Goal: Task Accomplishment & Management: Manage account settings

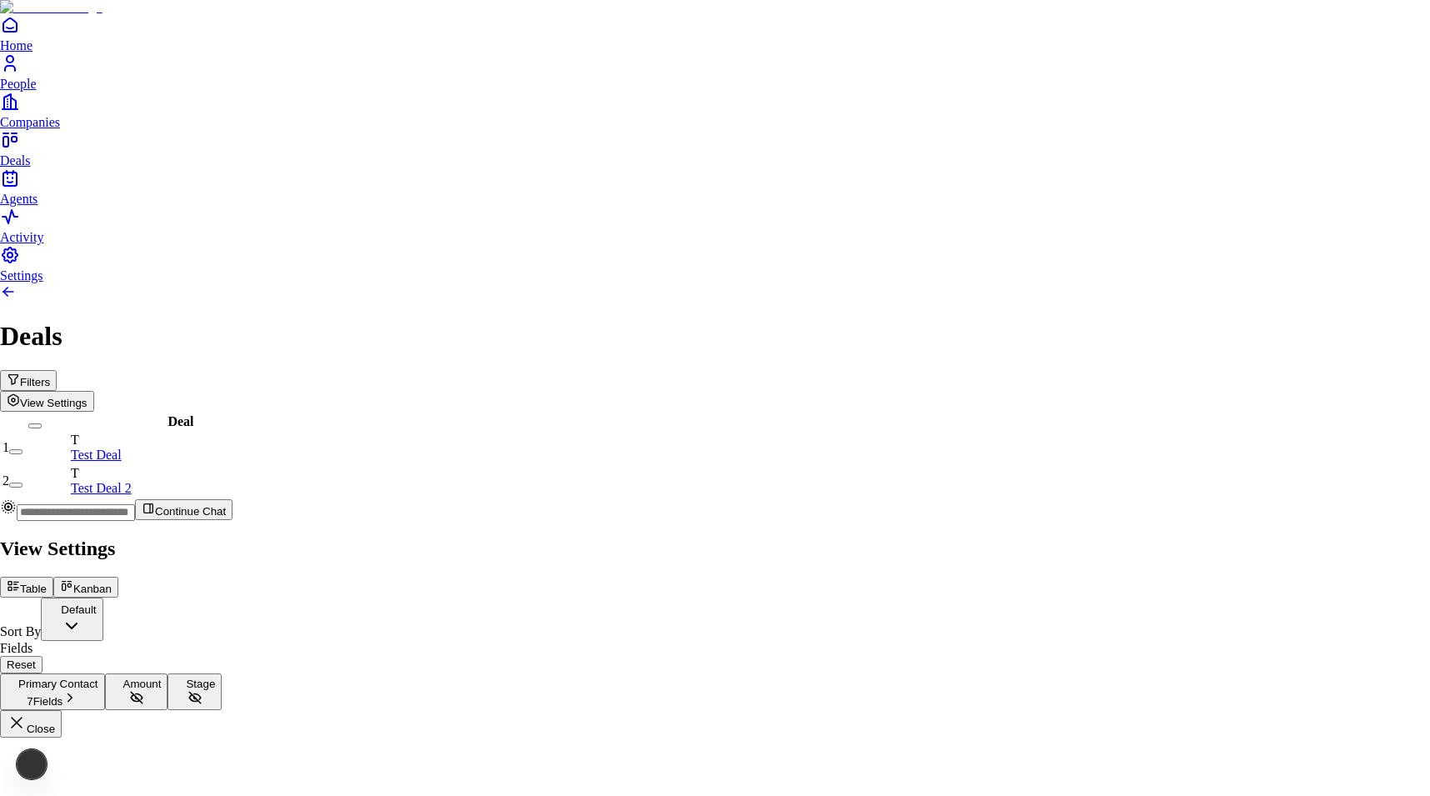
click at [1290, 597] on div "Sort By Default" at bounding box center [715, 618] width 1430 height 43
click at [1290, 154] on body "Home People Companies Deals Agents Activity Settings Deals Filters View Setting…" at bounding box center [715, 368] width 1430 height 737
click at [1243, 167] on body "Home People Companies Deals Agents Activity Settings Deals Filters View Setting…" at bounding box center [715, 368] width 1430 height 737
click at [118, 577] on button "Kanban" at bounding box center [85, 587] width 65 height 21
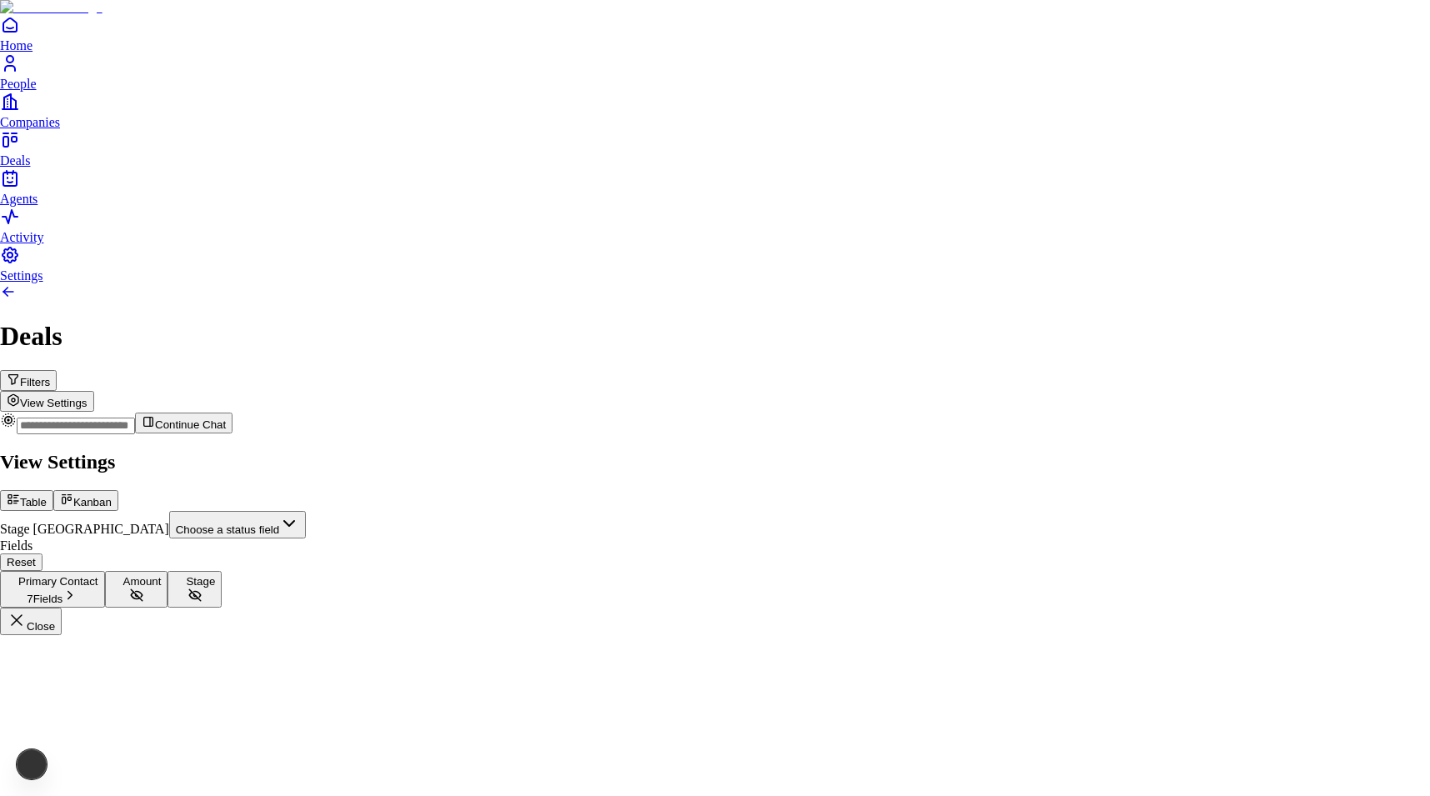
click at [1268, 152] on body "Home People Companies Deals Agents Activity Settings Deals Filters View Setting…" at bounding box center [715, 317] width 1430 height 635
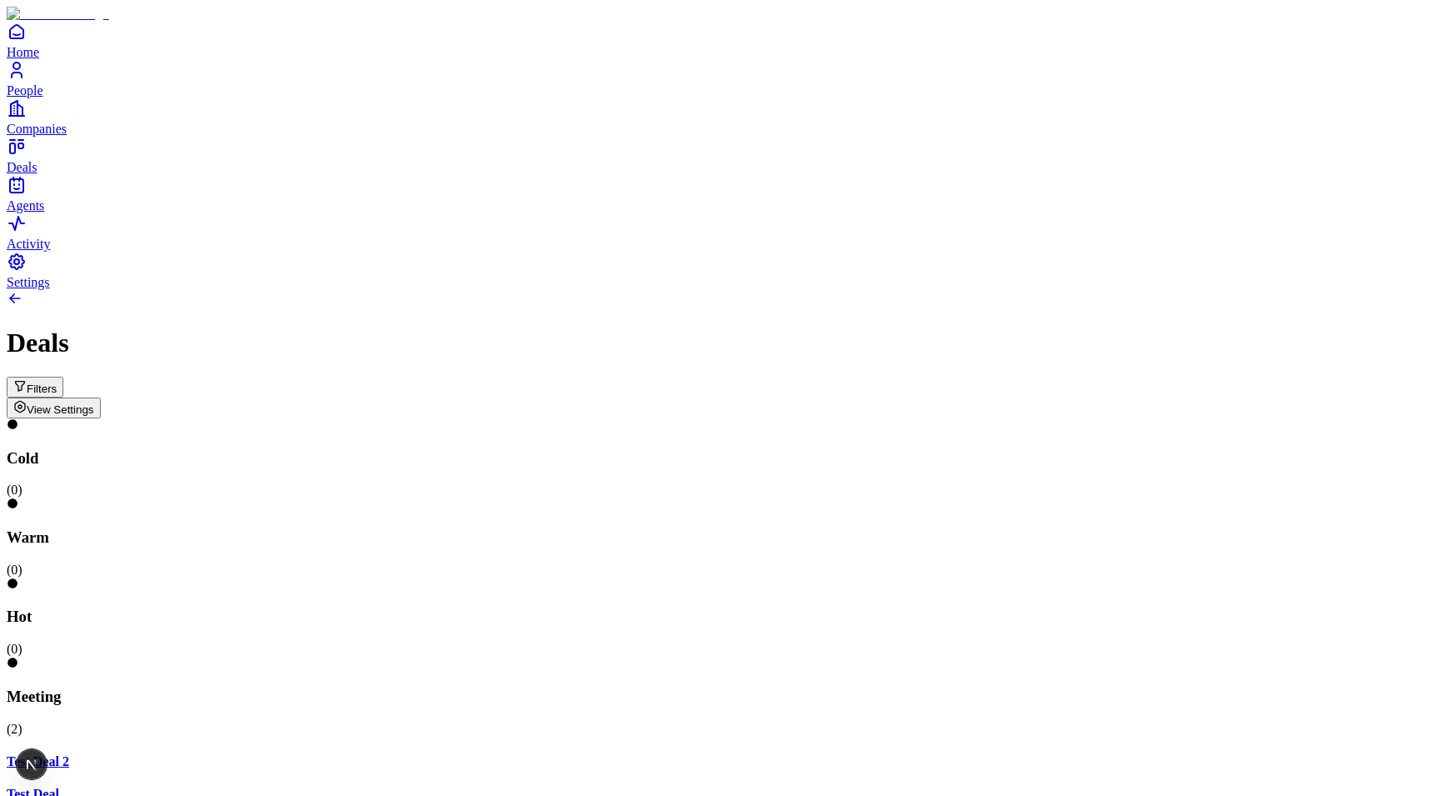
click at [63, 377] on button "Filters" at bounding box center [35, 387] width 57 height 21
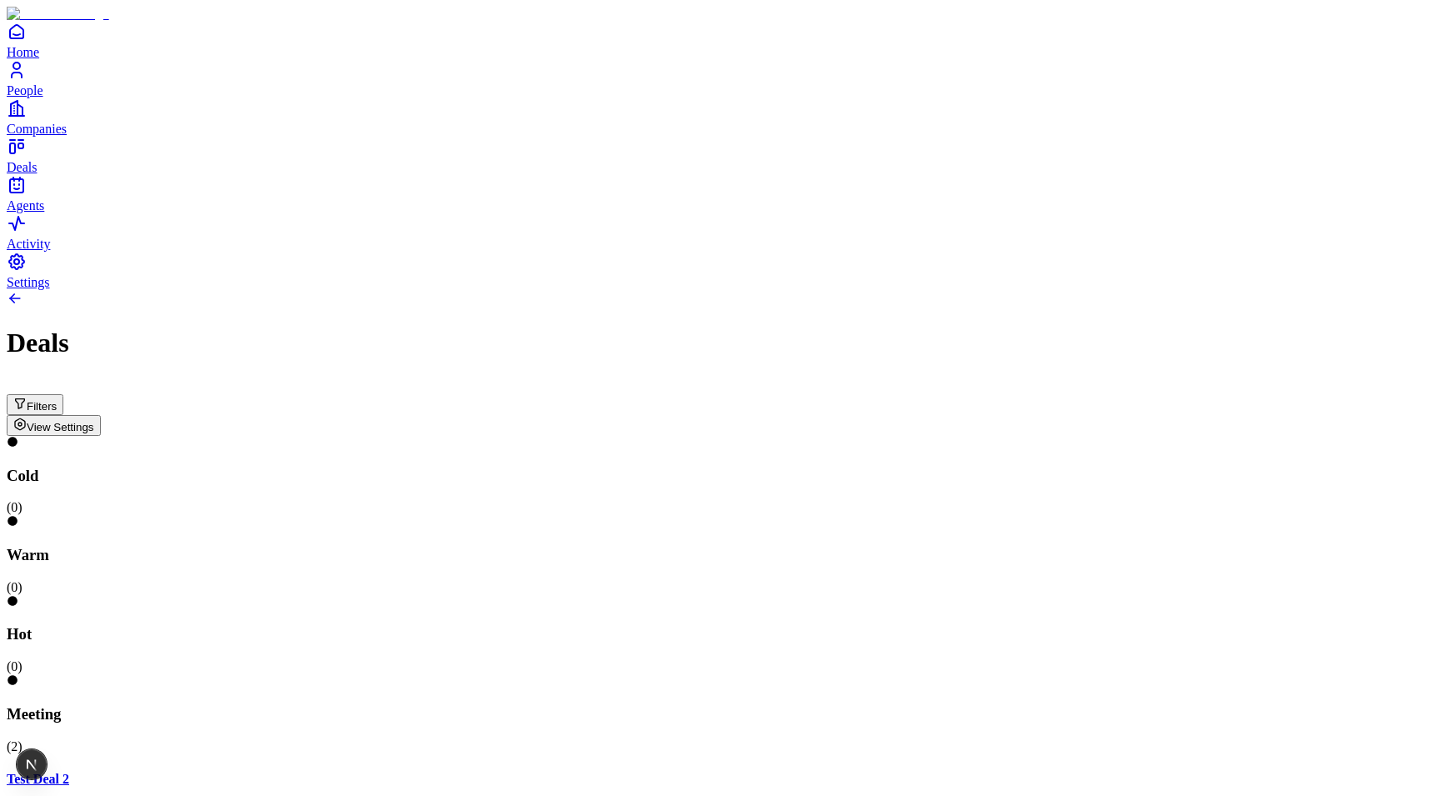
click at [125, 377] on input at bounding box center [66, 385] width 118 height 17
click at [176, 515] on div at bounding box center [715, 515] width 1416 height 0
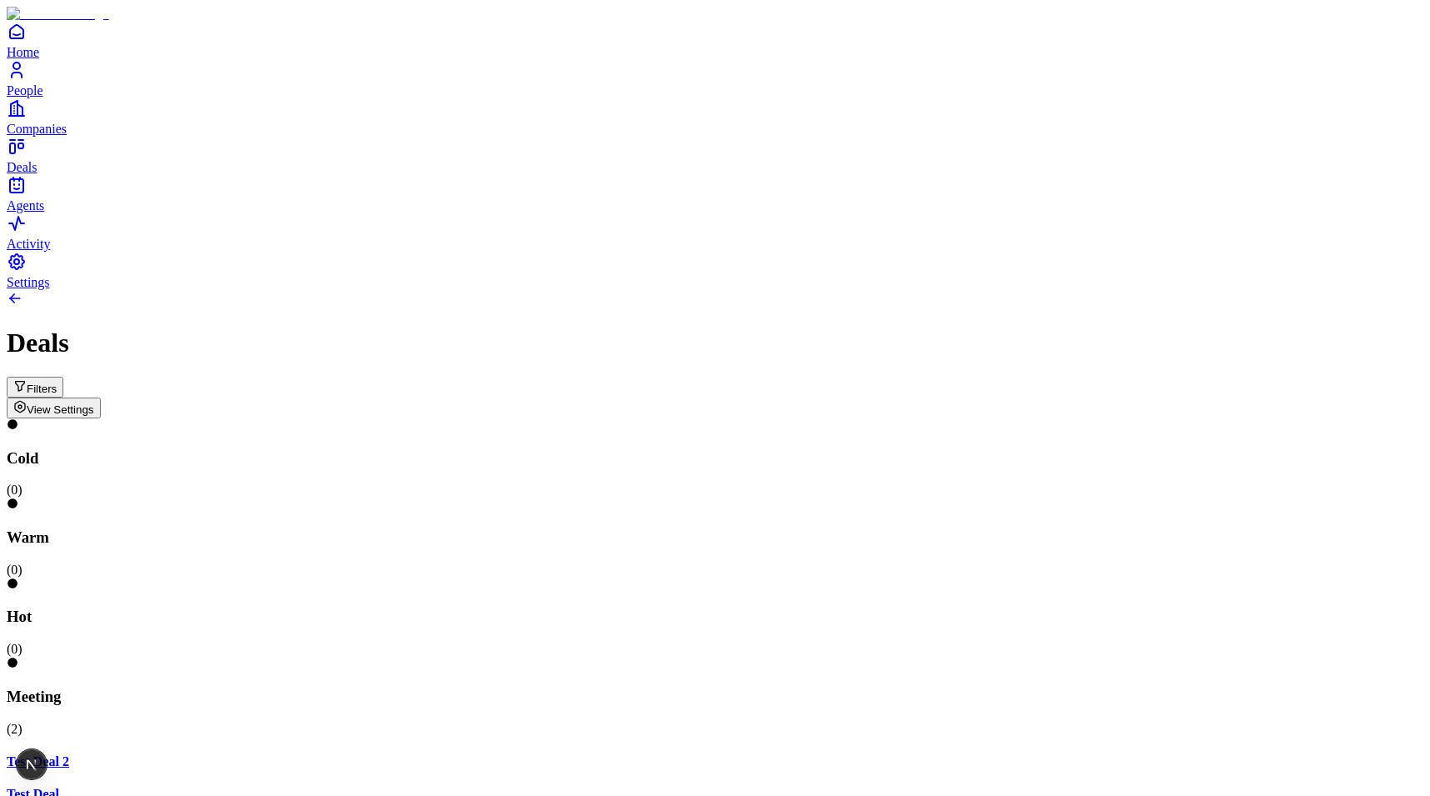
click at [94, 403] on span "View Settings" at bounding box center [60, 409] width 67 height 12
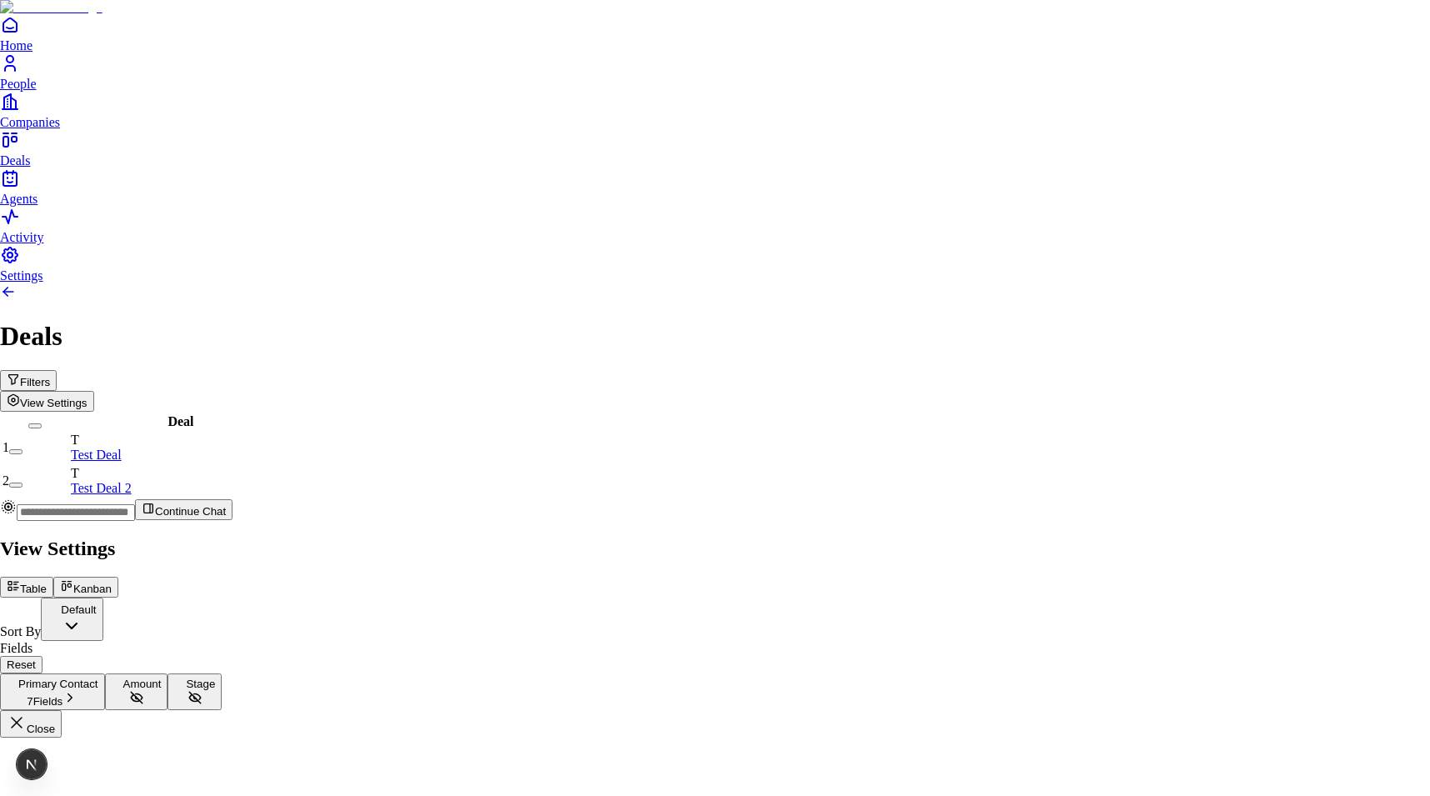
click at [807, 534] on div at bounding box center [715, 534] width 1430 height 0
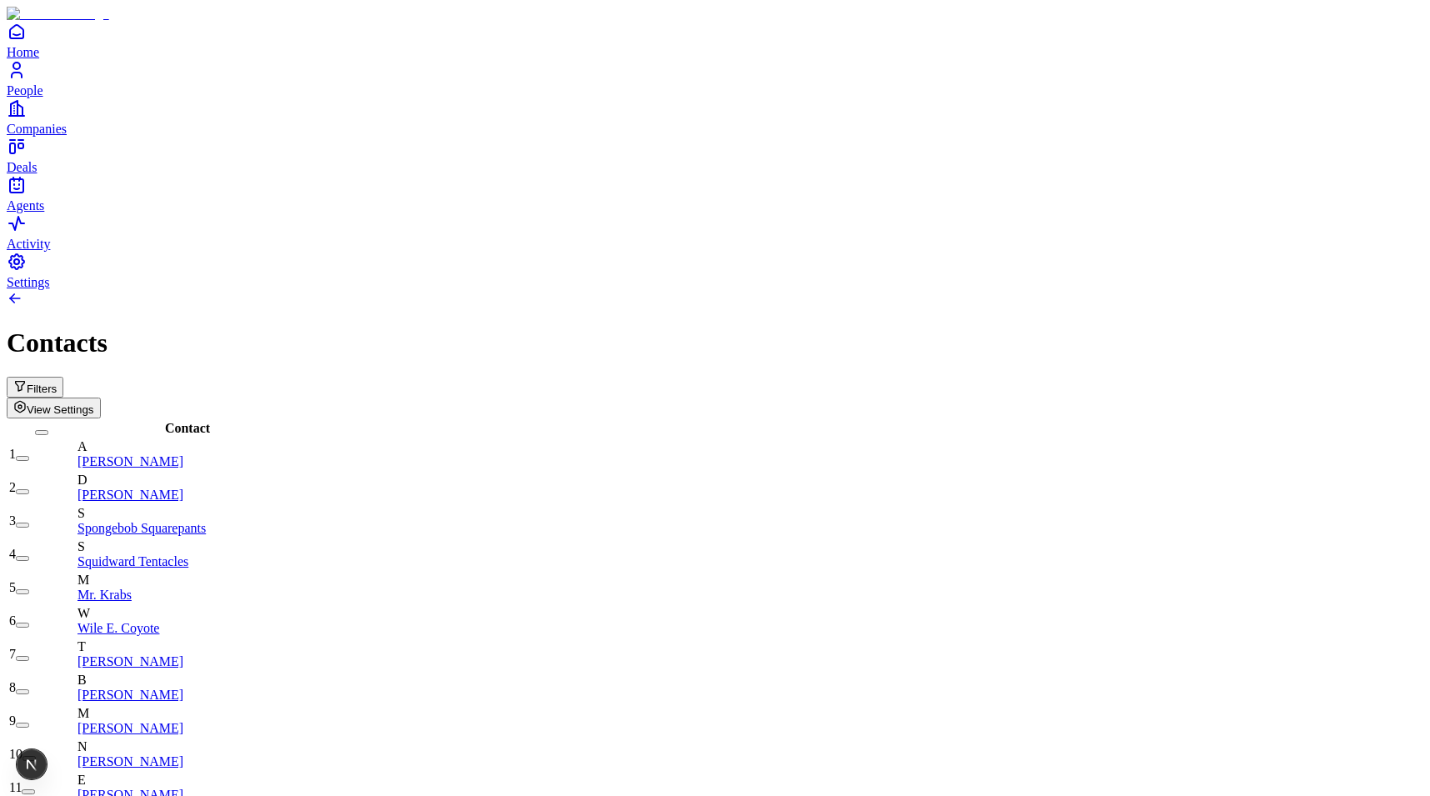
click at [63, 377] on button "Filters" at bounding box center [35, 387] width 57 height 21
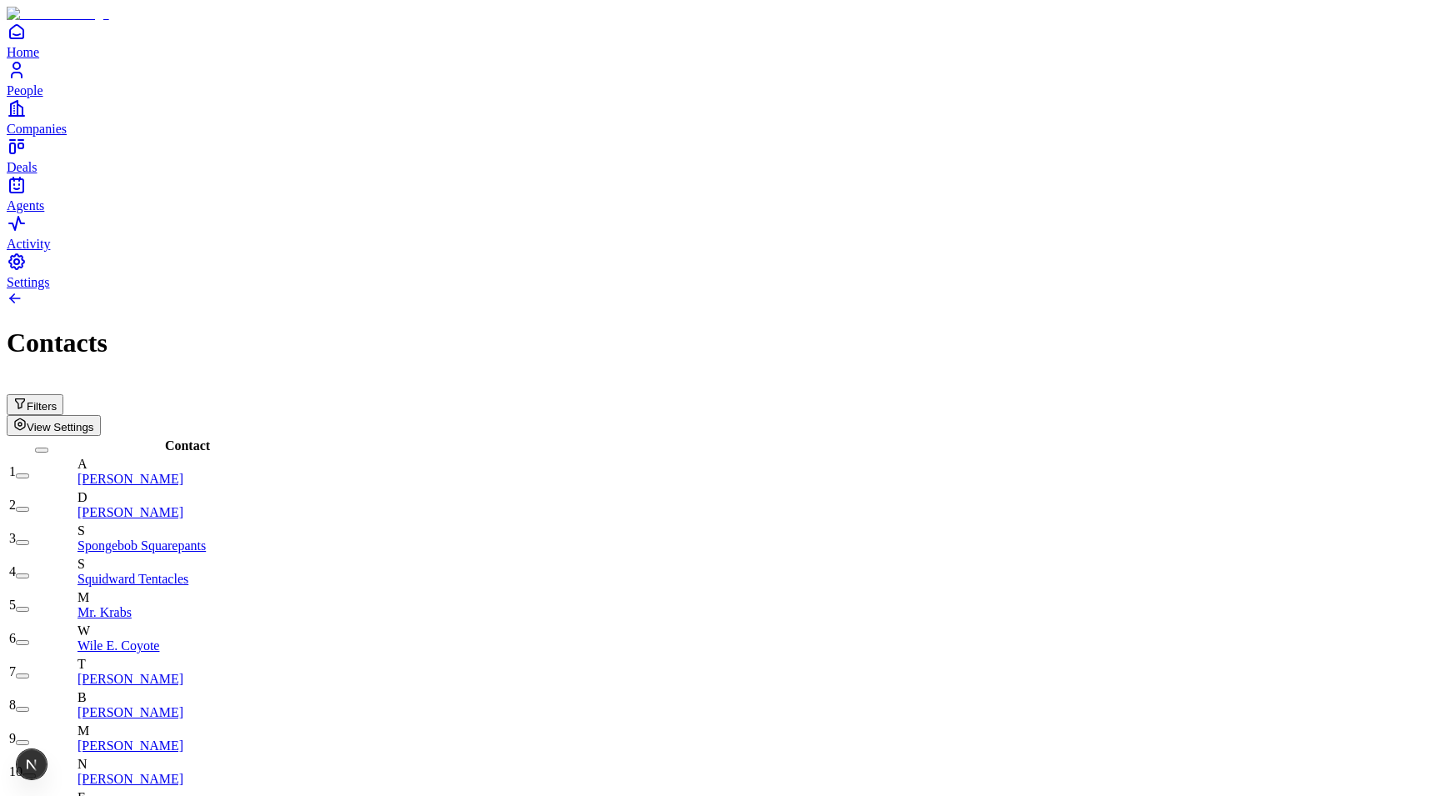
click at [94, 421] on span "View Settings" at bounding box center [60, 427] width 67 height 12
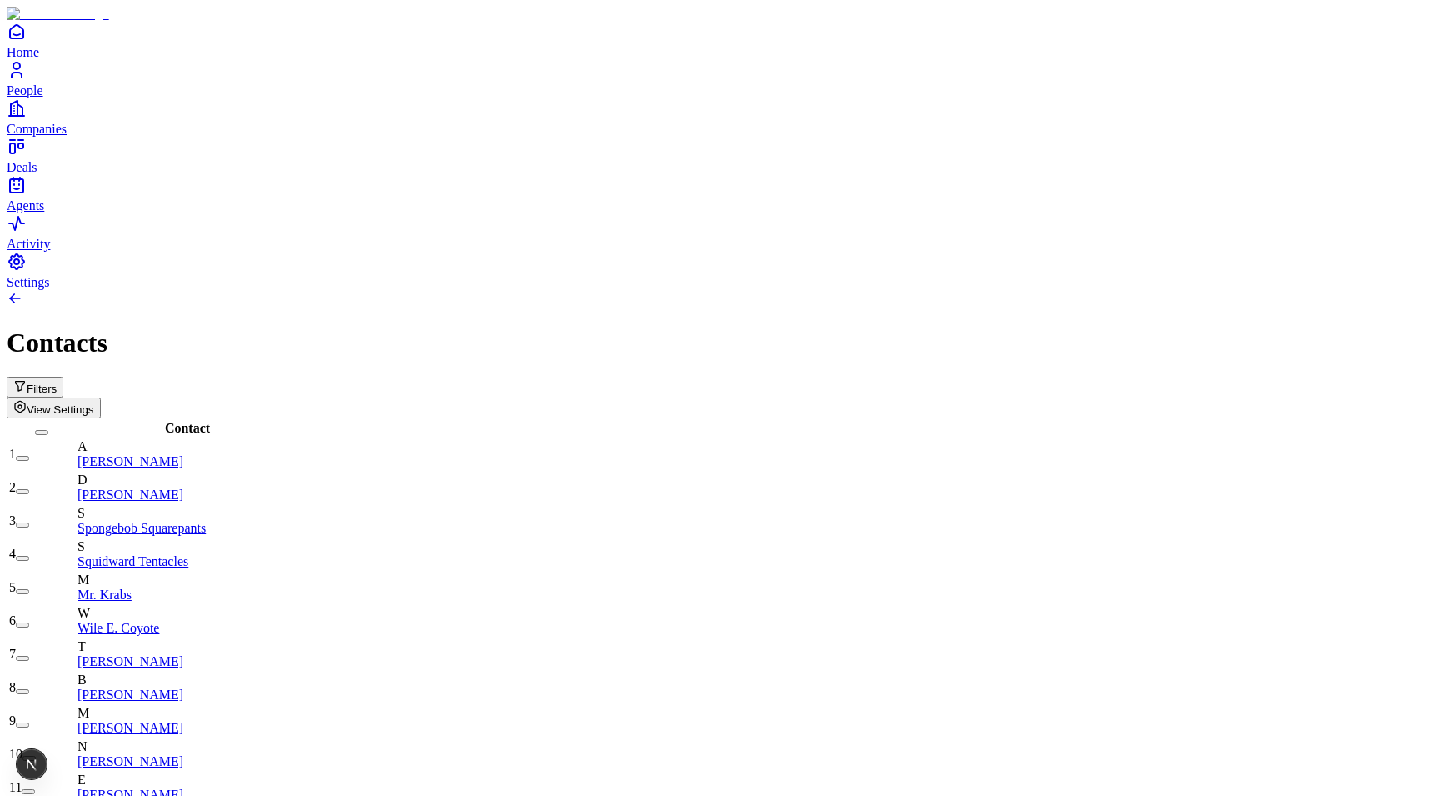
click at [1373, 327] on h1 "Contacts" at bounding box center [715, 342] width 1416 height 31
click at [1372, 327] on div "Contacts" at bounding box center [715, 342] width 1416 height 31
click at [101, 397] on button "View Settings" at bounding box center [54, 407] width 94 height 21
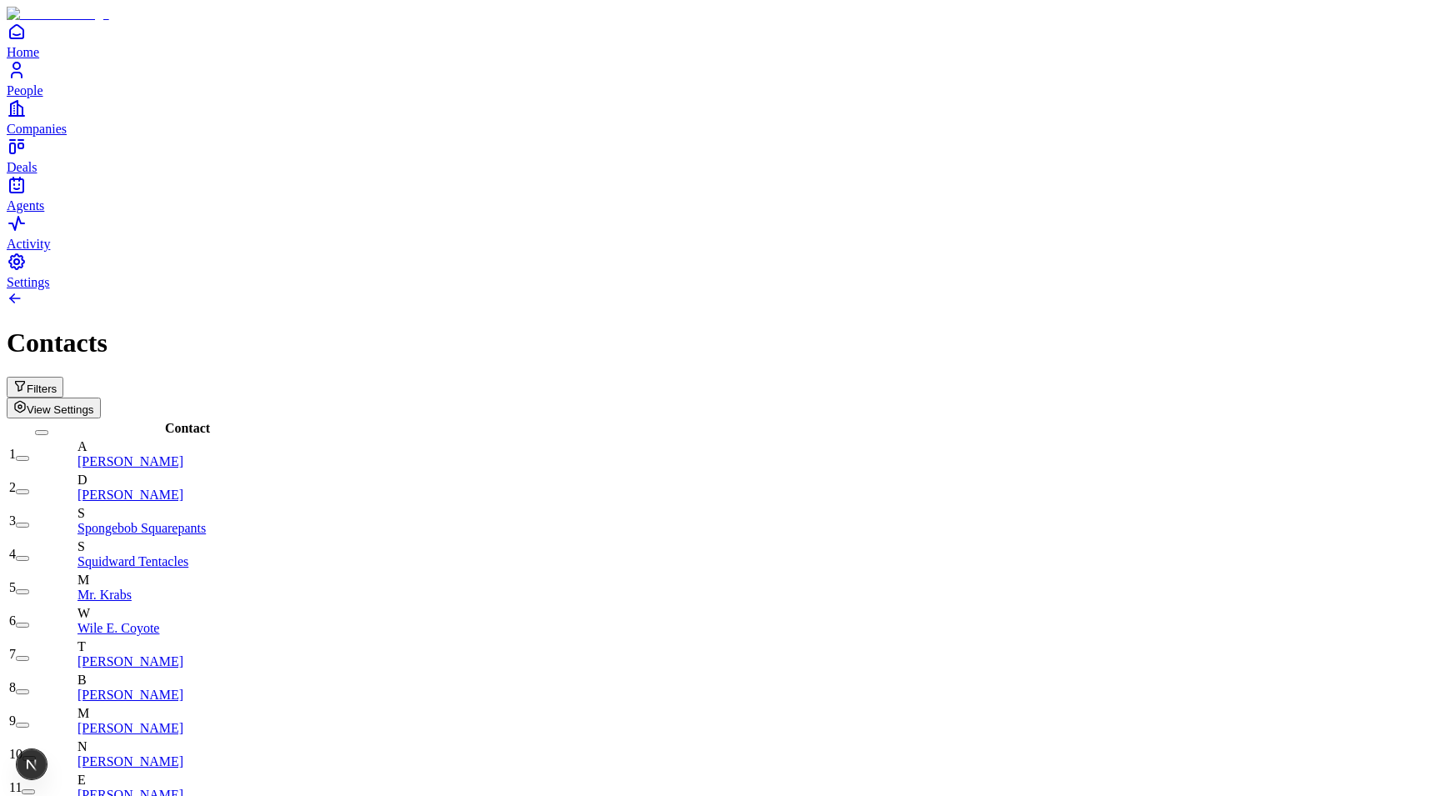
click at [94, 403] on span "View Settings" at bounding box center [60, 409] width 67 height 12
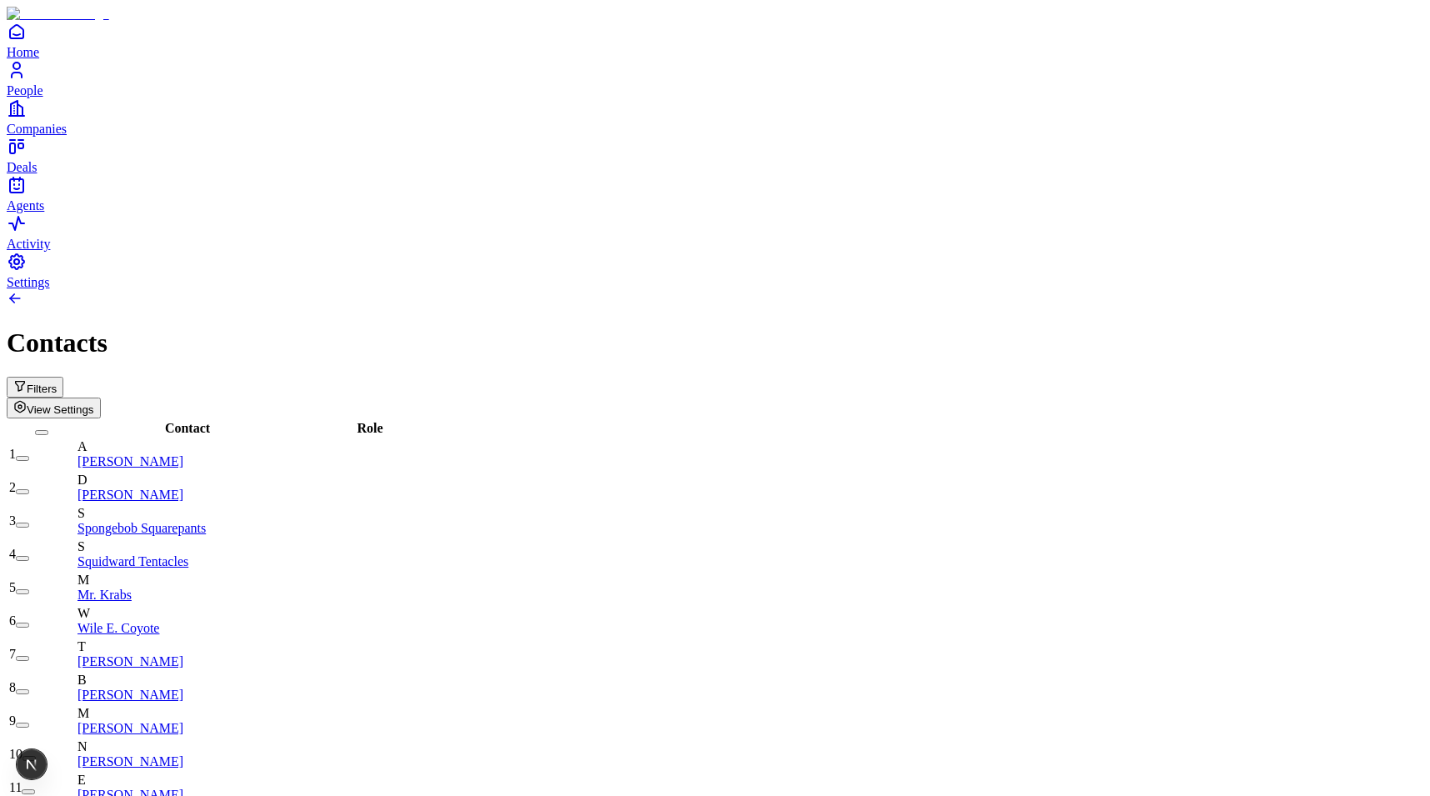
scroll to position [257, 0]
click at [382, 421] on span "Role" at bounding box center [370, 428] width 26 height 14
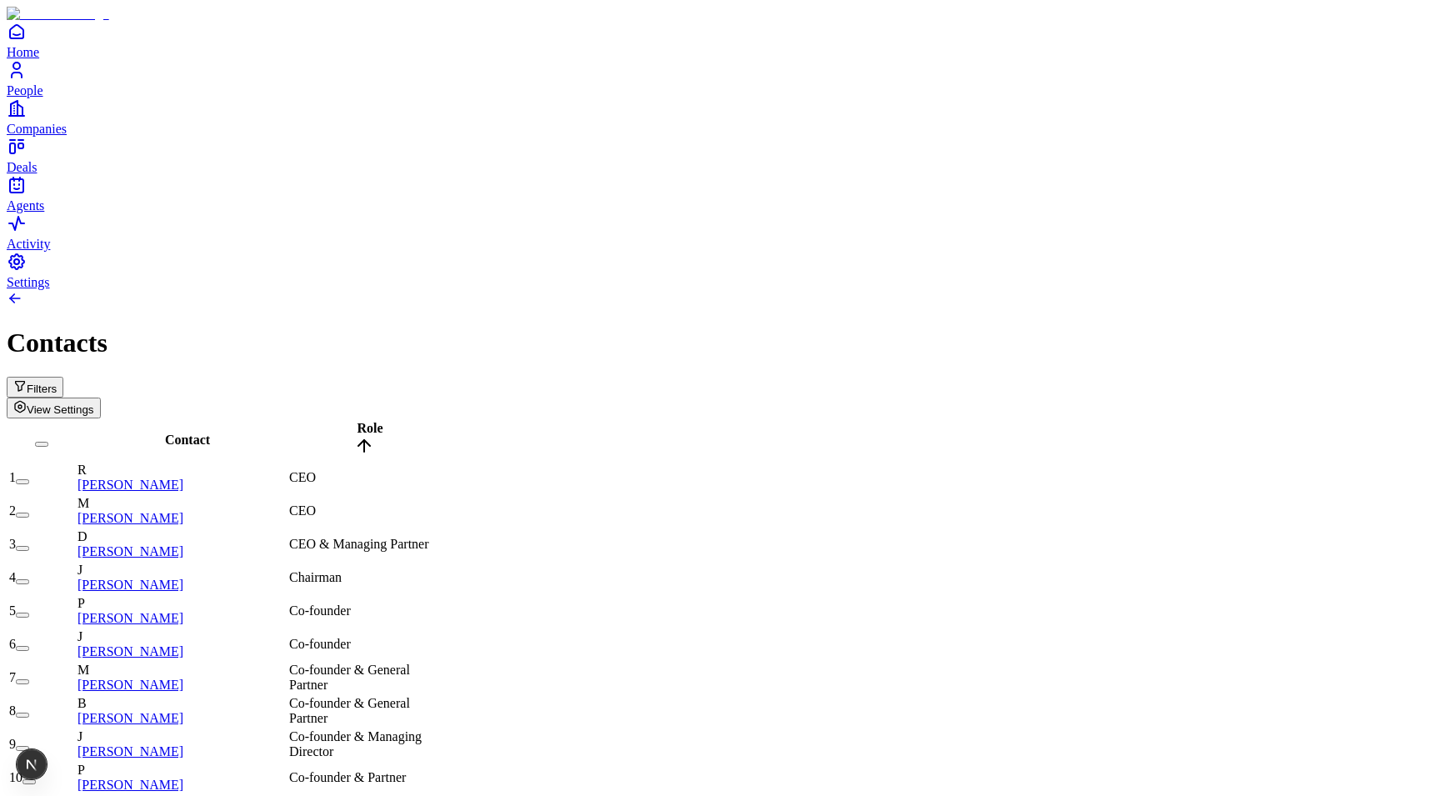
click at [94, 403] on span "View Settings" at bounding box center [60, 409] width 67 height 12
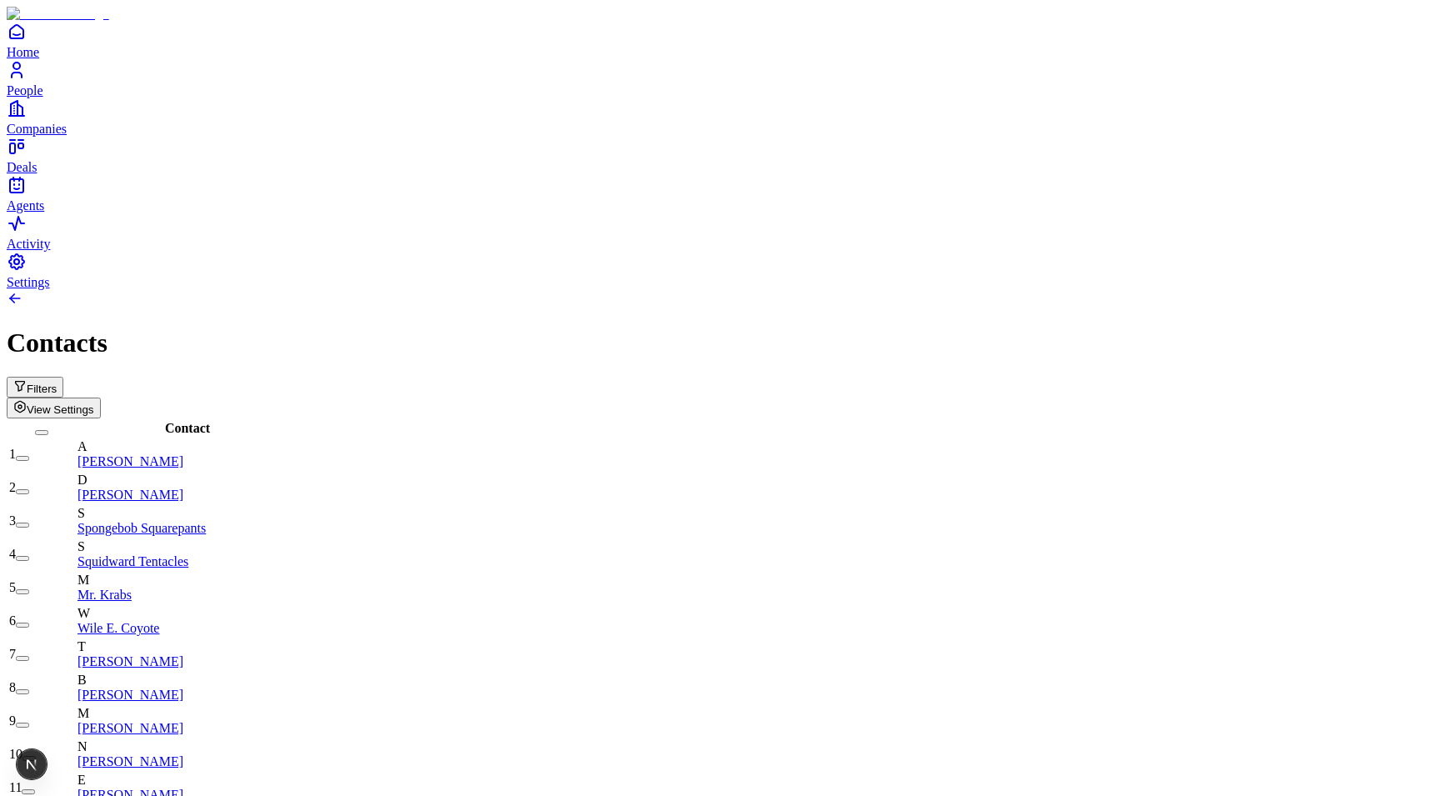
click at [94, 403] on span "View Settings" at bounding box center [60, 409] width 67 height 12
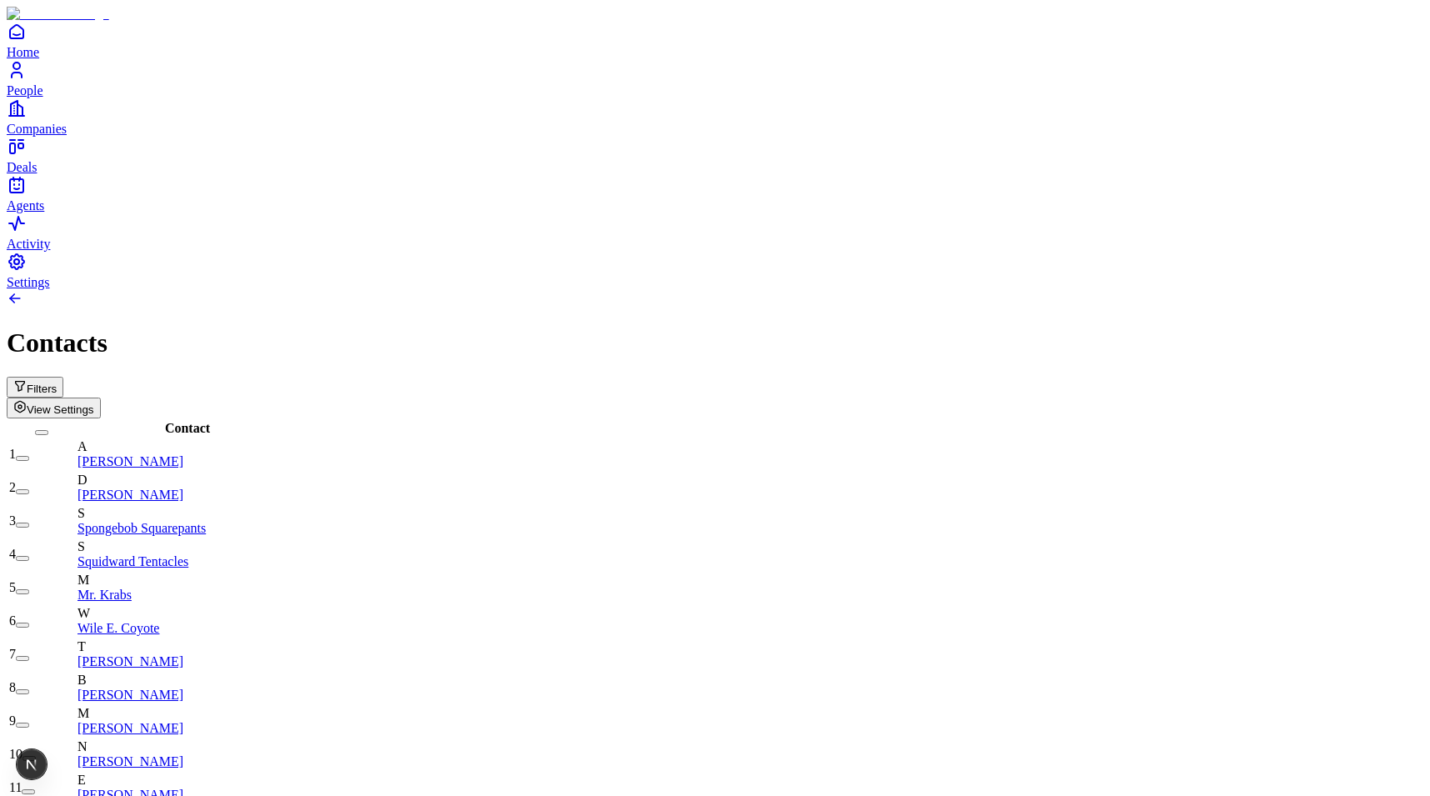
click at [101, 397] on button "View Settings" at bounding box center [54, 407] width 94 height 21
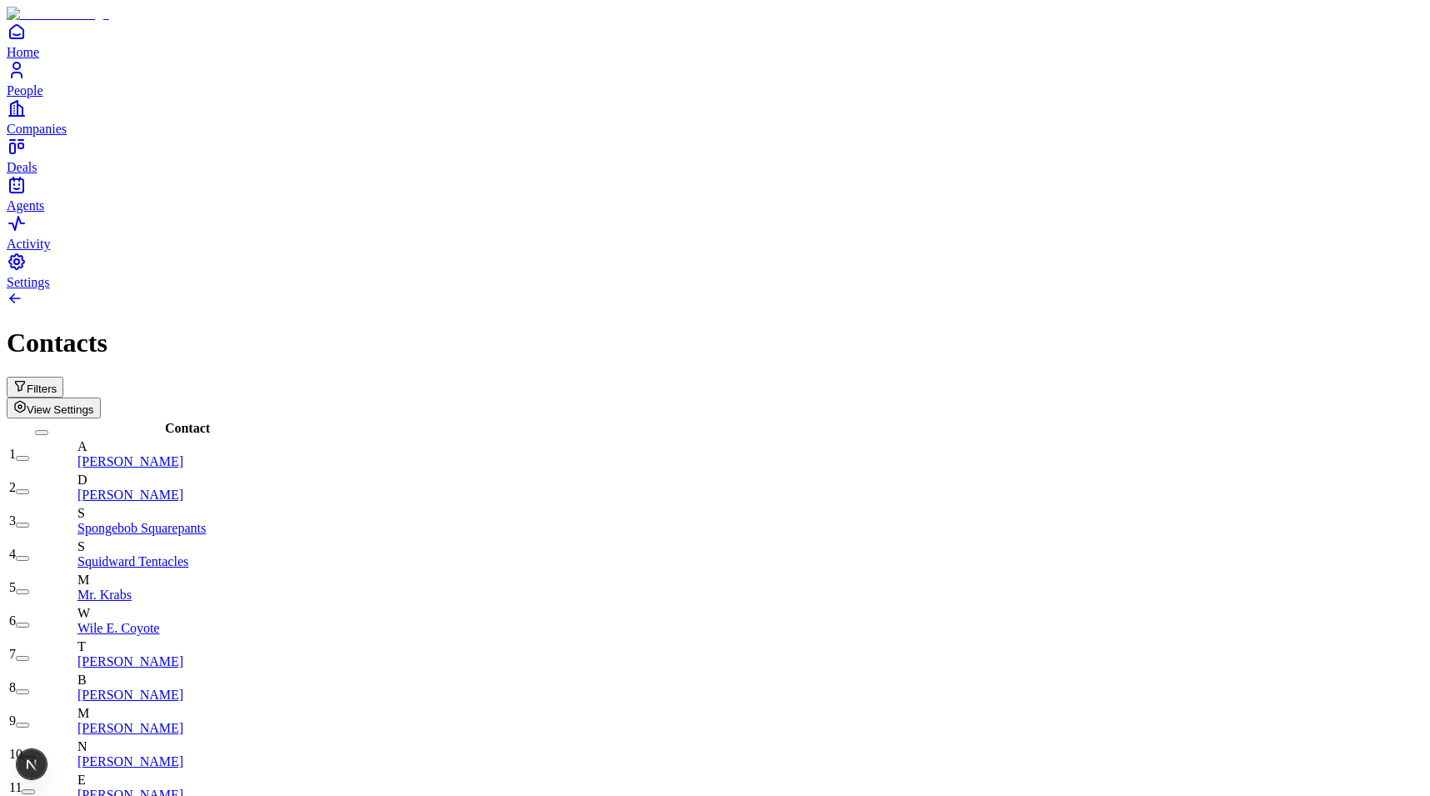
click at [63, 377] on button "Filters" at bounding box center [35, 387] width 57 height 21
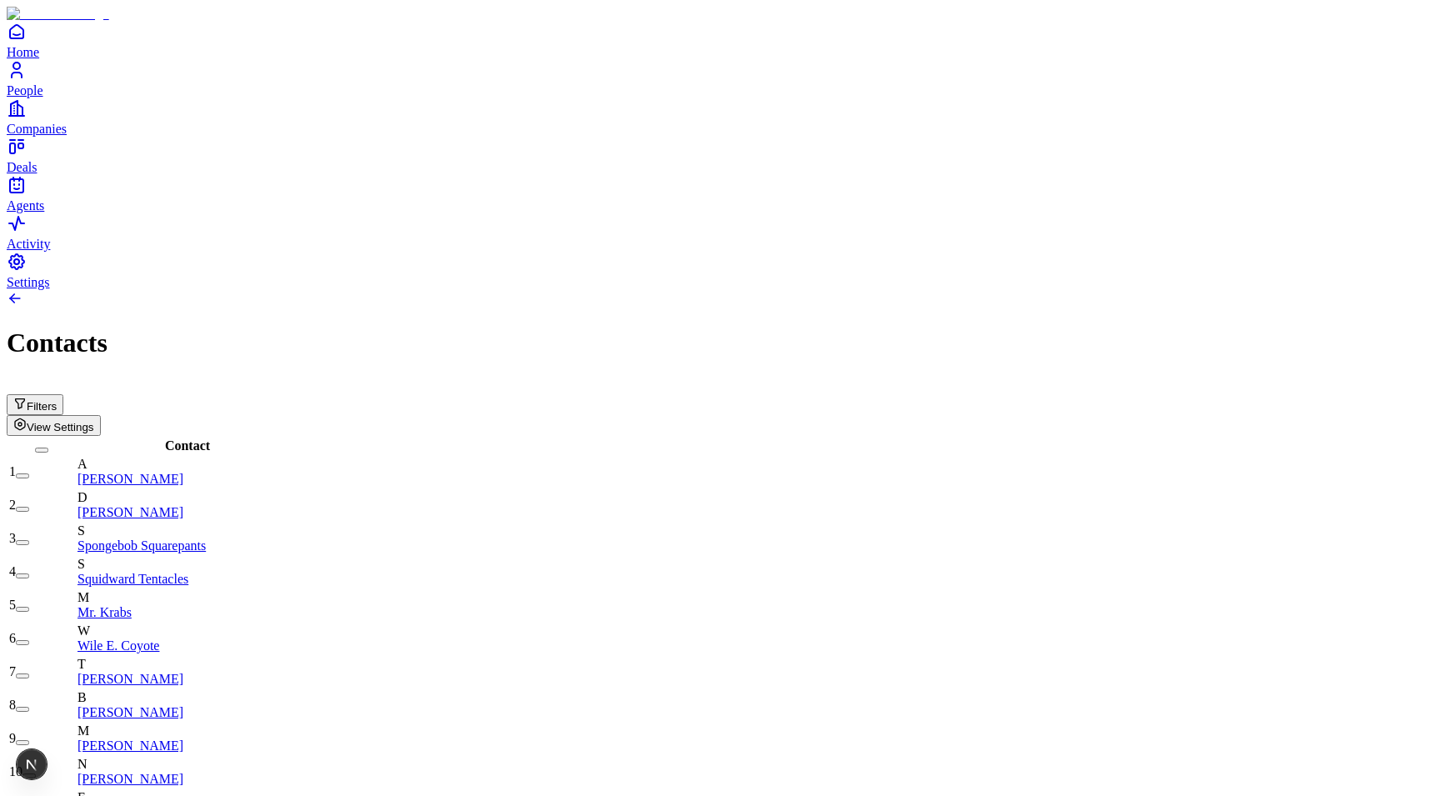
click at [94, 421] on span "View Settings" at bounding box center [60, 427] width 67 height 12
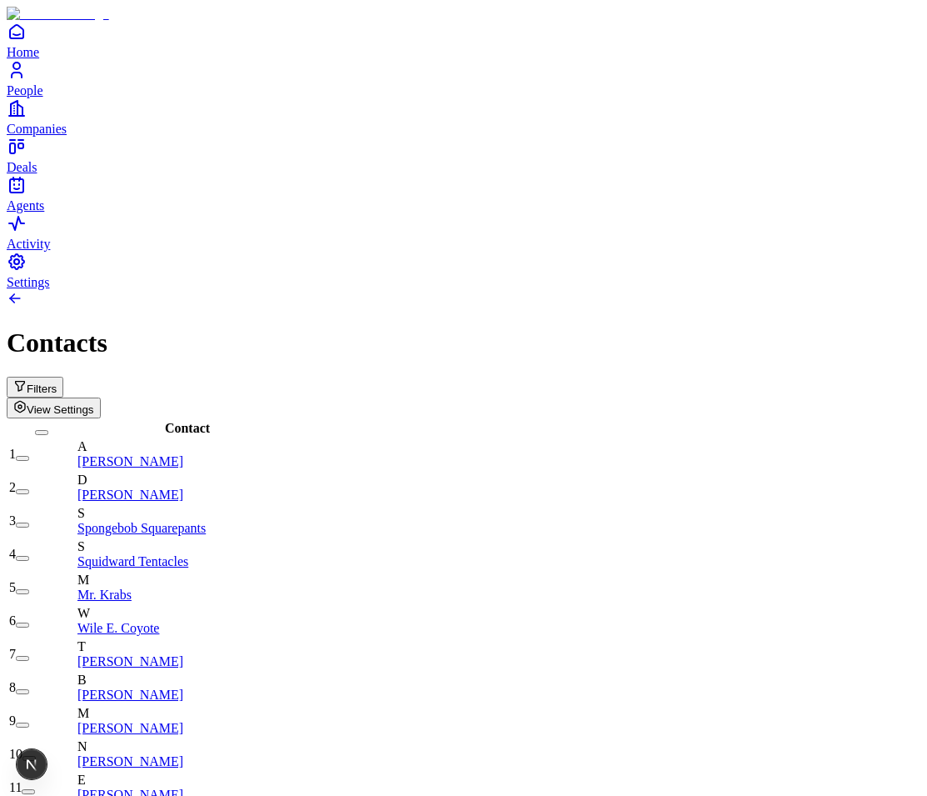
click at [94, 403] on span "View Settings" at bounding box center [60, 409] width 67 height 12
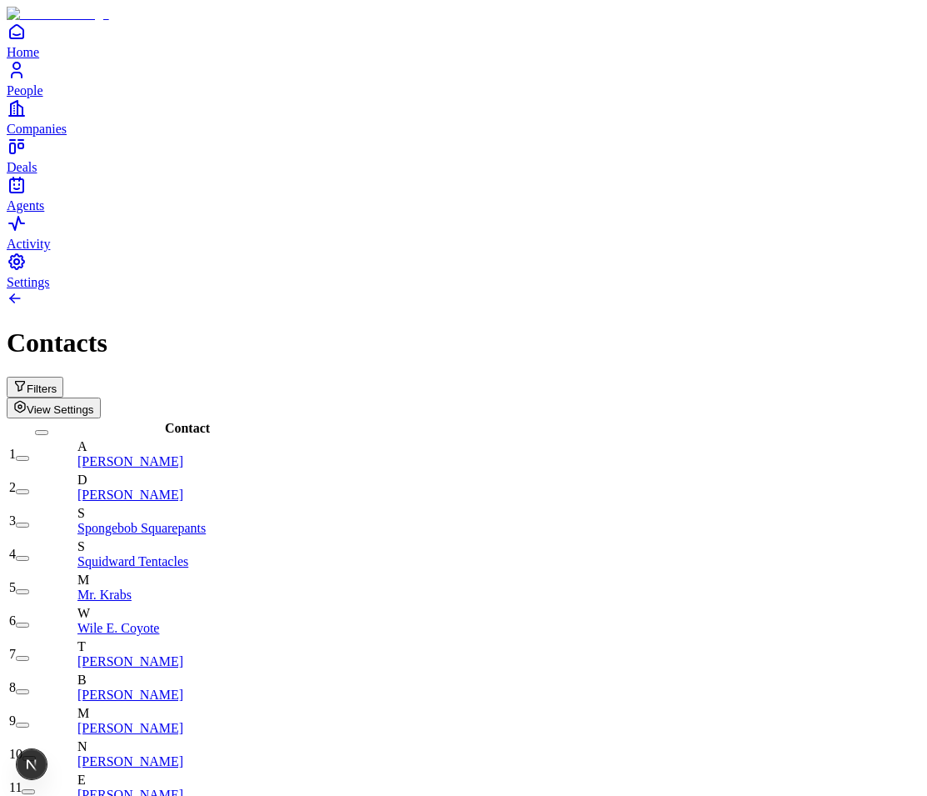
click at [171, 421] on span "Contact" at bounding box center [187, 428] width 45 height 14
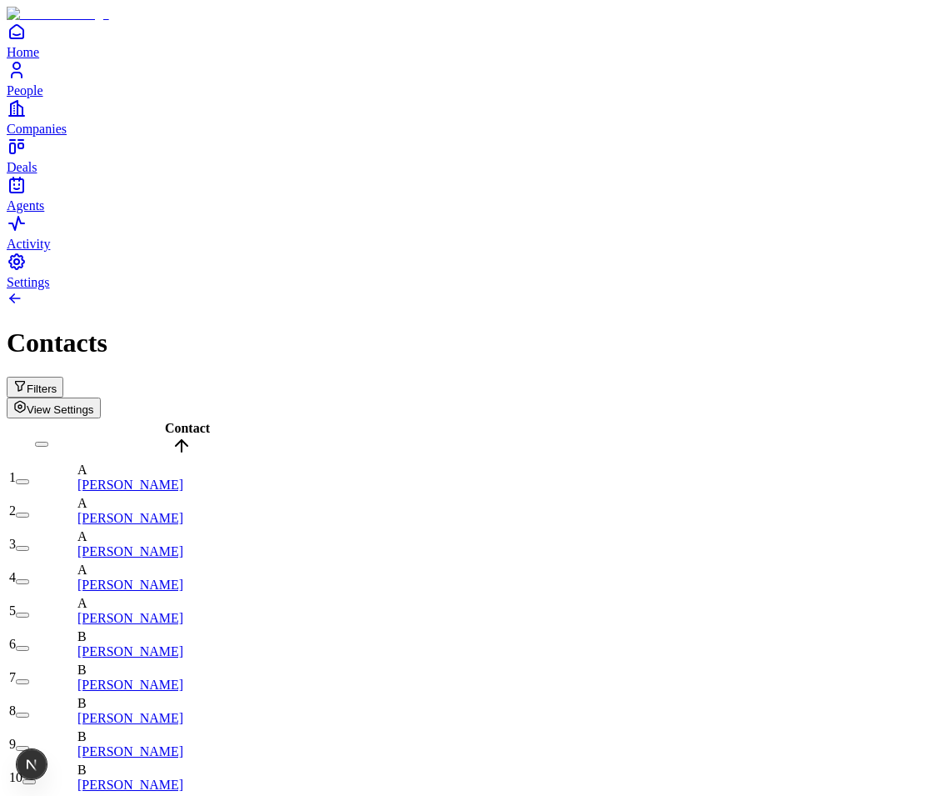
click at [165, 421] on span "Contact" at bounding box center [187, 428] width 45 height 14
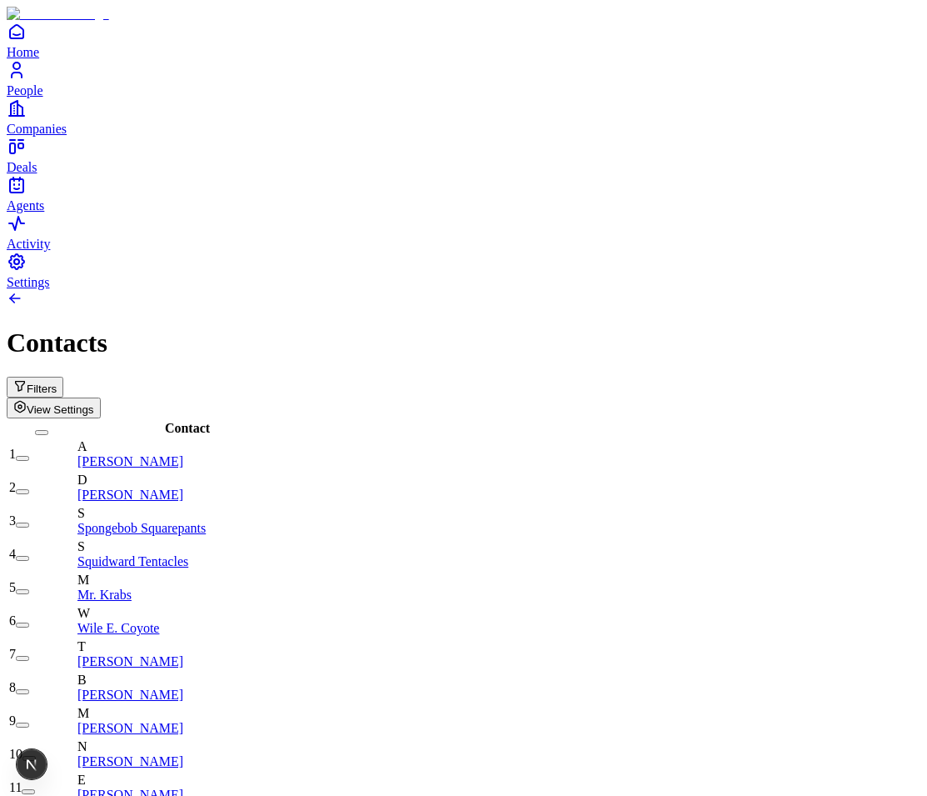
click at [63, 377] on button "Filters" at bounding box center [35, 387] width 57 height 21
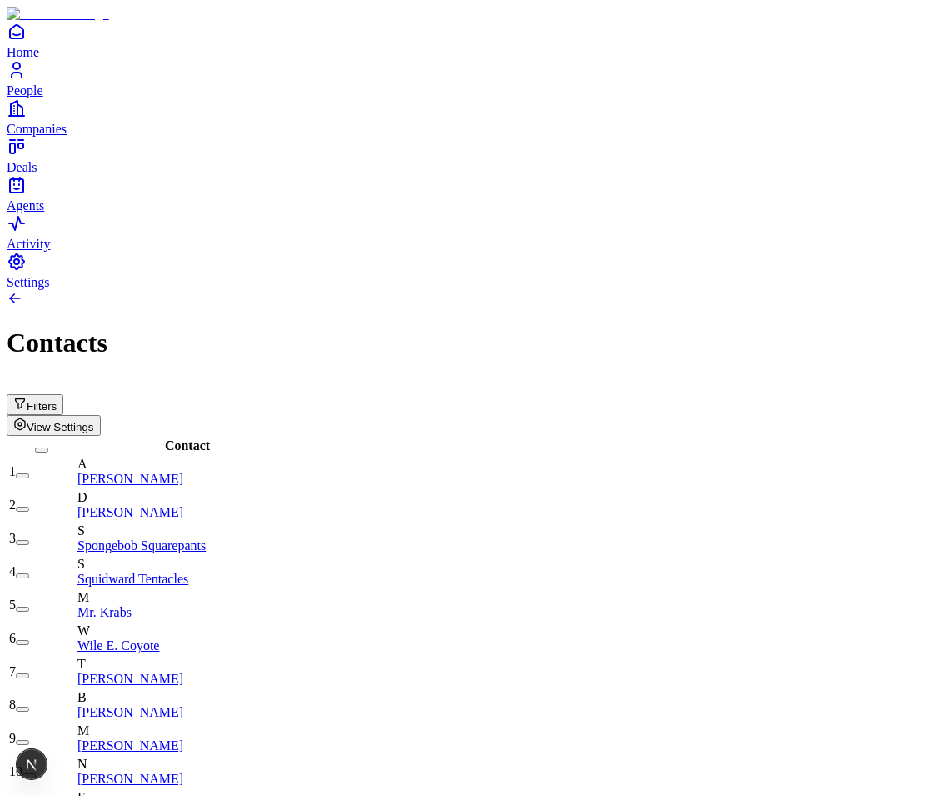
click at [63, 394] on button "Filters" at bounding box center [35, 404] width 57 height 21
click at [94, 421] on span "View Settings" at bounding box center [60, 427] width 67 height 12
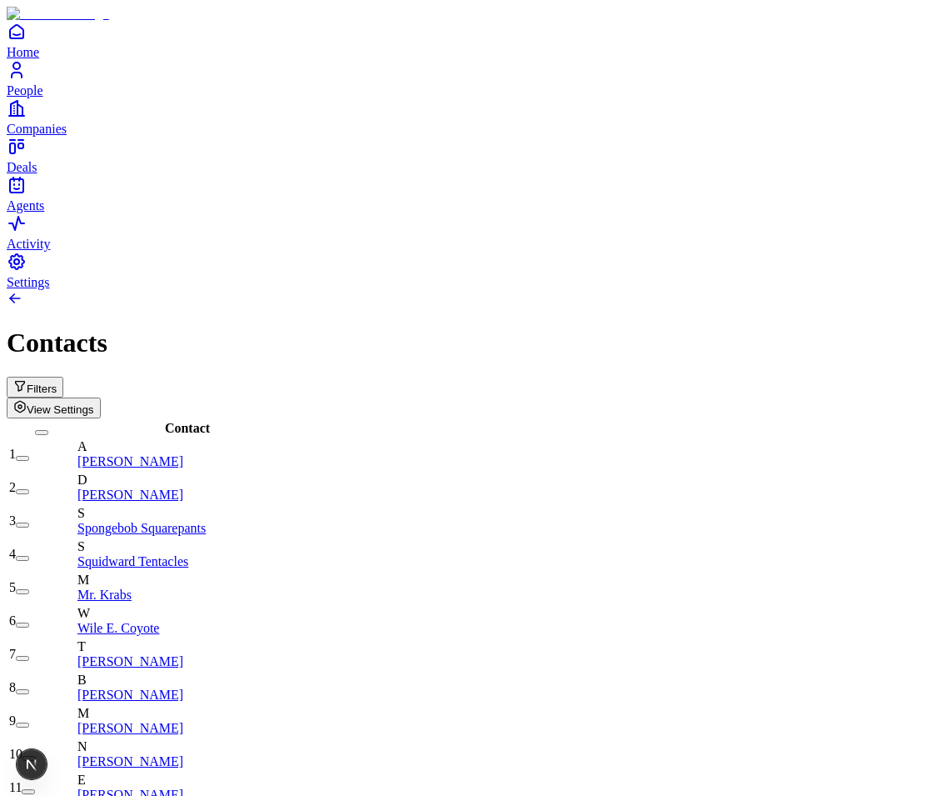
click at [876, 377] on div "Filters View Settings" at bounding box center [464, 398] width 914 height 42
click at [94, 403] on span "View Settings" at bounding box center [60, 409] width 67 height 12
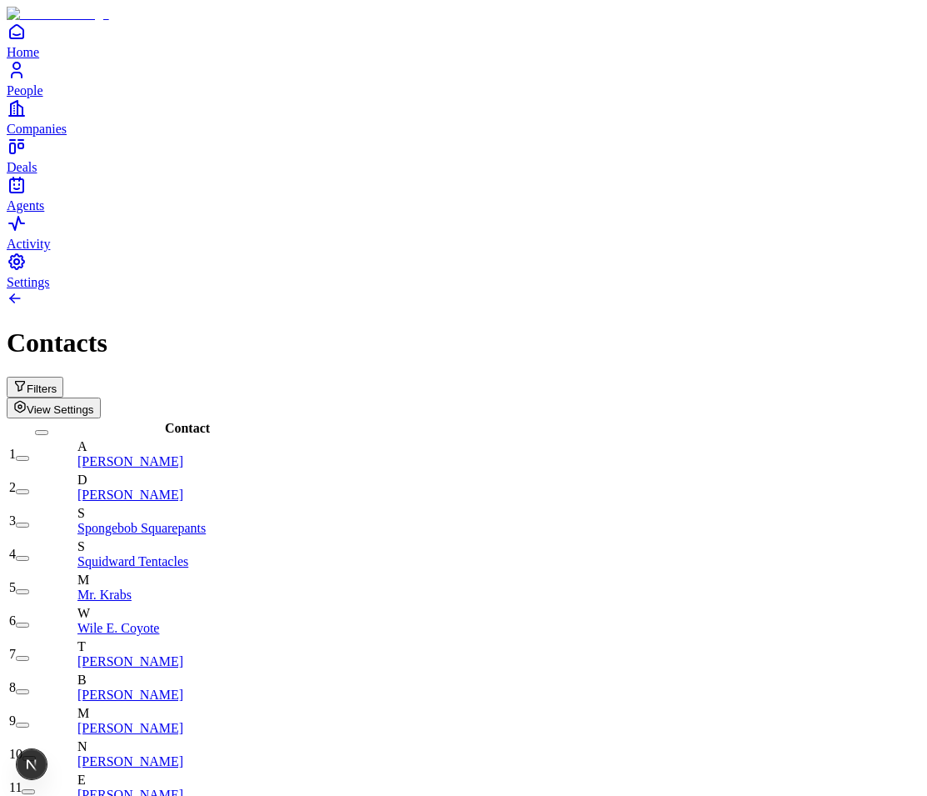
click at [94, 403] on span "View Settings" at bounding box center [60, 409] width 67 height 12
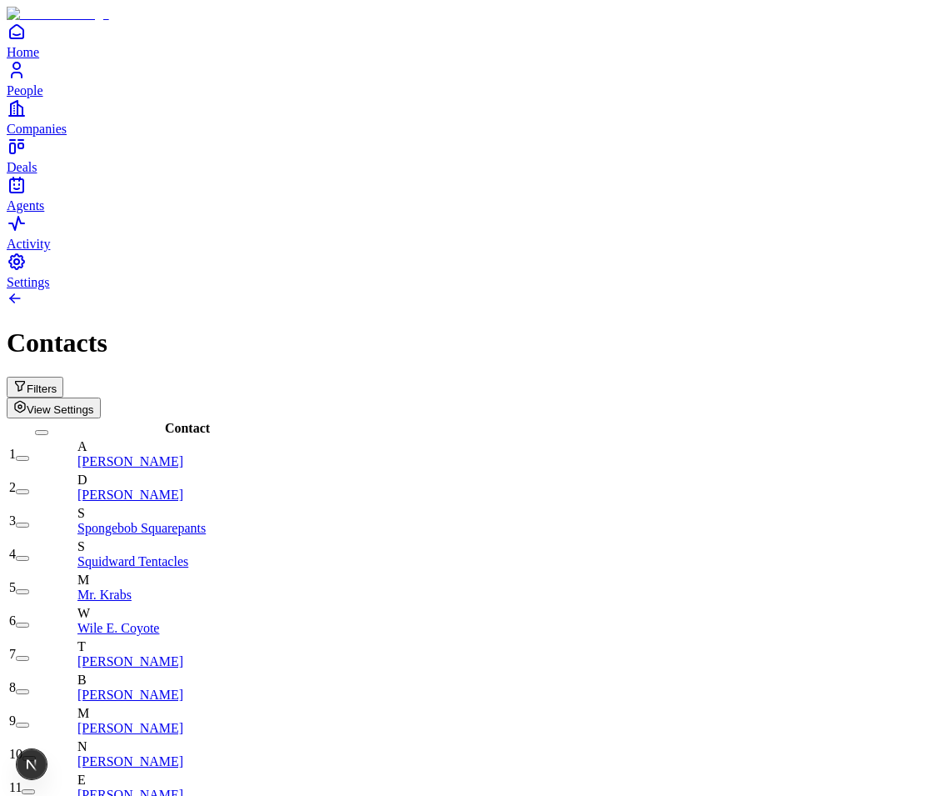
click at [63, 377] on button "Filters" at bounding box center [35, 387] width 57 height 21
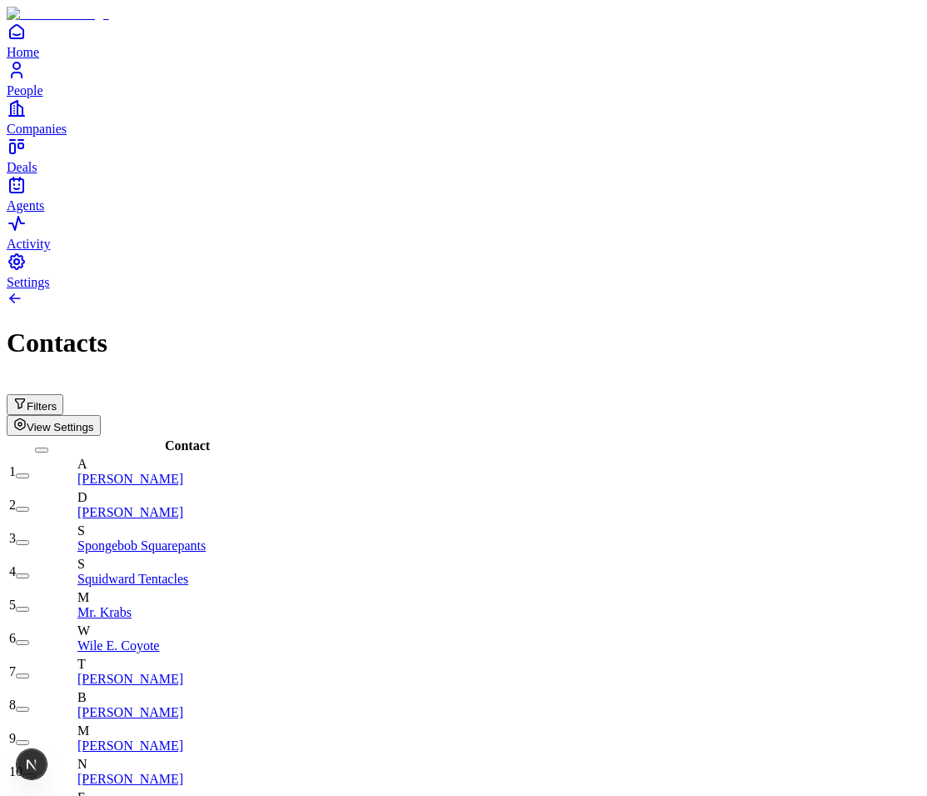
click at [101, 415] on button "View Settings" at bounding box center [54, 425] width 94 height 21
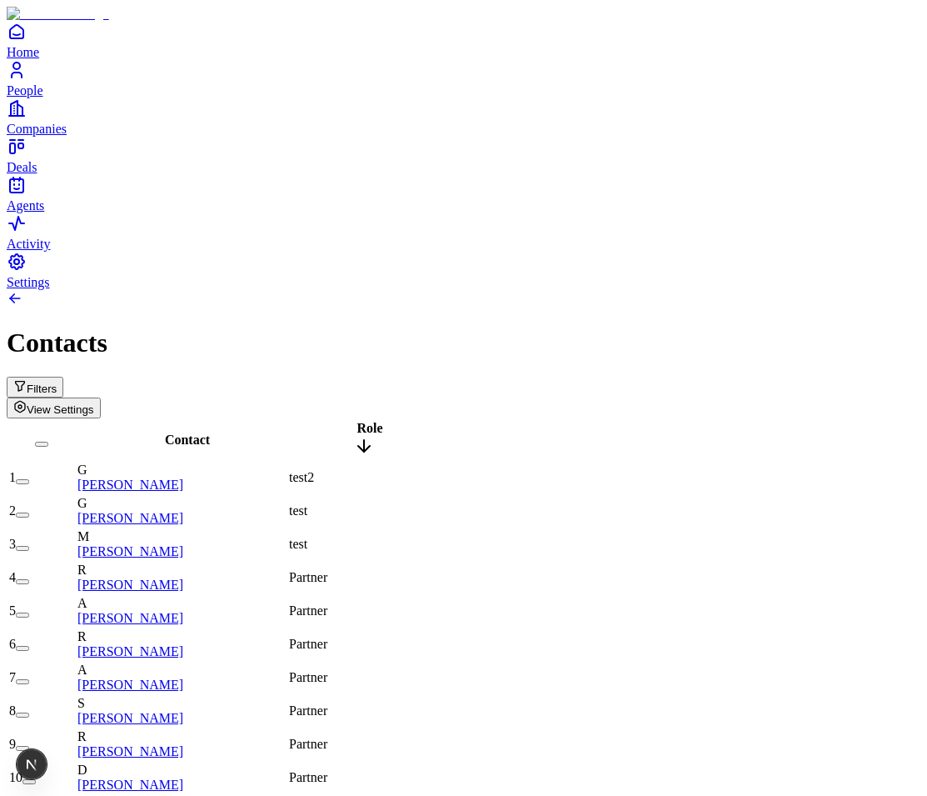
click at [94, 403] on span "View Settings" at bounding box center [60, 409] width 67 height 12
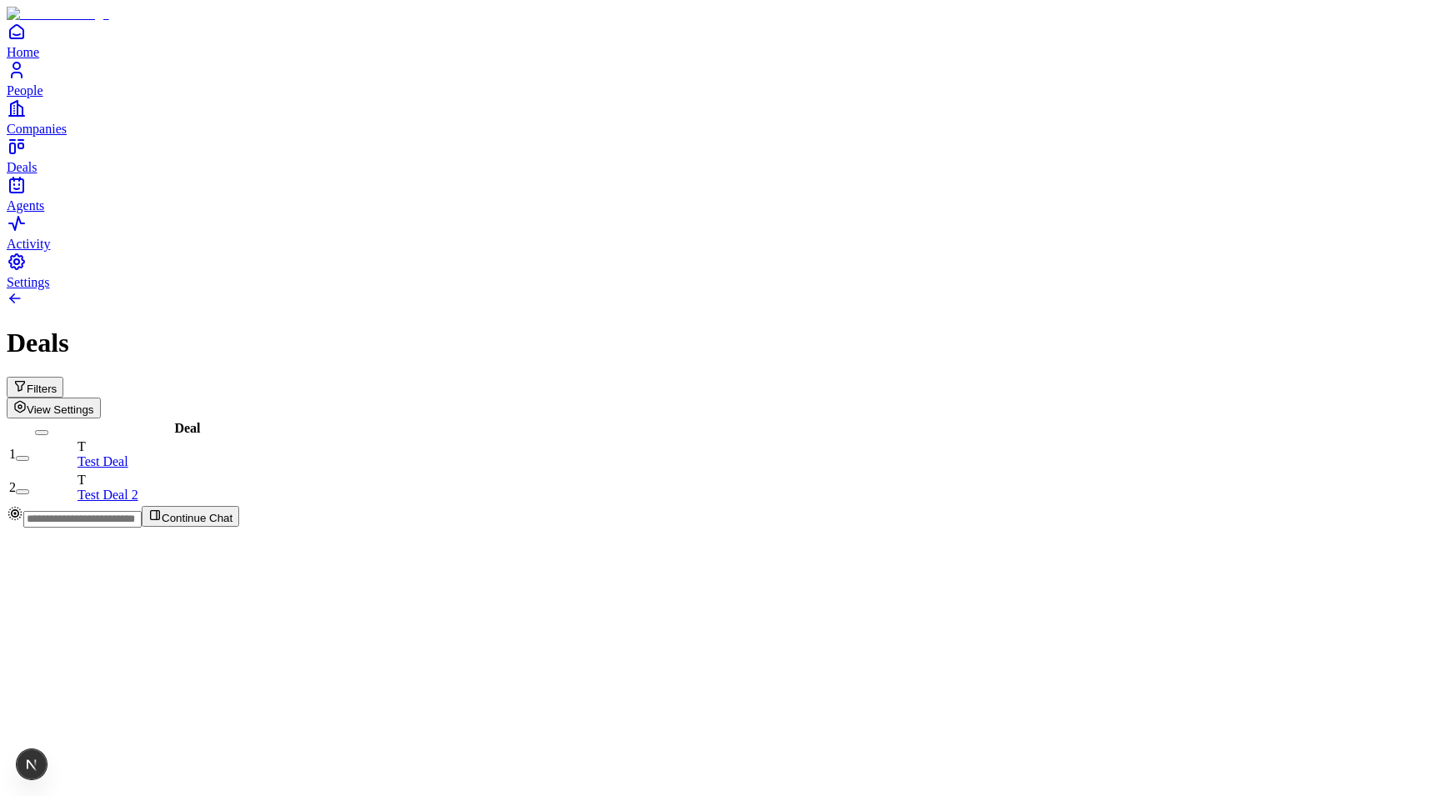
click at [94, 403] on span "View Settings" at bounding box center [60, 409] width 67 height 12
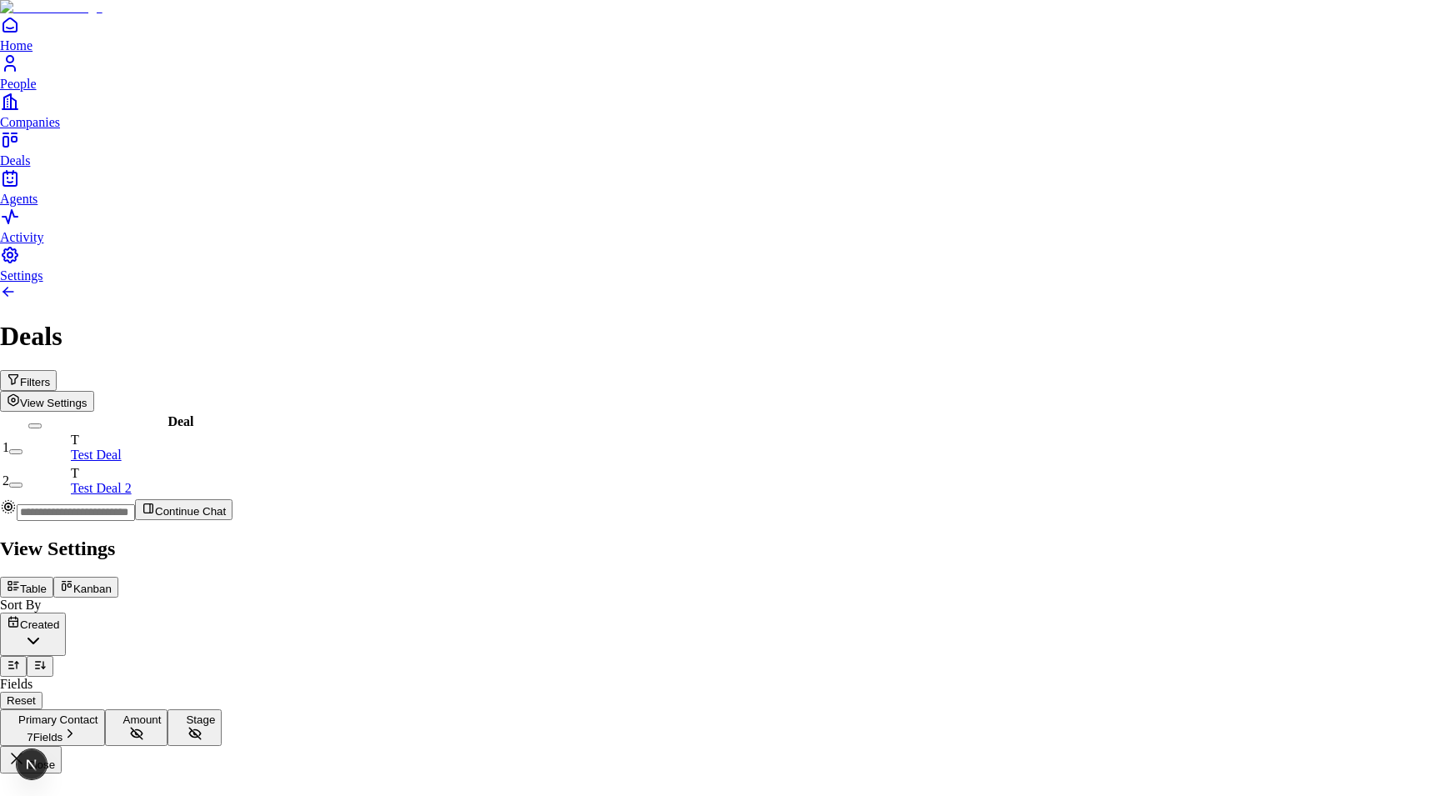
click at [66, 583] on icon at bounding box center [63, 586] width 3 height 7
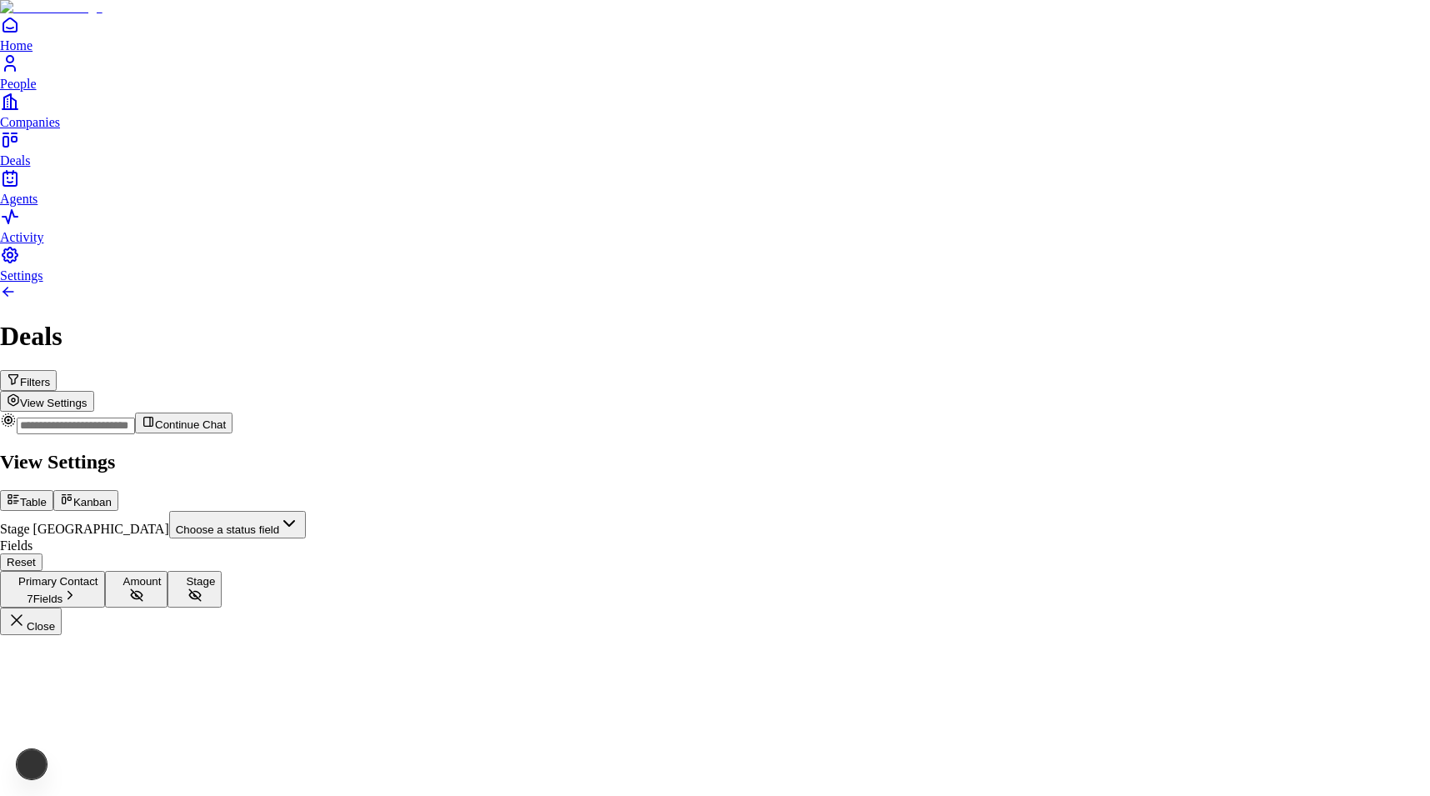
click at [1216, 511] on div "Stage [GEOGRAPHIC_DATA] Choose a status field" at bounding box center [715, 524] width 1430 height 27
click at [1211, 169] on body "Home People Companies Deals Agents Activity Settings Deals Filters View Setting…" at bounding box center [715, 317] width 1430 height 635
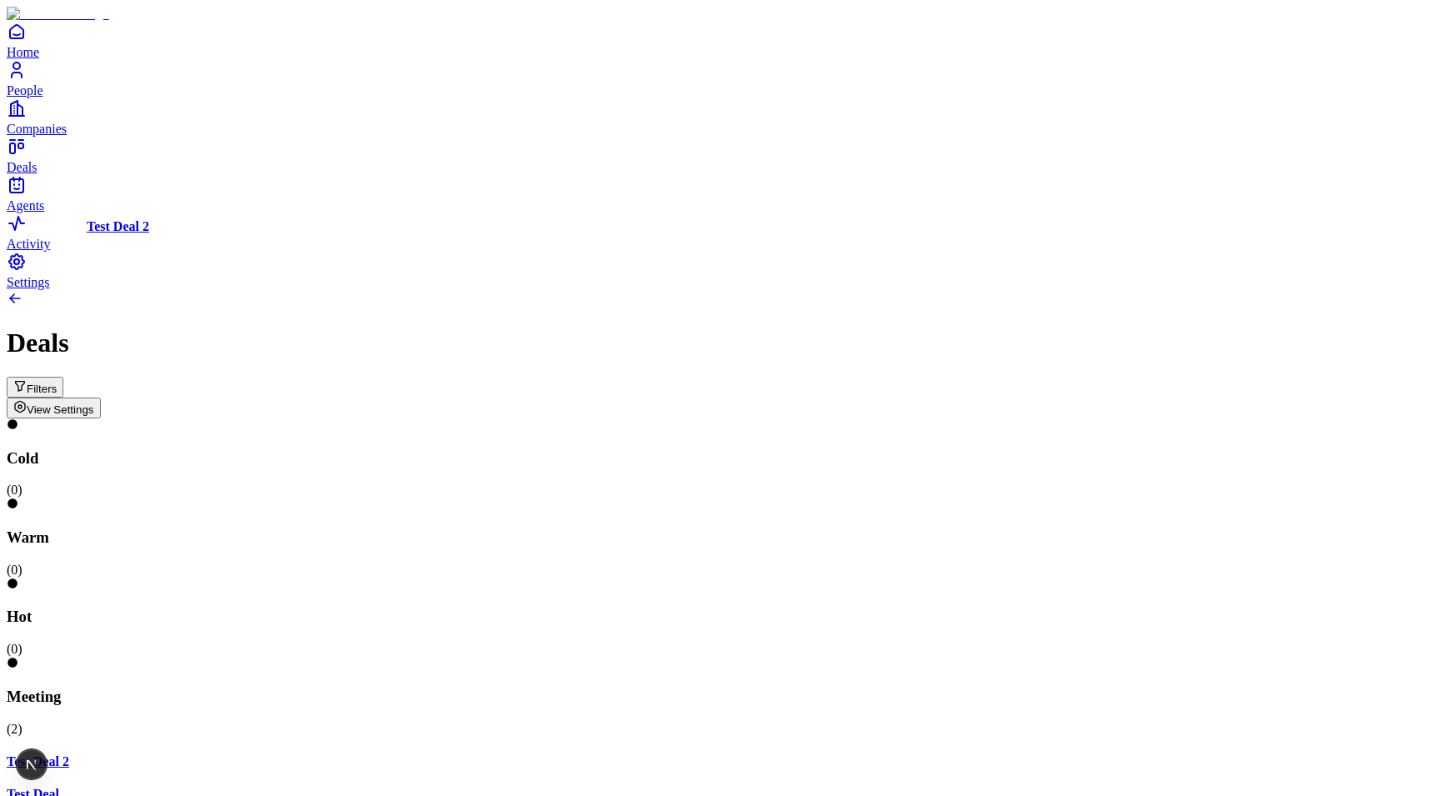
drag, startPoint x: 1266, startPoint y: 242, endPoint x: 332, endPoint y: 312, distance: 937.4
click at [332, 418] on div "Cold ( 0 ) Warm ( 0 ) Hot ( 0 ) Meeting ( 2 ) Test Deal 2 Test Deal Closed ( 0 …" at bounding box center [715, 658] width 1416 height 481
click at [63, 377] on button "Filters" at bounding box center [35, 387] width 57 height 21
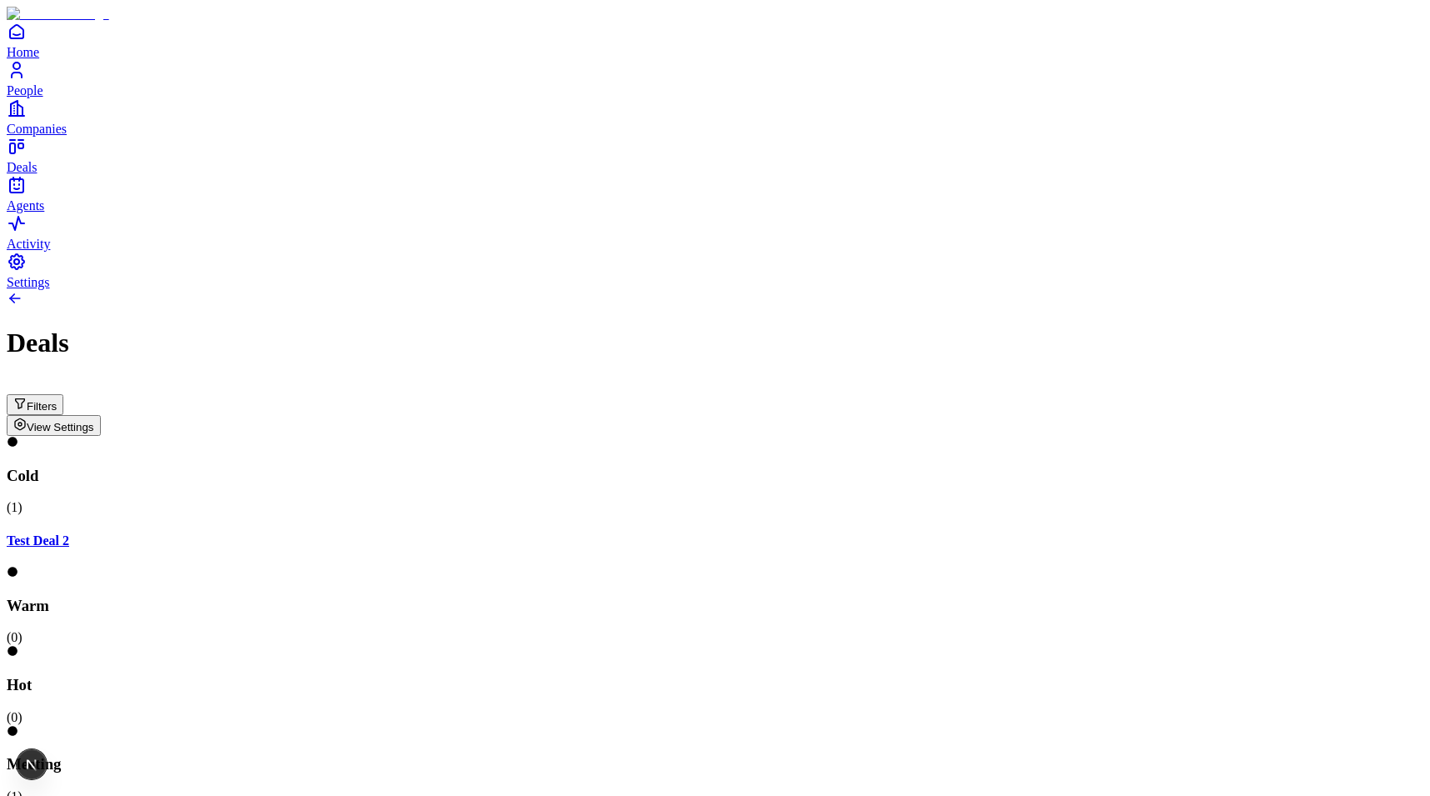
click at [1355, 327] on div "Deals" at bounding box center [715, 342] width 1416 height 31
click at [94, 421] on span "View Settings" at bounding box center [60, 427] width 67 height 12
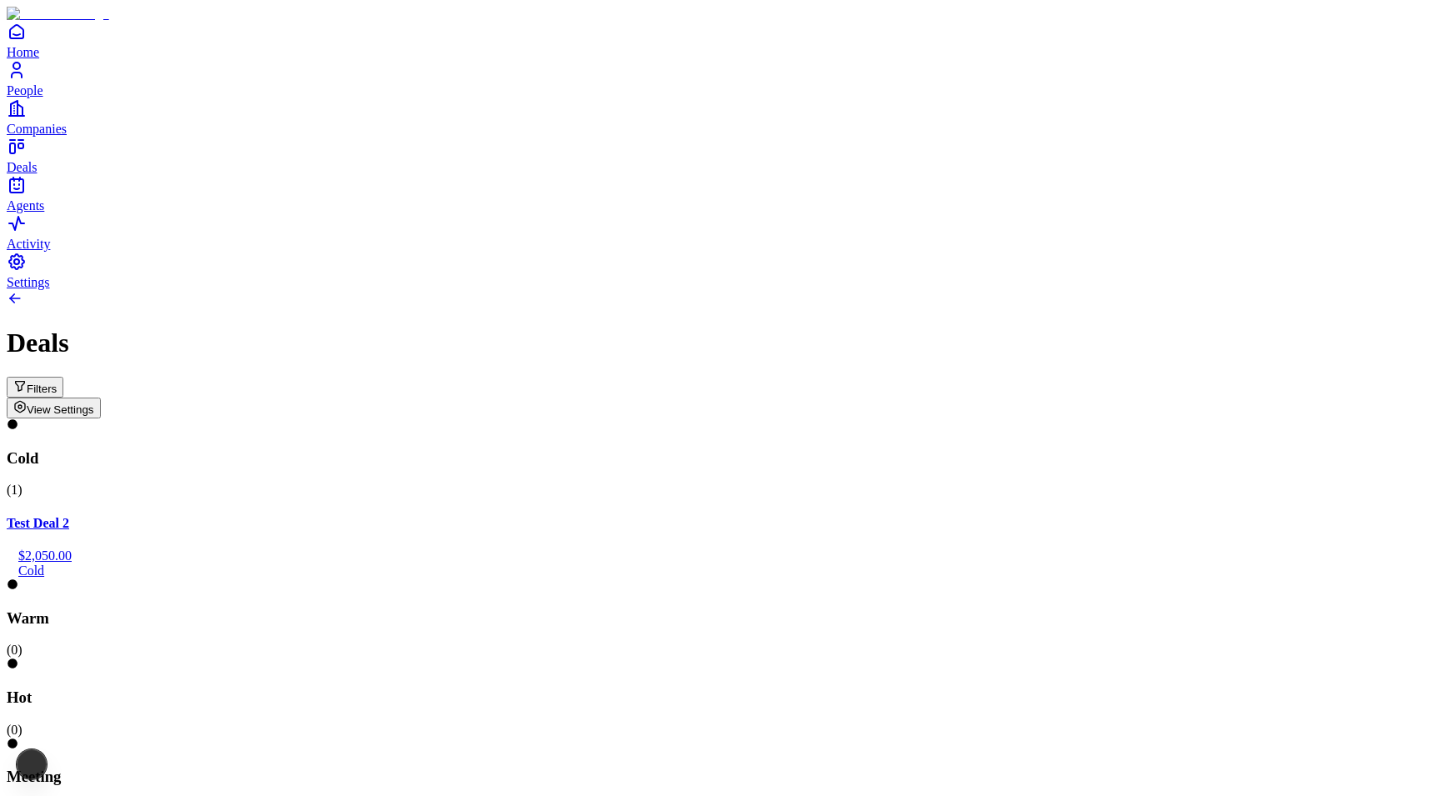
click at [63, 377] on button "Filters" at bounding box center [35, 387] width 57 height 21
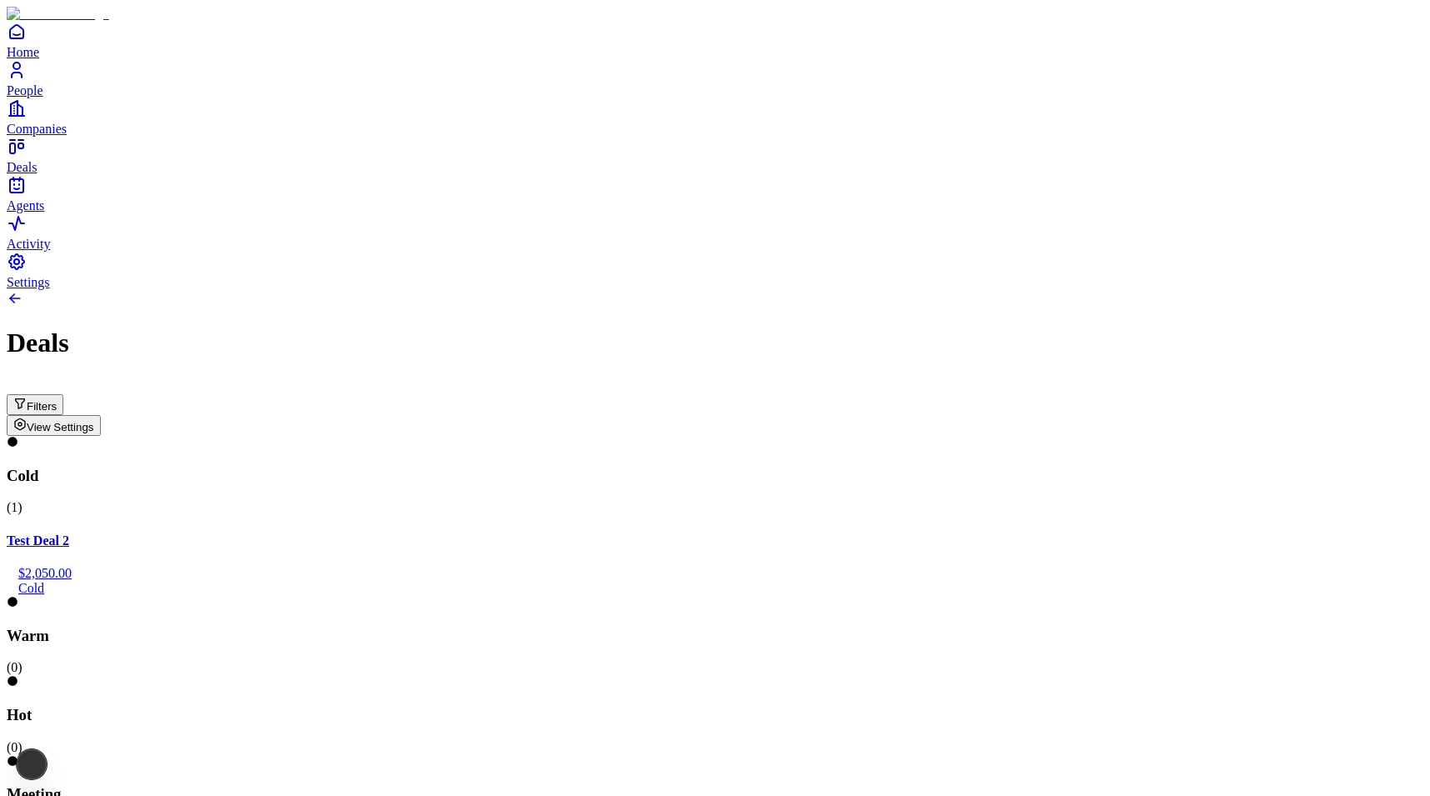
click at [1094, 290] on div "Deals" at bounding box center [715, 324] width 1416 height 68
click at [94, 421] on span "View Settings" at bounding box center [60, 427] width 67 height 12
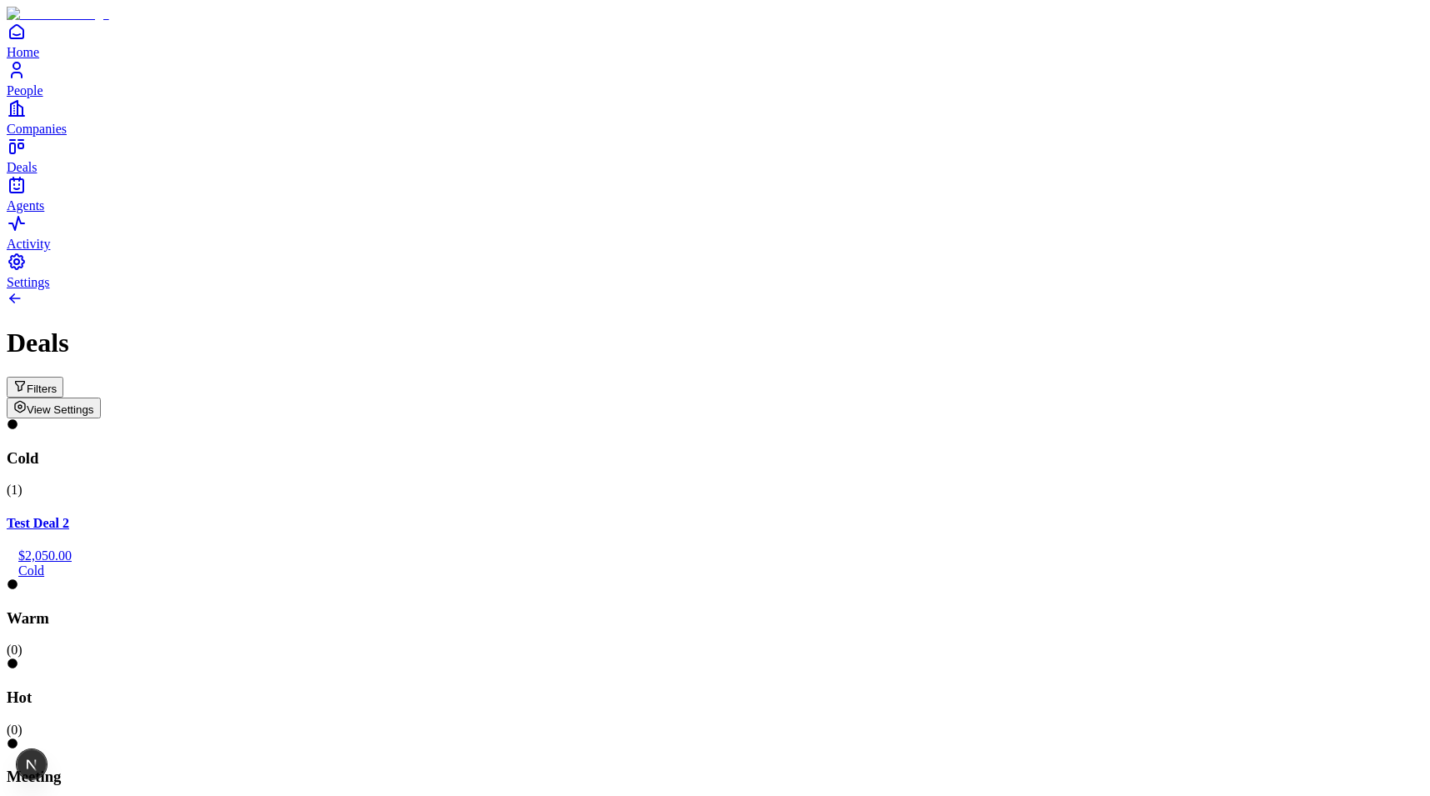
click at [90, 290] on div "Deals" at bounding box center [715, 324] width 1416 height 68
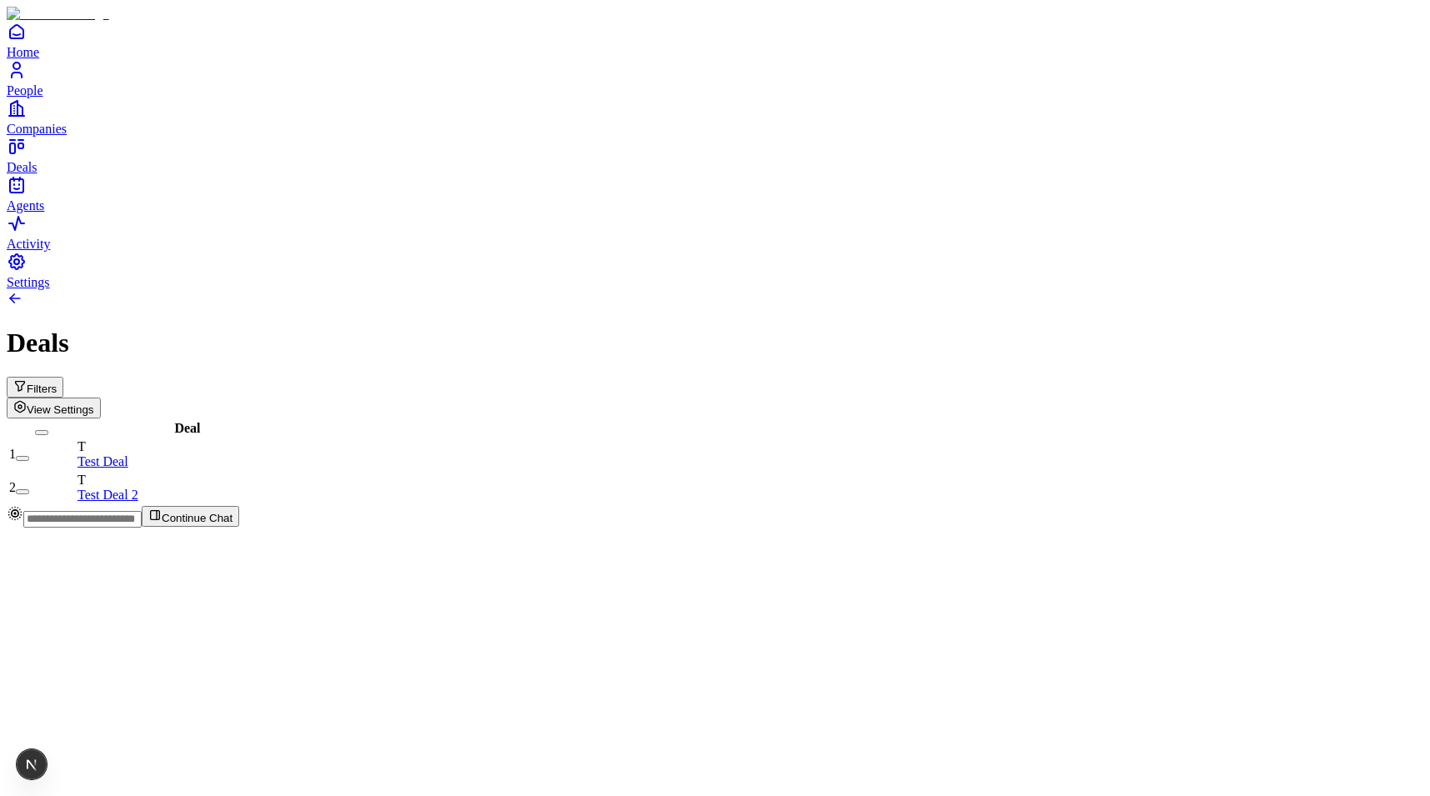
click at [94, 403] on span "View Settings" at bounding box center [60, 409] width 67 height 12
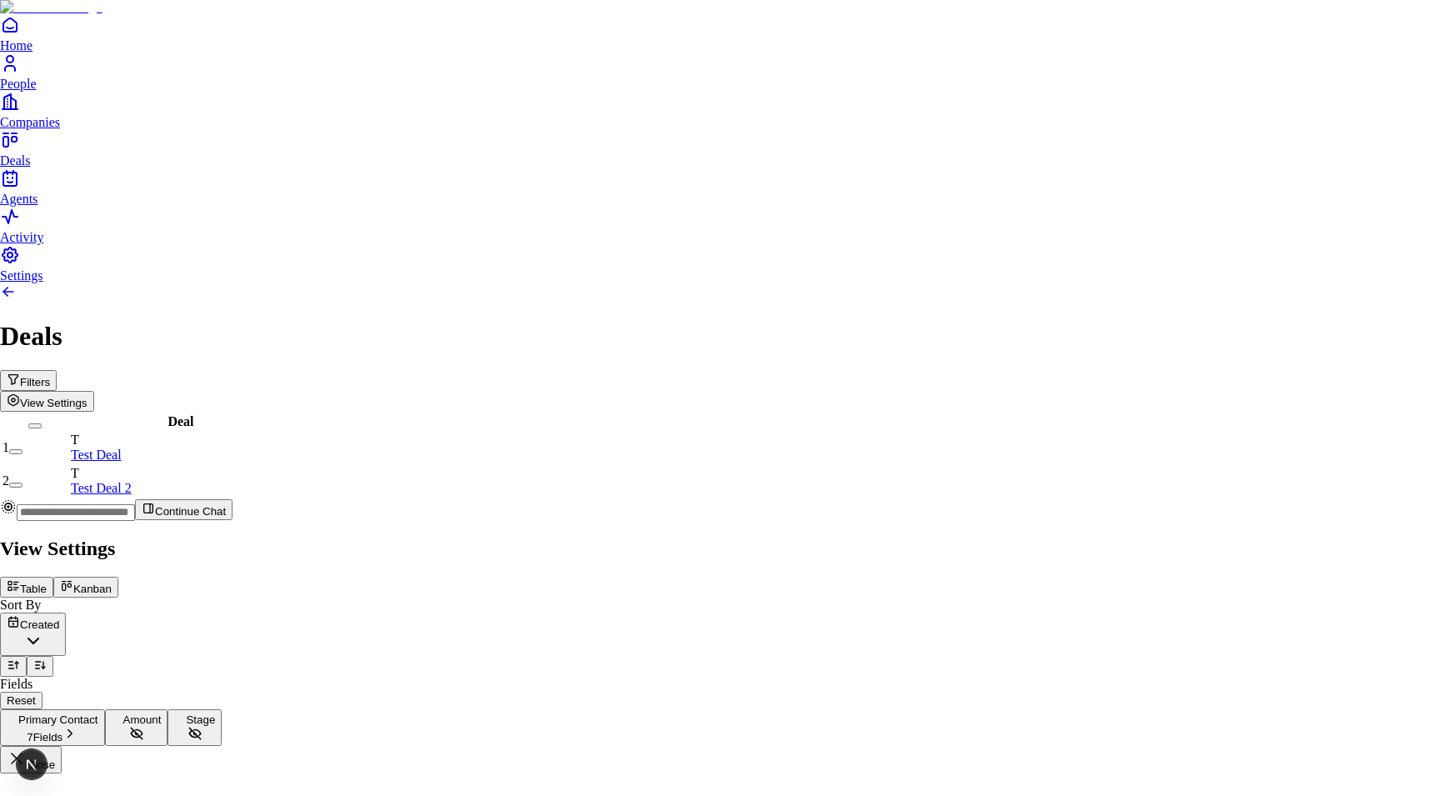
click at [73, 579] on icon at bounding box center [66, 585] width 13 height 13
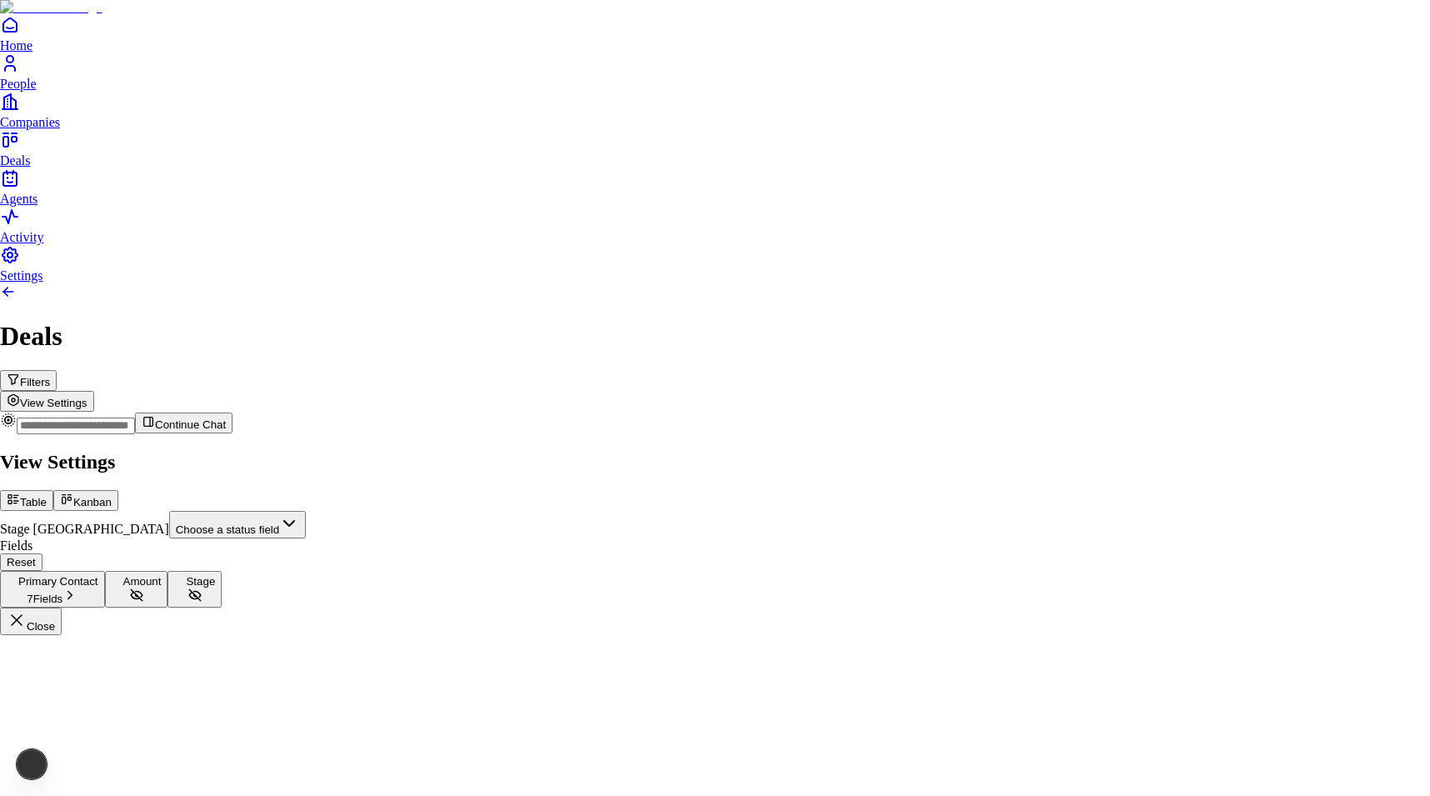
click at [1176, 160] on body "Home People Companies Deals Agents Activity Settings Deals Filters View Setting…" at bounding box center [715, 317] width 1430 height 635
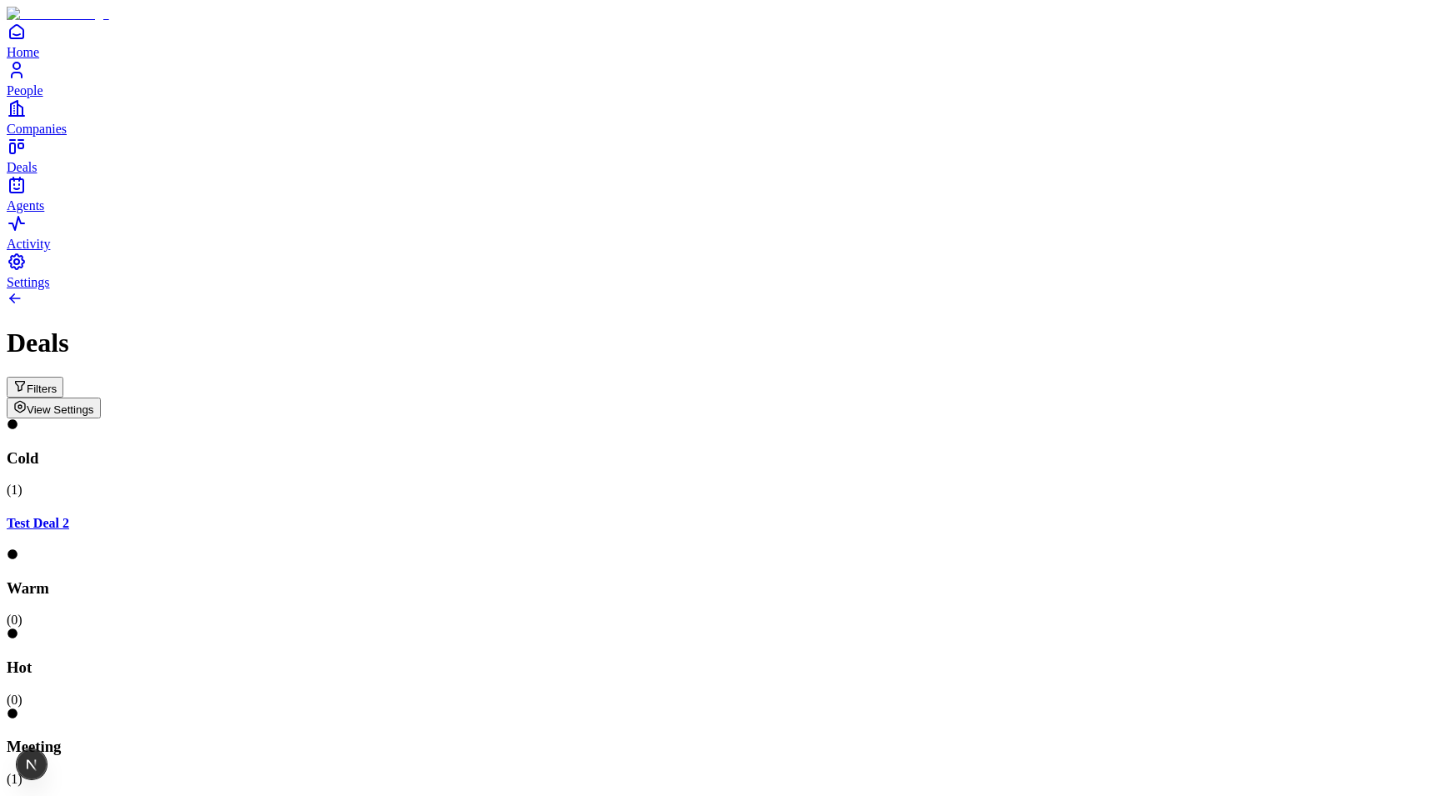
click at [94, 403] on span "View Settings" at bounding box center [60, 409] width 67 height 12
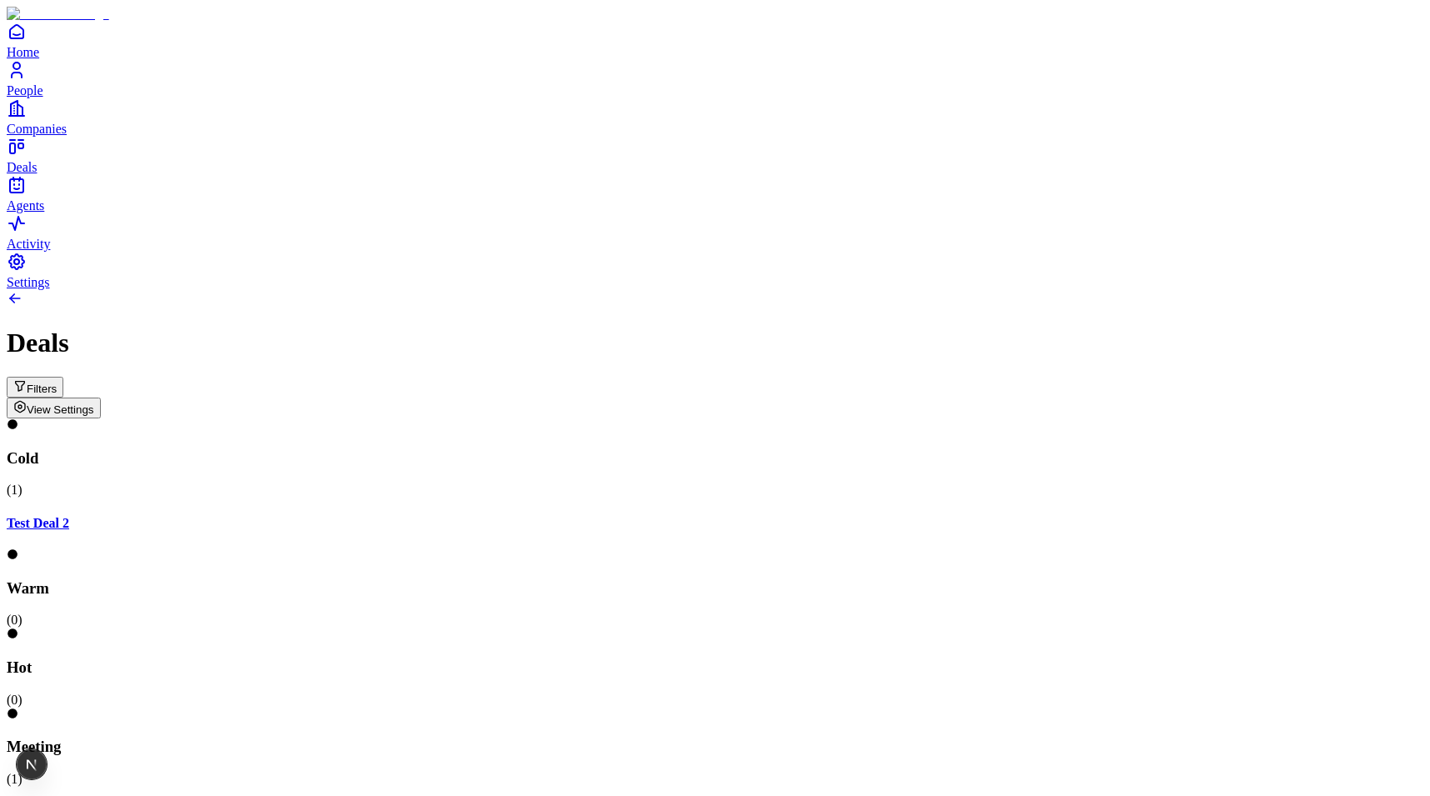
click at [27, 379] on icon "Open natural language filter" at bounding box center [19, 385] width 13 height 13
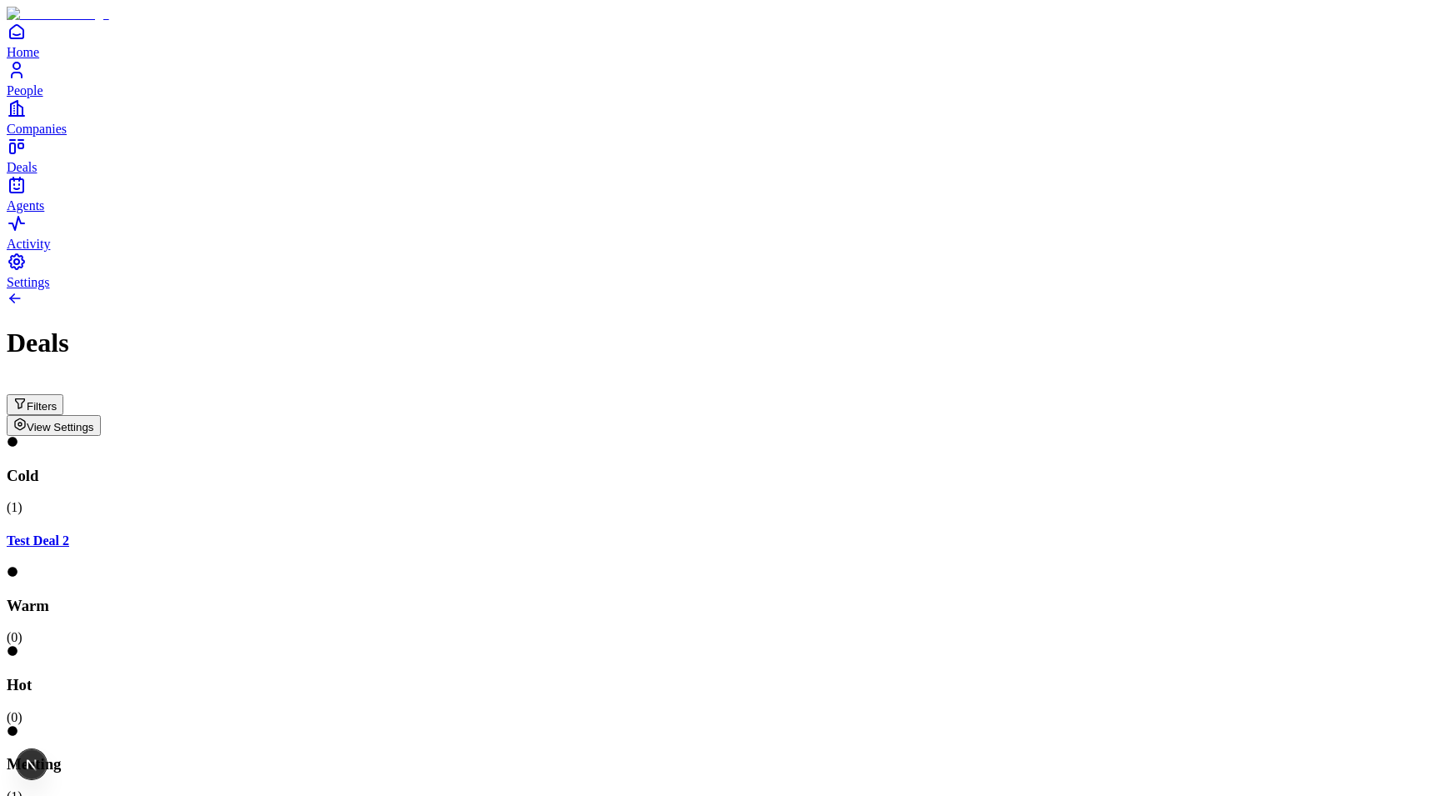
click at [907, 725] on div at bounding box center [715, 725] width 1416 height 0
click at [101, 415] on button "View Settings" at bounding box center [54, 425] width 94 height 21
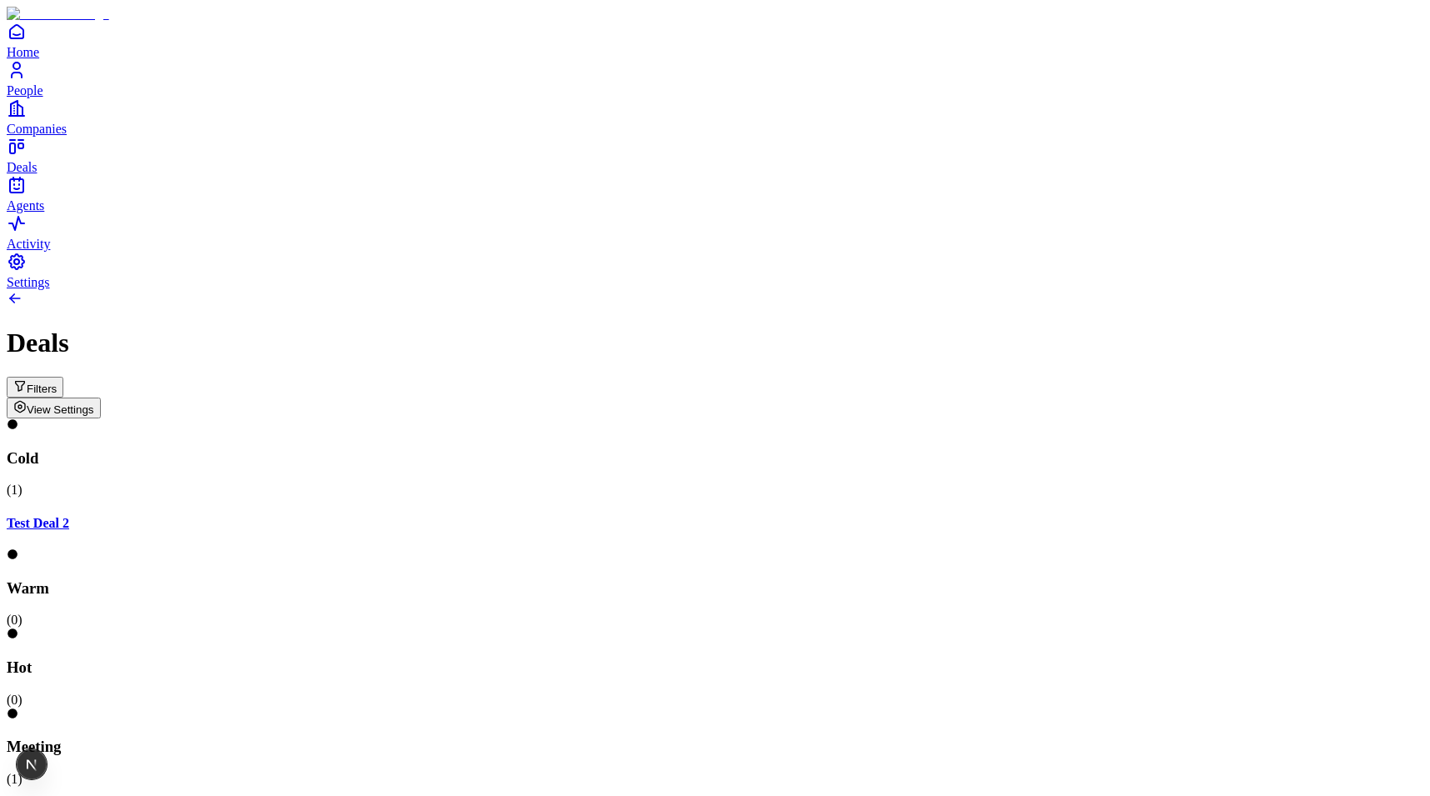
click at [63, 377] on button "Filters" at bounding box center [35, 387] width 57 height 21
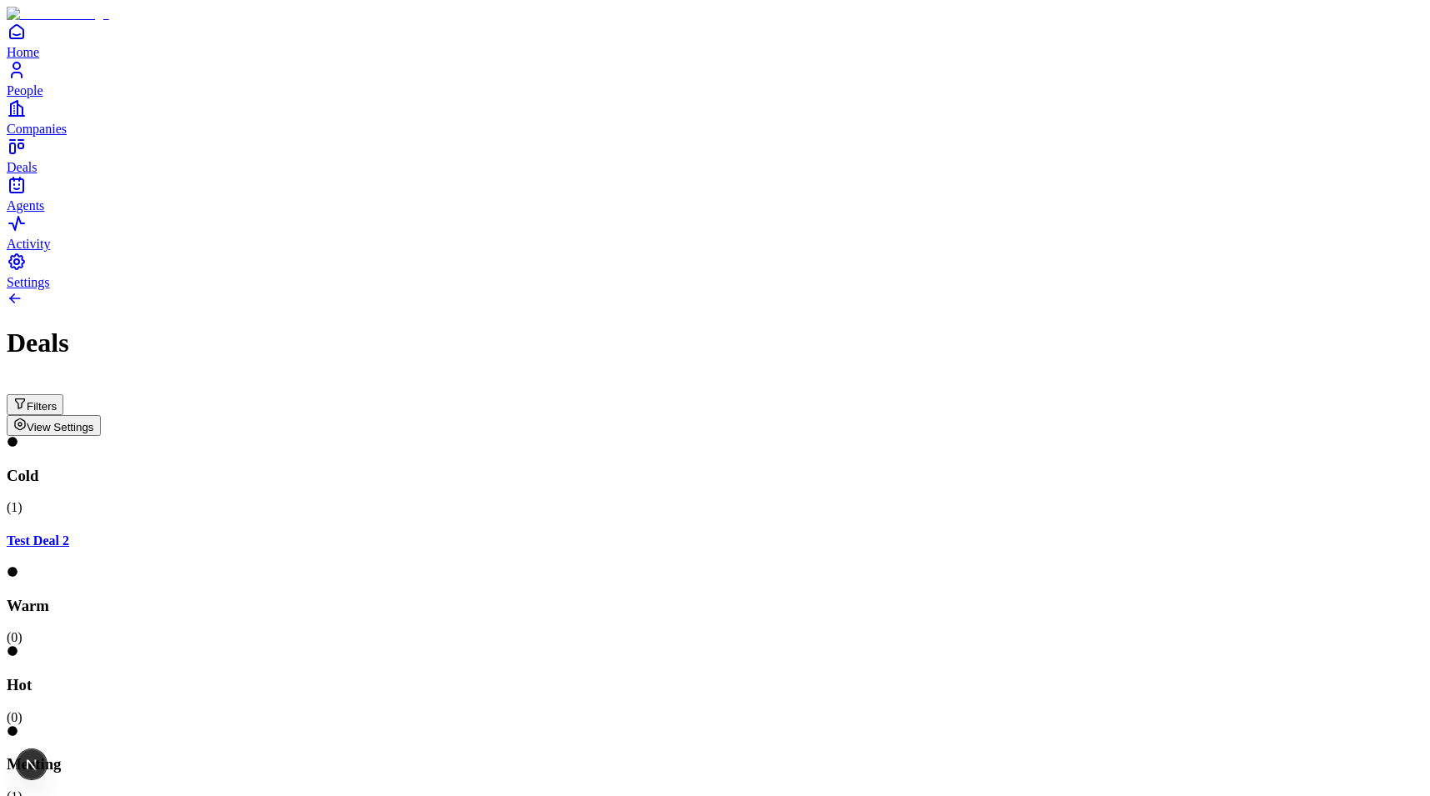
click at [1035, 645] on div "Hot ( 0 )" at bounding box center [715, 684] width 1416 height 79
click at [63, 394] on button "Filters" at bounding box center [35, 404] width 57 height 21
click at [1006, 725] on div at bounding box center [715, 725] width 1416 height 0
click at [101, 415] on button "View Settings" at bounding box center [54, 425] width 94 height 21
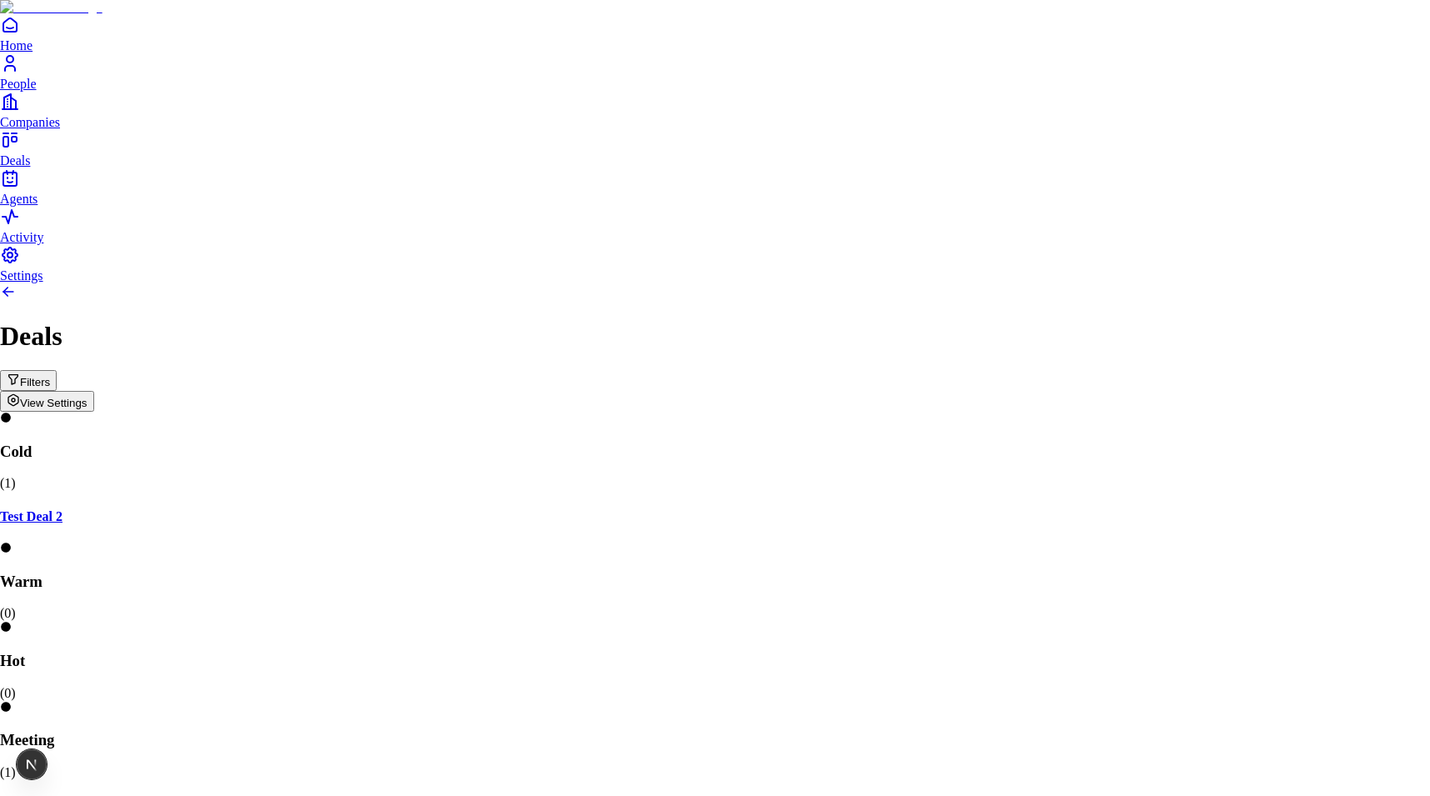
click at [1263, 151] on body "Home People Companies Deals Agents Activity Settings Deals Filters View Setting…" at bounding box center [715, 574] width 1430 height 1149
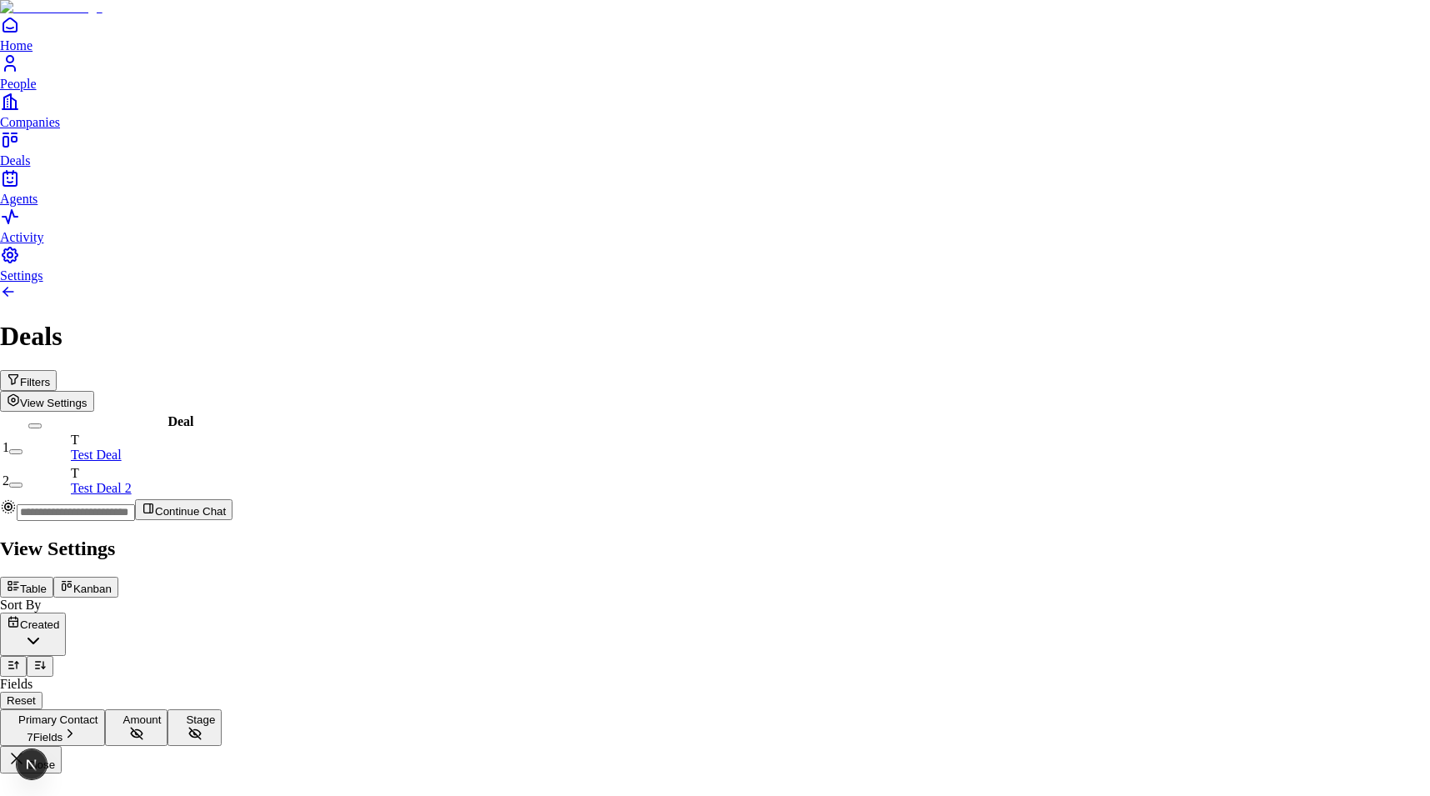
click at [27, 656] on button at bounding box center [13, 666] width 27 height 21
click at [53, 656] on button at bounding box center [40, 666] width 27 height 21
click at [1242, 165] on body "Home People Companies Deals Agents Activity Settings Deals Filters View Setting…" at bounding box center [715, 386] width 1430 height 773
click at [1261, 444] on body "Home People Companies Deals Agents Activity Settings Deals Filters View Setting…" at bounding box center [715, 386] width 1430 height 773
click at [98, 713] on span "Primary Contact" at bounding box center [58, 719] width 80 height 12
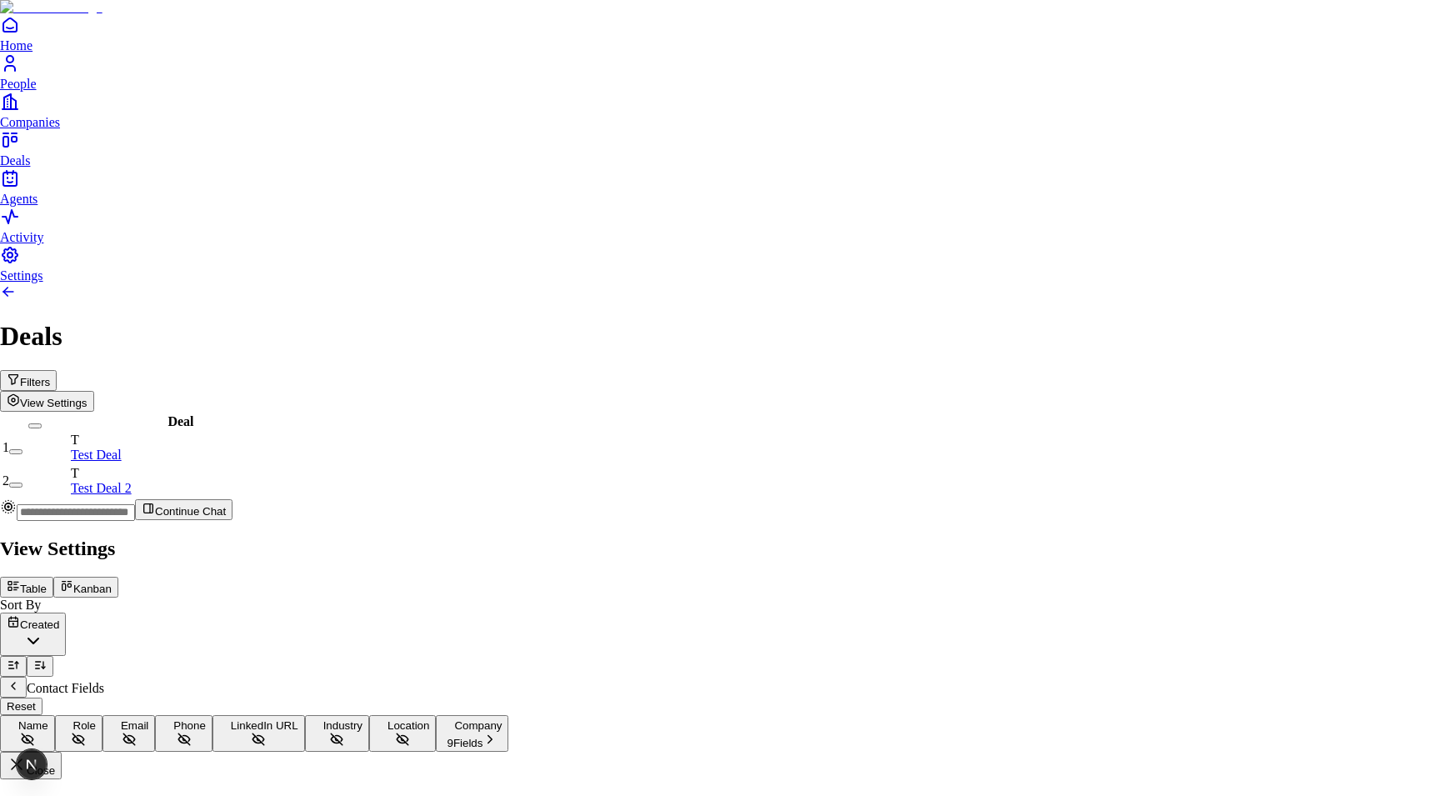
click at [20, 679] on icon "Back" at bounding box center [13, 685] width 13 height 13
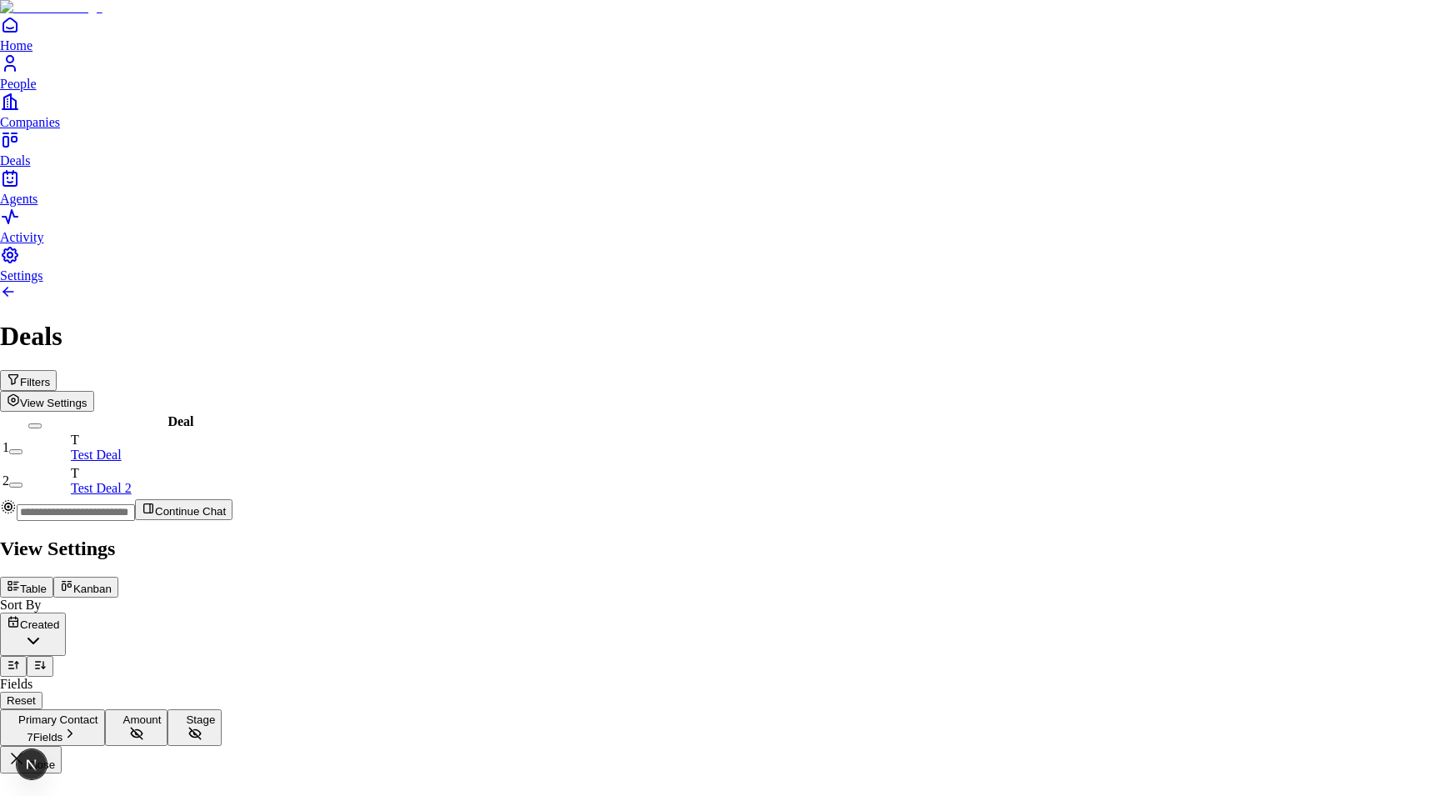
click at [168, 709] on button "Amount" at bounding box center [136, 727] width 63 height 37
click at [222, 709] on button "Stage" at bounding box center [194, 727] width 54 height 37
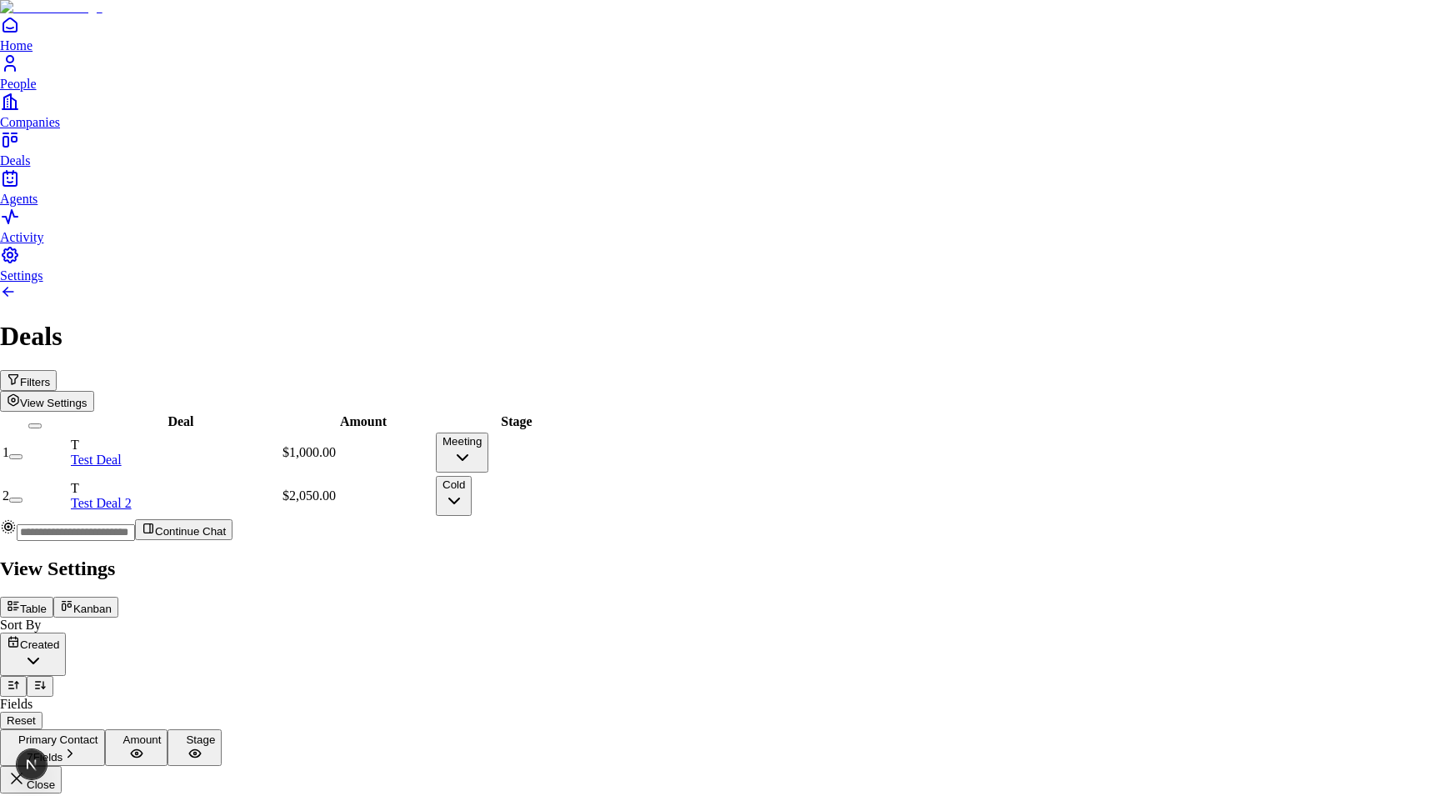
click at [851, 554] on div at bounding box center [715, 554] width 1430 height 0
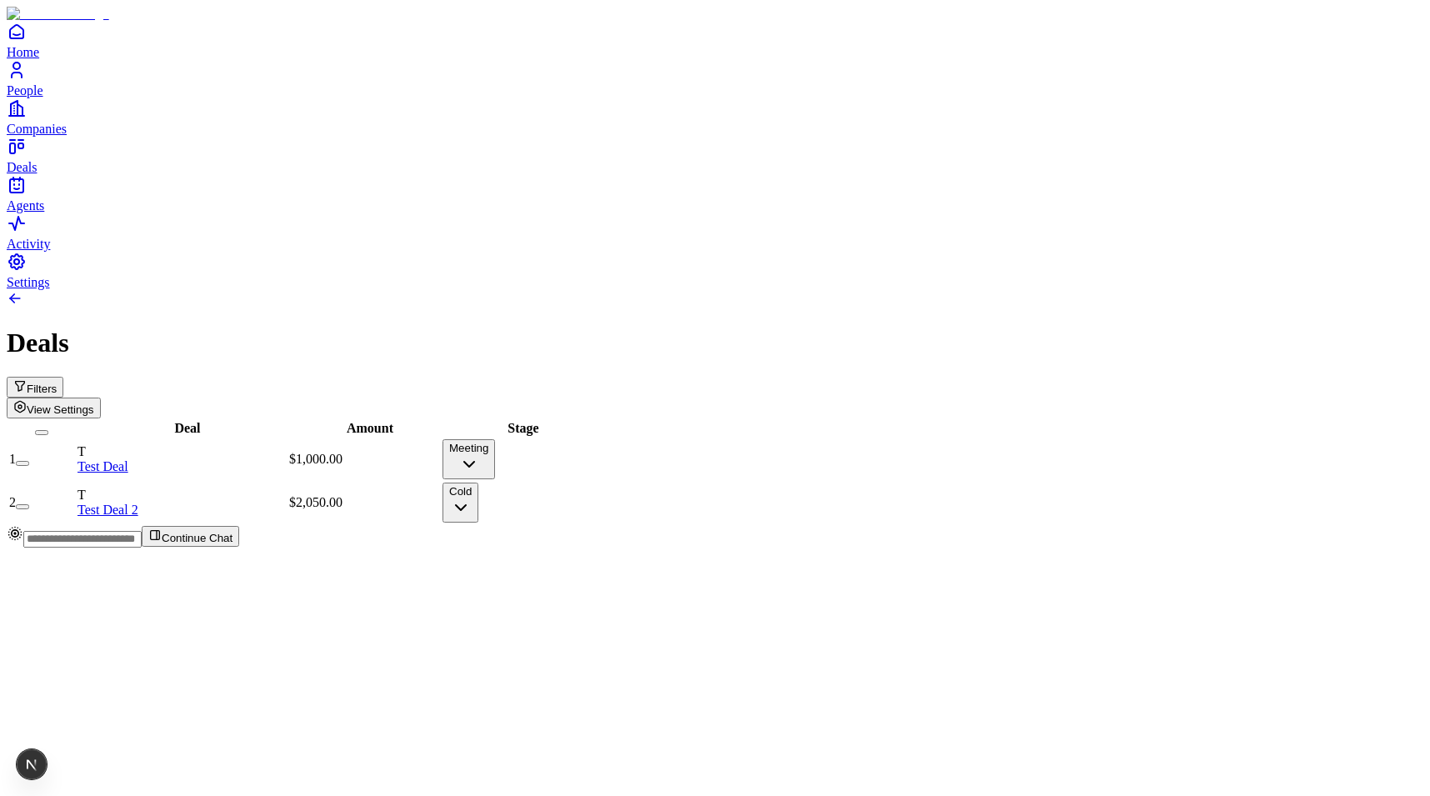
click at [478, 482] on button "Cold" at bounding box center [460, 502] width 36 height 40
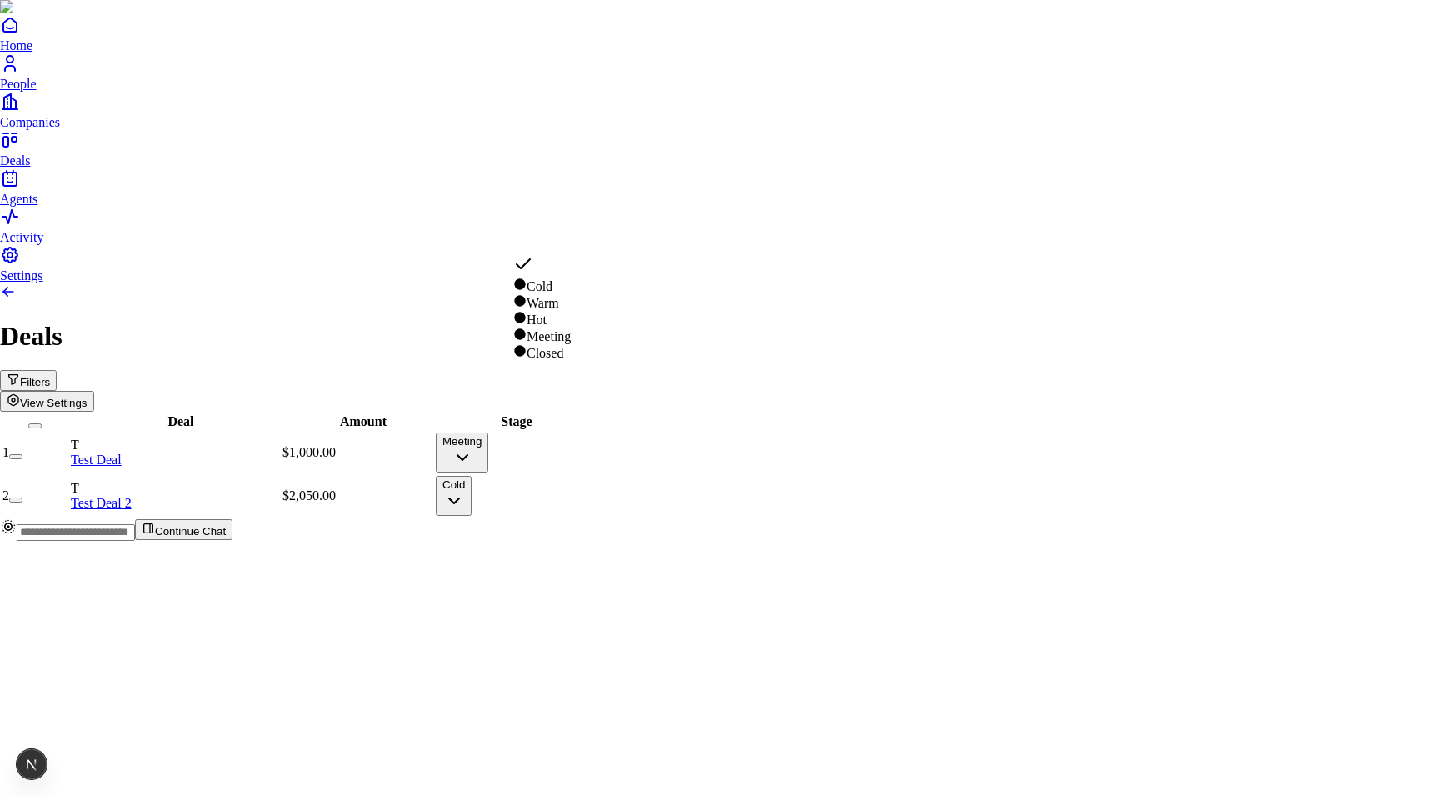
click at [612, 443] on html "Home People Companies Deals Agents Activity Settings Deals Filters View Setting…" at bounding box center [715, 277] width 1430 height 554
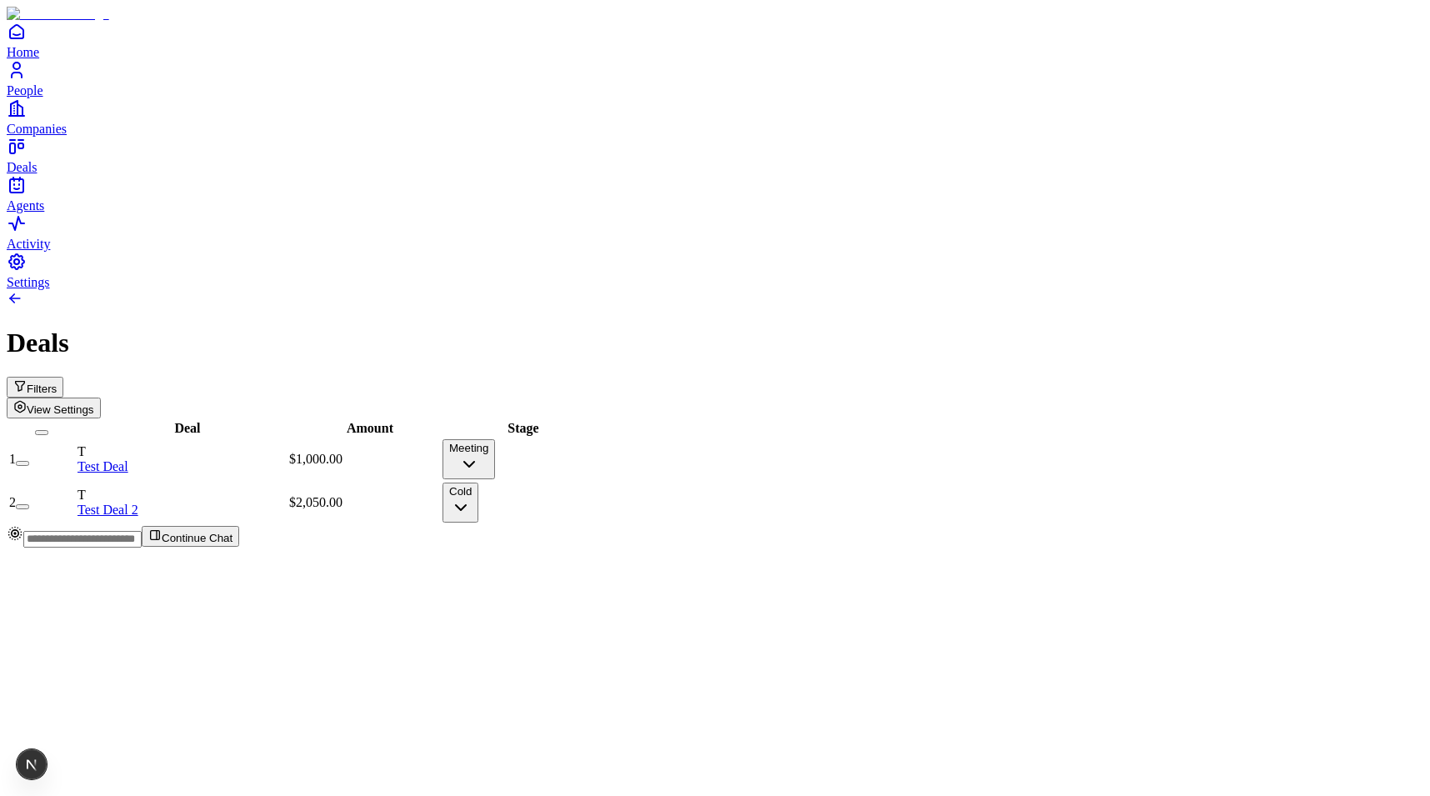
click at [478, 482] on button "Cold" at bounding box center [460, 502] width 36 height 40
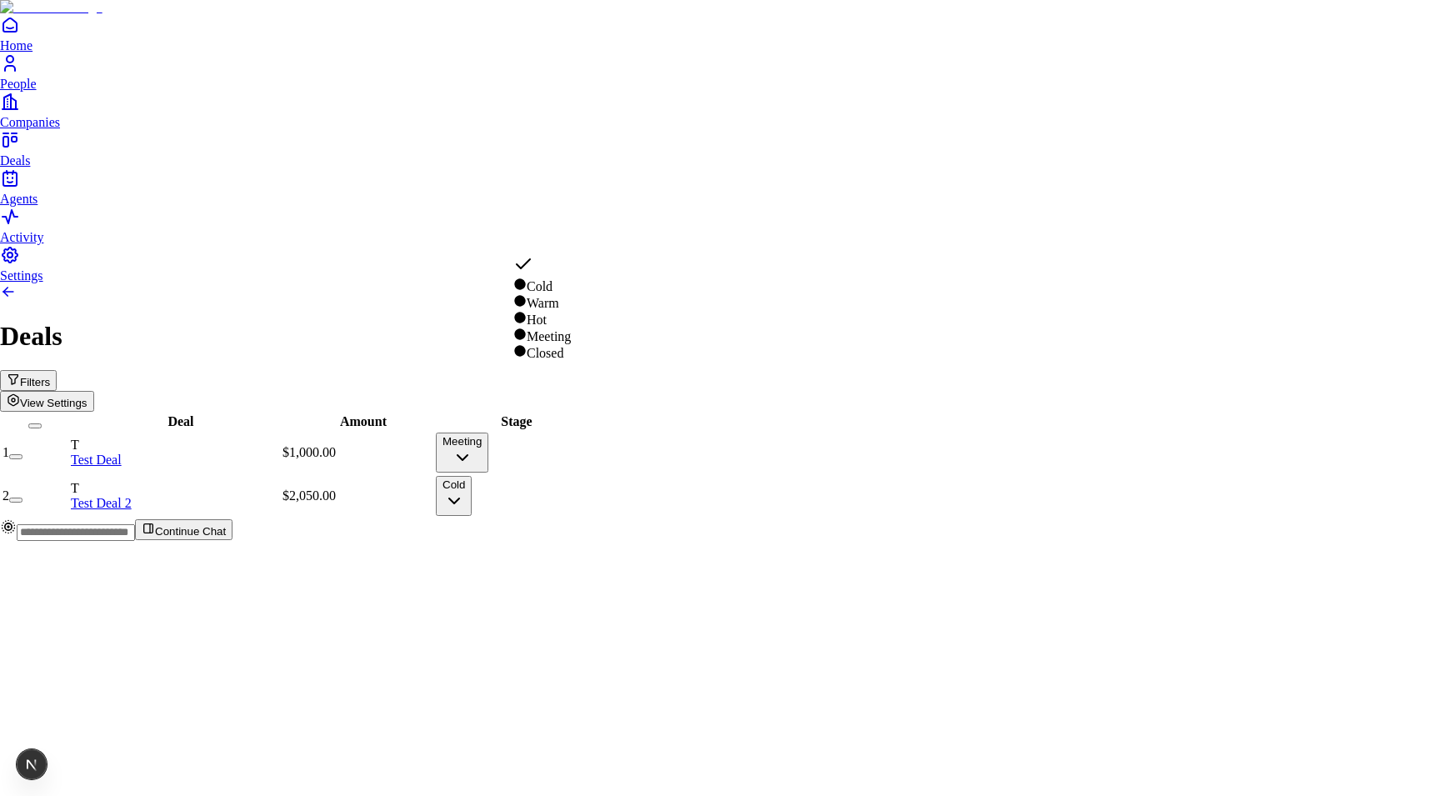
click at [609, 489] on html "Home People Companies Deals Agents Activity Settings Deals Filters View Setting…" at bounding box center [715, 277] width 1430 height 554
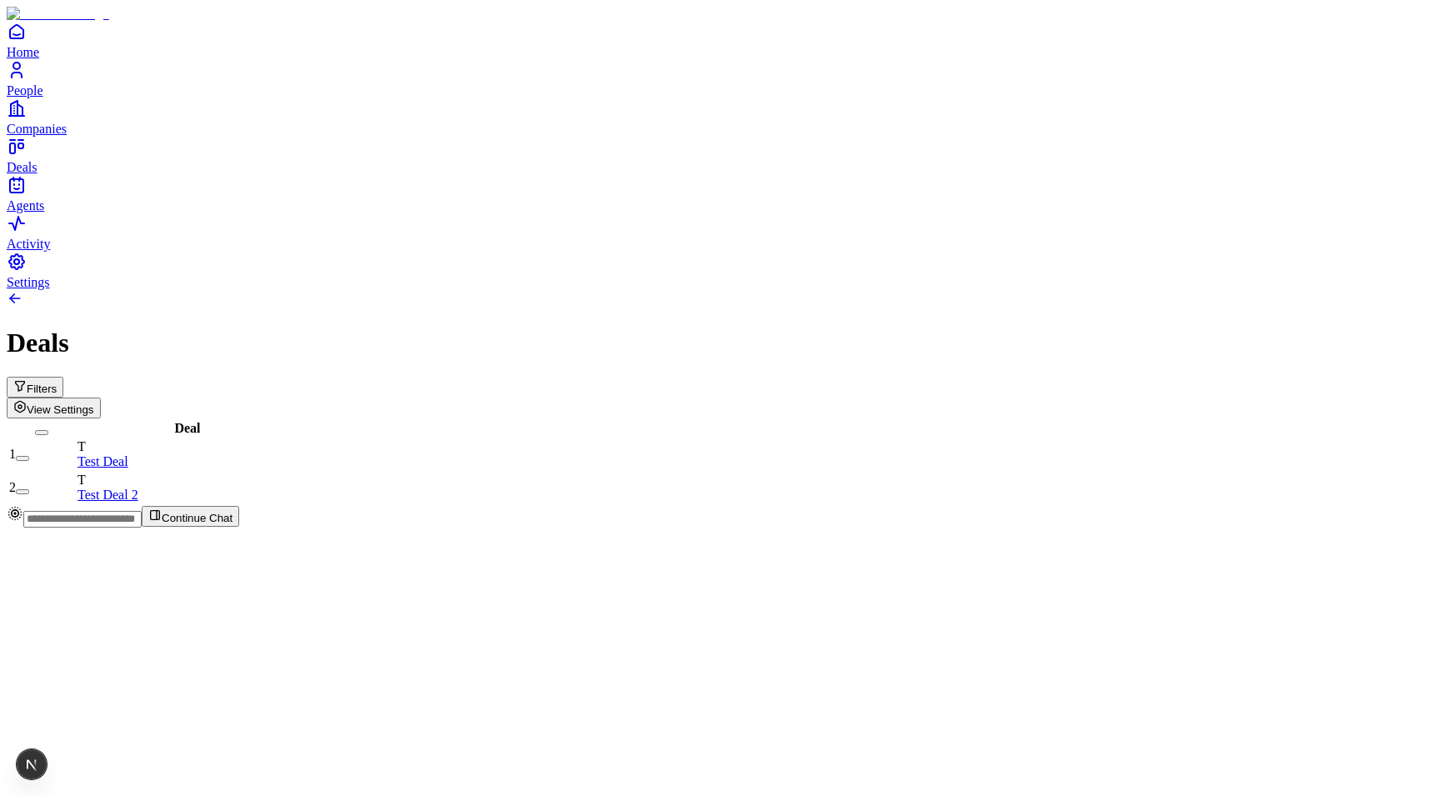
click at [101, 397] on button "View Settings" at bounding box center [54, 407] width 94 height 21
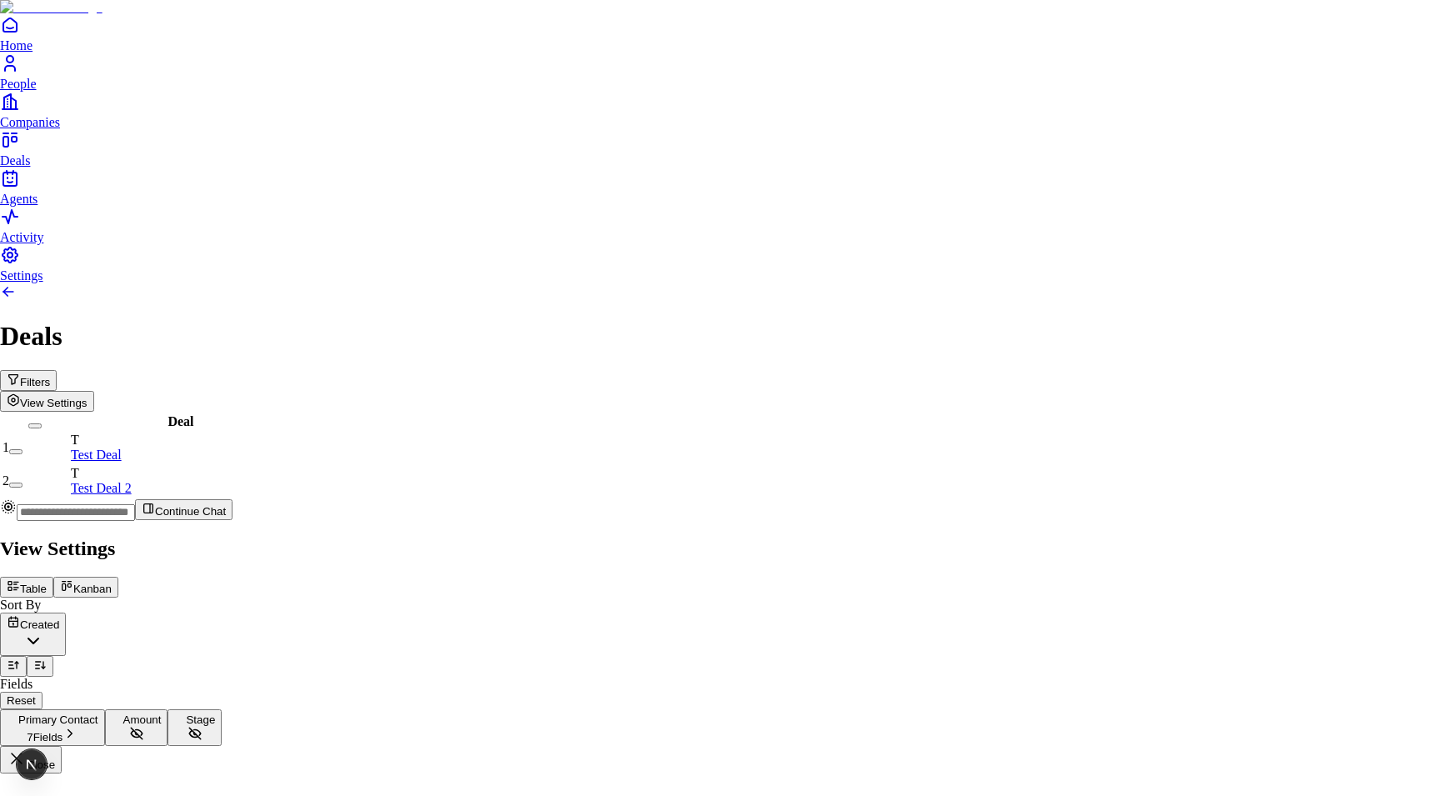
click at [215, 713] on span "Stage" at bounding box center [200, 719] width 29 height 12
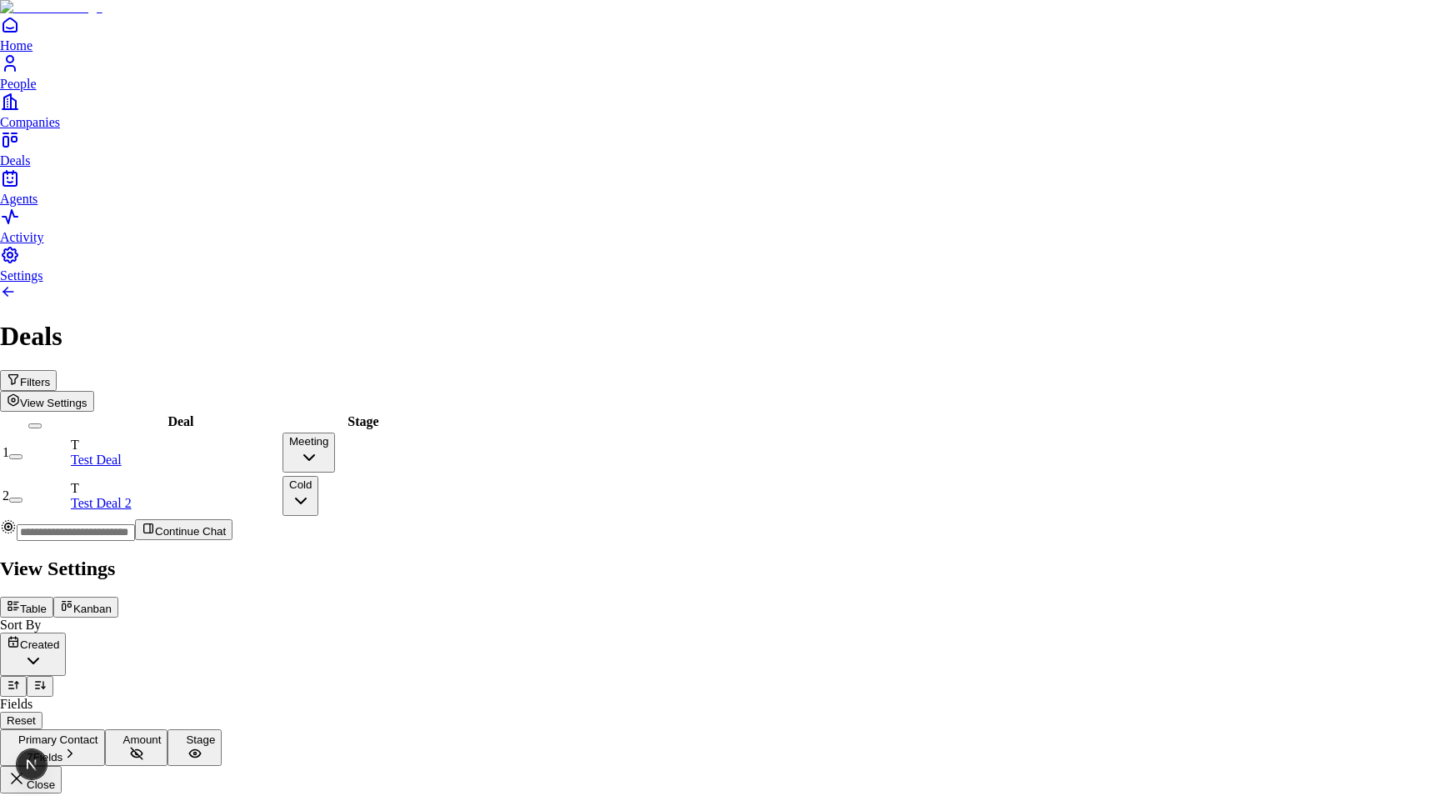
click at [476, 554] on div at bounding box center [715, 554] width 1430 height 0
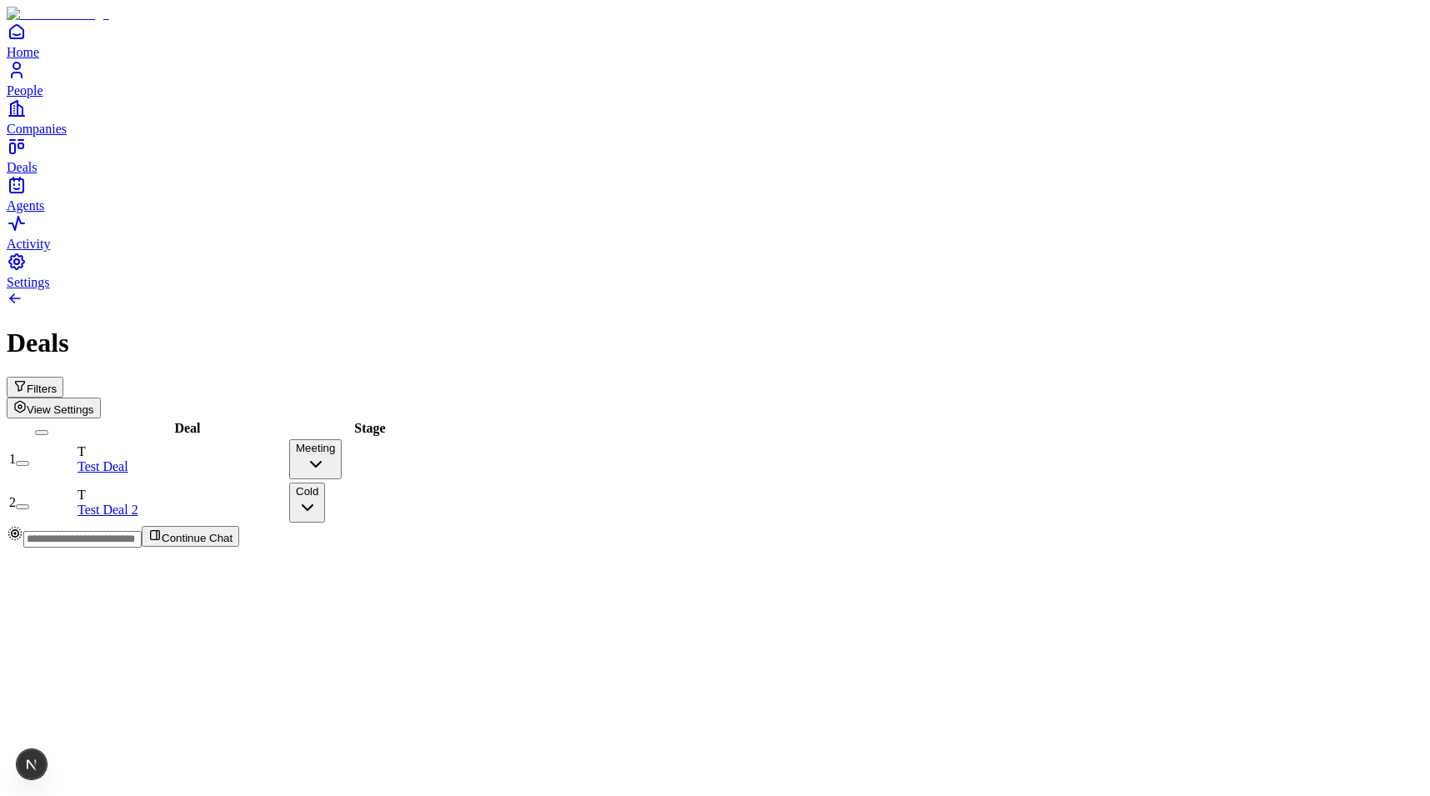
click at [342, 439] on button "Meeting" at bounding box center [315, 459] width 52 height 40
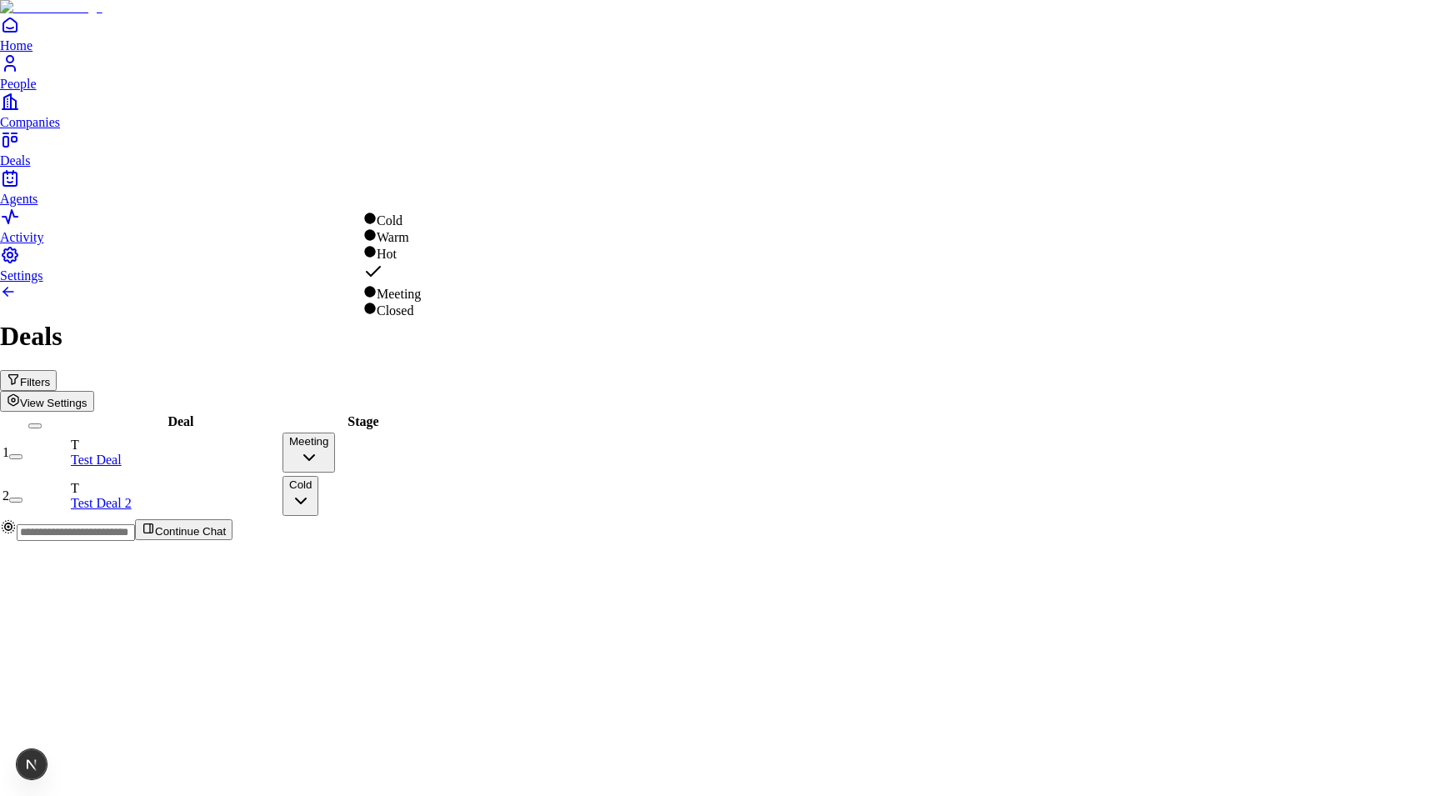
click at [742, 514] on html "Home People Companies Deals Agents Activity Settings Deals Filters View Setting…" at bounding box center [715, 277] width 1430 height 554
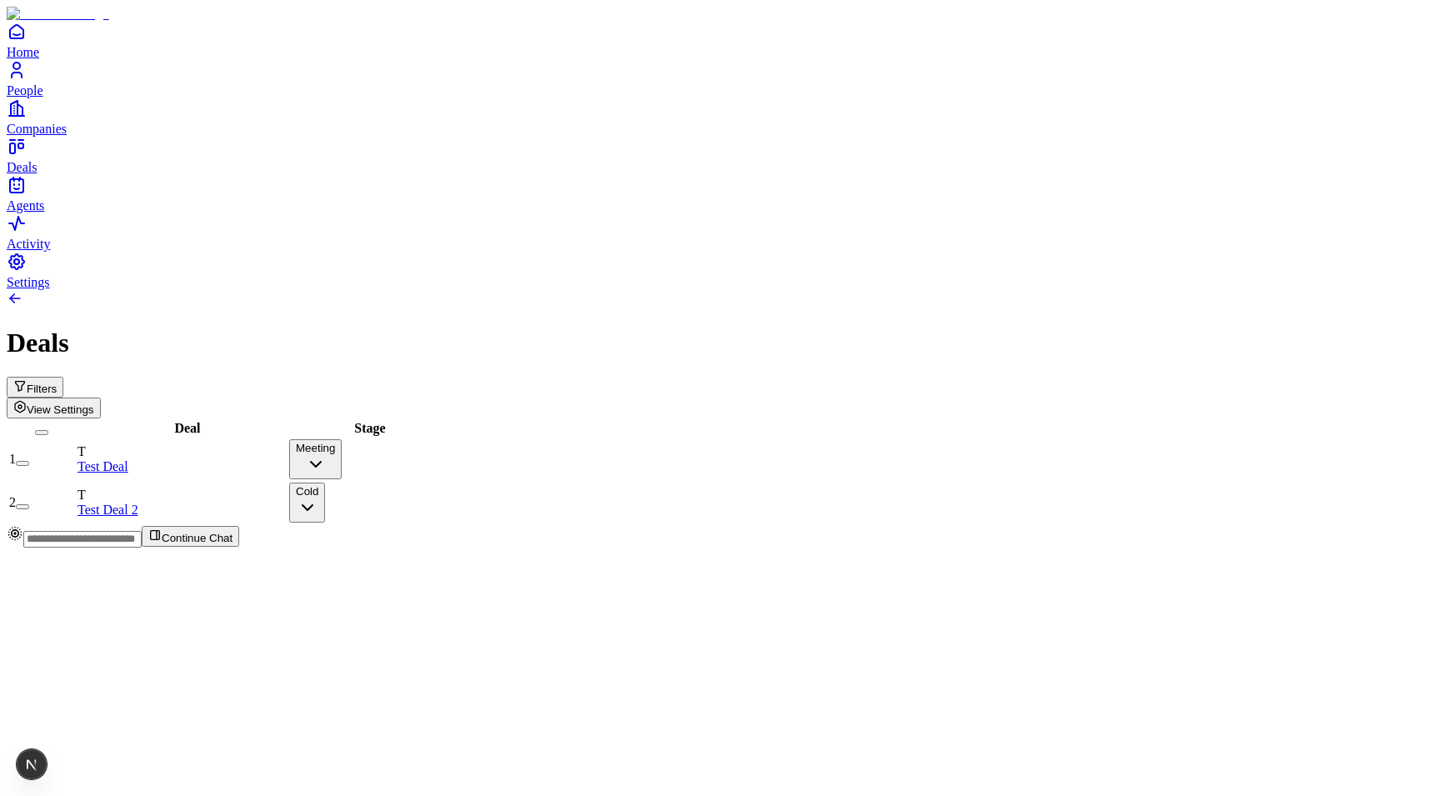
click at [325, 482] on button "Cold" at bounding box center [307, 502] width 36 height 40
click at [332, 482] on button "Warm" at bounding box center [310, 502] width 42 height 40
click at [560, 418] on div "Deal Stage 1 T Test Deal 2 Warm 2 T Test Deal Meeting" at bounding box center [715, 471] width 1416 height 107
click at [415, 438] on td "Warm" at bounding box center [364, 459] width 152 height 42
click at [332, 439] on button "Warm" at bounding box center [310, 459] width 42 height 40
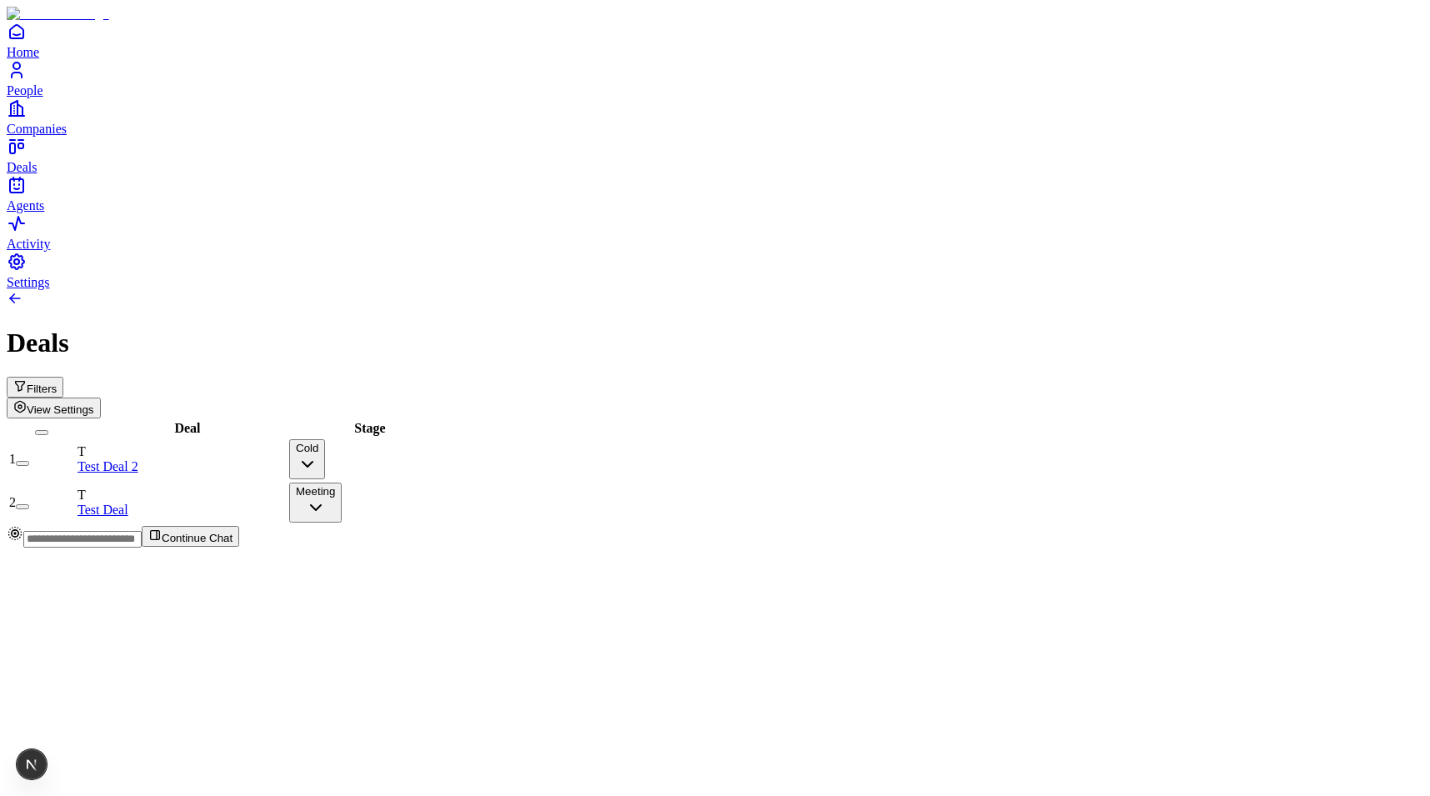
click at [342, 482] on button "Meeting" at bounding box center [315, 502] width 52 height 40
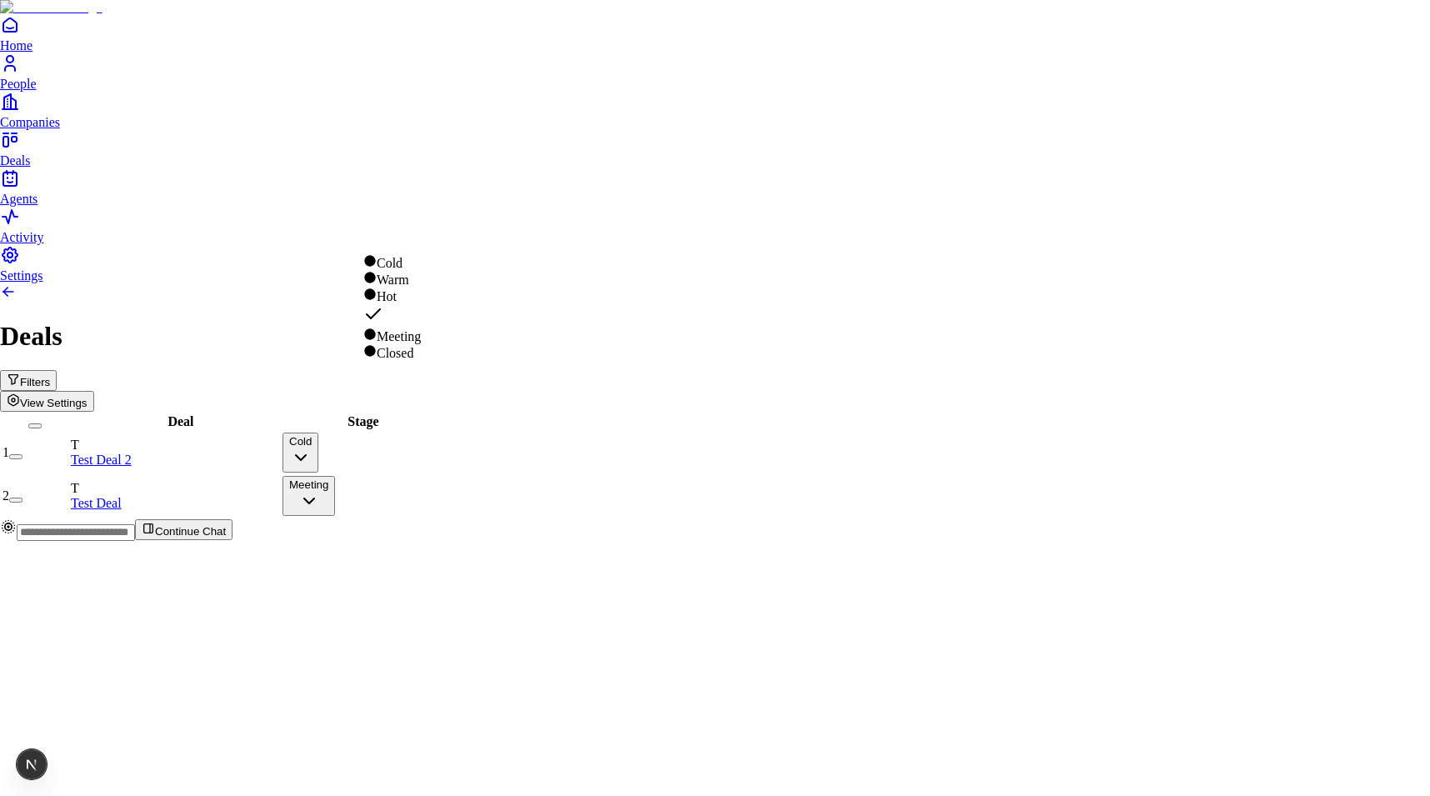
click at [622, 242] on html "Home People Companies Deals Agents Activity Settings Deals Filters View Setting…" at bounding box center [715, 277] width 1430 height 554
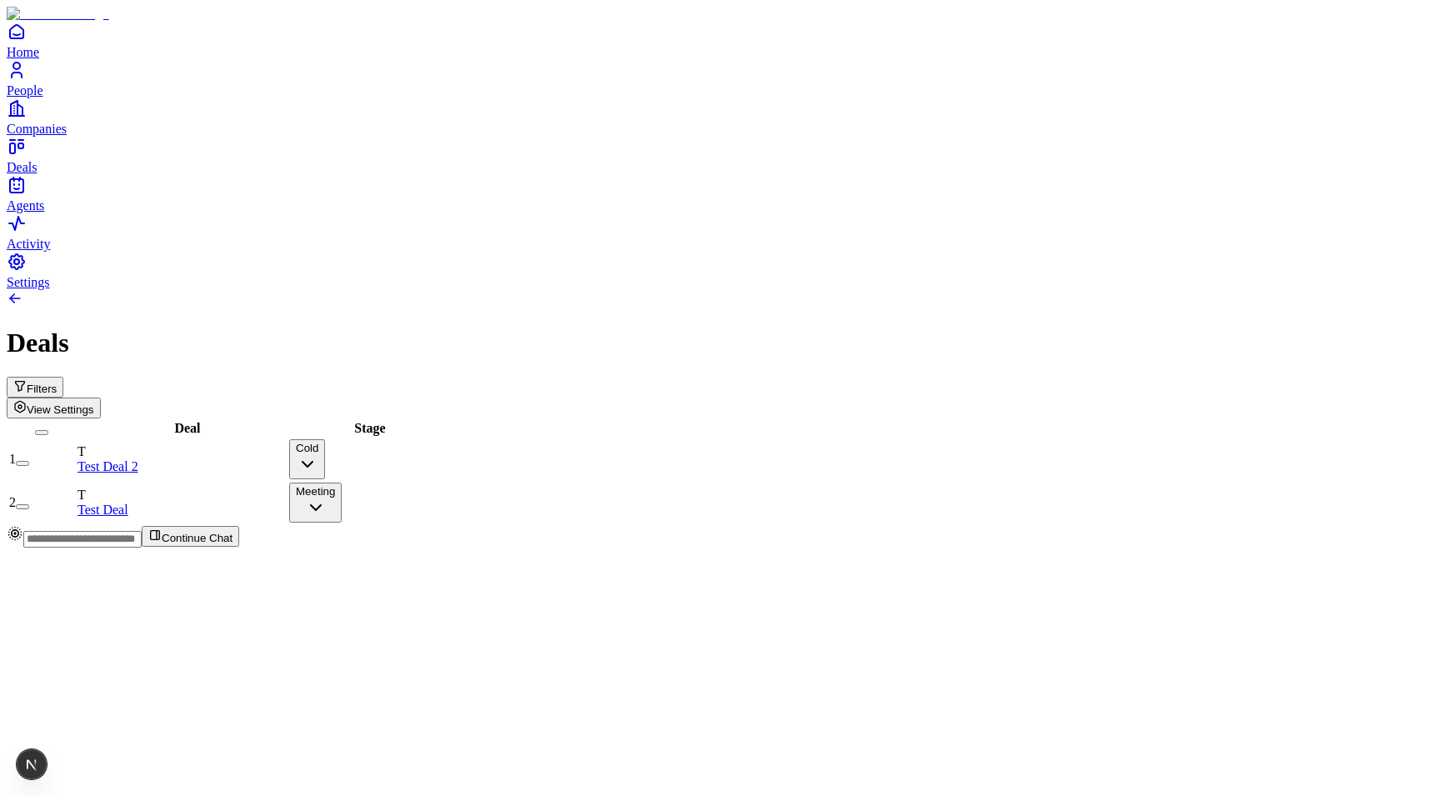
click at [63, 377] on button "Filters" at bounding box center [35, 387] width 57 height 21
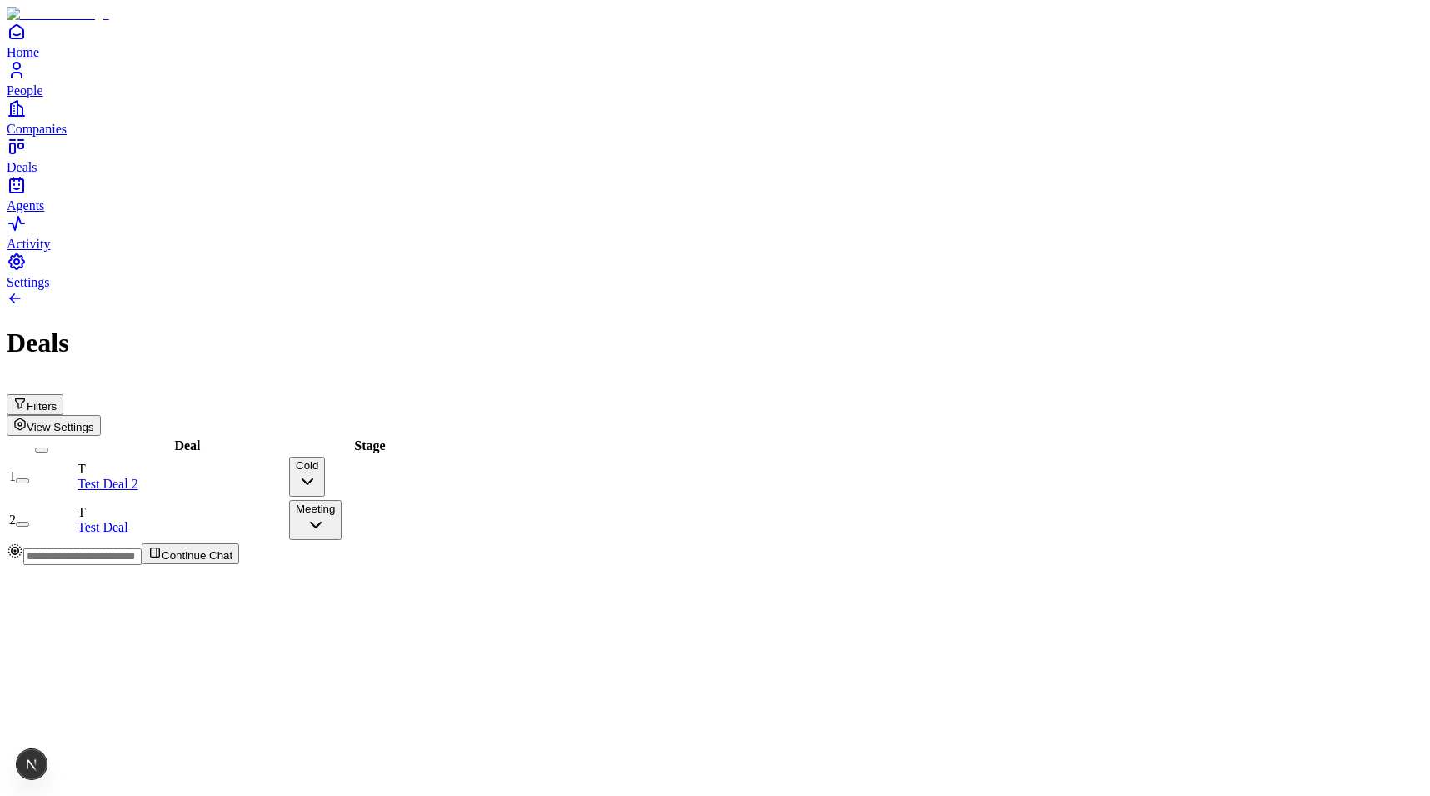
click at [552, 436] on div "Deal Stage 1 T Test Deal 2 Cold 2 T Test Deal Meeting" at bounding box center [715, 489] width 1416 height 107
click at [325, 457] on button "Cold" at bounding box center [307, 477] width 36 height 40
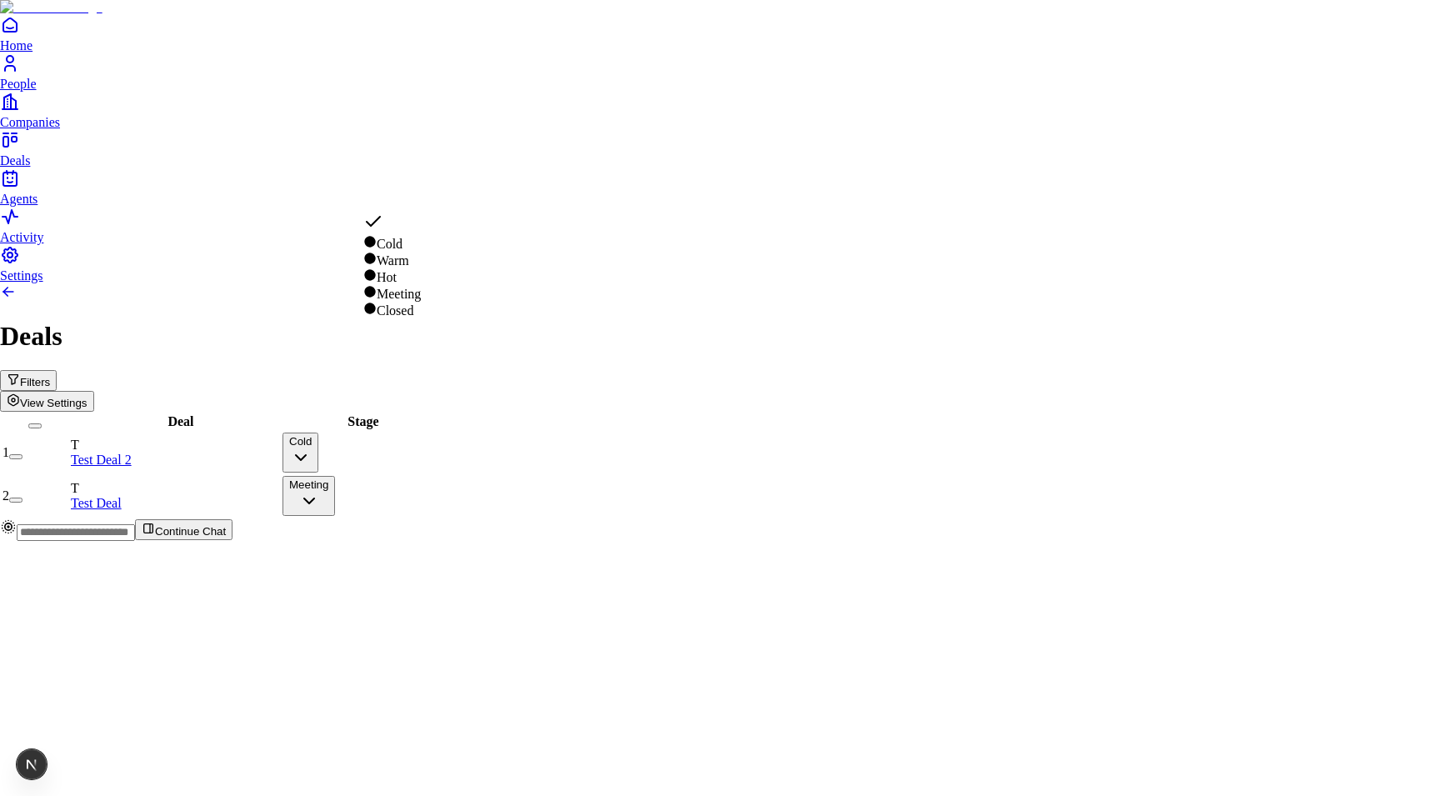
click at [499, 444] on html "Home People Companies Deals Agents Activity Settings Deals Filters View Setting…" at bounding box center [715, 277] width 1430 height 554
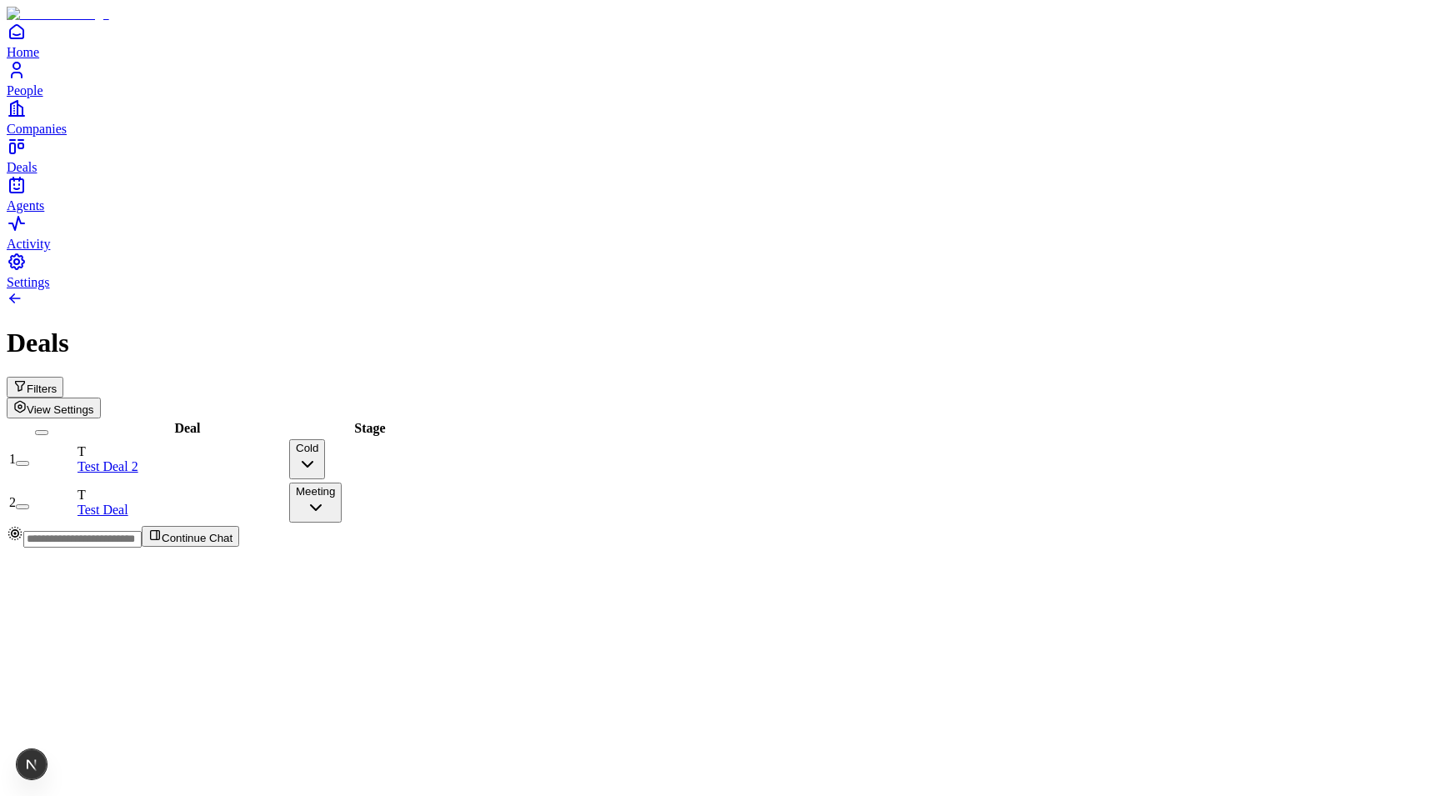
click at [325, 439] on button "Cold" at bounding box center [307, 459] width 36 height 40
click at [456, 397] on html "Home People Companies Deals Agents Activity Settings Deals Filters View Setting…" at bounding box center [715, 280] width 1430 height 561
click at [439, 439] on div "Cold" at bounding box center [364, 459] width 150 height 40
click at [317, 454] on icon "button" at bounding box center [307, 464] width 20 height 20
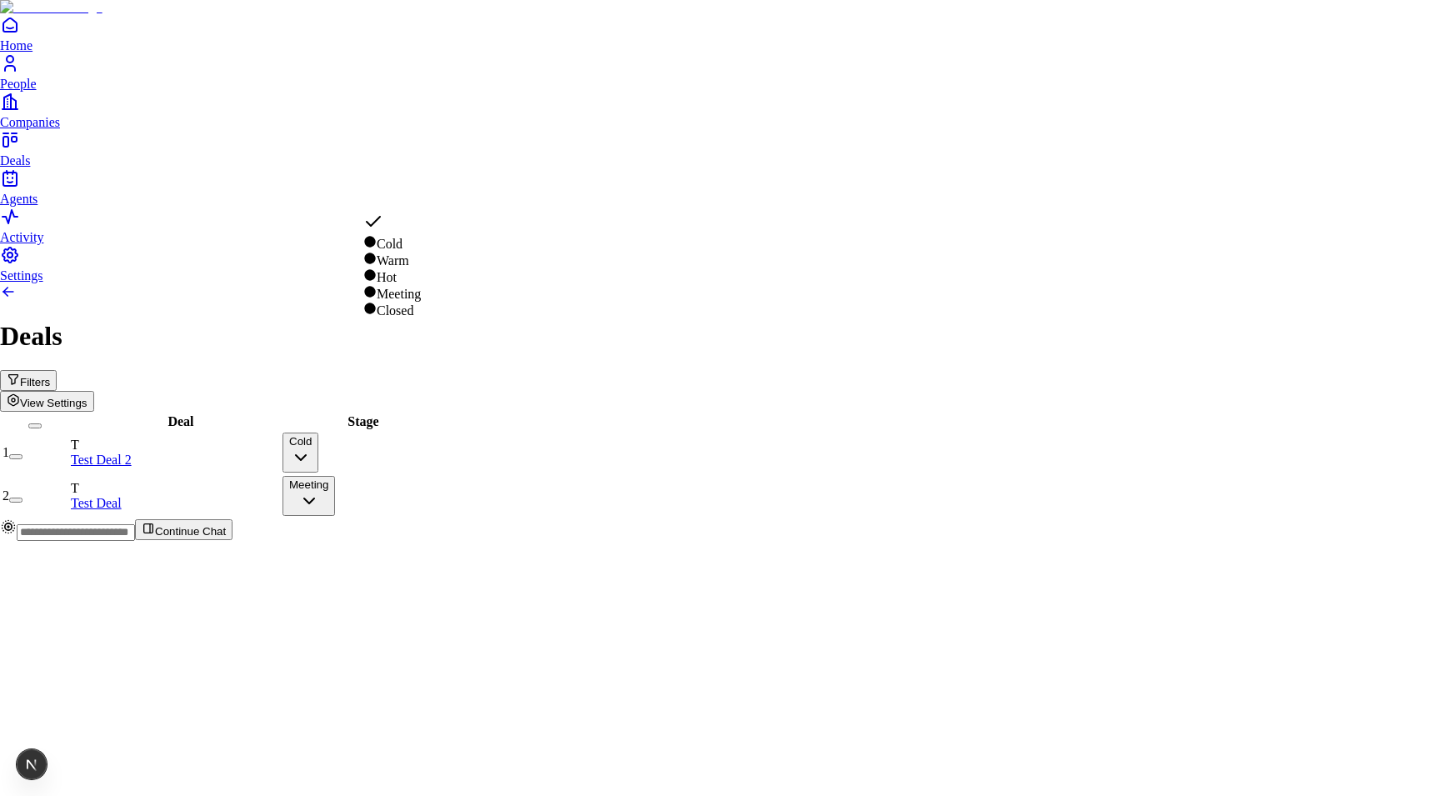
click at [556, 452] on html "Home People Companies Deals Agents Activity Settings Deals Filters View Setting…" at bounding box center [715, 277] width 1430 height 554
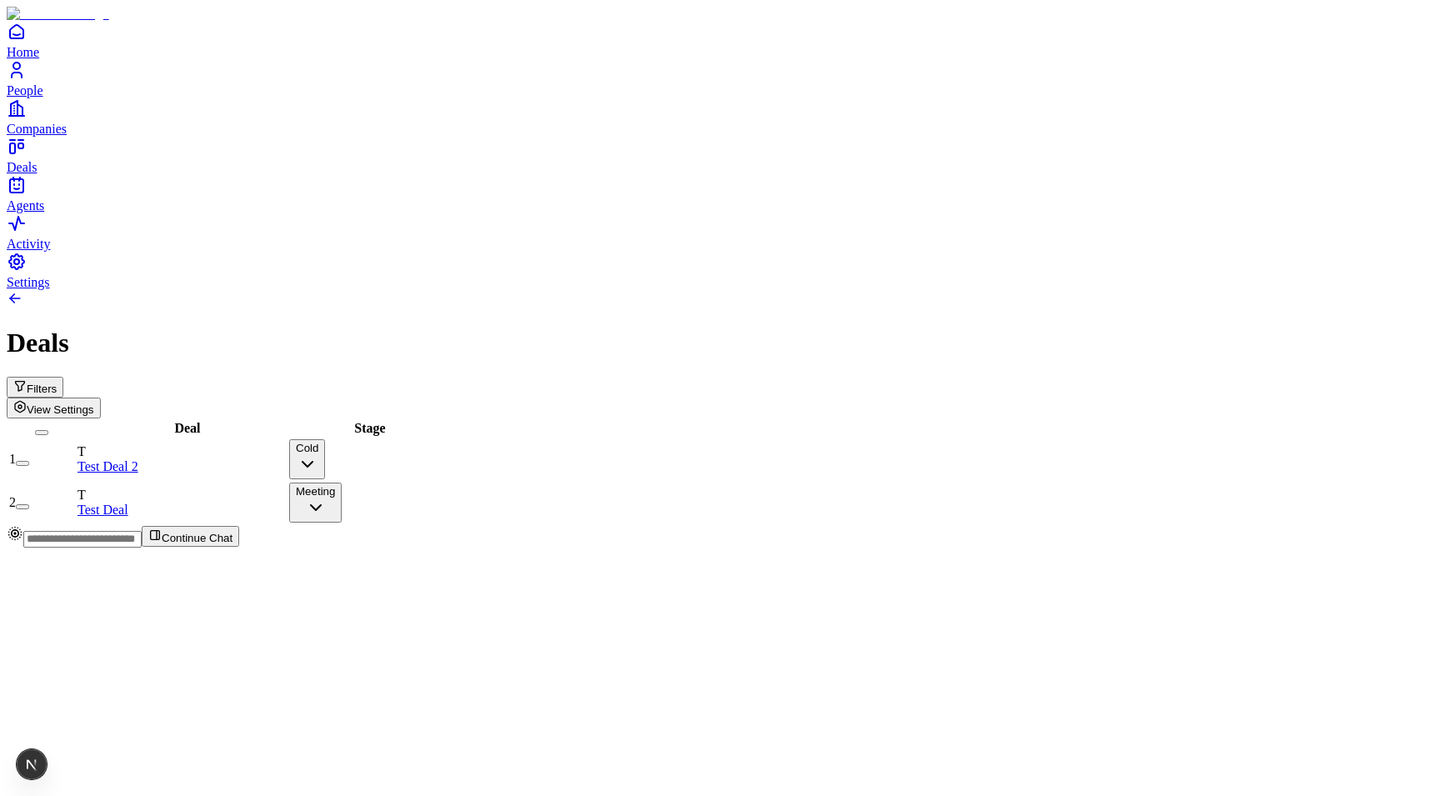
click at [325, 439] on button "Cold" at bounding box center [307, 459] width 36 height 40
click at [716, 370] on html "Home People Companies Deals Agents Activity Settings Deals Filters View Setting…" at bounding box center [715, 280] width 1430 height 561
click at [325, 439] on button "Cold" at bounding box center [307, 459] width 36 height 40
click at [532, 388] on html "Home People Companies Deals Agents Activity Settings Deals Filters View Setting…" at bounding box center [715, 280] width 1430 height 561
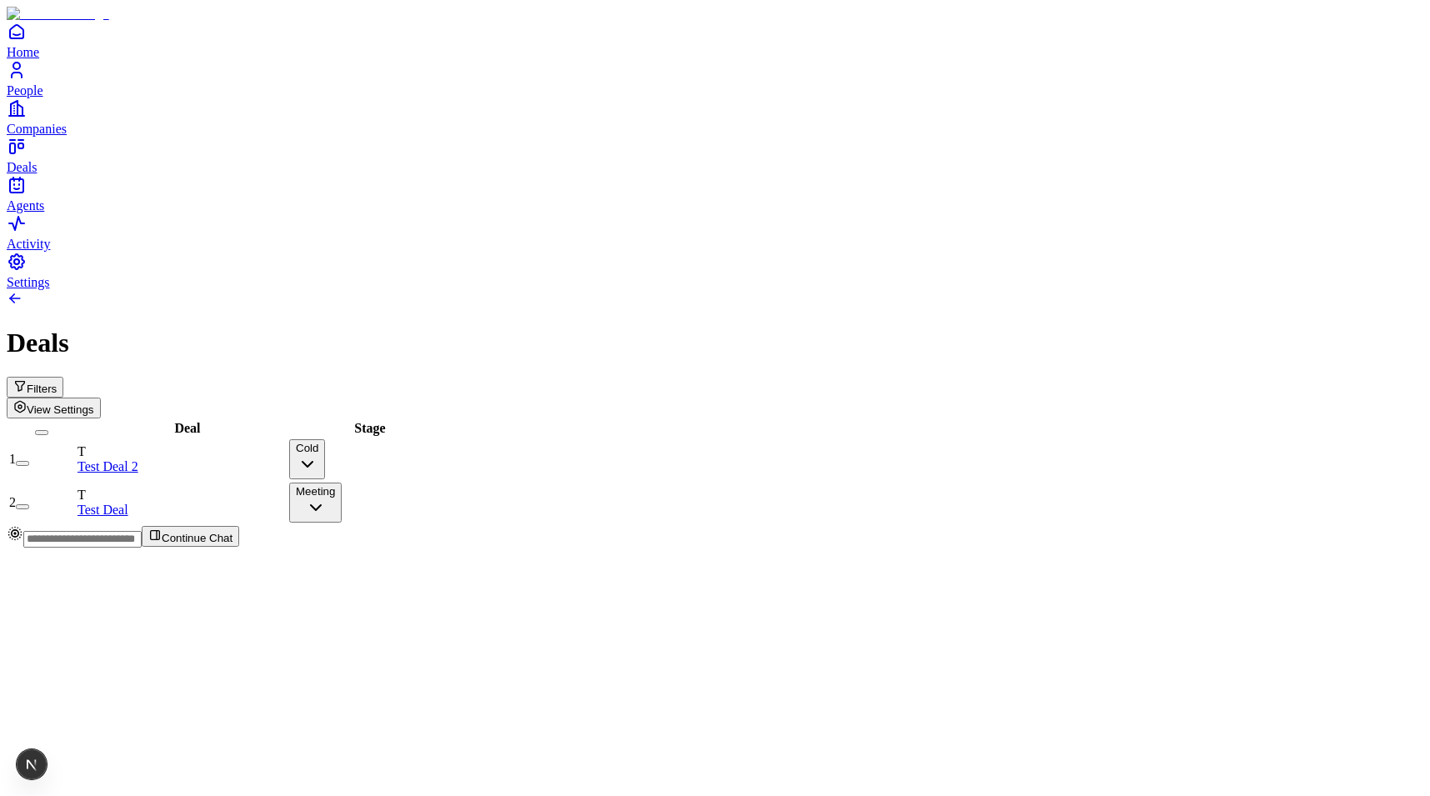
click at [325, 439] on button "Cold" at bounding box center [307, 459] width 36 height 40
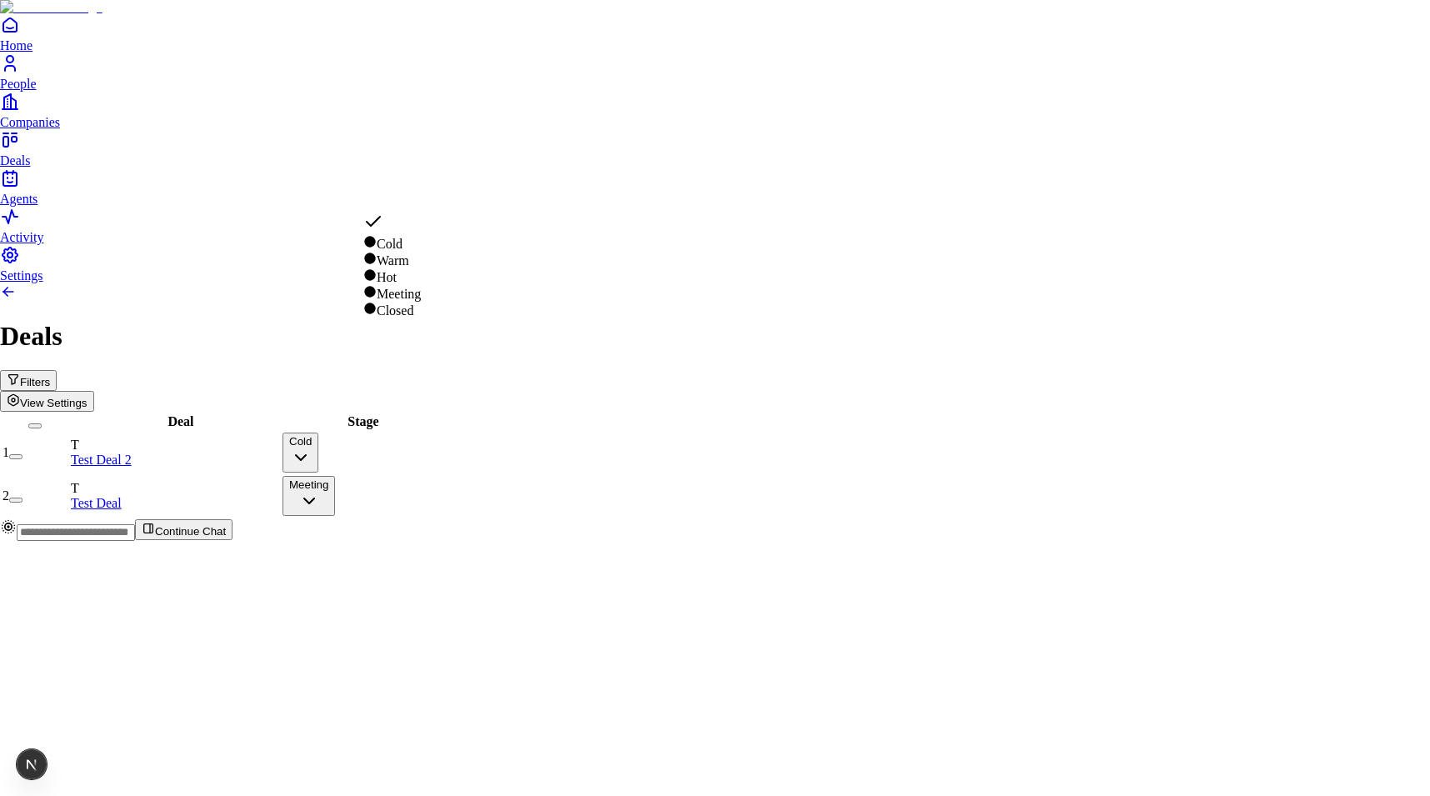
click at [605, 457] on html "Home People Companies Deals Agents Activity Settings Deals Filters View Setting…" at bounding box center [715, 277] width 1430 height 554
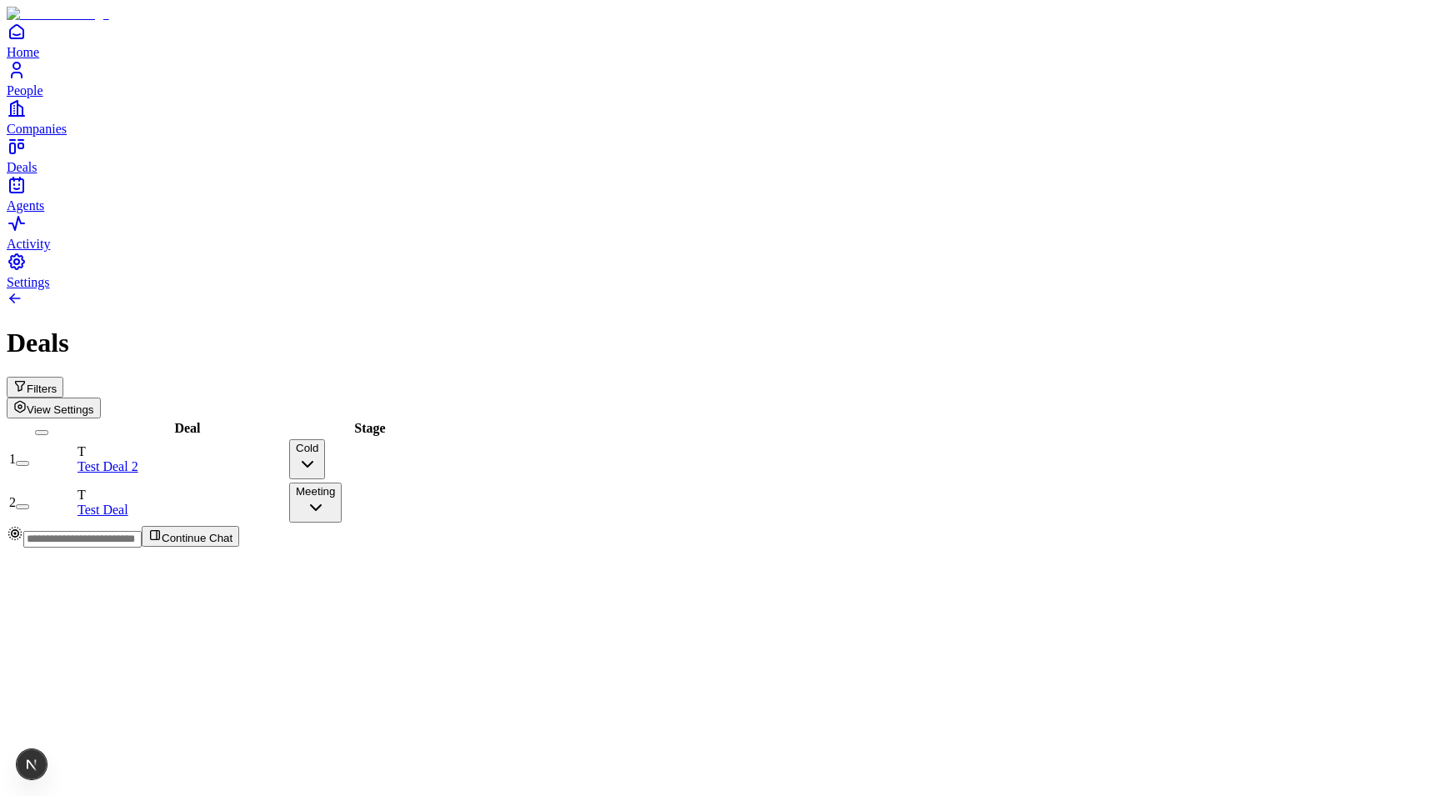
click at [325, 439] on button "Cold" at bounding box center [307, 459] width 36 height 40
click at [594, 406] on html "Home People Companies Deals Agents Activity Settings Deals Filters View Setting…" at bounding box center [715, 280] width 1430 height 561
click at [325, 439] on button "Cold" at bounding box center [307, 459] width 36 height 40
click at [323, 454] on icon "button" at bounding box center [313, 464] width 20 height 20
click at [325, 439] on button "Cold" at bounding box center [307, 459] width 36 height 40
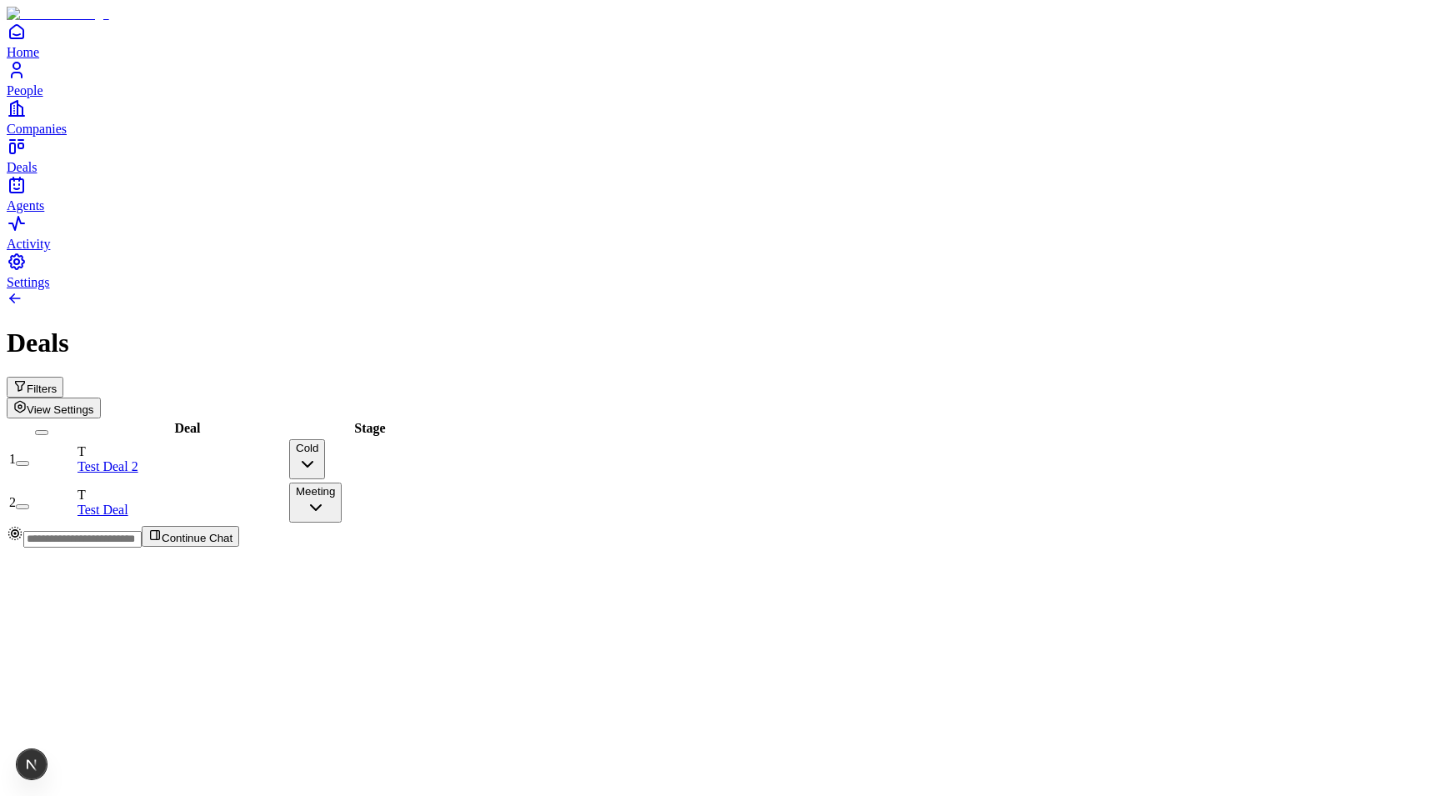
click at [489, 445] on html "Home People Companies Deals Agents Activity Settings Deals Filters View Setting…" at bounding box center [715, 280] width 1430 height 561
click at [325, 439] on button "Cold" at bounding box center [307, 459] width 36 height 40
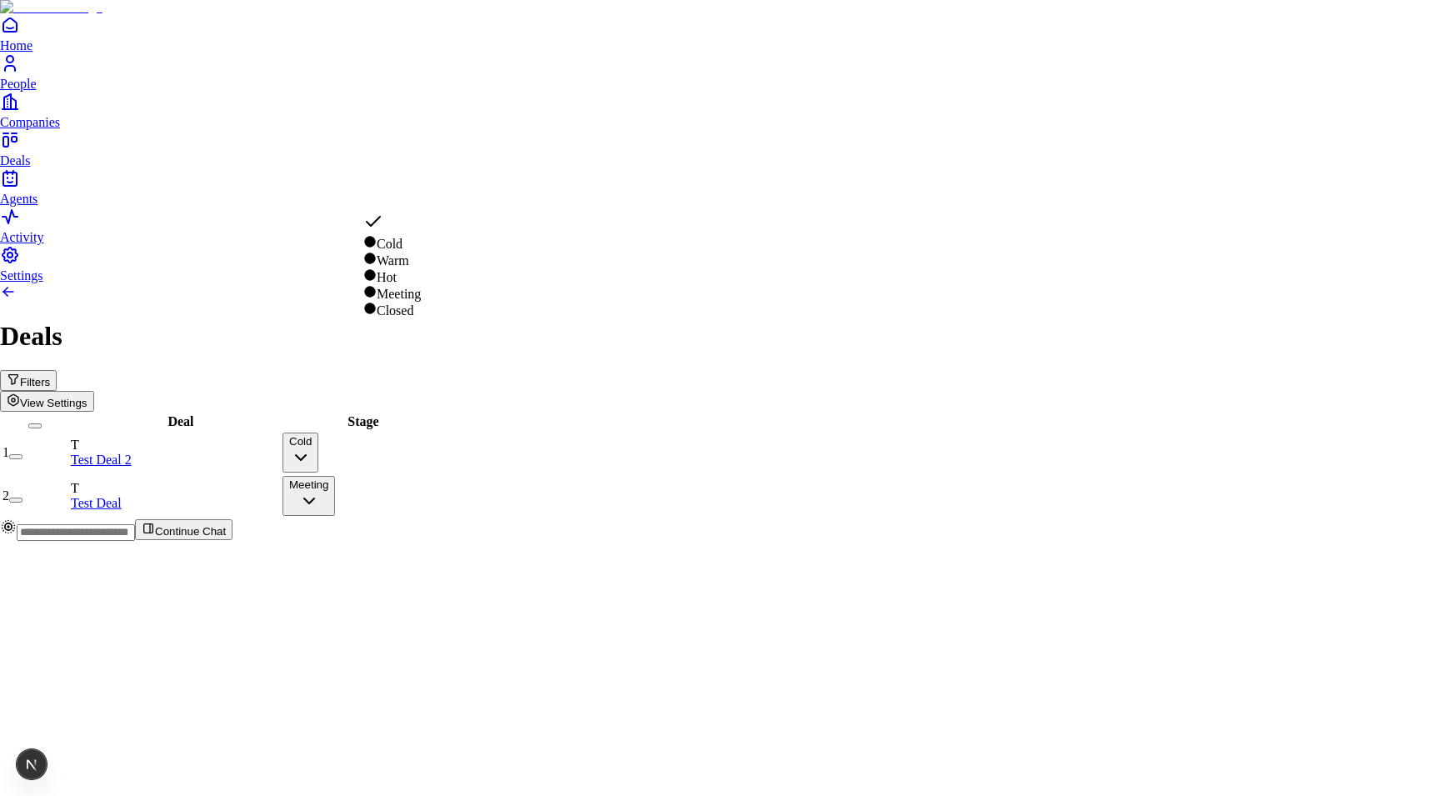
click at [499, 500] on html "Home People Companies Deals Agents Activity Settings Deals Filters View Setting…" at bounding box center [715, 277] width 1430 height 554
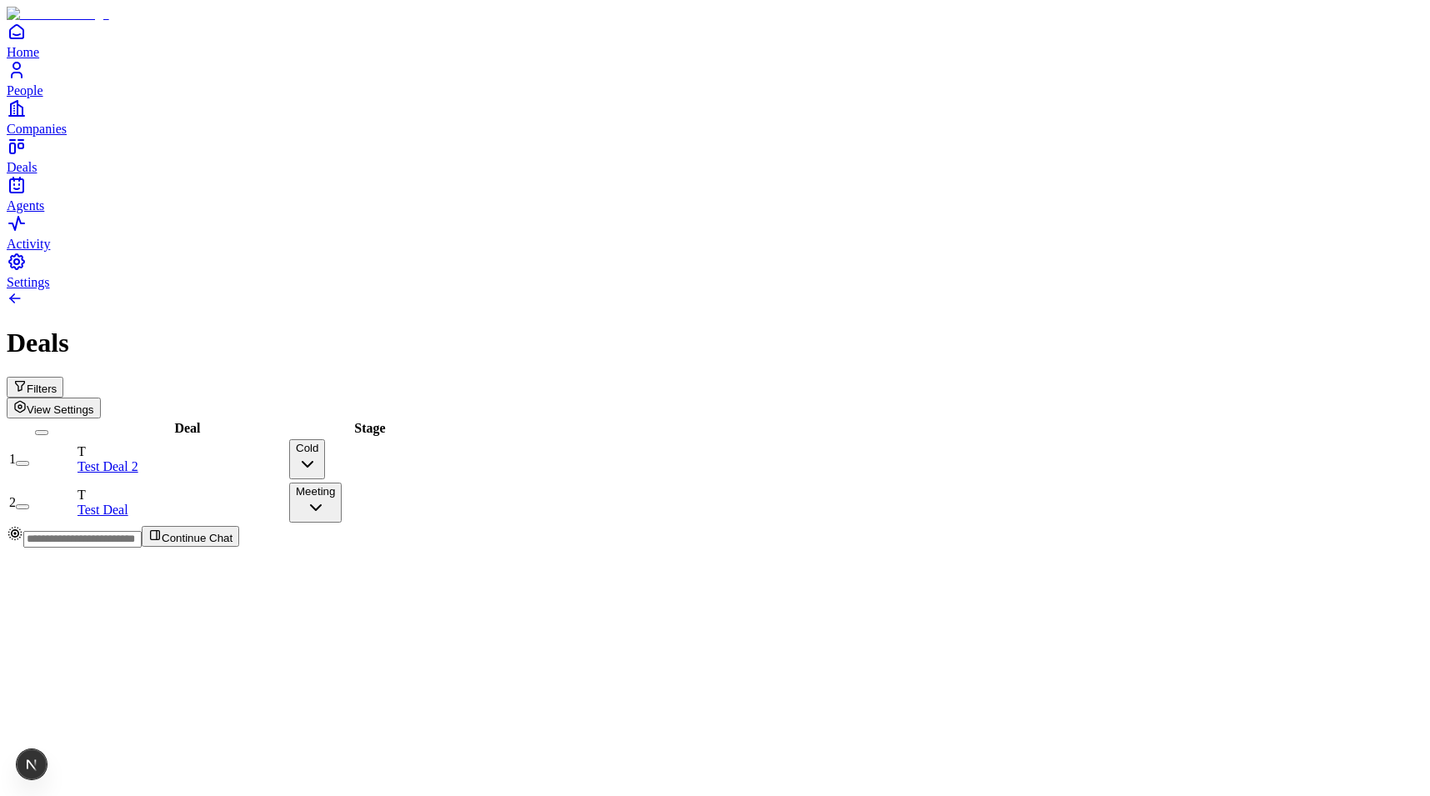
click at [1336, 377] on div "Filters View Settings" at bounding box center [715, 398] width 1416 height 42
click at [94, 403] on span "View Settings" at bounding box center [60, 409] width 67 height 12
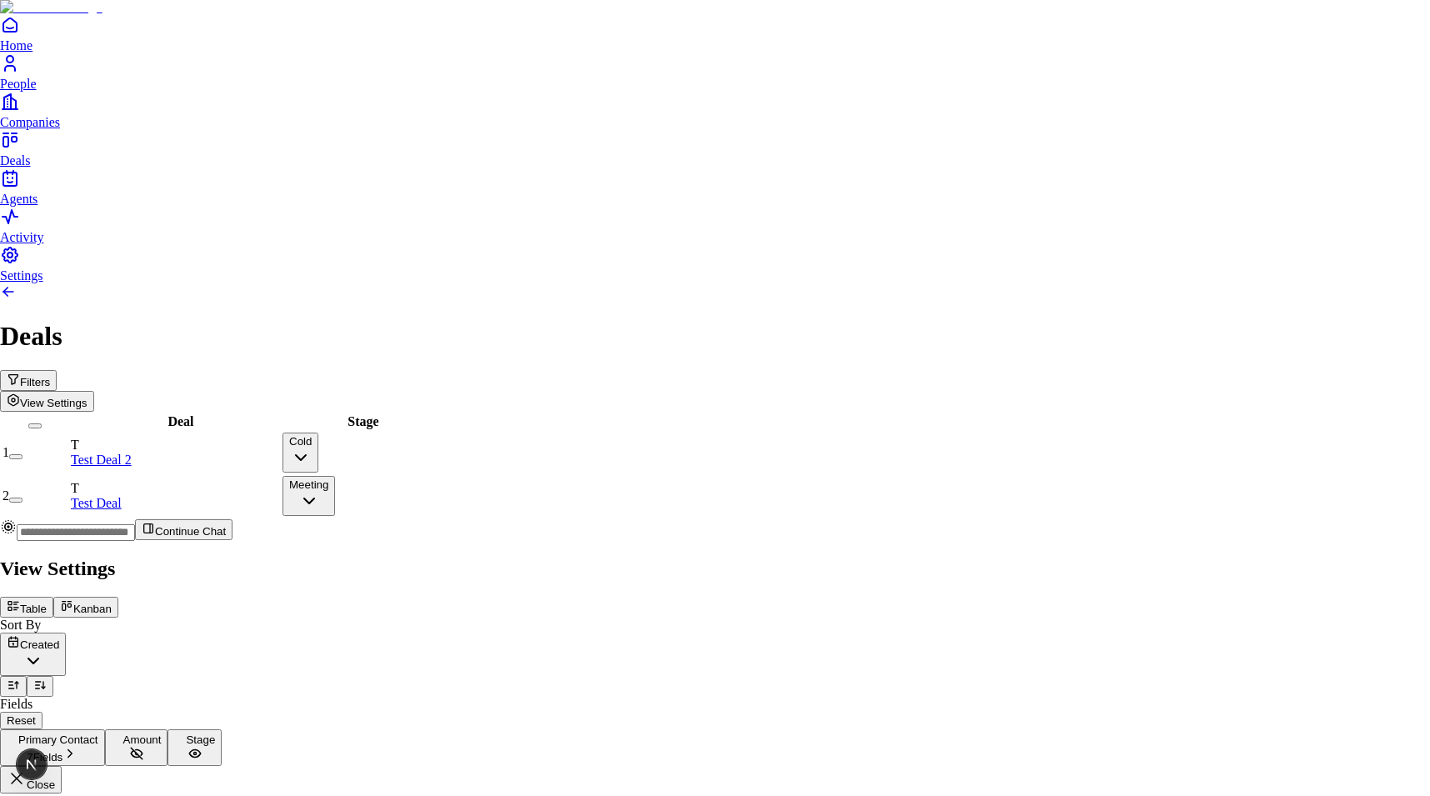
click at [1341, 557] on div "View Settings Table Kanban Sort By Created Fields Reset Primary Contact [STREET…" at bounding box center [715, 675] width 1430 height 236
click at [118, 597] on button "Kanban" at bounding box center [85, 607] width 65 height 21
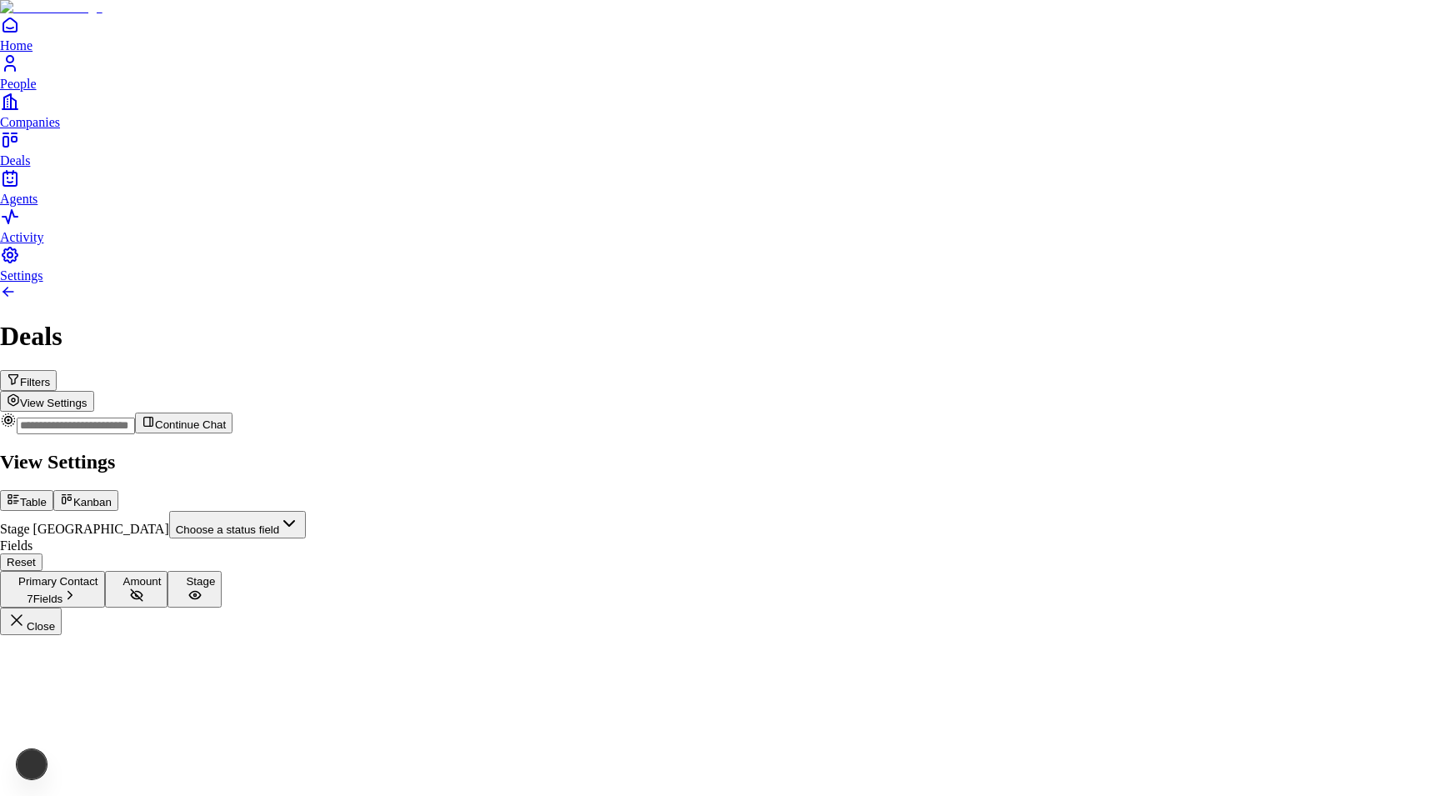
click at [1191, 177] on body "Home People Companies Deals Agents Activity Settings Deals Filters View Setting…" at bounding box center [715, 317] width 1430 height 635
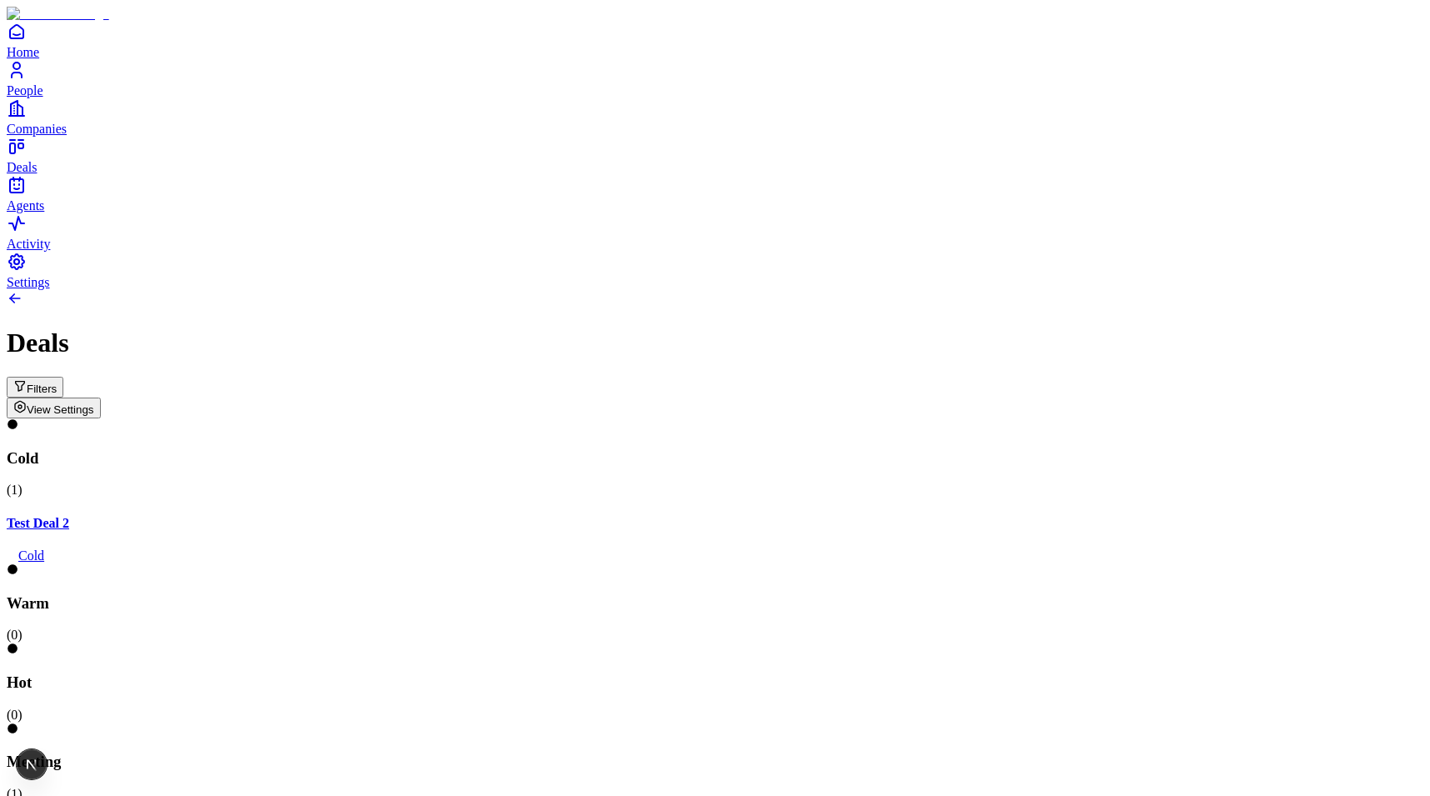
click at [63, 377] on button "Filters" at bounding box center [35, 387] width 57 height 21
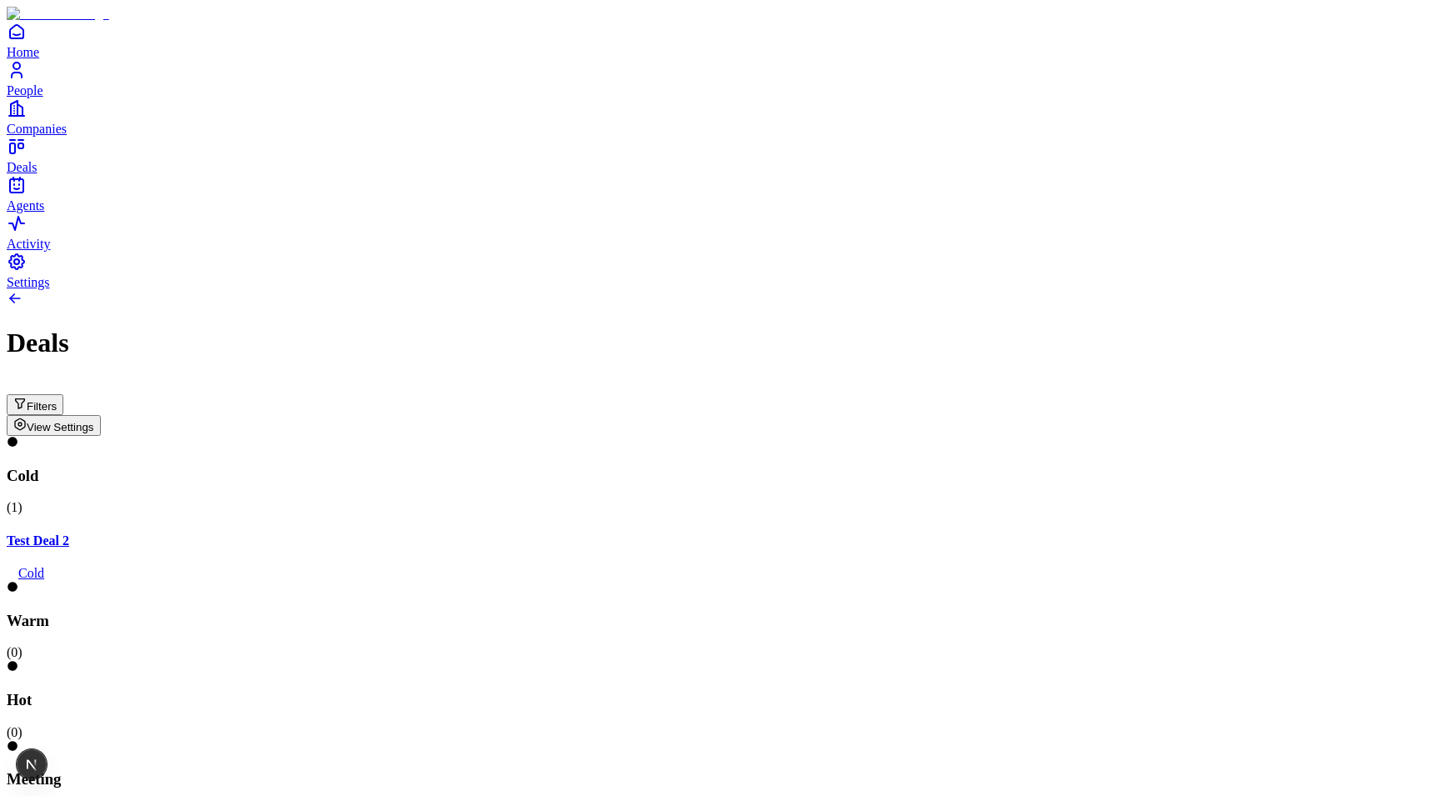
click at [63, 394] on button "Filters" at bounding box center [35, 404] width 57 height 21
click at [870, 660] on div "Hot ( 0 )" at bounding box center [715, 699] width 1416 height 79
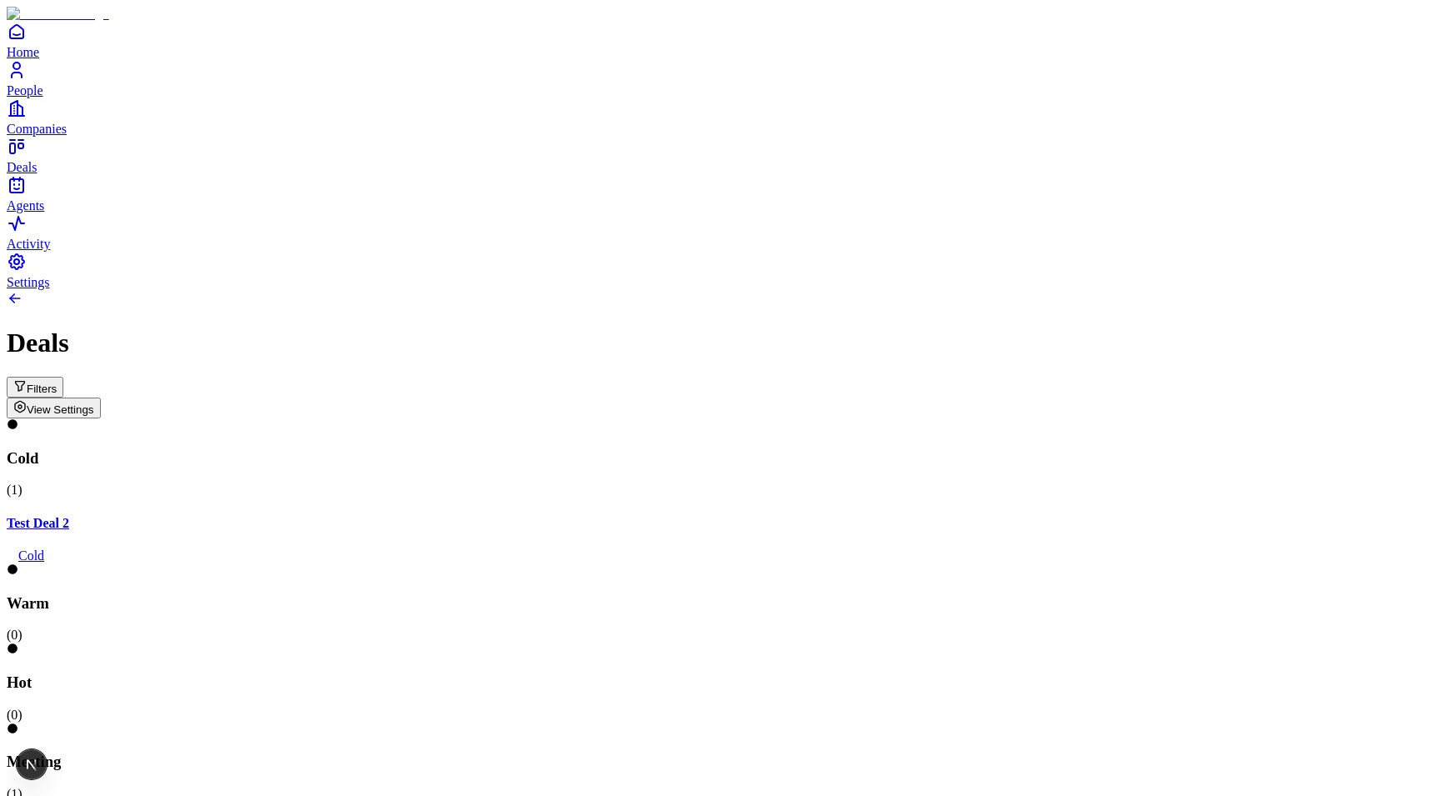
click at [1341, 377] on div "Filters View Settings" at bounding box center [715, 398] width 1416 height 42
click at [94, 403] on span "View Settings" at bounding box center [60, 409] width 67 height 12
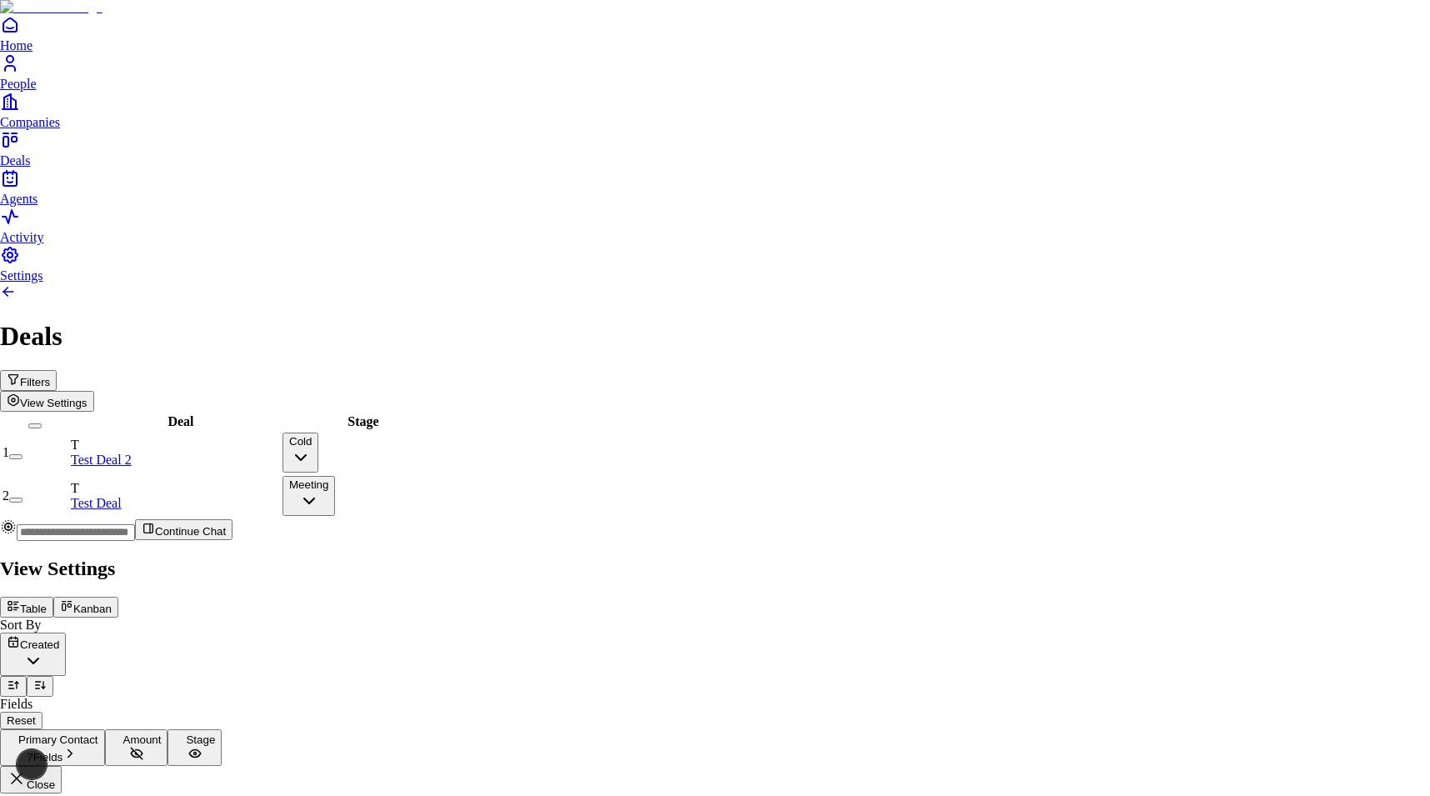
click at [776, 554] on div at bounding box center [715, 554] width 1430 height 0
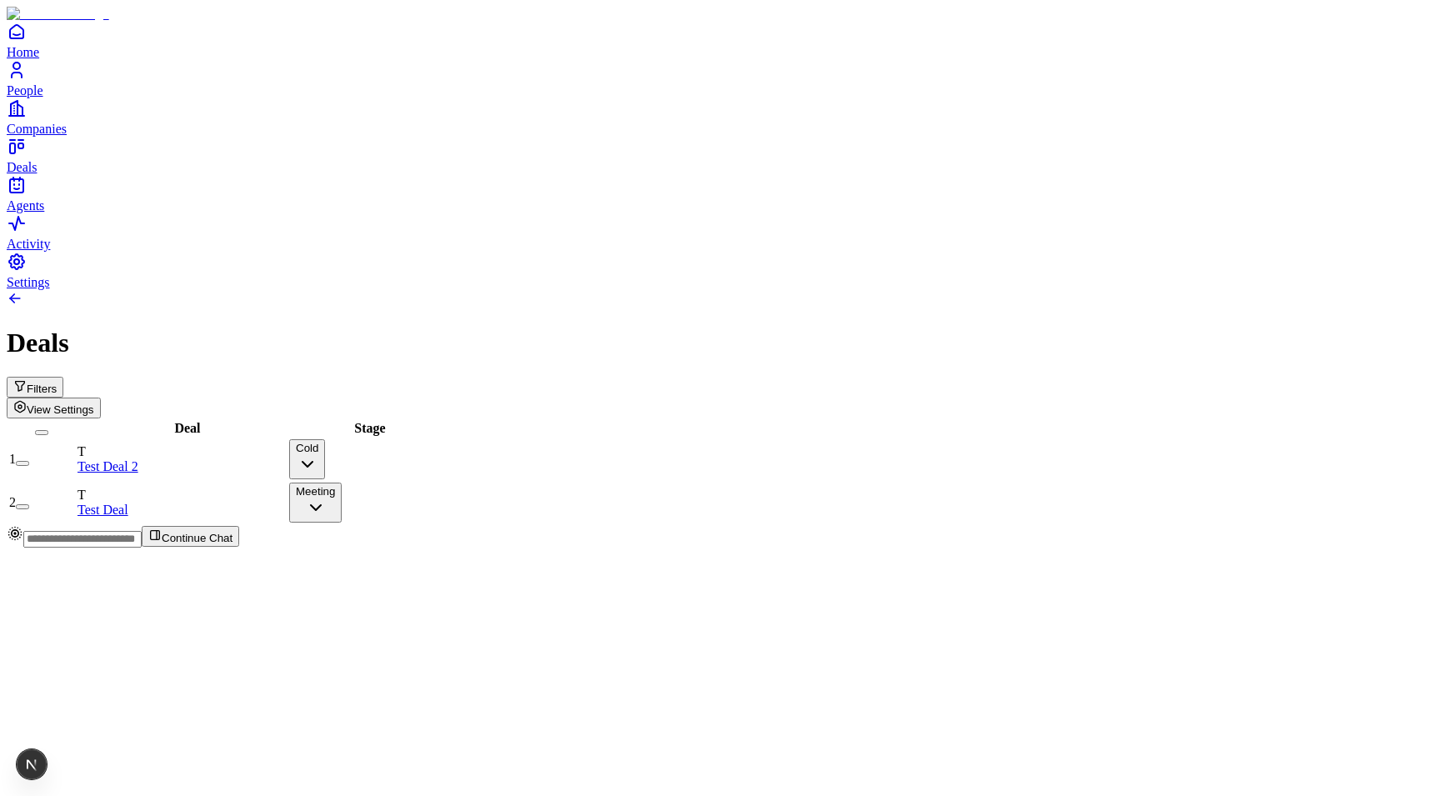
click at [29, 461] on button "button" at bounding box center [22, 463] width 13 height 5
click at [29, 504] on button "button" at bounding box center [22, 506] width 13 height 5
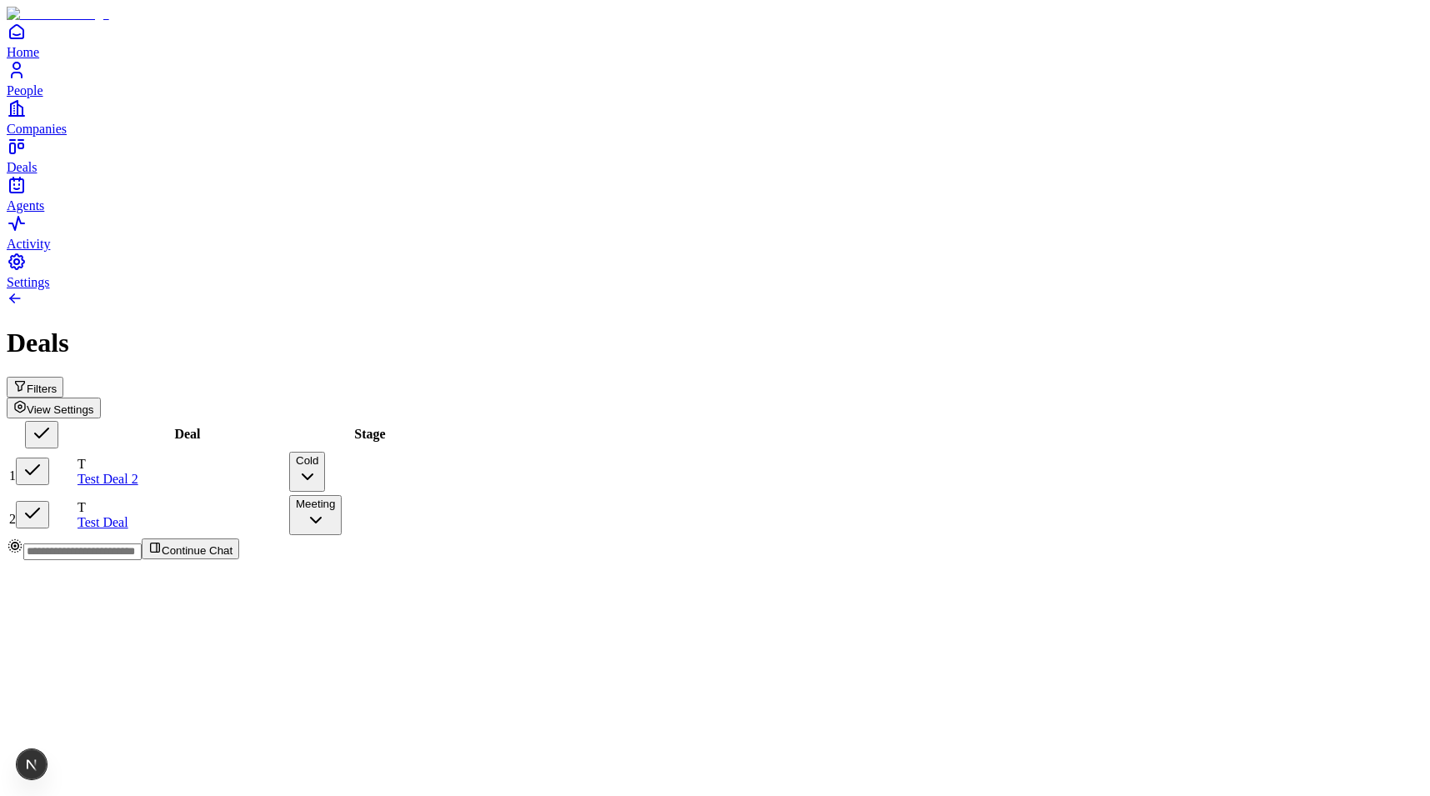
click at [49, 501] on button "button" at bounding box center [32, 514] width 33 height 27
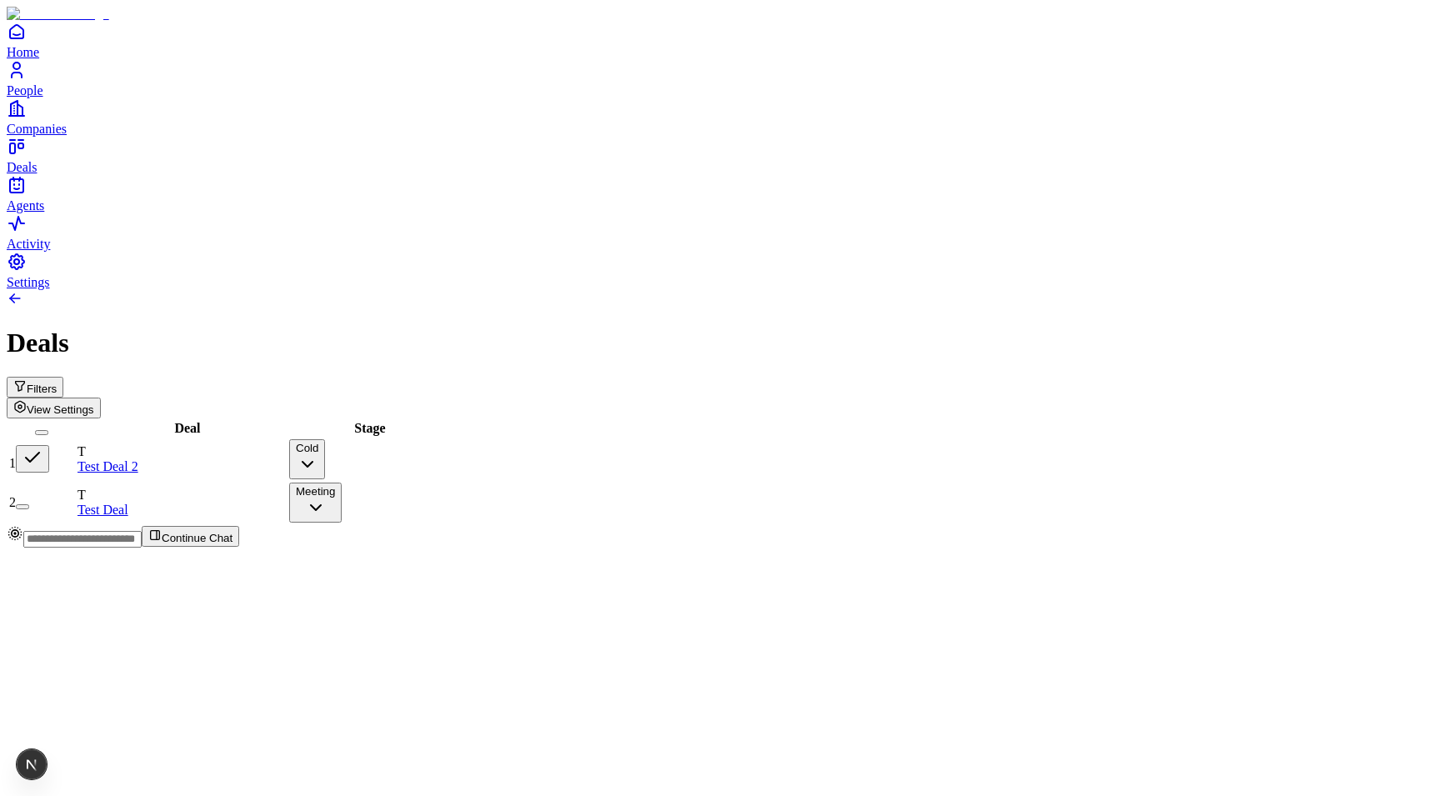
click at [49, 445] on button "button" at bounding box center [32, 458] width 33 height 27
click at [214, 418] on div "Deal Stage 1 T Test Deal 2 Cold 2 T Test Deal Meeting" at bounding box center [715, 471] width 1416 height 107
click at [29, 461] on button "button" at bounding box center [22, 463] width 13 height 5
click at [29, 504] on button "button" at bounding box center [22, 506] width 13 height 5
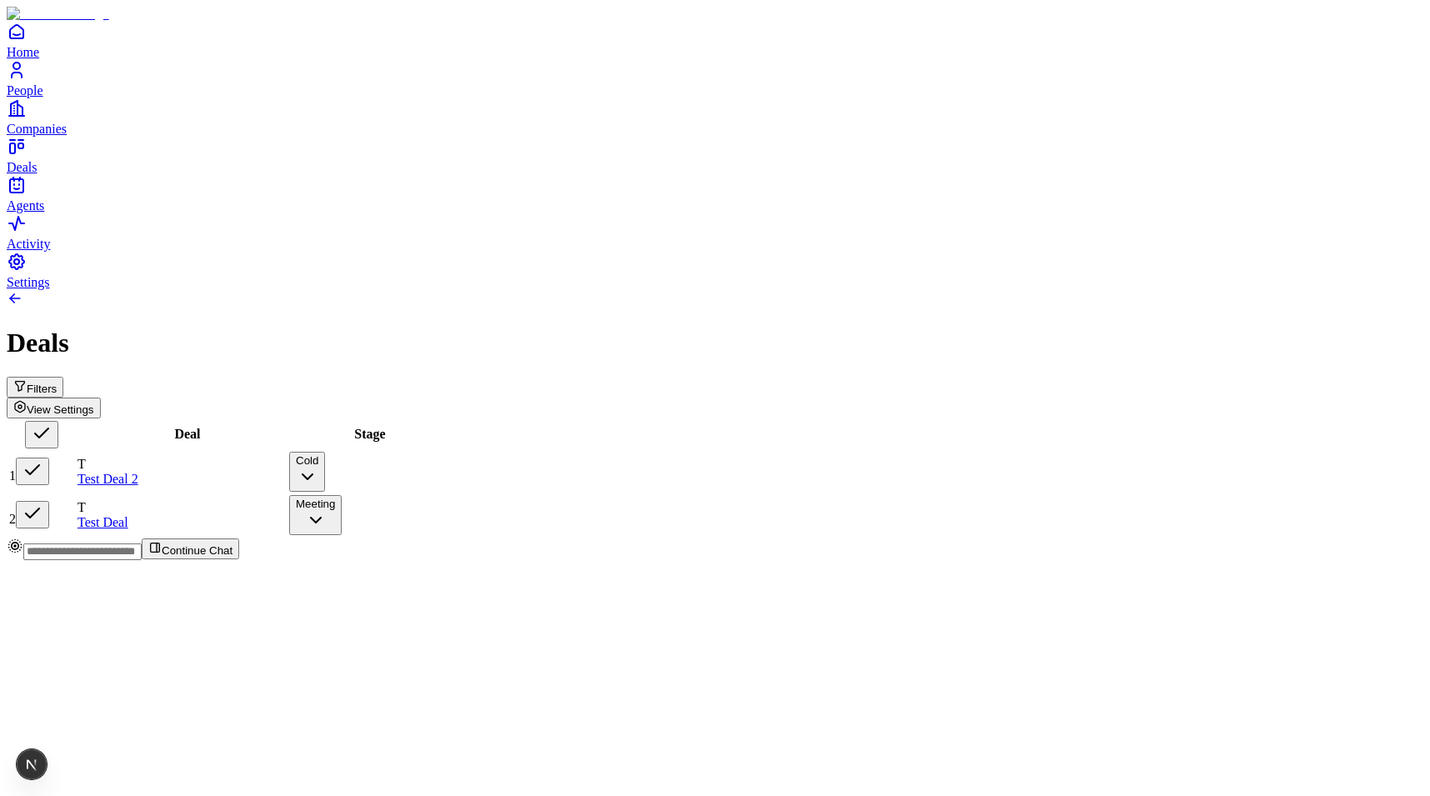
click at [49, 501] on button "button" at bounding box center [32, 514] width 33 height 27
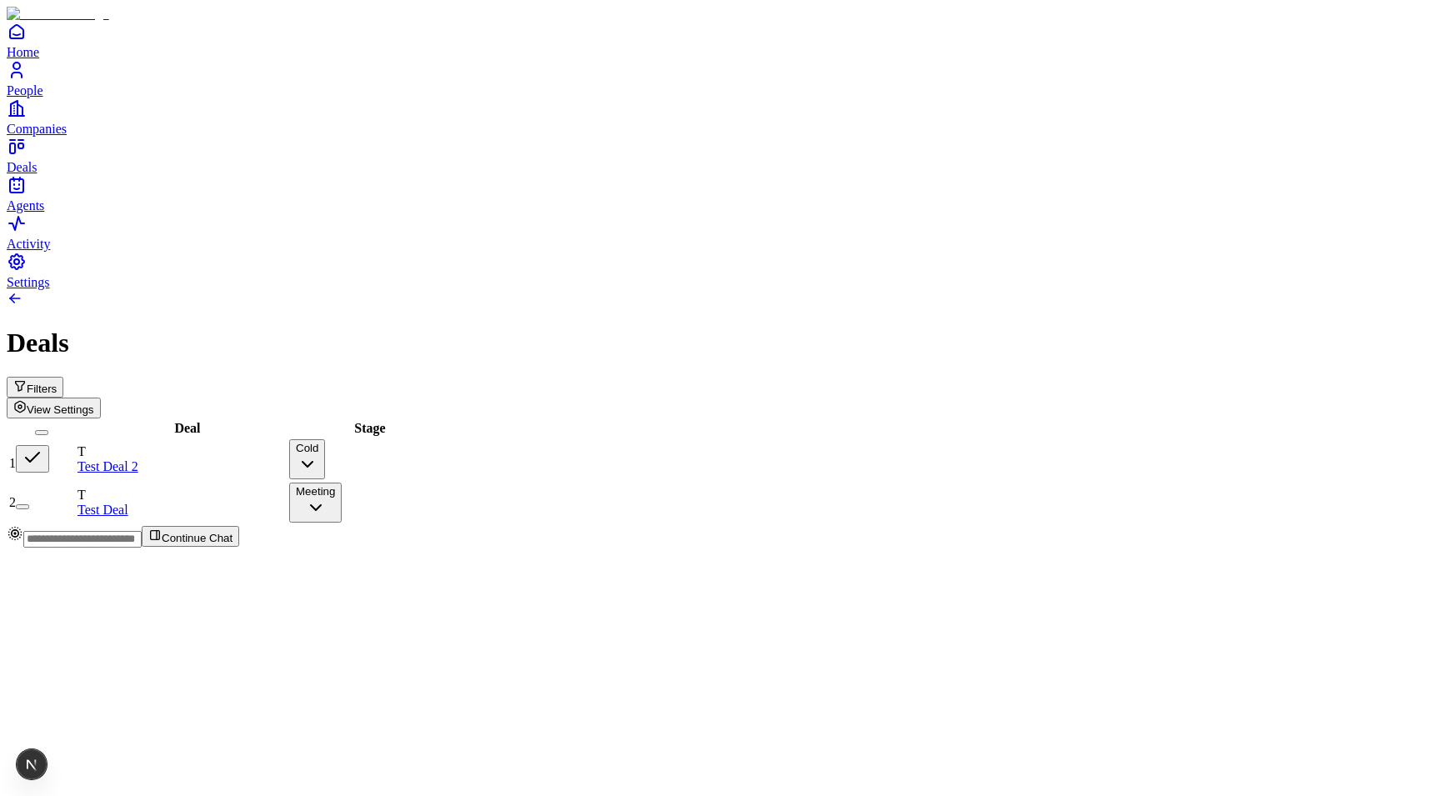
click at [49, 445] on button "button" at bounding box center [32, 458] width 33 height 27
click at [180, 421] on div "Deal" at bounding box center [181, 428] width 208 height 15
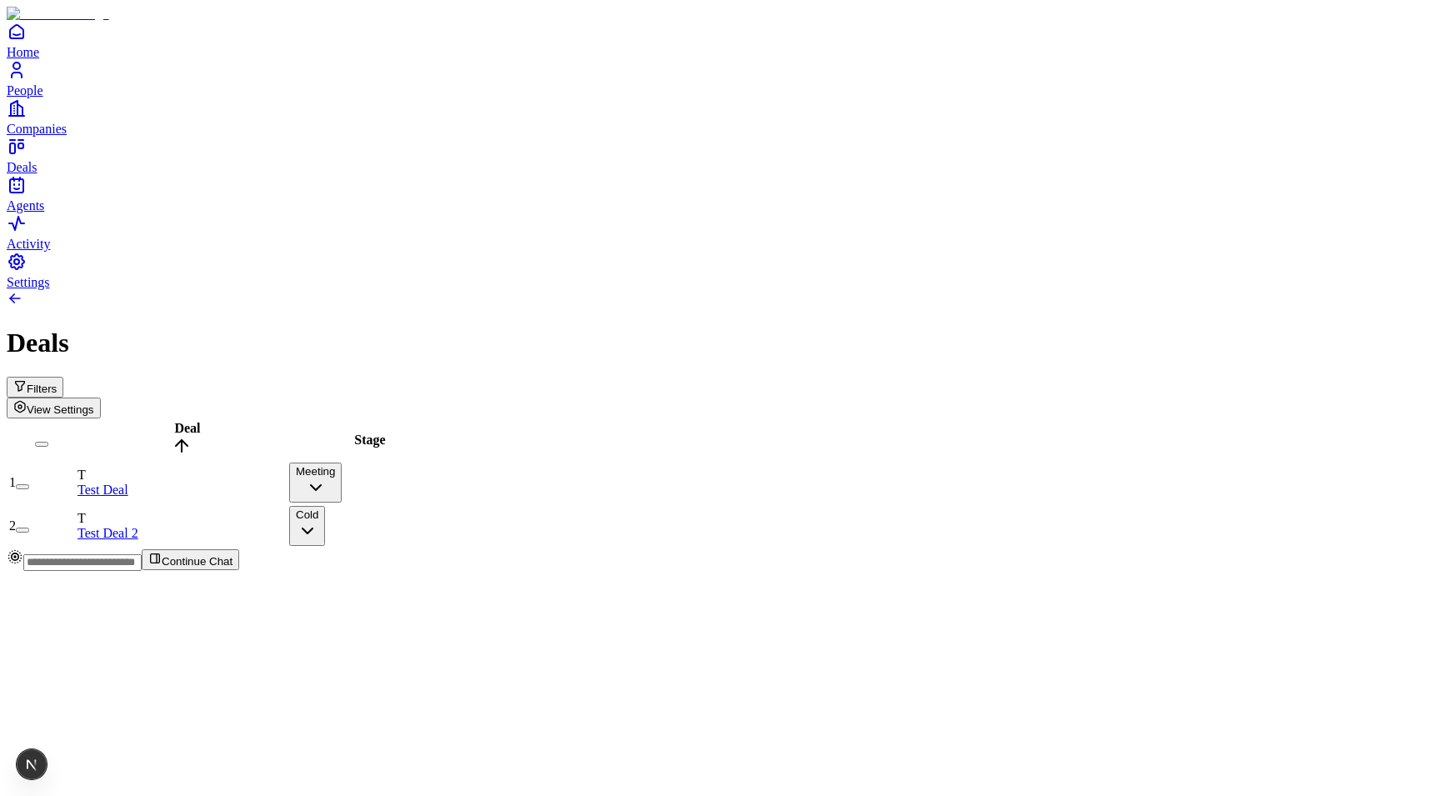
click at [174, 421] on span "Deal" at bounding box center [187, 428] width 26 height 14
click at [202, 421] on div "Deal" at bounding box center [181, 440] width 208 height 38
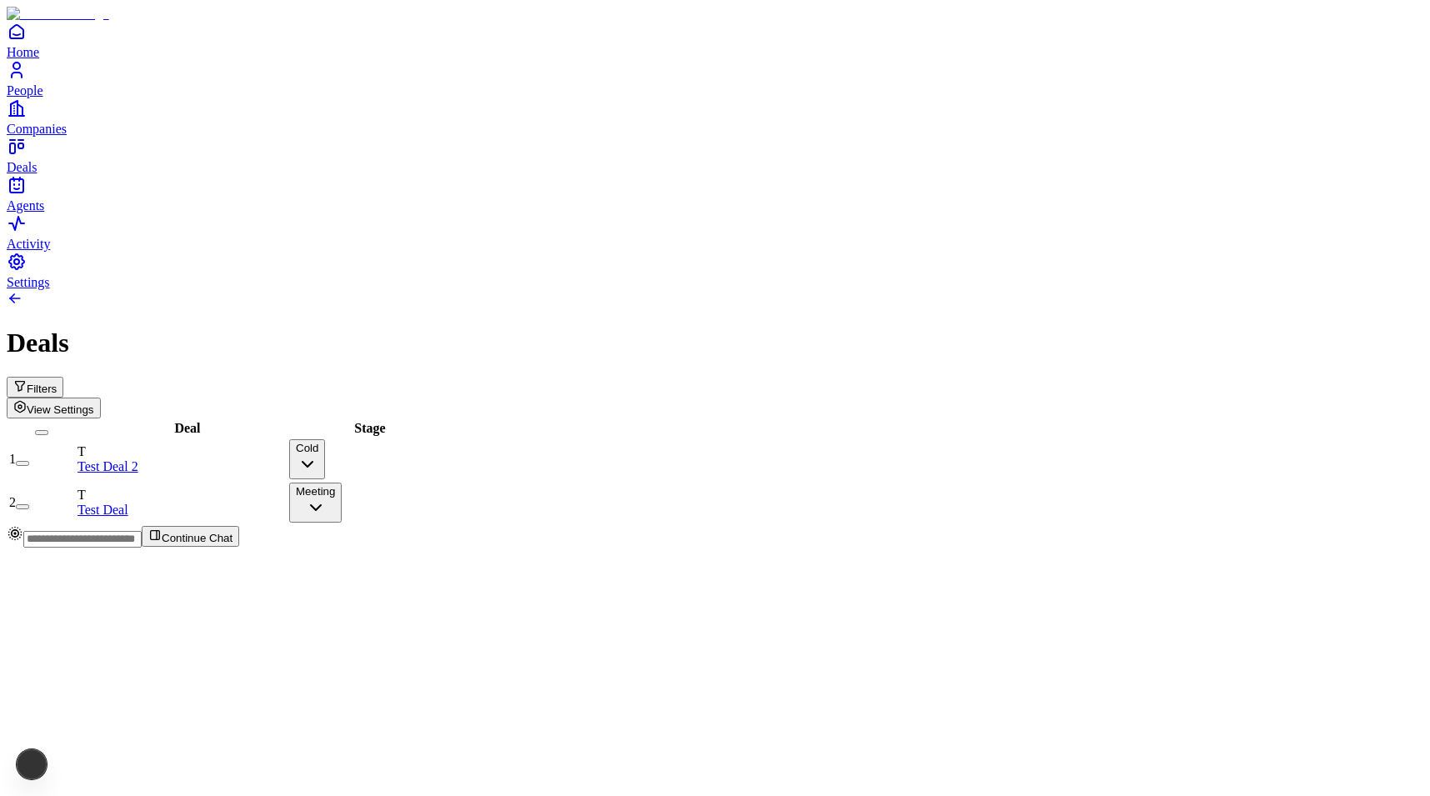
click at [325, 439] on button "Cold" at bounding box center [307, 459] width 36 height 40
click at [612, 418] on div "Deal Stage 1 T Test Deal 2 Cold 2 T Test Deal Meeting" at bounding box center [715, 471] width 1416 height 107
click at [342, 482] on button "Meeting" at bounding box center [315, 502] width 52 height 40
click at [790, 353] on html "Home People Companies Deals Agents Activity Settings Deals Filters View Setting…" at bounding box center [715, 280] width 1430 height 561
click at [286, 487] on div "T Test Deal" at bounding box center [181, 502] width 208 height 30
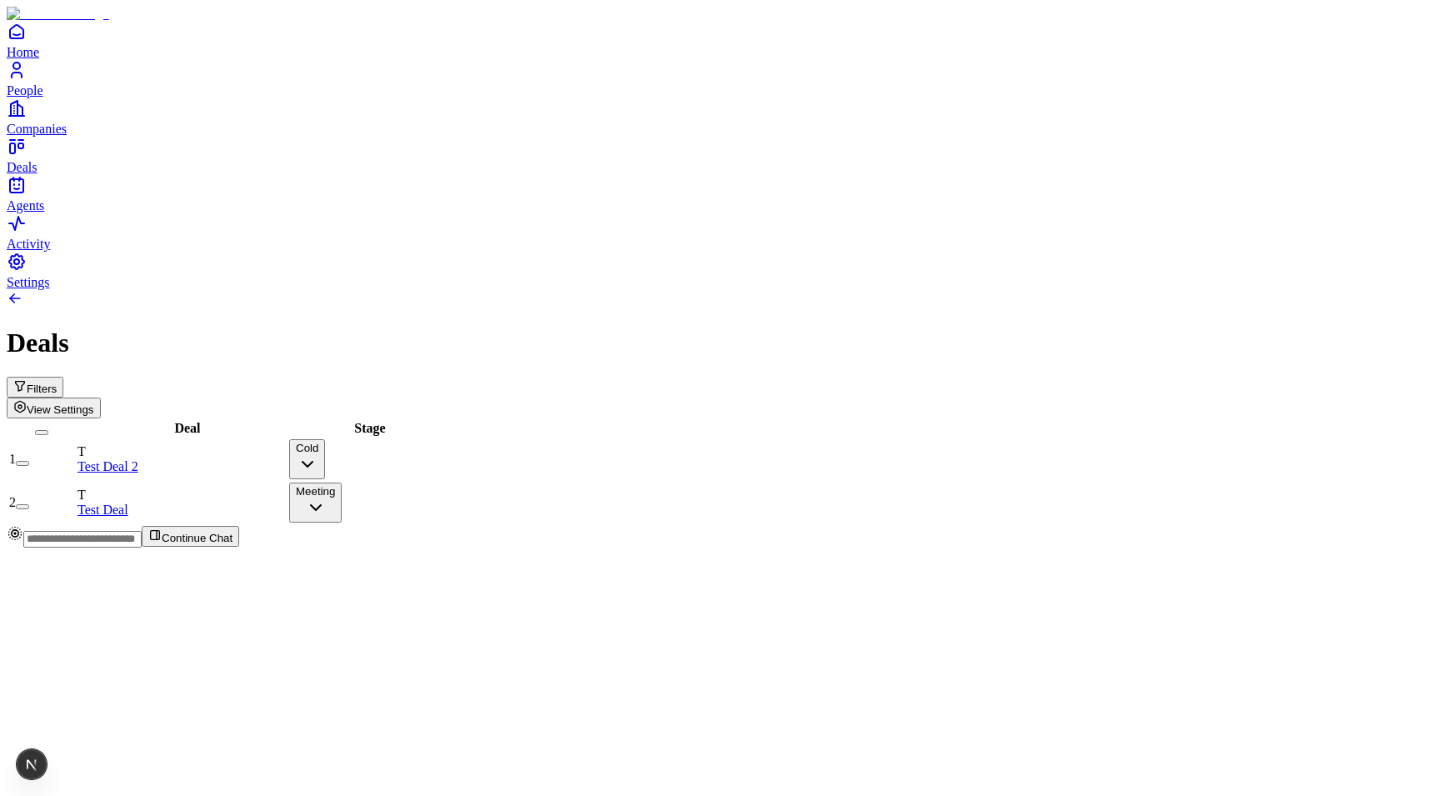
click at [342, 482] on button "Meeting" at bounding box center [315, 502] width 52 height 40
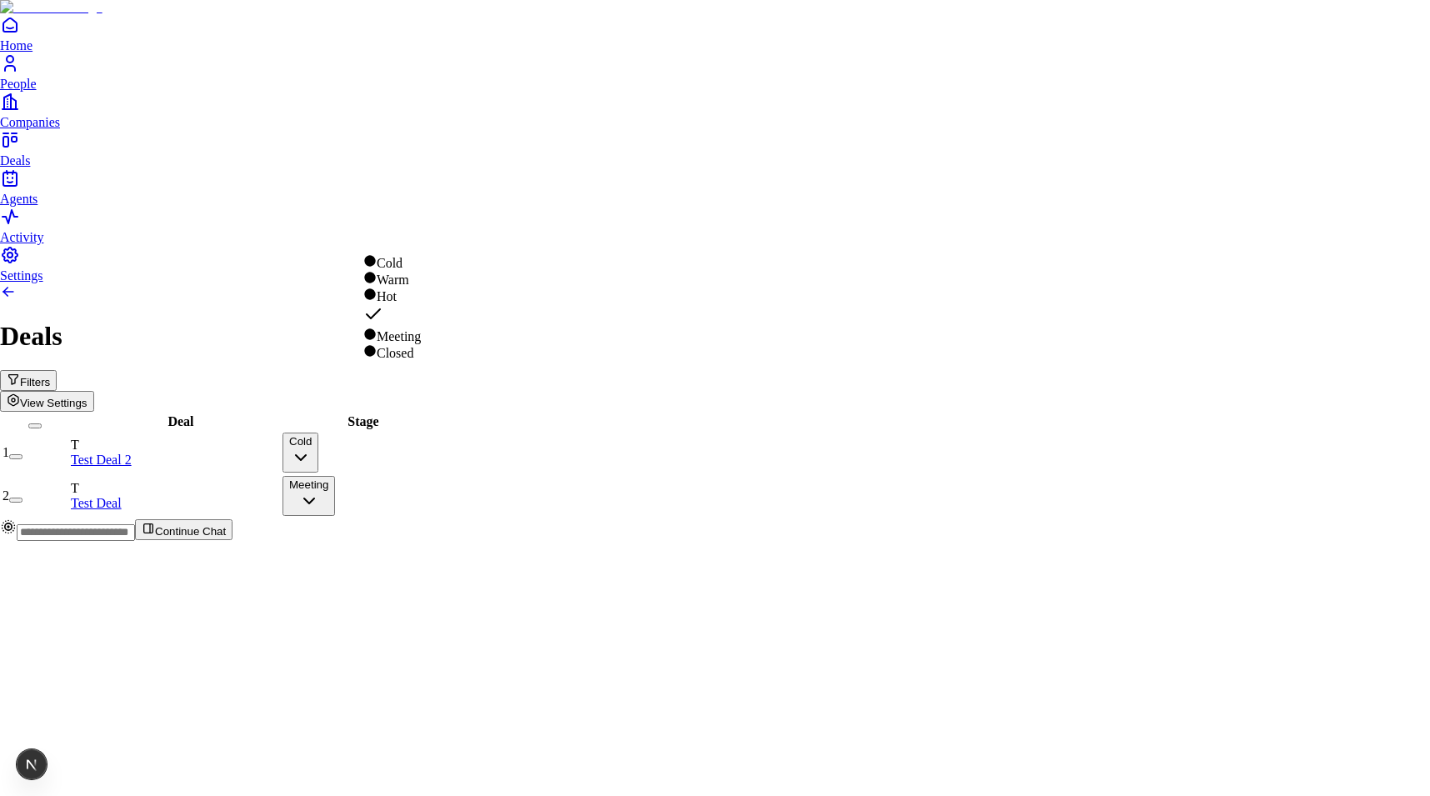
click at [607, 251] on html "Home People Companies Deals Agents Activity Settings Deals Filters View Setting…" at bounding box center [715, 277] width 1430 height 554
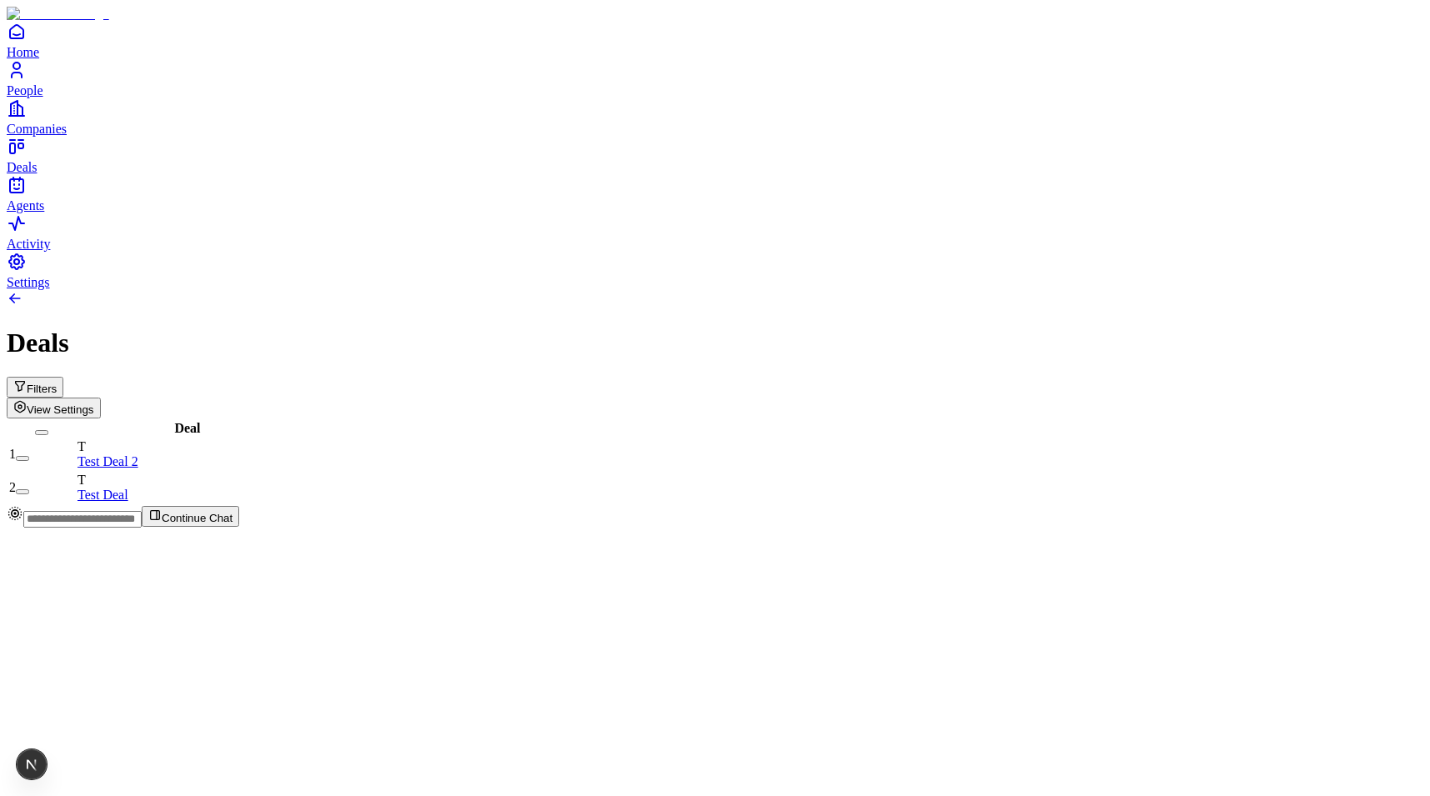
click at [63, 377] on button "Filters" at bounding box center [35, 387] width 57 height 21
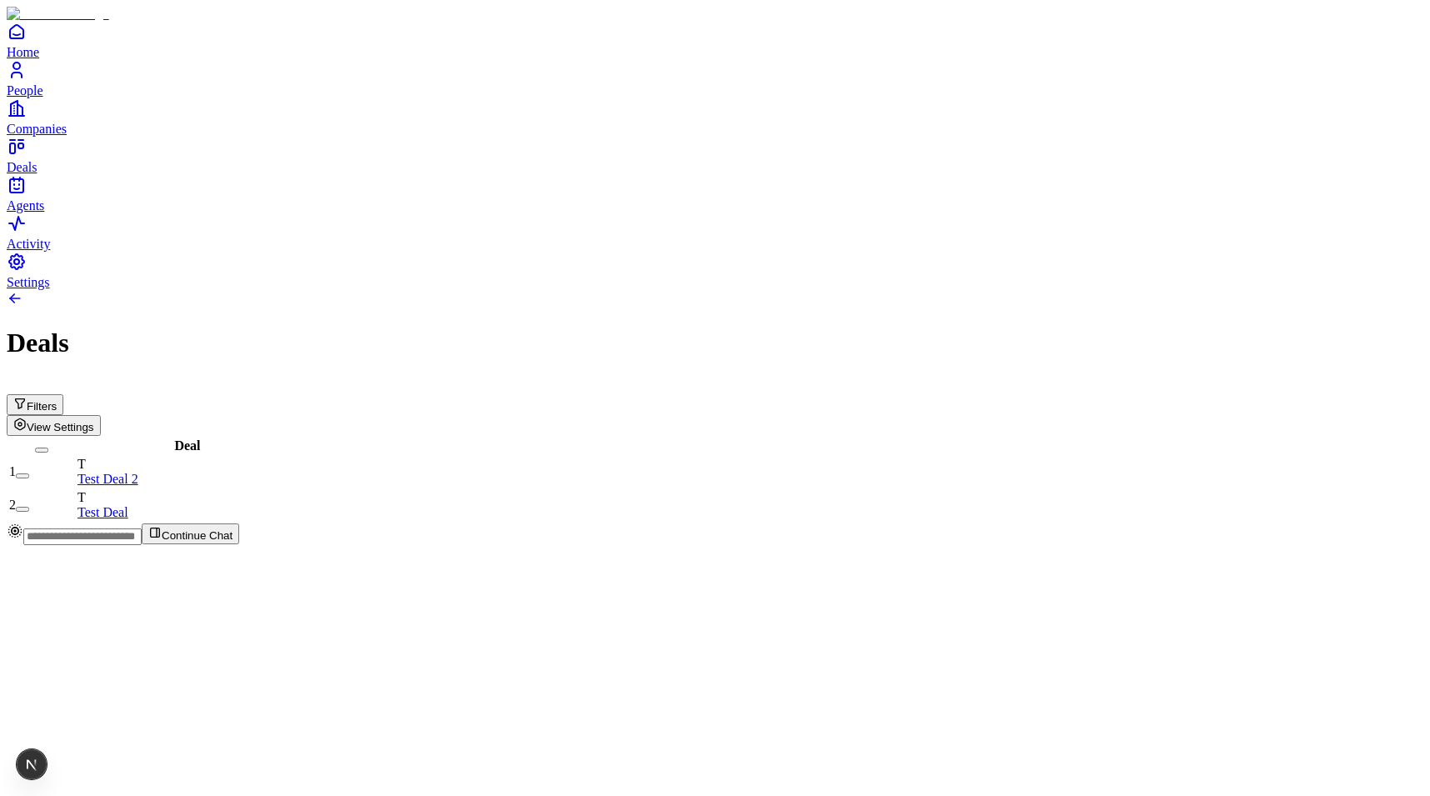
click at [94, 421] on span "View Settings" at bounding box center [60, 427] width 67 height 12
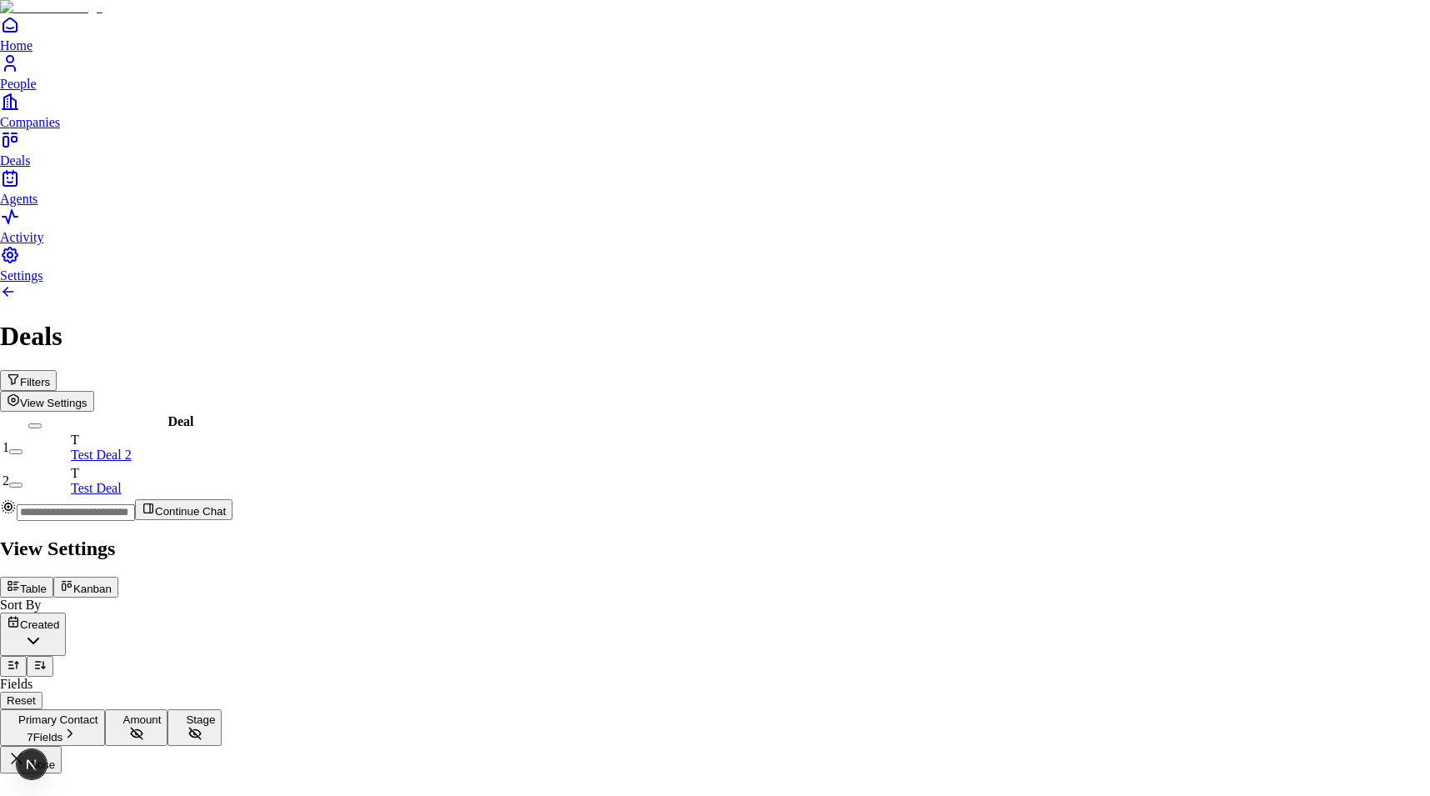
click at [1028, 534] on div at bounding box center [715, 534] width 1430 height 0
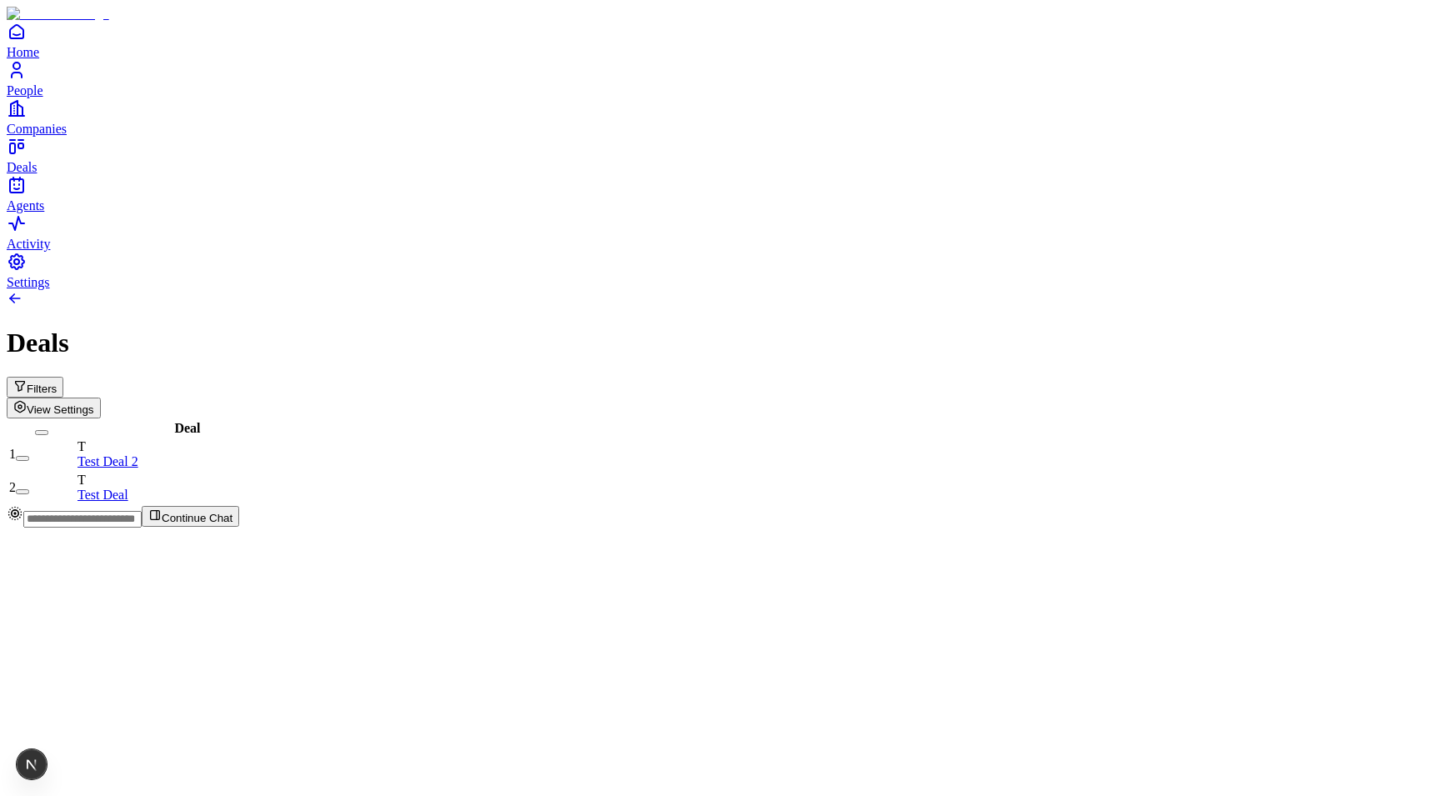
click at [94, 403] on span "View Settings" at bounding box center [60, 409] width 67 height 12
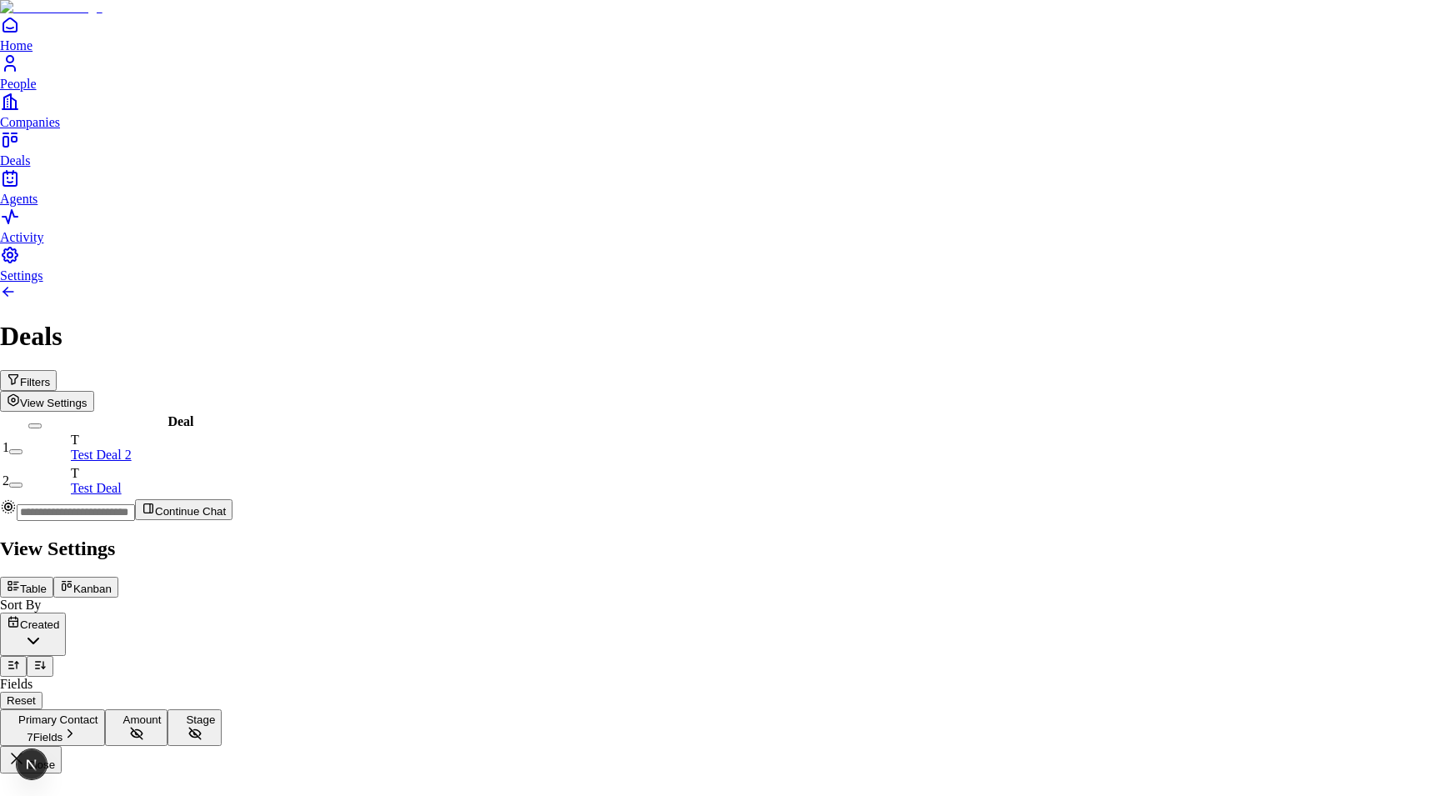
click at [836, 534] on div at bounding box center [715, 534] width 1430 height 0
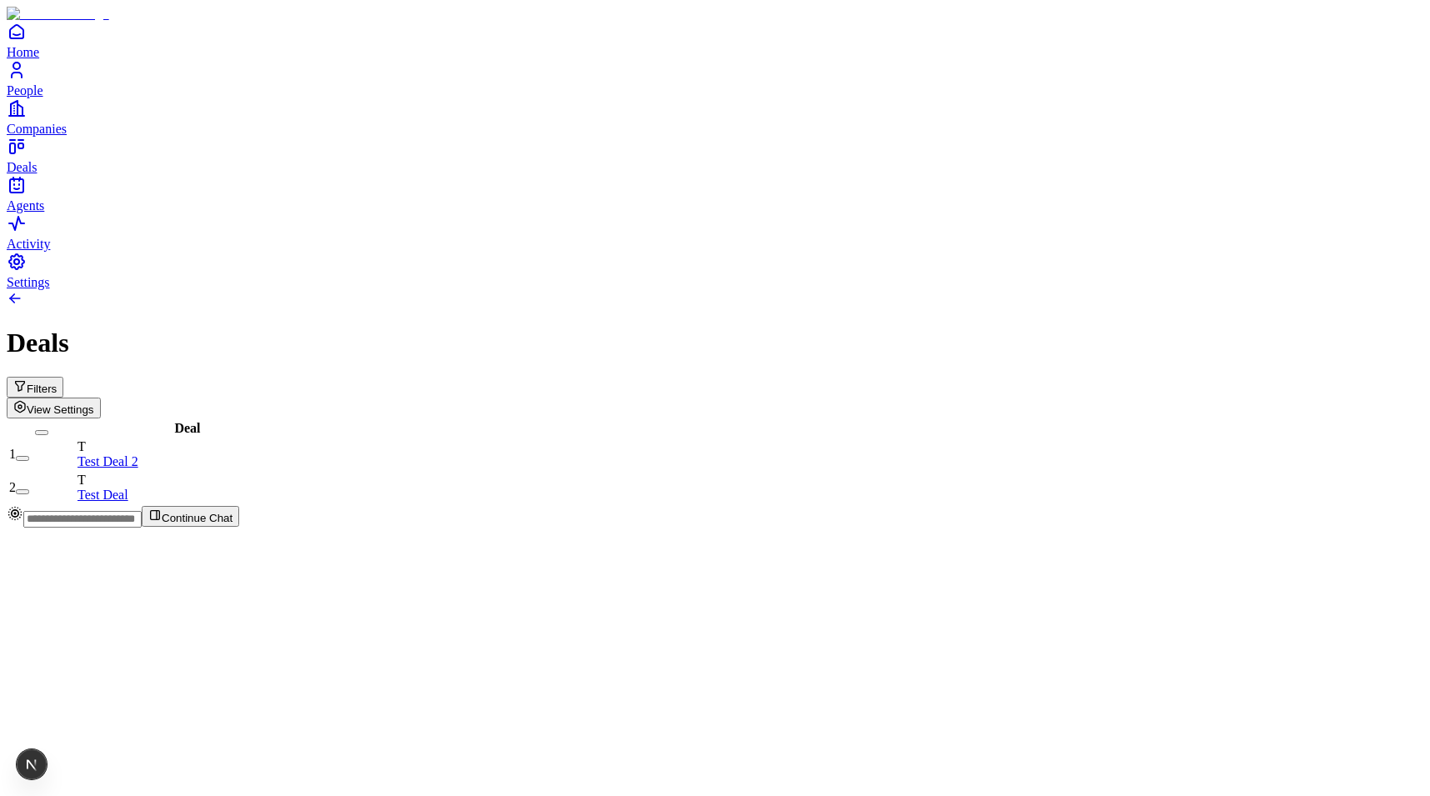
click at [101, 397] on button "View Settings" at bounding box center [54, 407] width 94 height 21
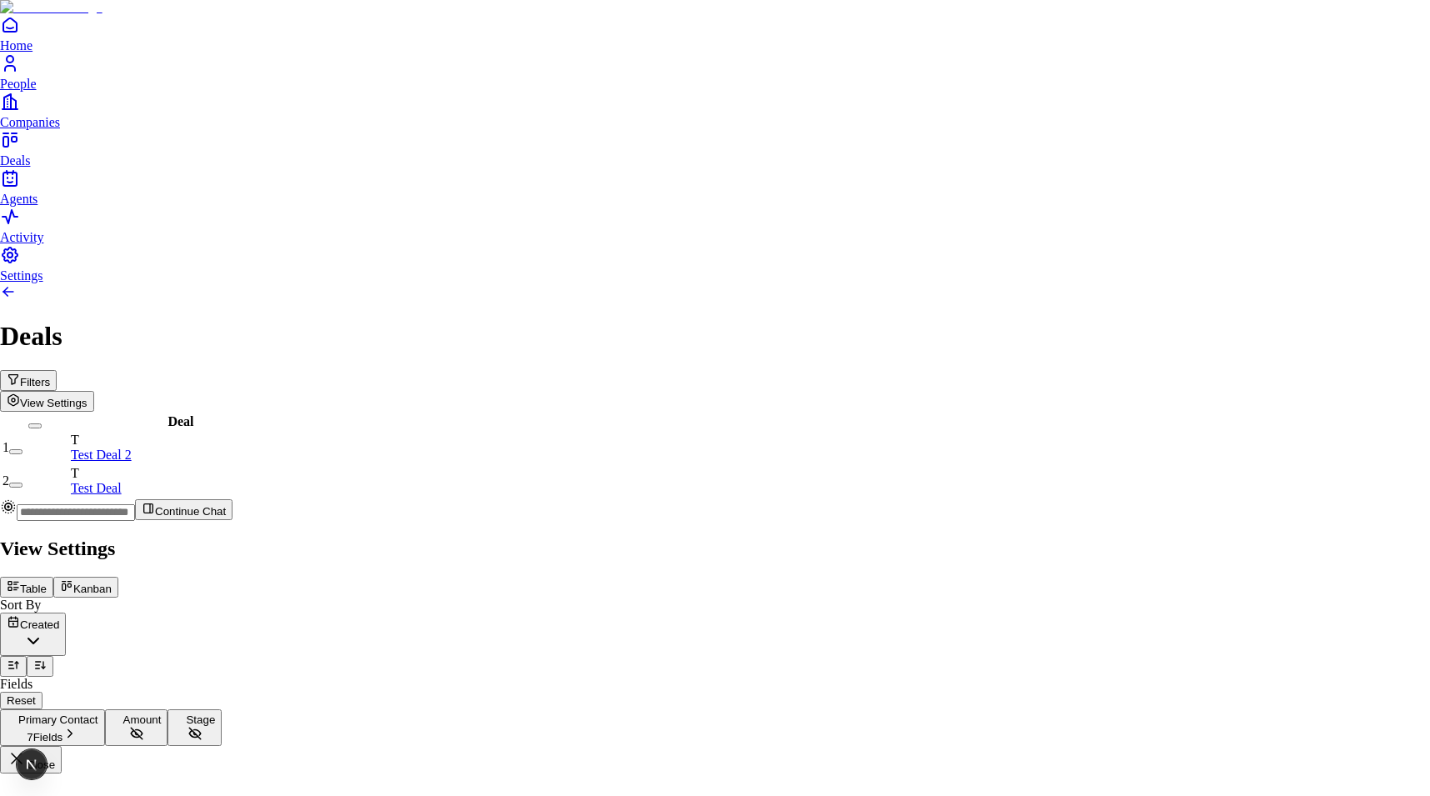
click at [118, 577] on button "Kanban" at bounding box center [85, 587] width 65 height 21
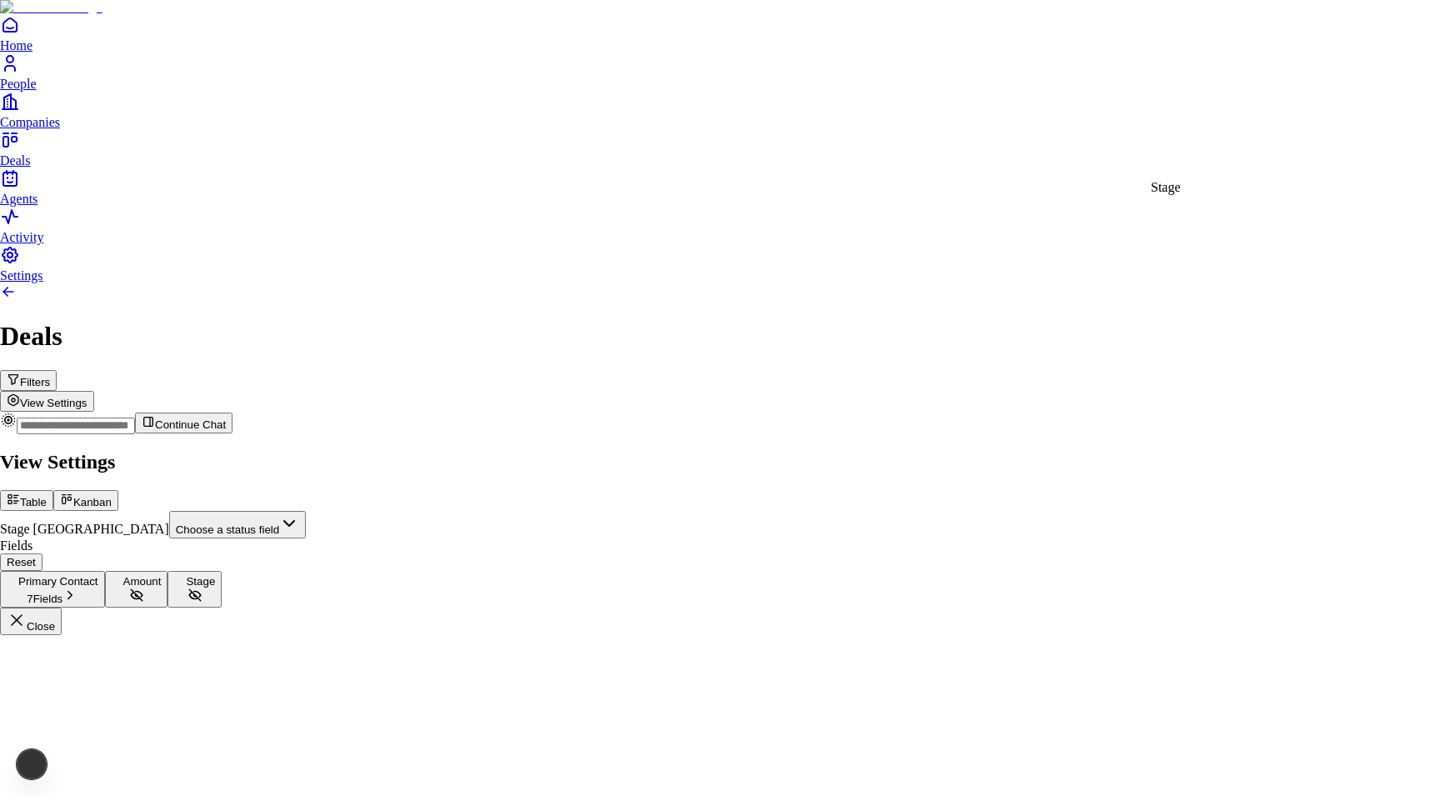
click at [1206, 166] on body "Home People Companies Deals Agents Activity Settings Deals Filters View Setting…" at bounding box center [715, 317] width 1430 height 635
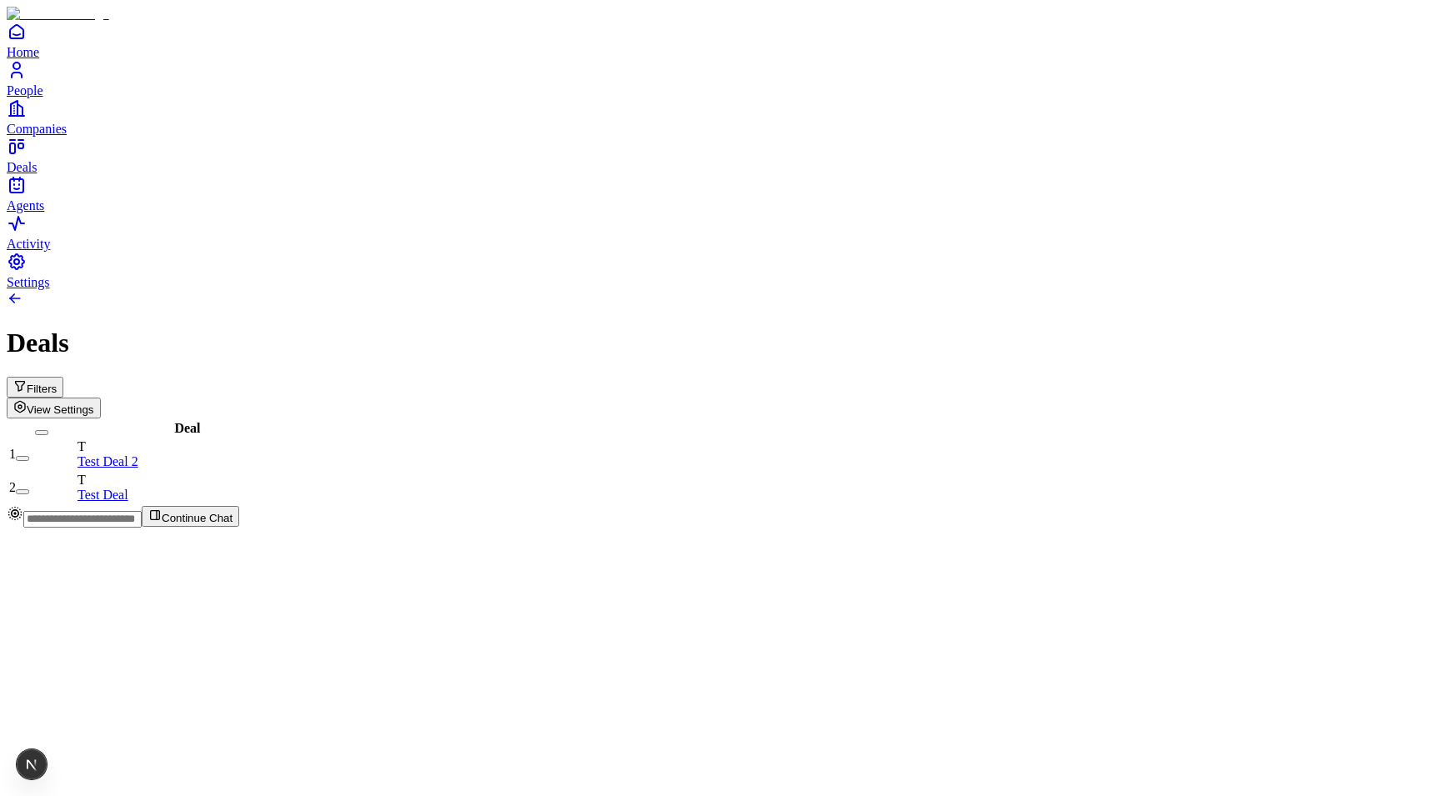
click at [63, 377] on button "Filters" at bounding box center [35, 387] width 57 height 21
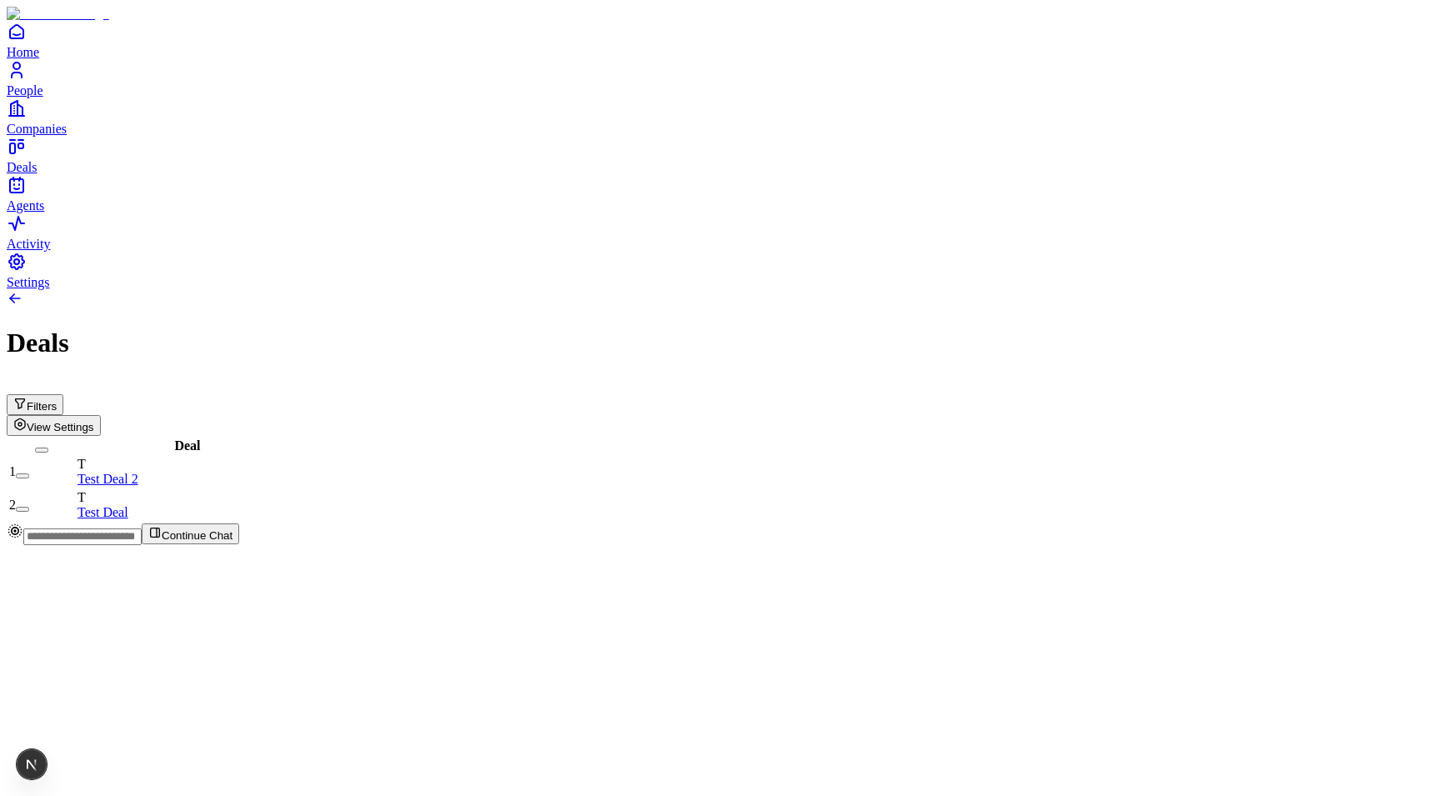
click at [94, 421] on span "View Settings" at bounding box center [60, 427] width 67 height 12
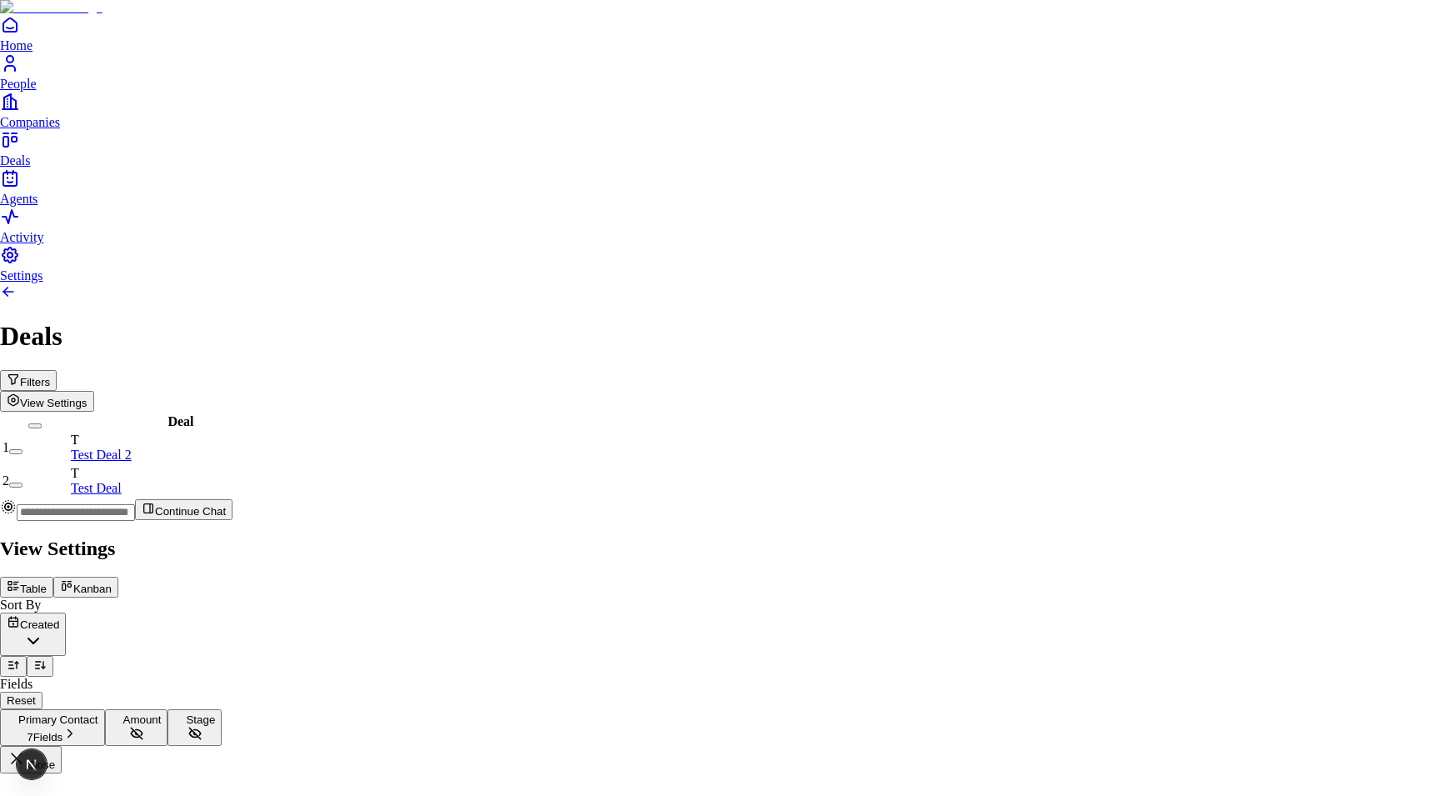
click at [62, 731] on span "7 Fields" at bounding box center [45, 737] width 36 height 12
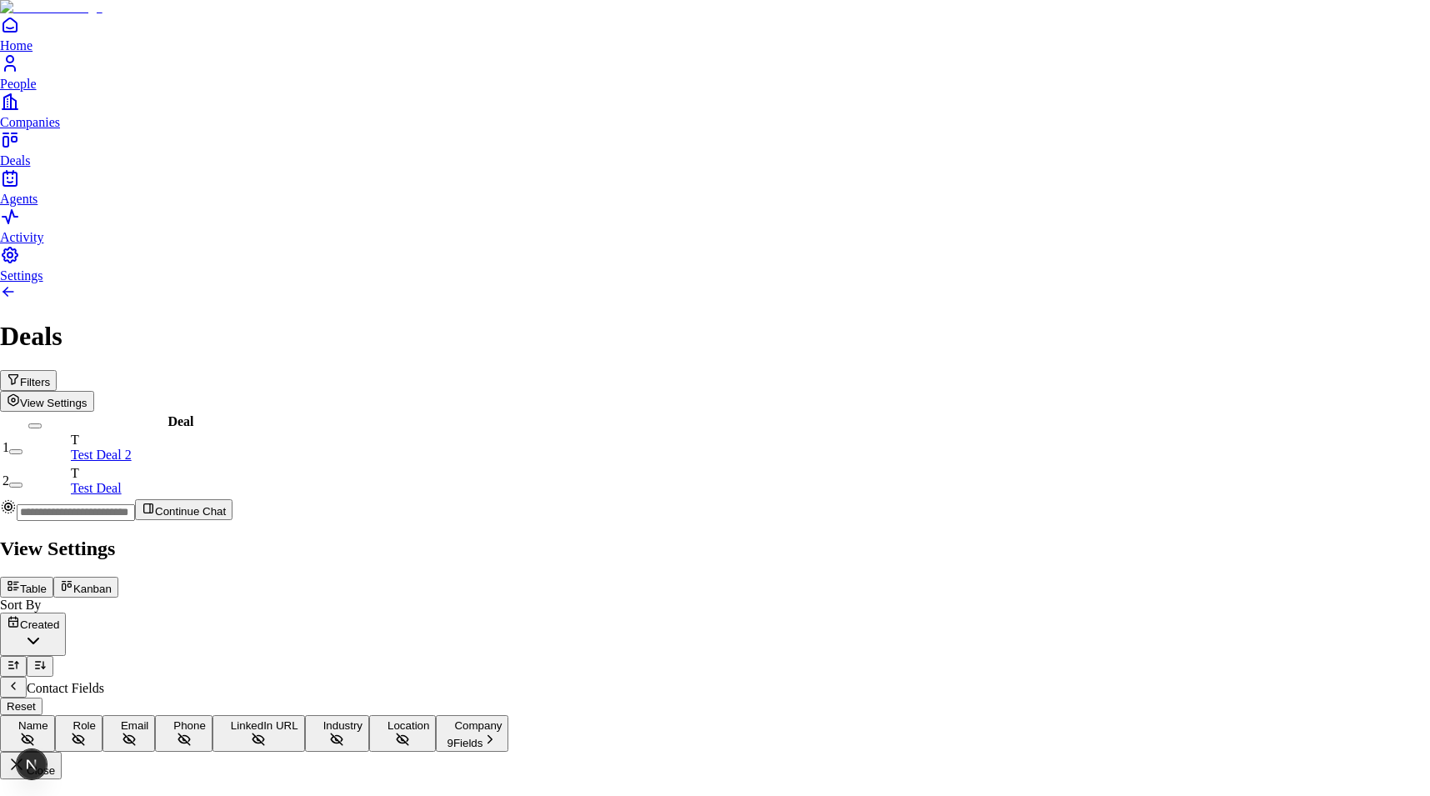
click at [55, 715] on button "Name" at bounding box center [27, 733] width 55 height 37
click at [881, 534] on div at bounding box center [715, 534] width 1430 height 0
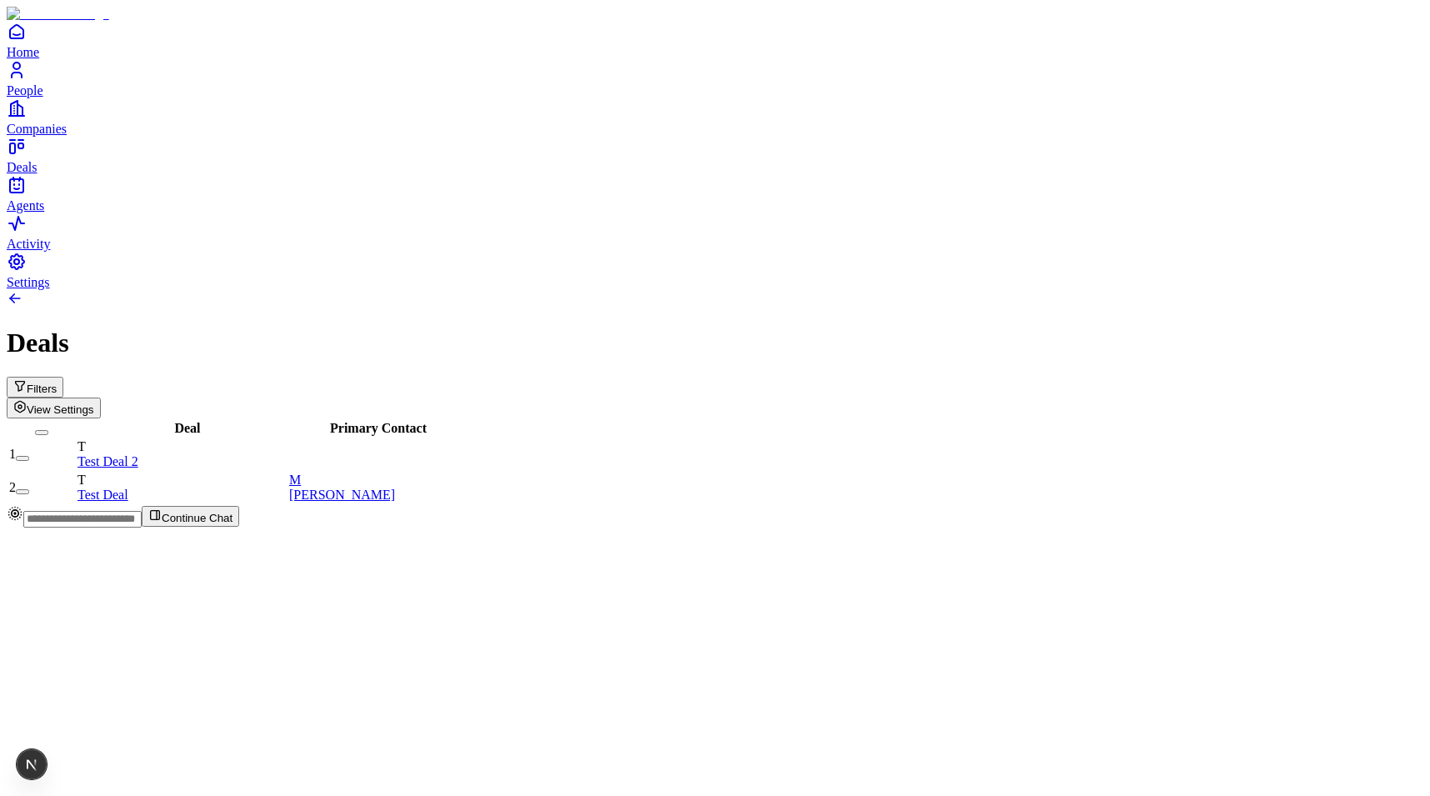
click at [94, 403] on span "View Settings" at bounding box center [60, 409] width 67 height 12
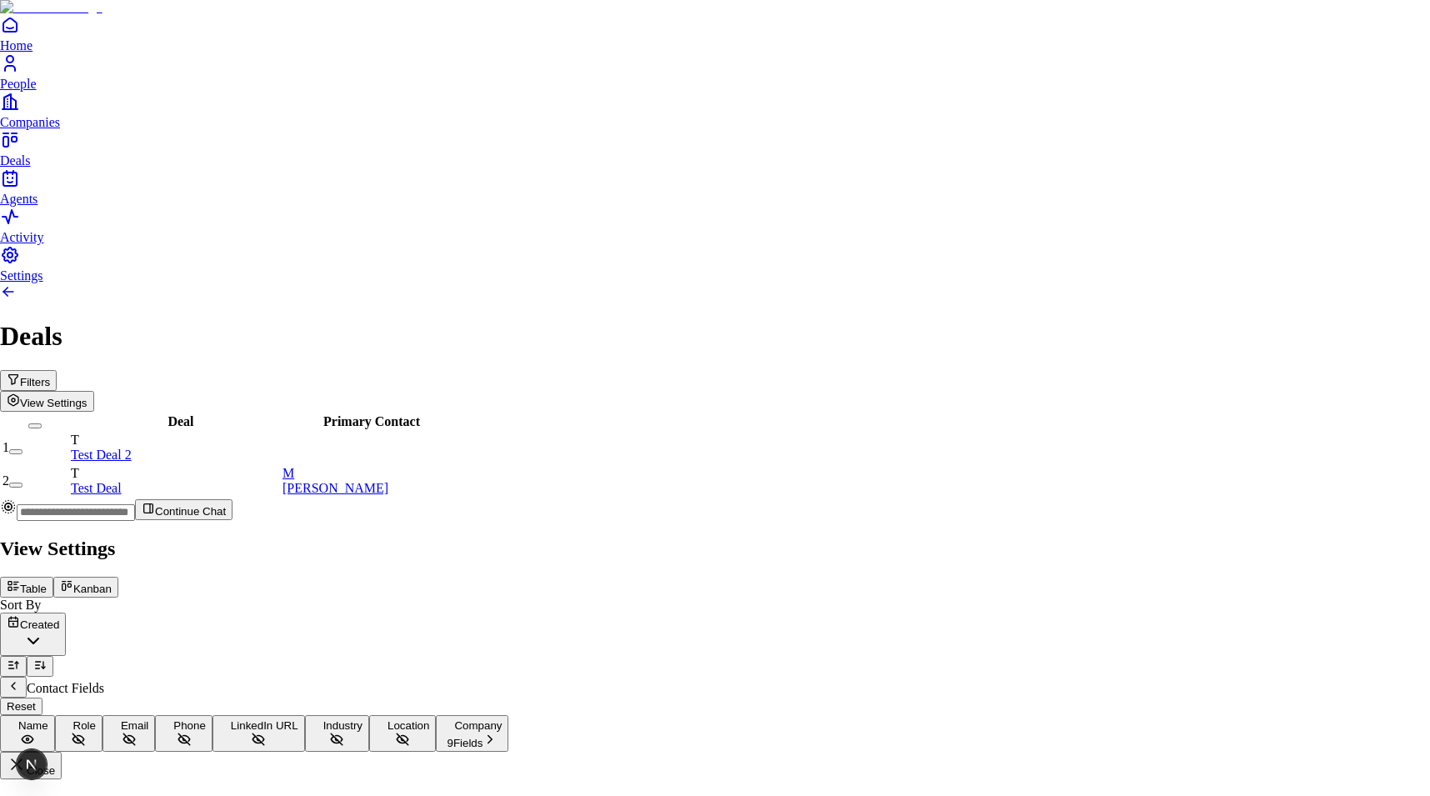
click at [508, 715] on button "Company 9 Fields" at bounding box center [472, 733] width 72 height 37
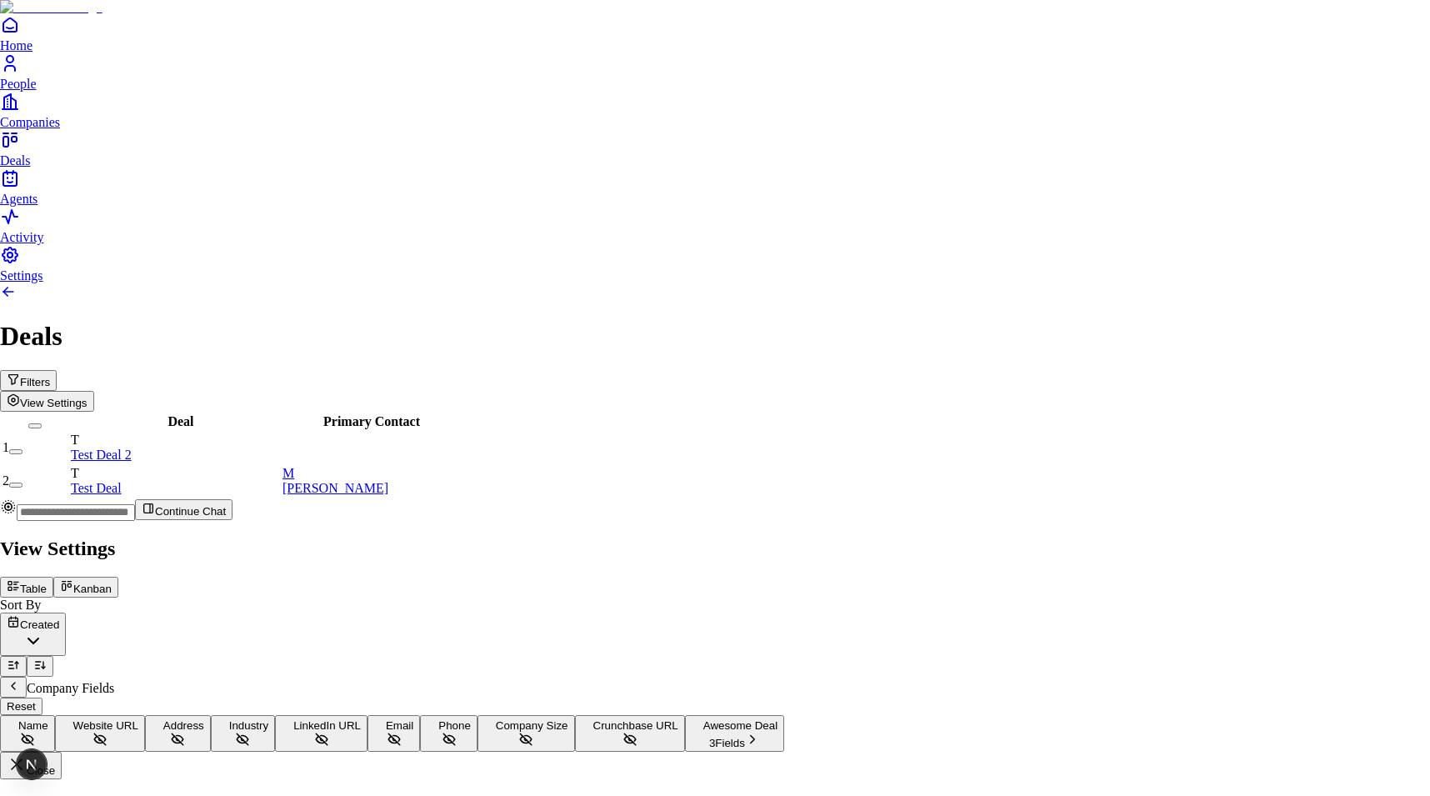
click at [20, 679] on icon "Back" at bounding box center [13, 685] width 13 height 13
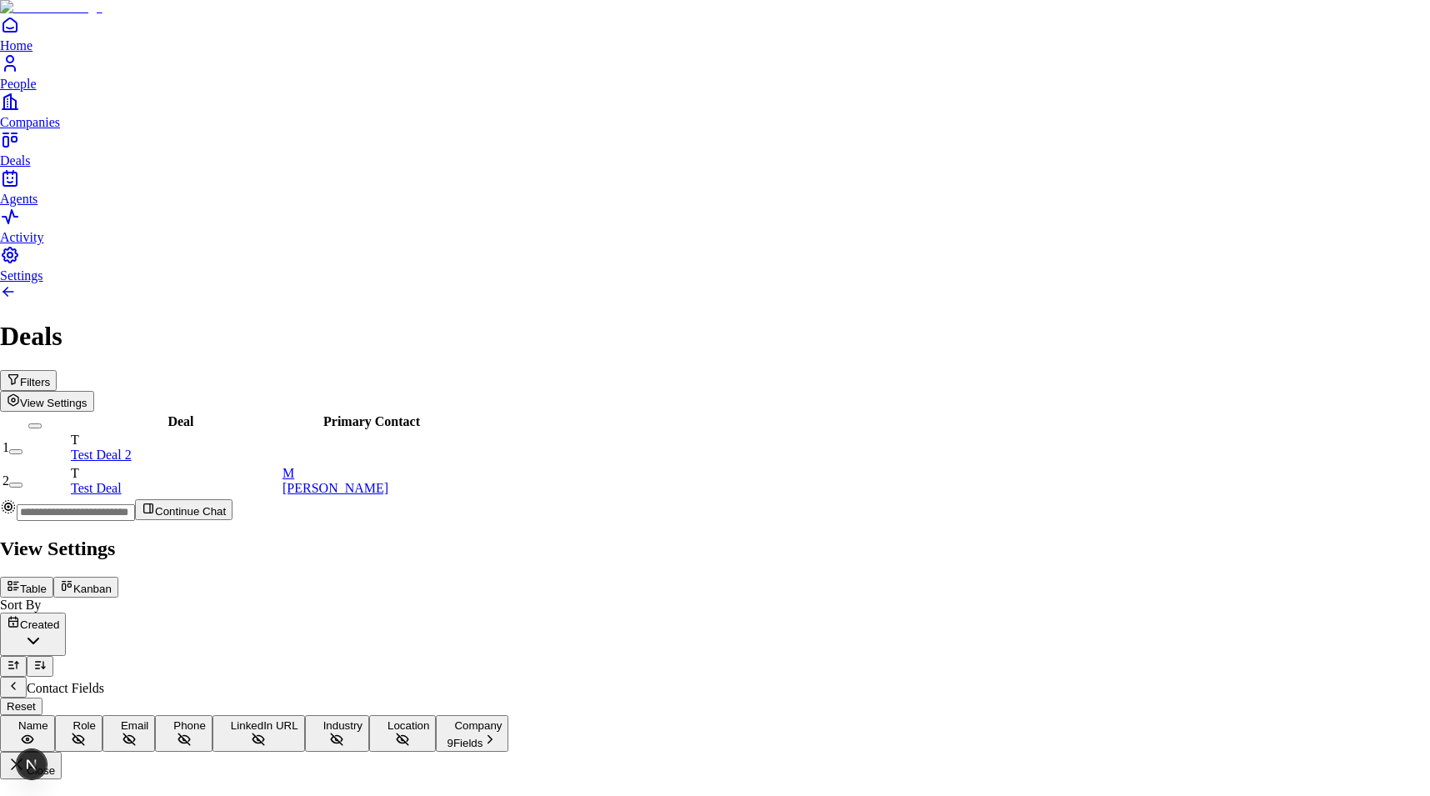
click at [502, 719] on span "Company" at bounding box center [477, 725] width 47 height 12
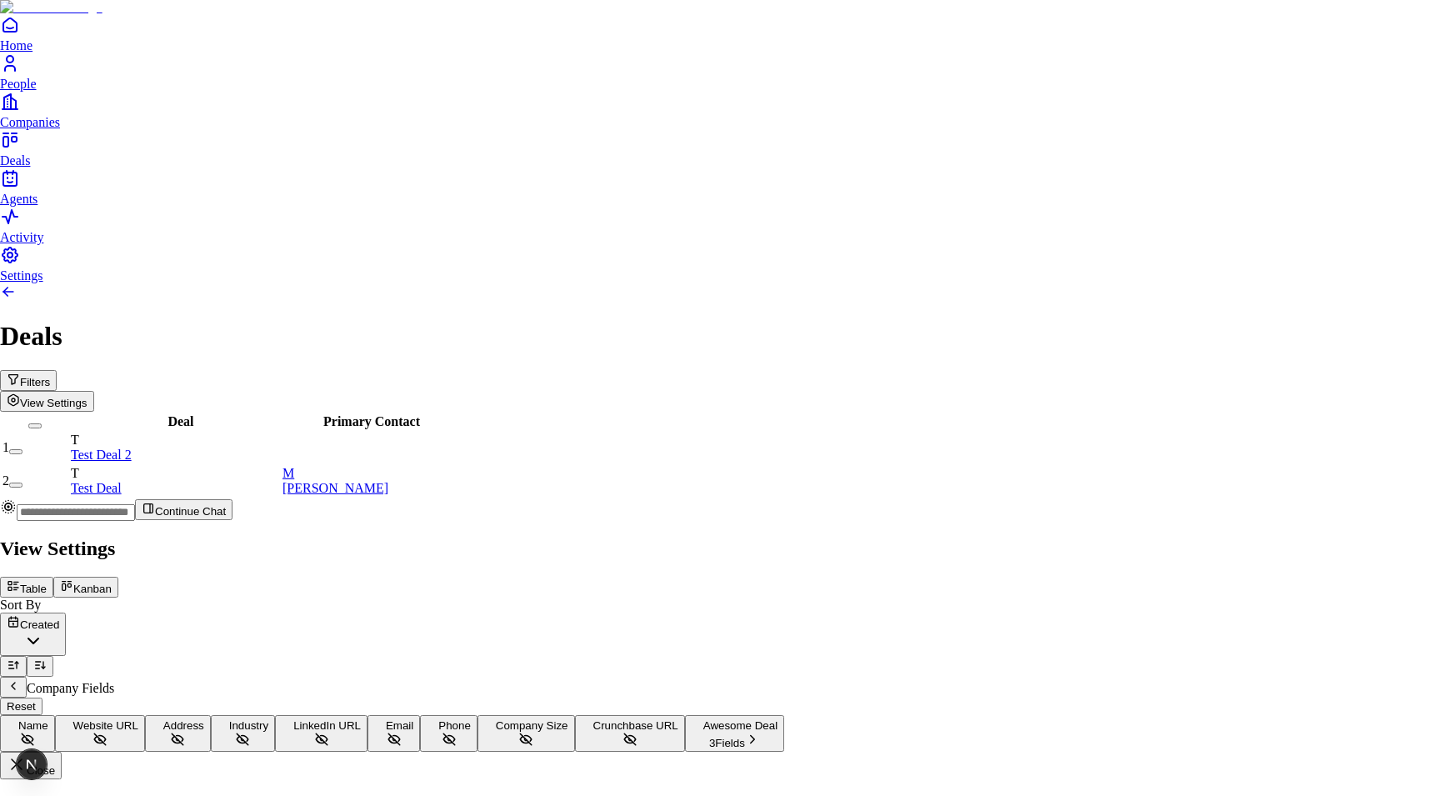
click at [48, 719] on span "Name" at bounding box center [33, 725] width 30 height 12
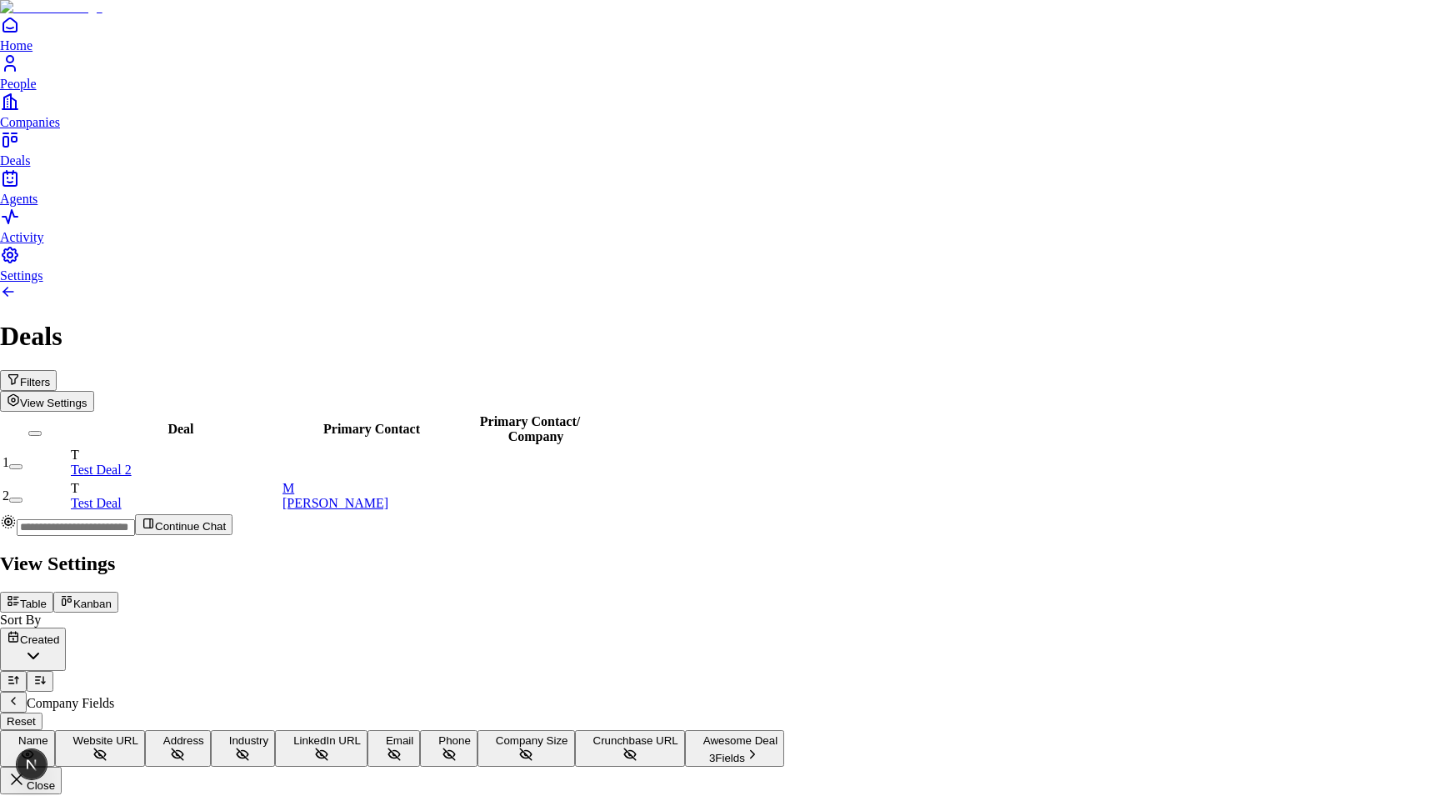
click at [55, 730] on button "Name" at bounding box center [27, 748] width 55 height 37
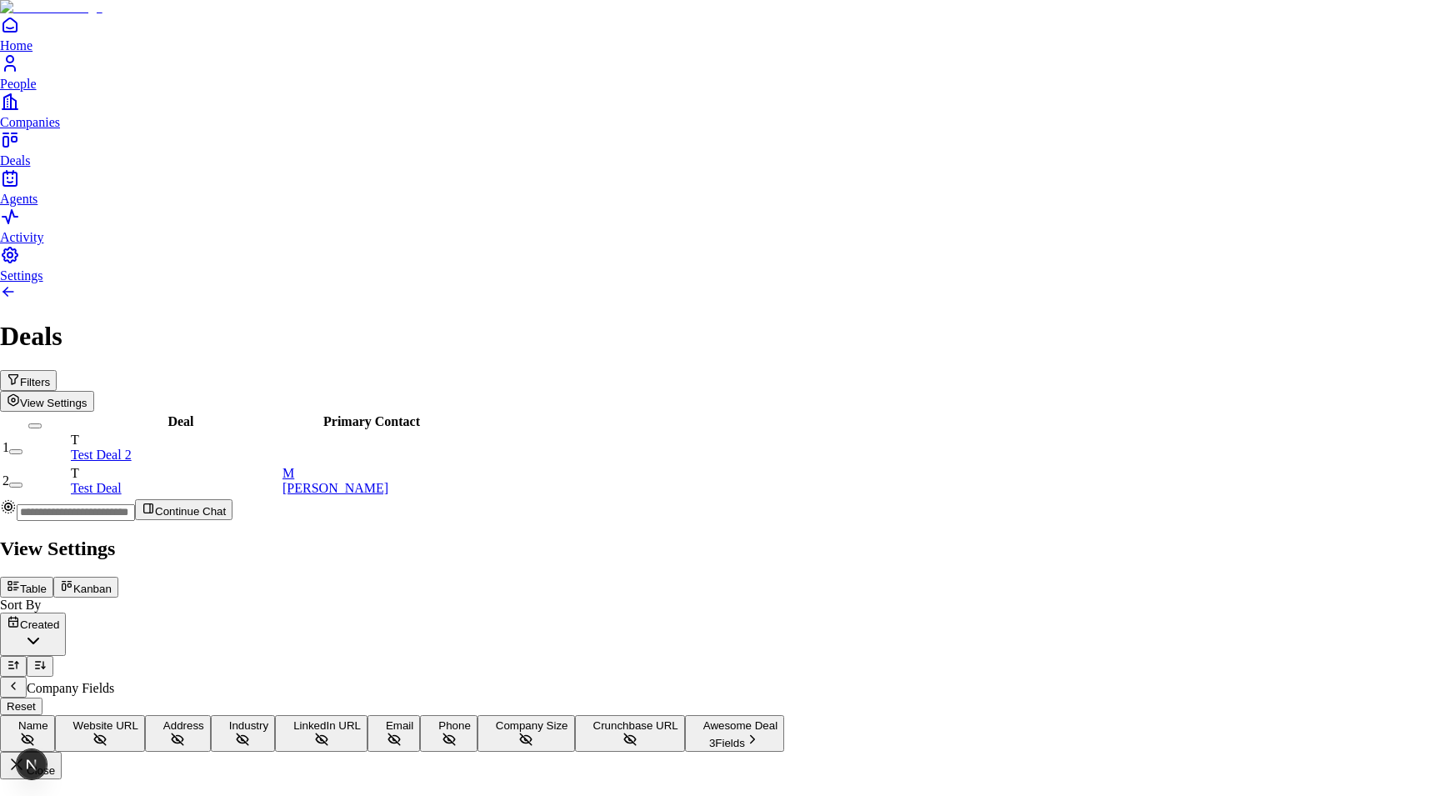
click at [138, 719] on span "Website URL" at bounding box center [105, 725] width 65 height 12
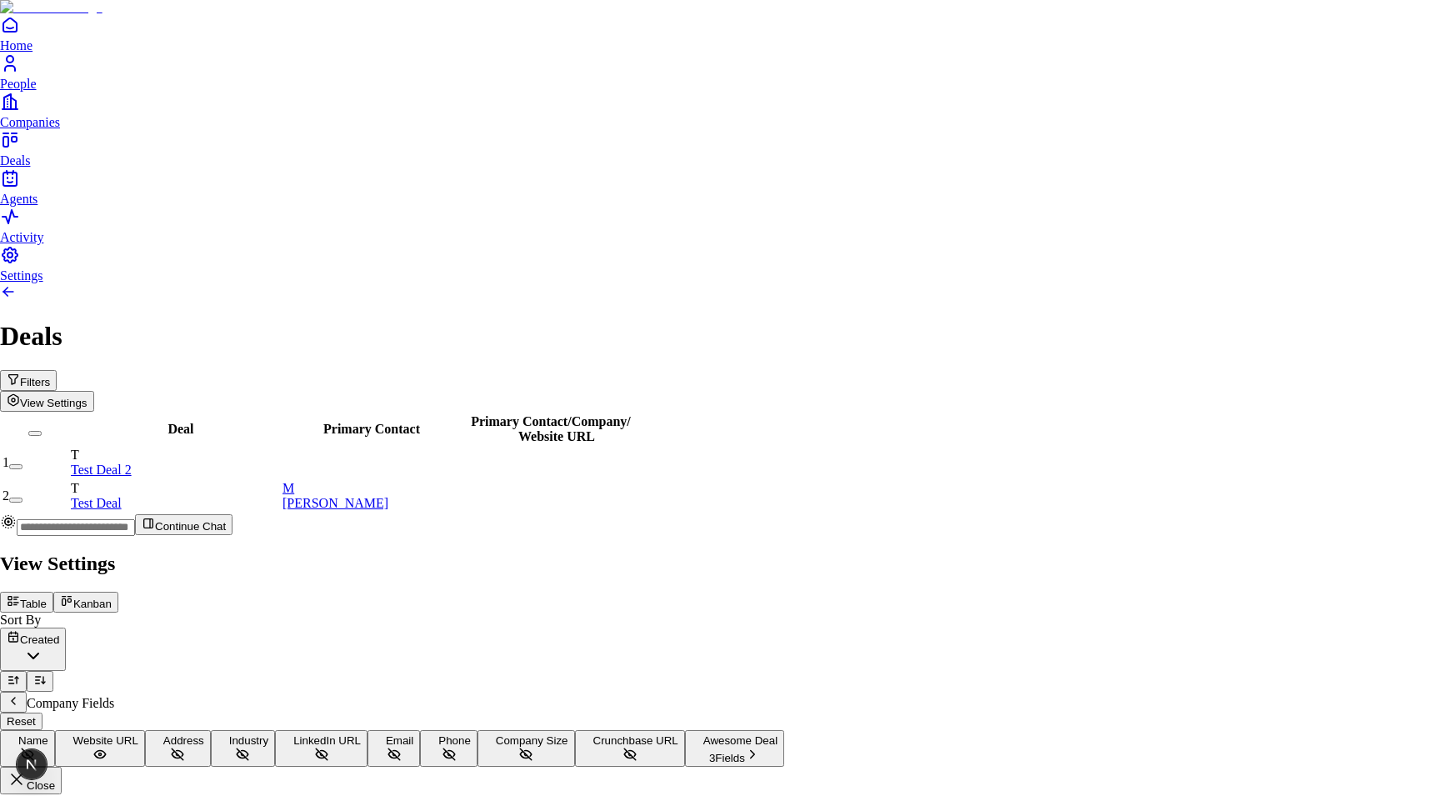
click at [55, 730] on button "Name" at bounding box center [27, 748] width 55 height 37
click at [145, 730] on button "Website URL" at bounding box center [100, 748] width 90 height 37
click at [811, 549] on div at bounding box center [715, 549] width 1430 height 0
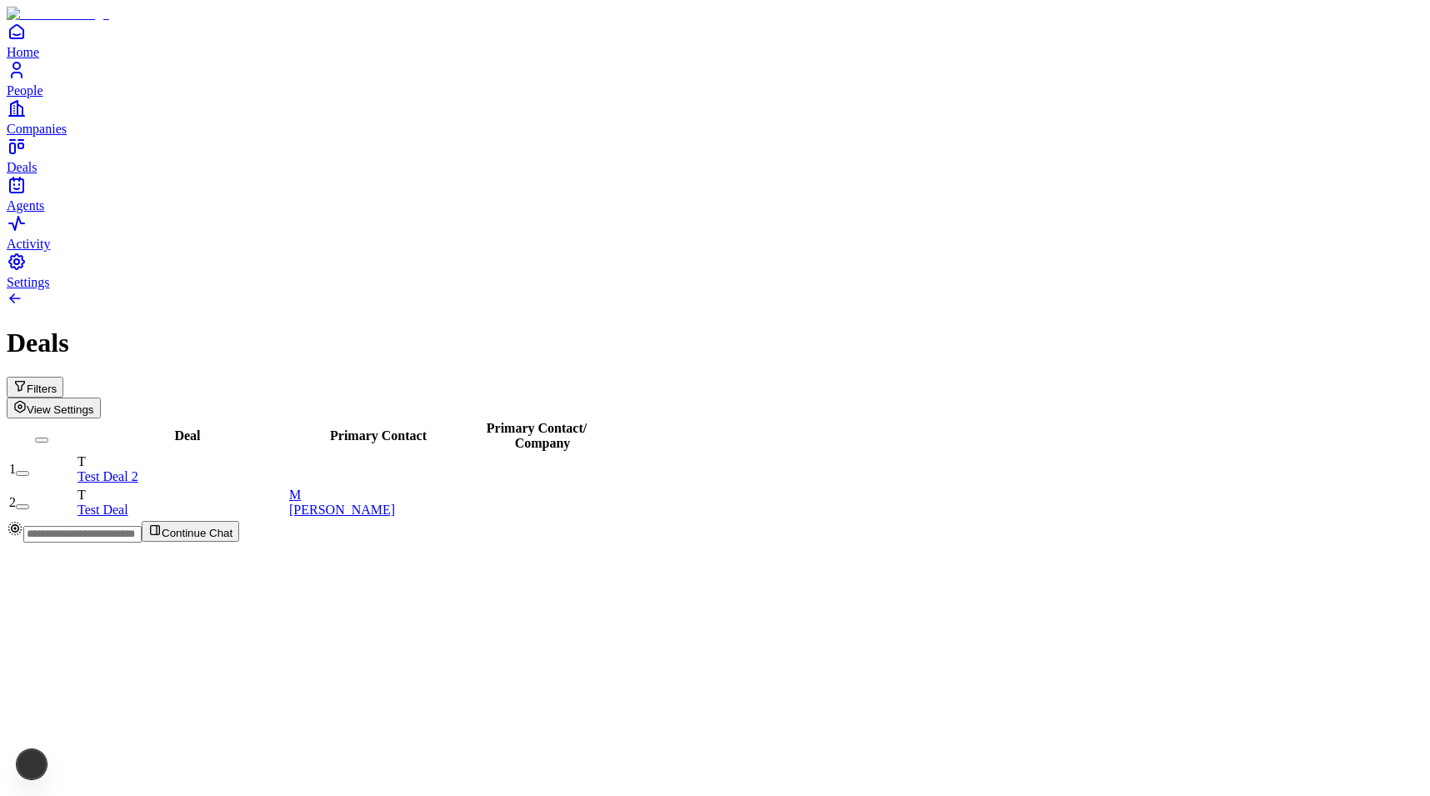
click at [63, 377] on button "Filters" at bounding box center [35, 387] width 57 height 21
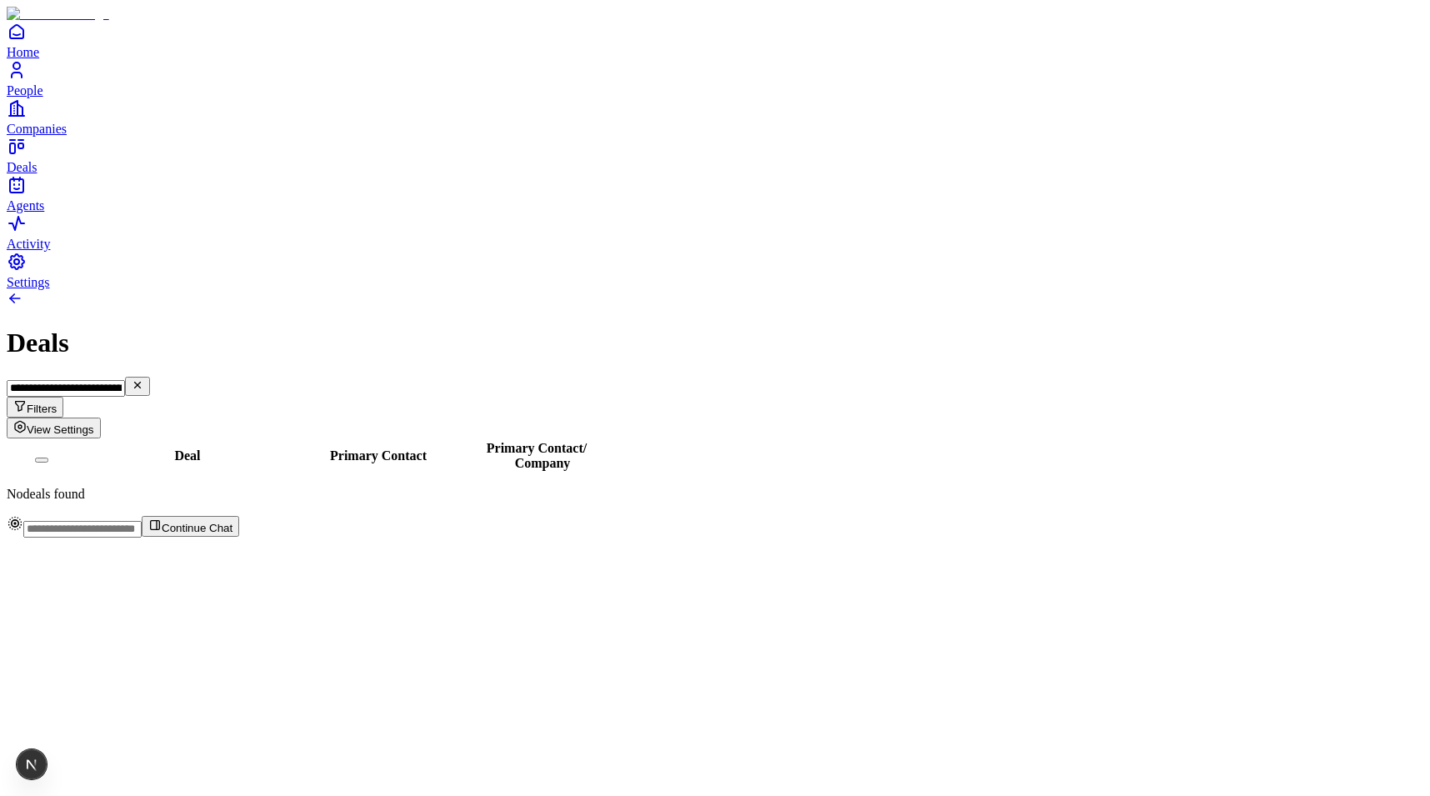
type input "**********"
click at [379, 507] on div "Deal Primary Contact Primary Contact / Company 1 T Test Deal M Michael Scott" at bounding box center [715, 472] width 1416 height 68
click at [683, 438] on div "Deal Primary Contact Primary Contact / Company 1 T Test Deal M Michael Scott" at bounding box center [715, 472] width 1416 height 68
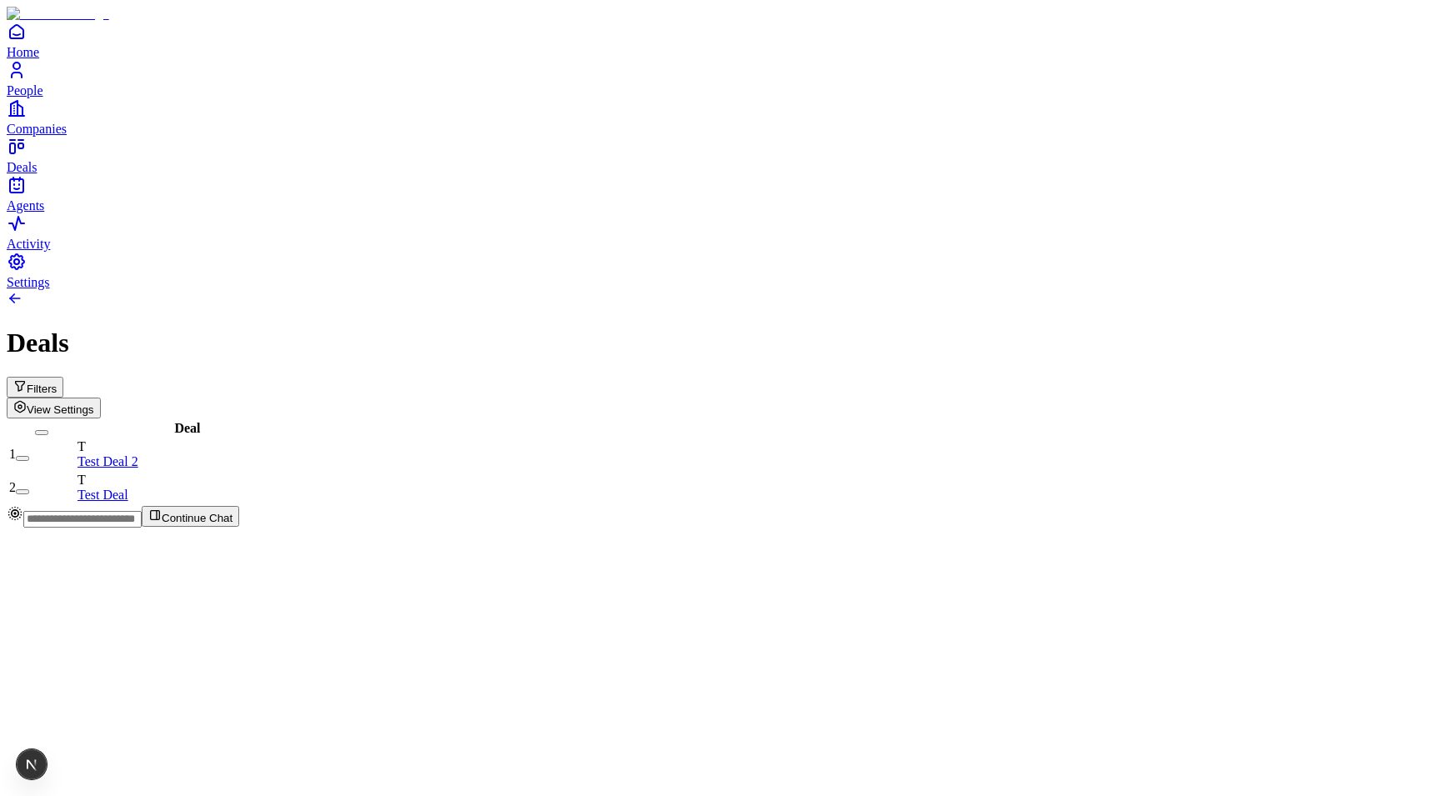
click at [63, 377] on button "Filters" at bounding box center [35, 387] width 57 height 21
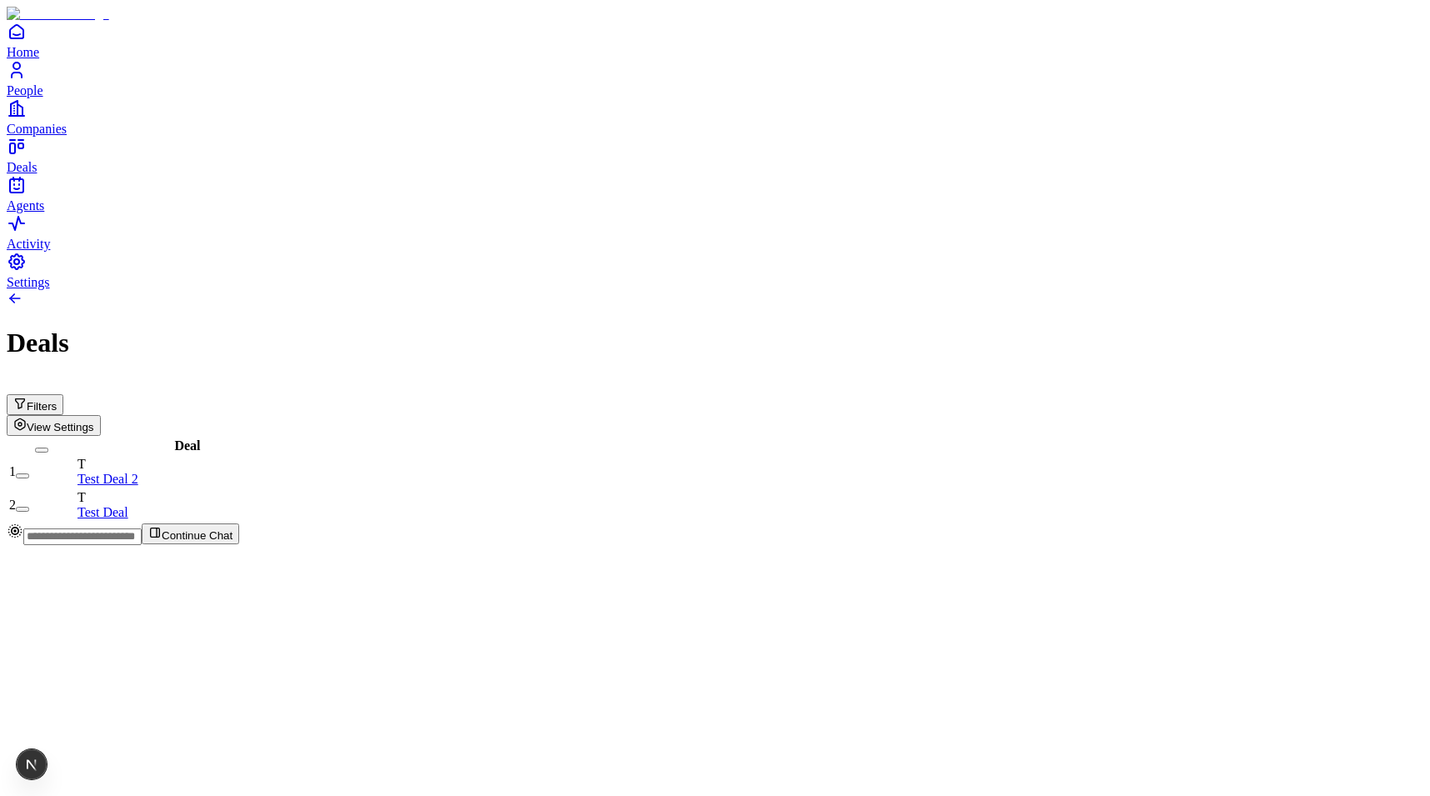
click at [63, 394] on button "Filters" at bounding box center [35, 404] width 57 height 21
click at [94, 421] on span "View Settings" at bounding box center [60, 427] width 67 height 12
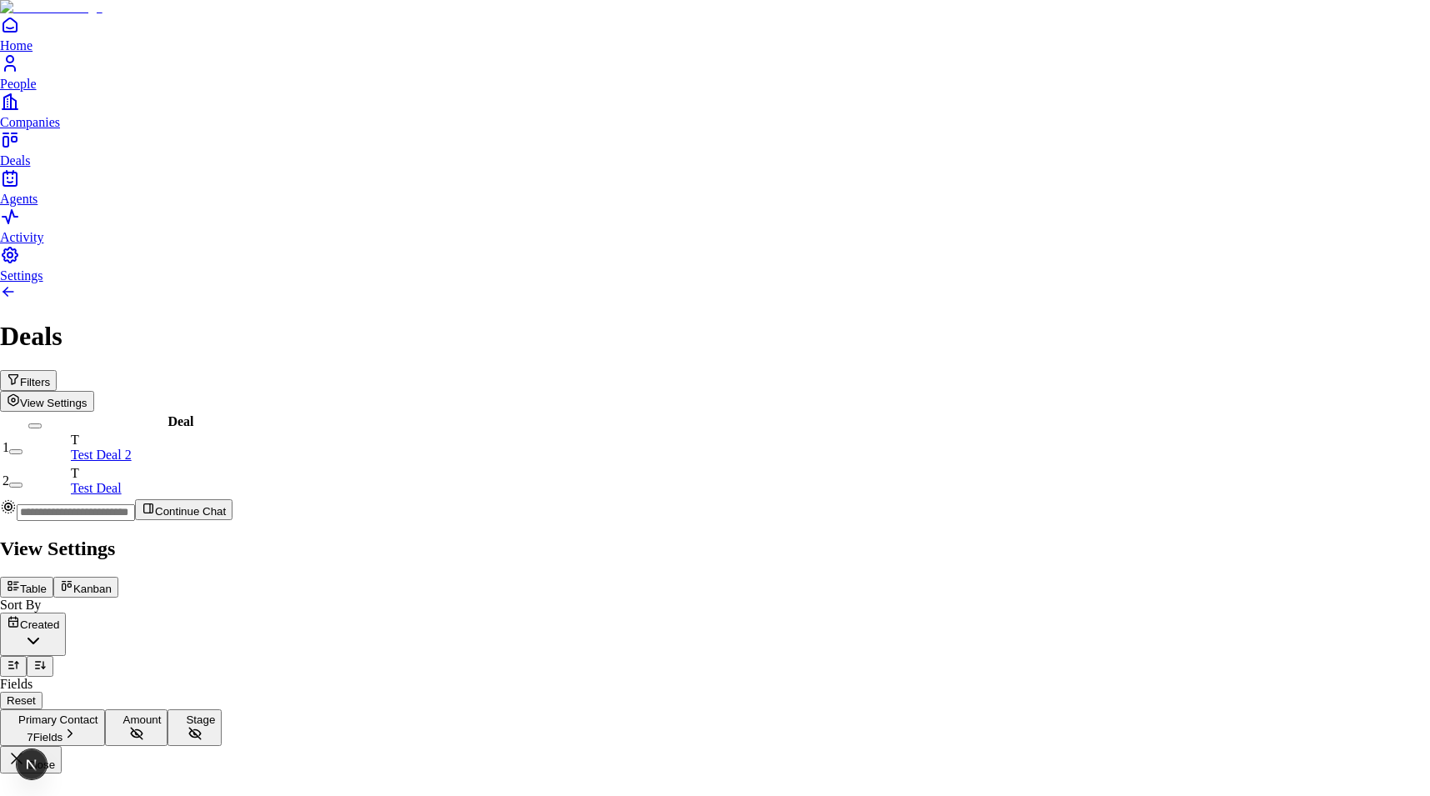
click at [98, 713] on span "Primary Contact" at bounding box center [58, 719] width 80 height 12
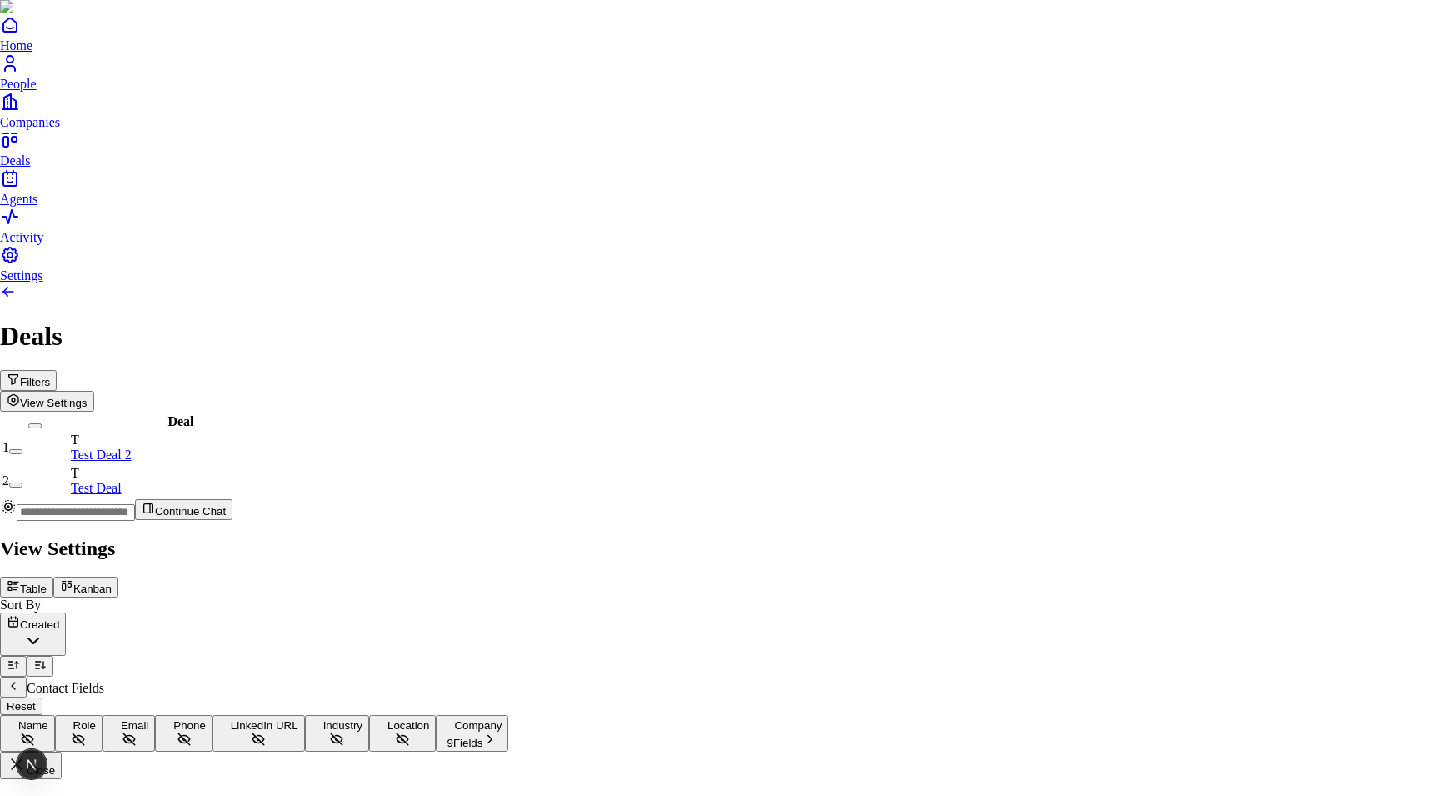
click at [1151, 677] on div "Contact Fields" at bounding box center [715, 687] width 1430 height 21
click at [1131, 537] on div "View Settings Table Kanban Sort By Created Contact Fields Reset Name Role Email…" at bounding box center [715, 658] width 1430 height 242
click at [20, 679] on icon "Back" at bounding box center [13, 685] width 13 height 13
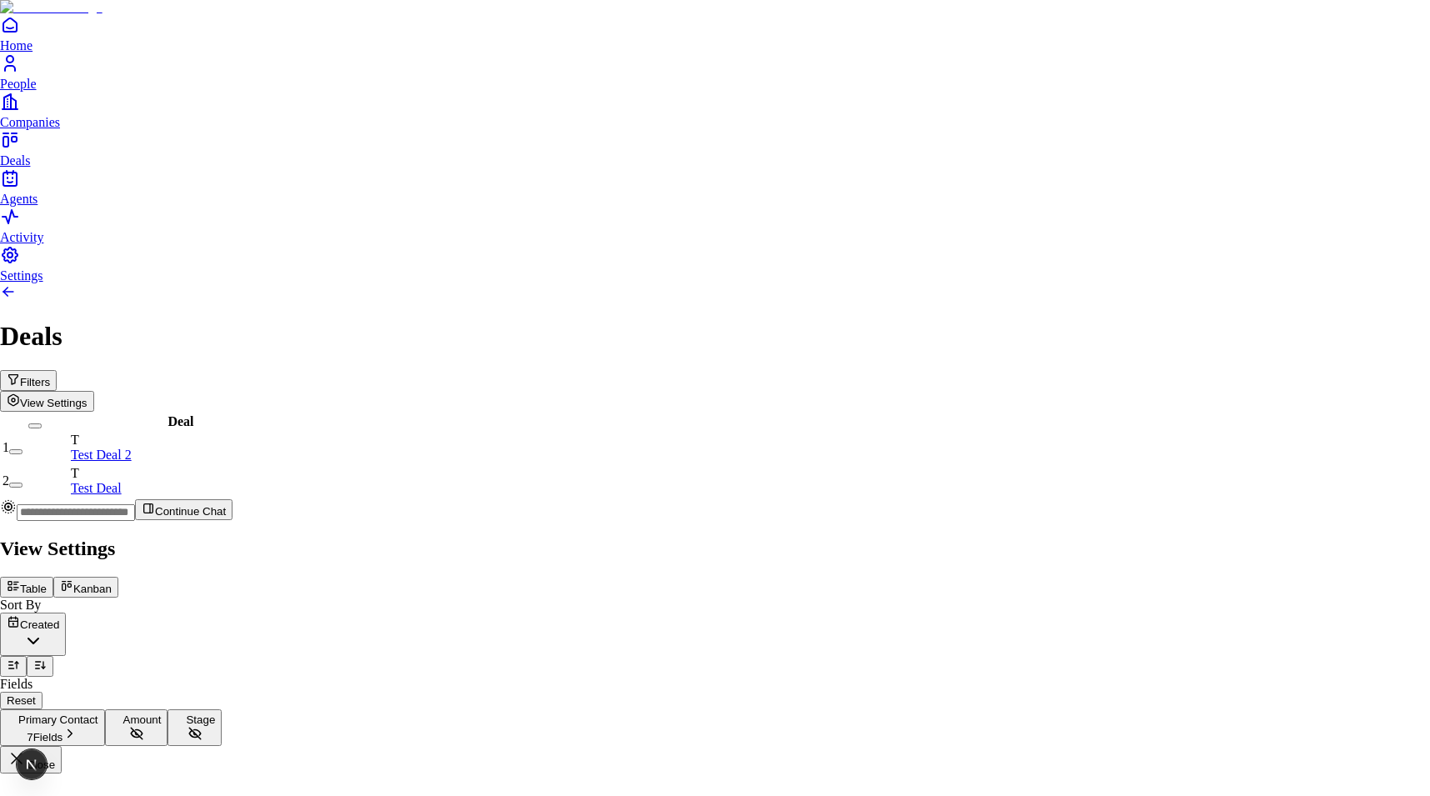
click at [105, 709] on button "Primary Contact 7 Fields" at bounding box center [52, 727] width 105 height 37
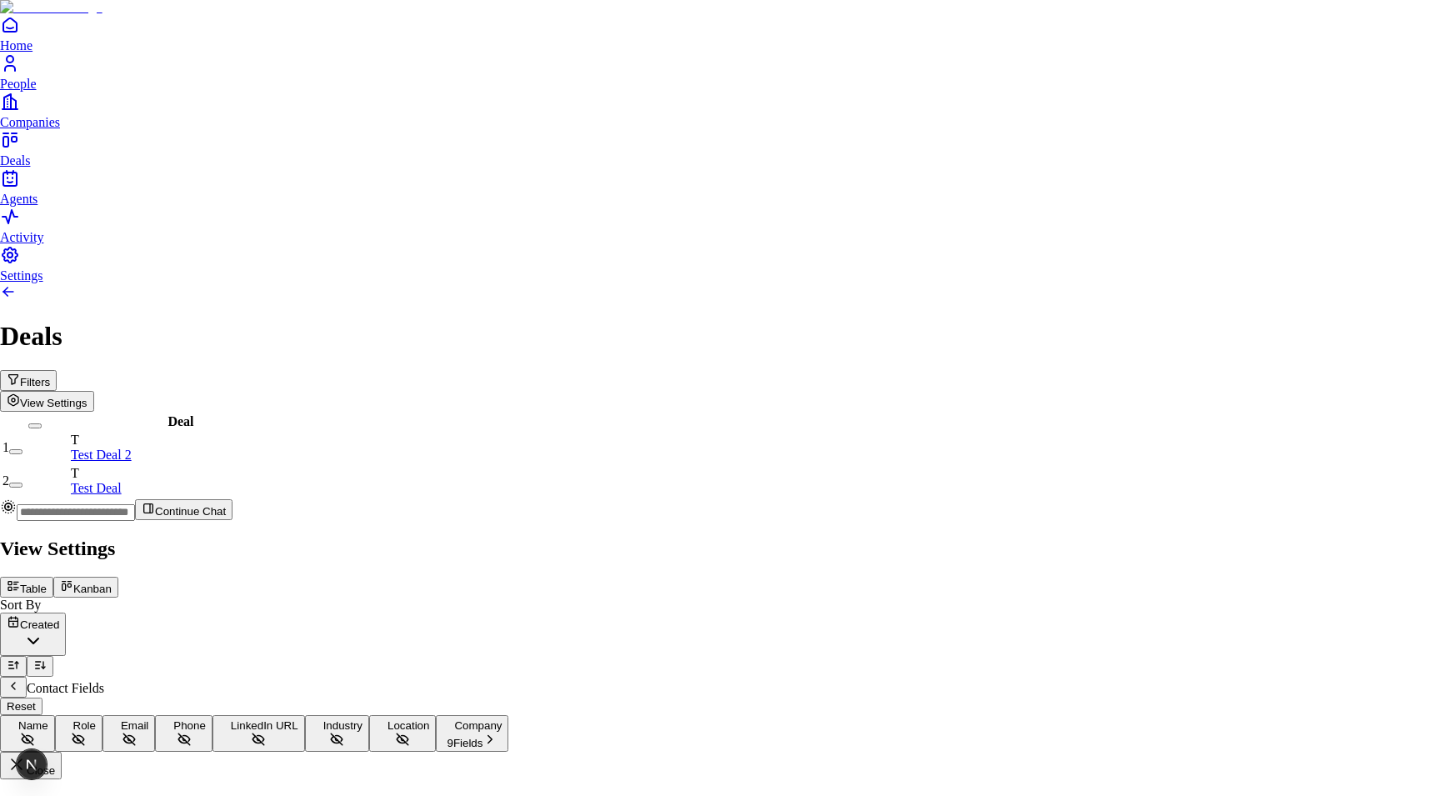
click at [55, 715] on button "Name" at bounding box center [27, 733] width 55 height 37
click at [508, 715] on button "Company 9 Fields" at bounding box center [472, 733] width 72 height 37
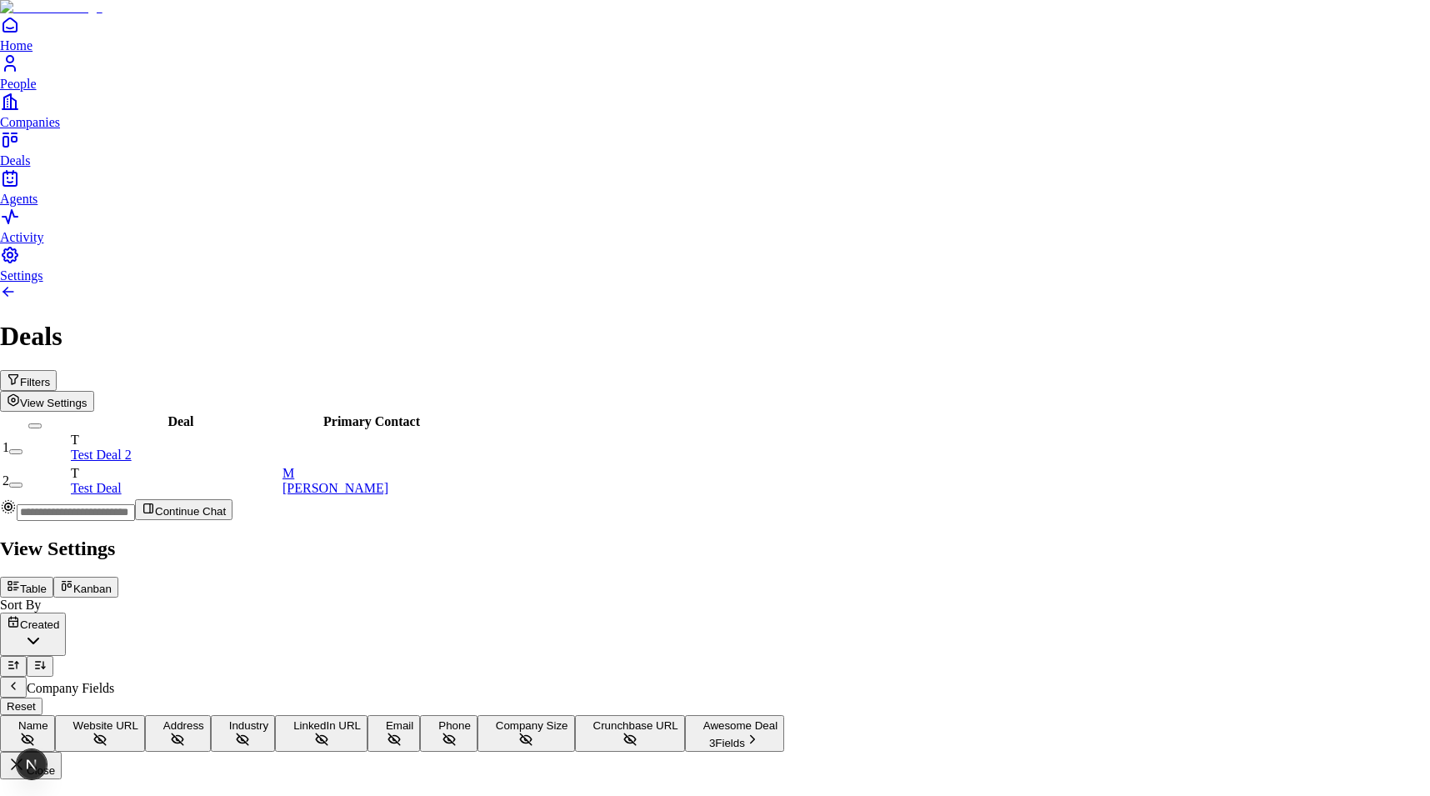
click at [55, 715] on button "Name" at bounding box center [27, 733] width 55 height 37
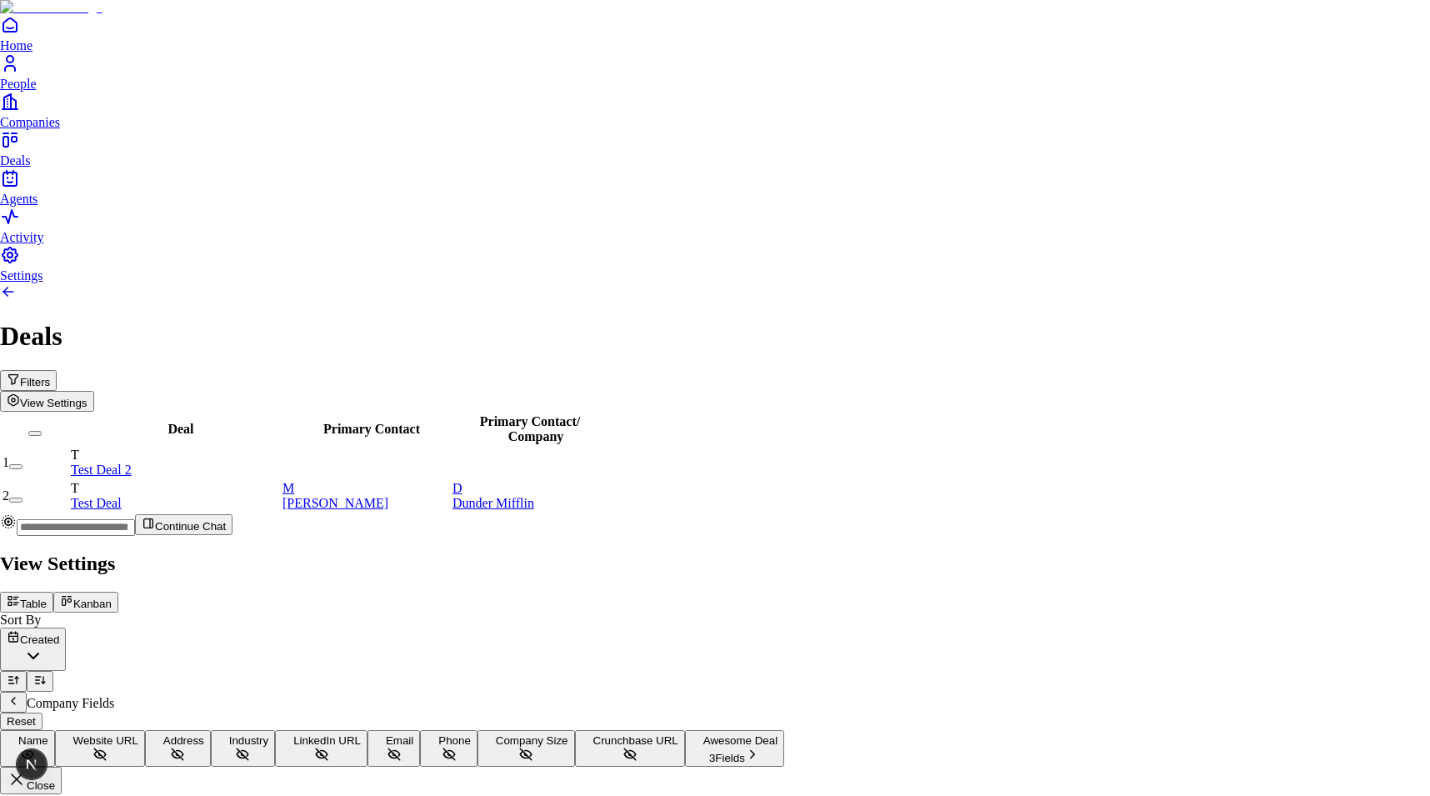
click at [811, 549] on div at bounding box center [715, 549] width 1430 height 0
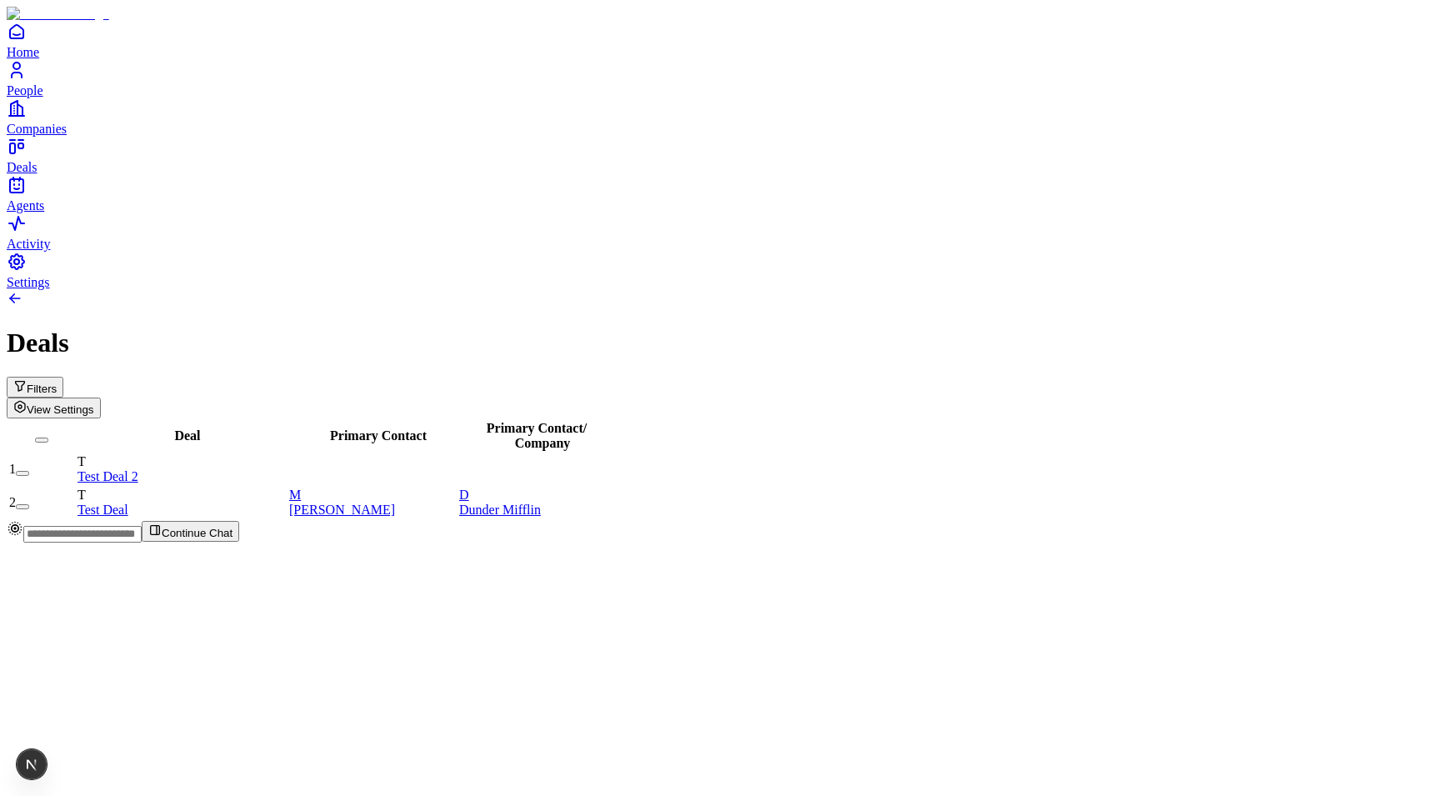
click at [63, 377] on button "Filters" at bounding box center [35, 387] width 57 height 21
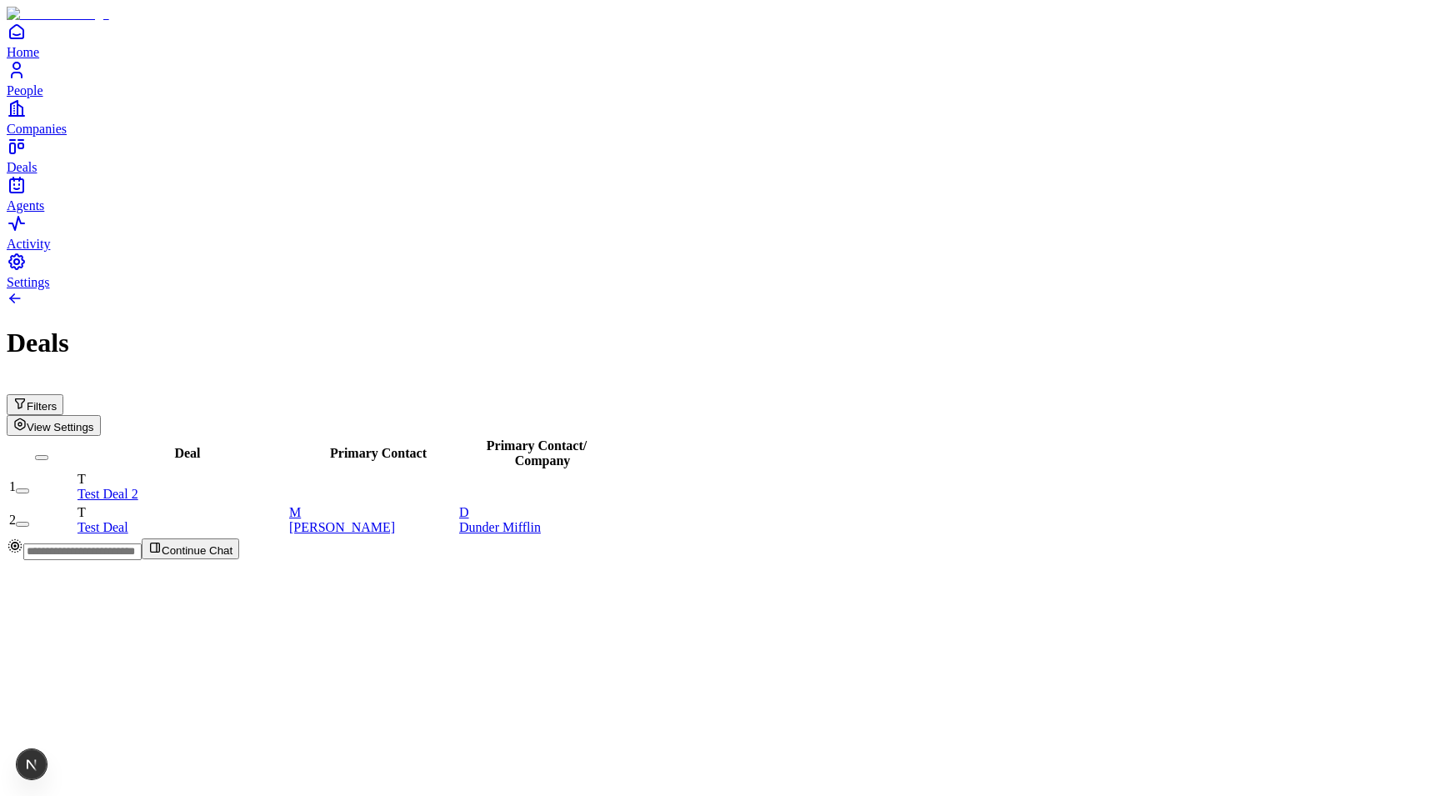
click at [101, 415] on button "View Settings" at bounding box center [54, 425] width 94 height 21
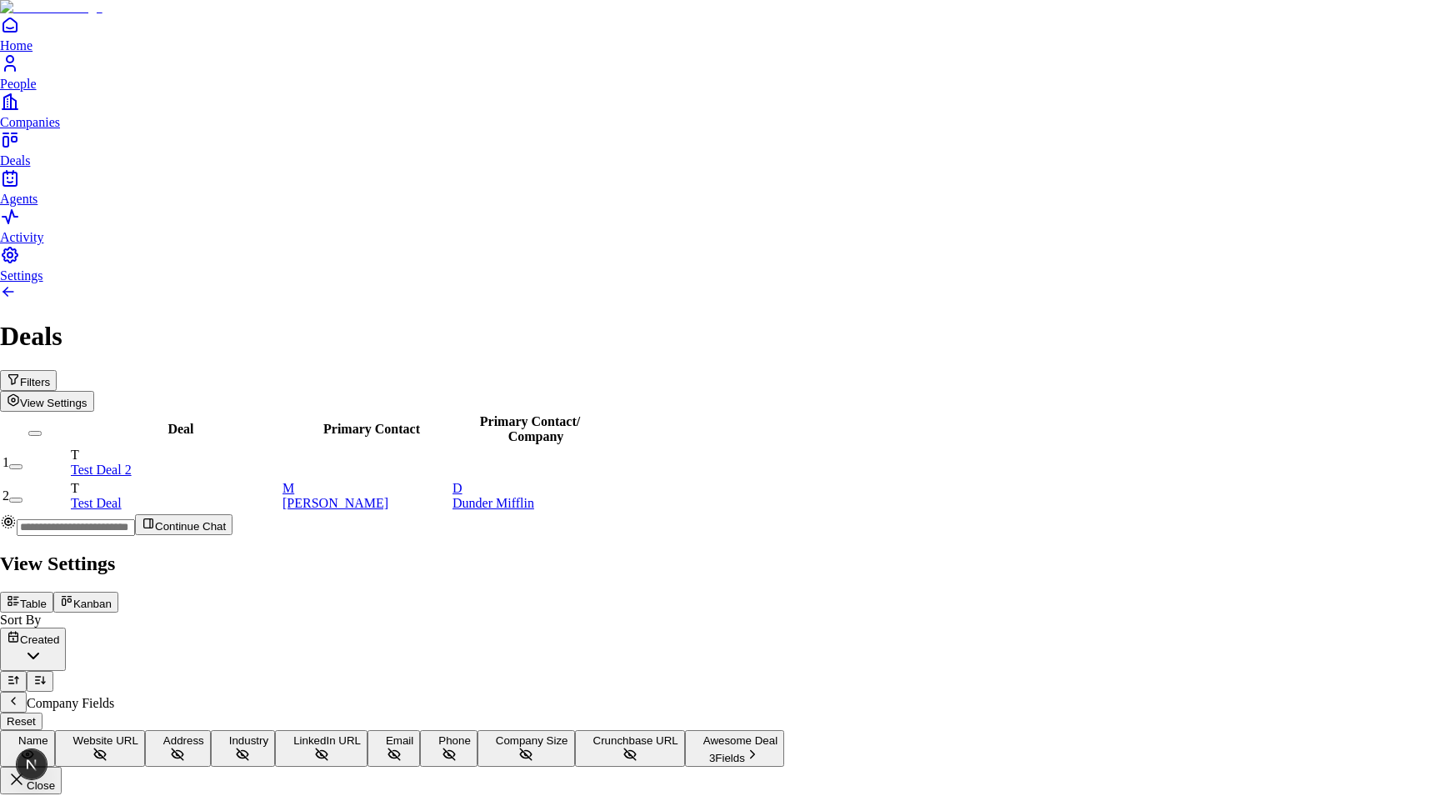
click at [784, 730] on button "Awesome Deal 3 Fields" at bounding box center [734, 748] width 99 height 37
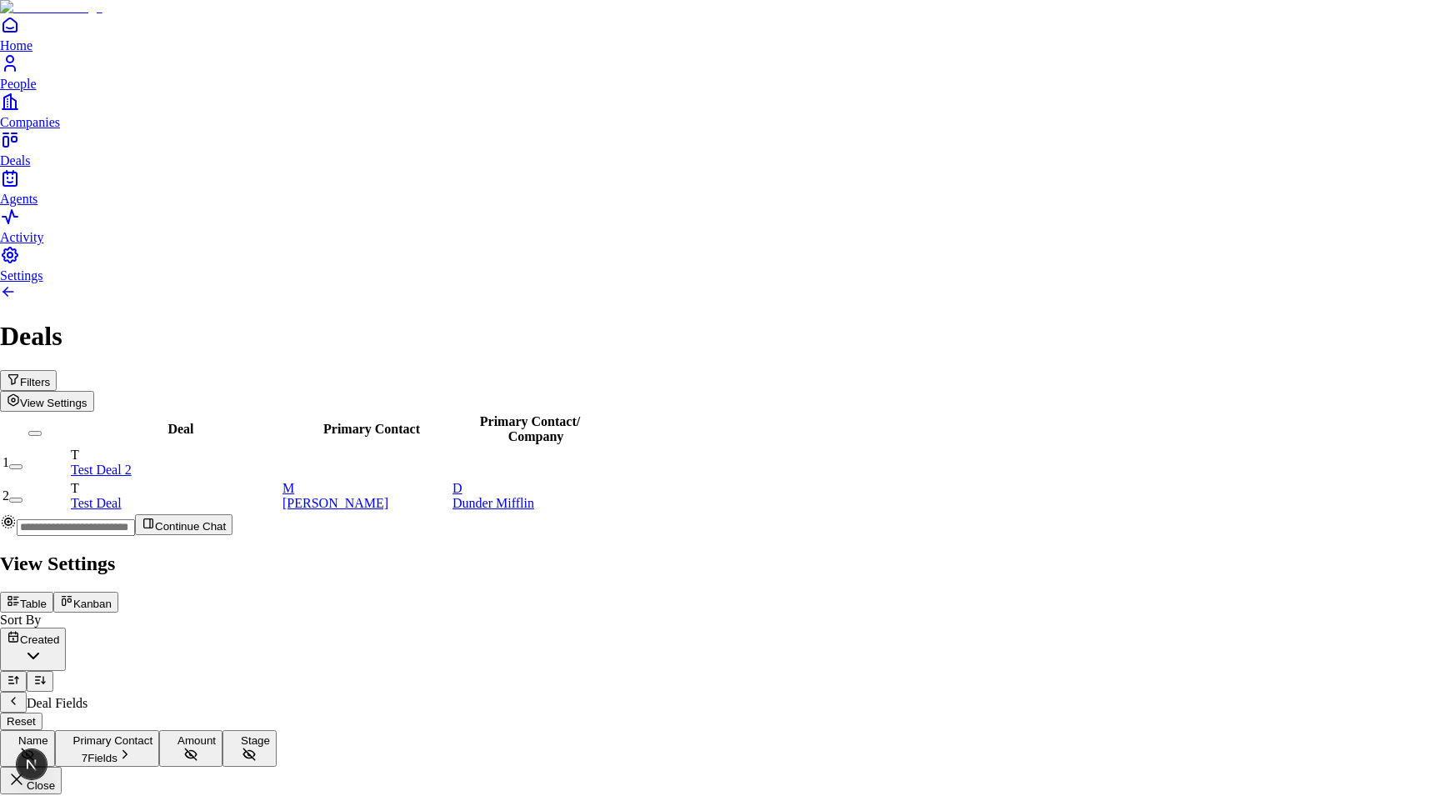
click at [20, 694] on icon "Back" at bounding box center [13, 700] width 13 height 13
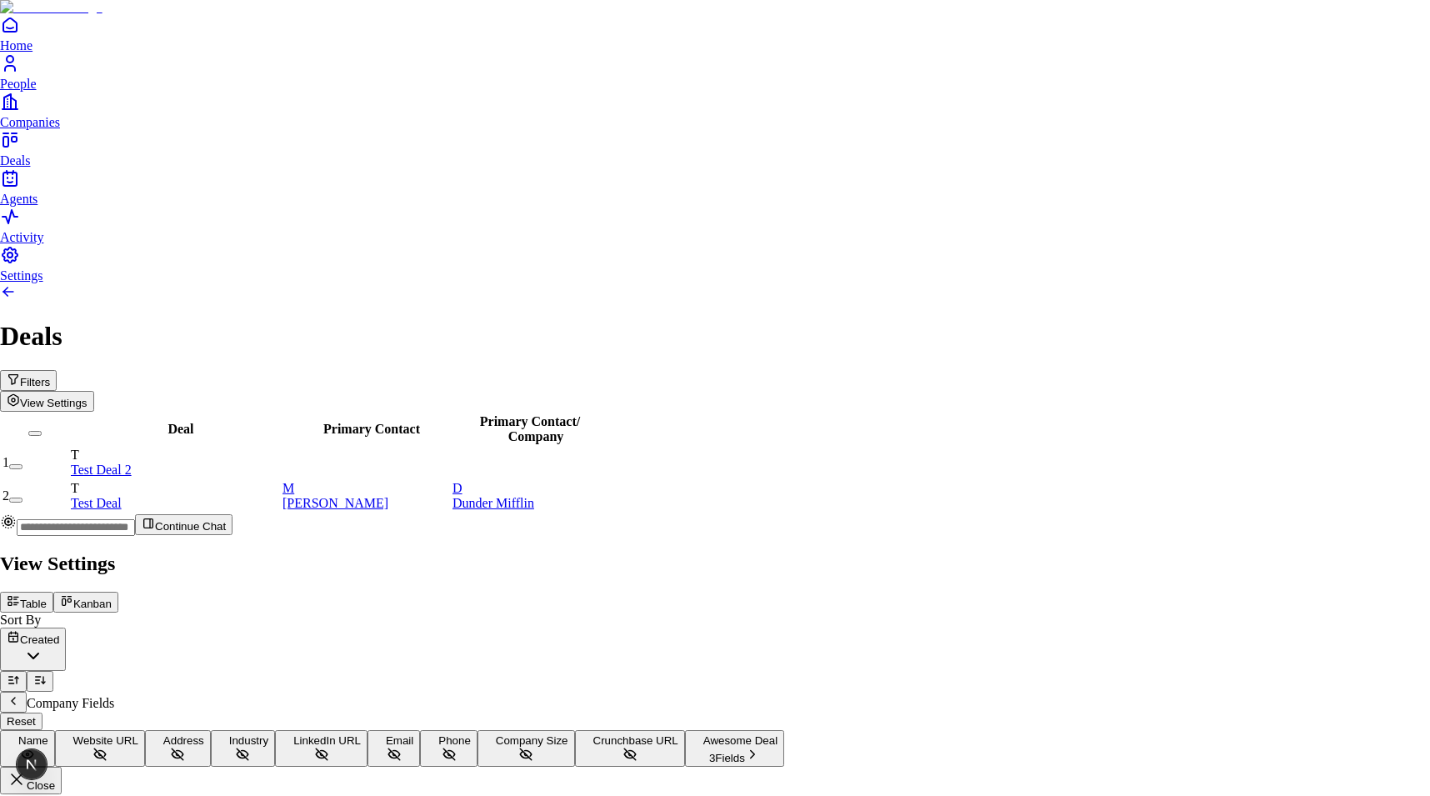
click at [138, 734] on span "Website URL" at bounding box center [105, 740] width 65 height 12
click at [568, 734] on span "Company Size" at bounding box center [532, 740] width 72 height 12
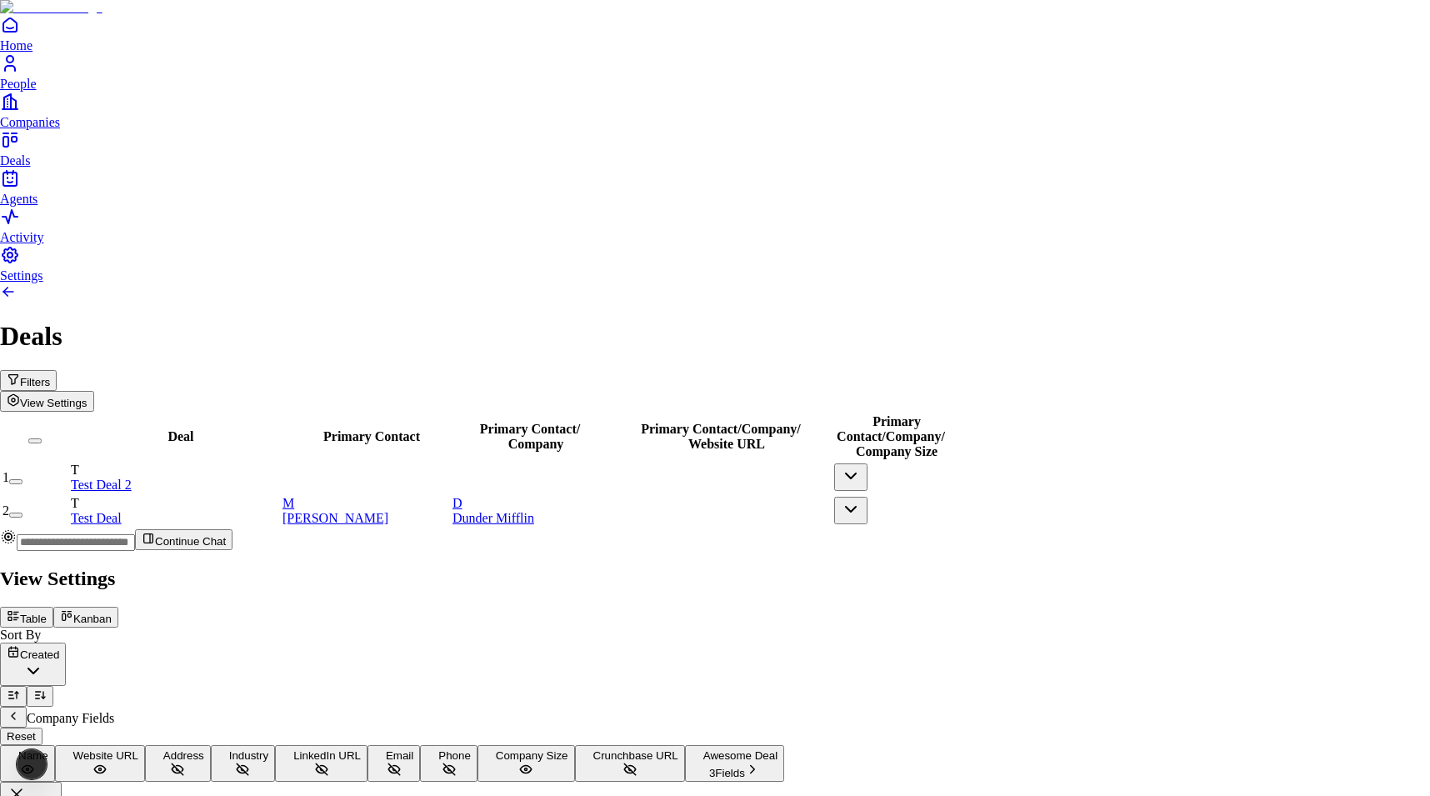
click at [914, 564] on div at bounding box center [715, 564] width 1430 height 0
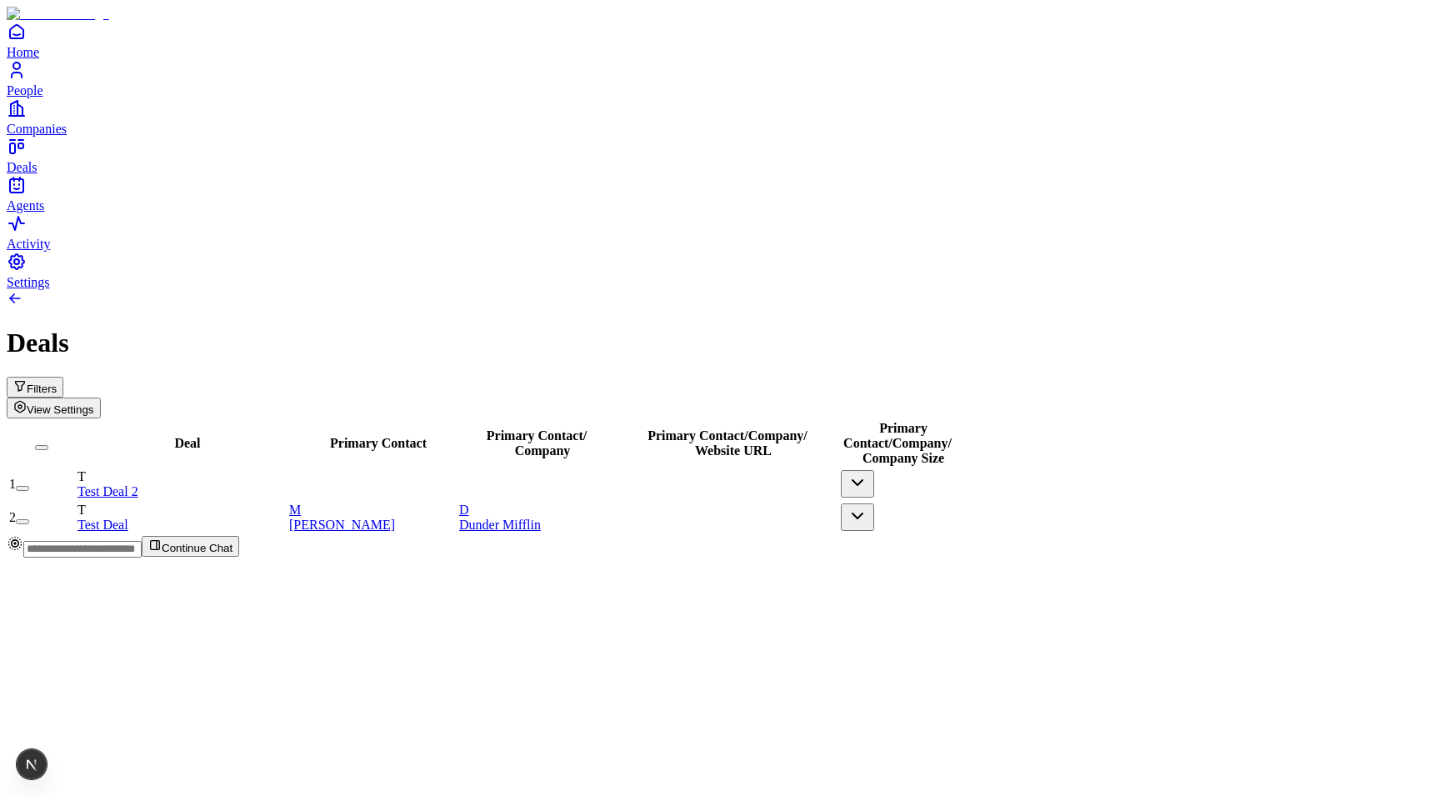
click at [874, 503] on button "button" at bounding box center [857, 516] width 33 height 27
click at [891, 502] on html "Home People Companies Deals Agents Activity Settings Deals Filters View Setting…" at bounding box center [715, 285] width 1430 height 571
click at [874, 503] on button "button" at bounding box center [857, 516] width 33 height 27
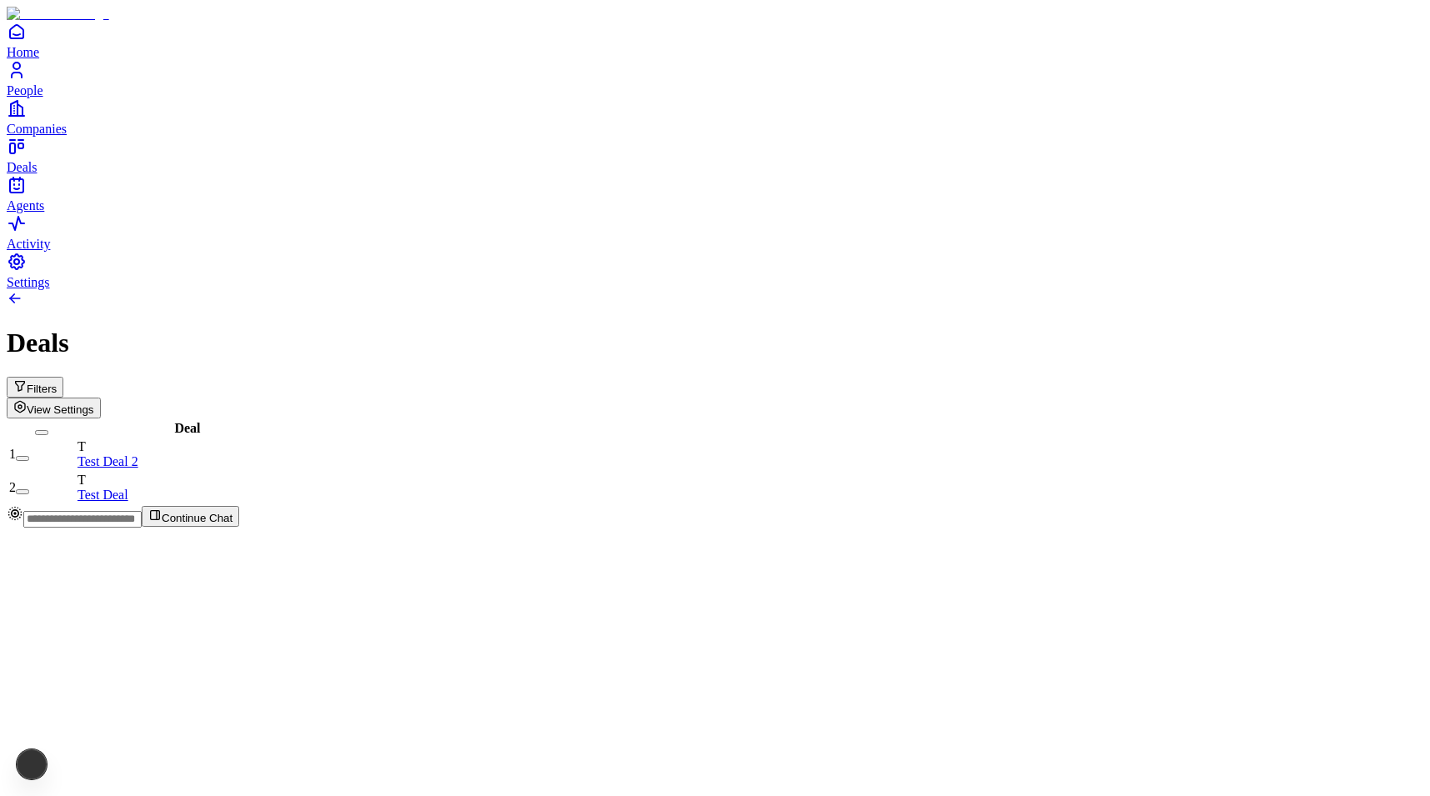
click at [63, 377] on button "Filters" at bounding box center [35, 387] width 57 height 21
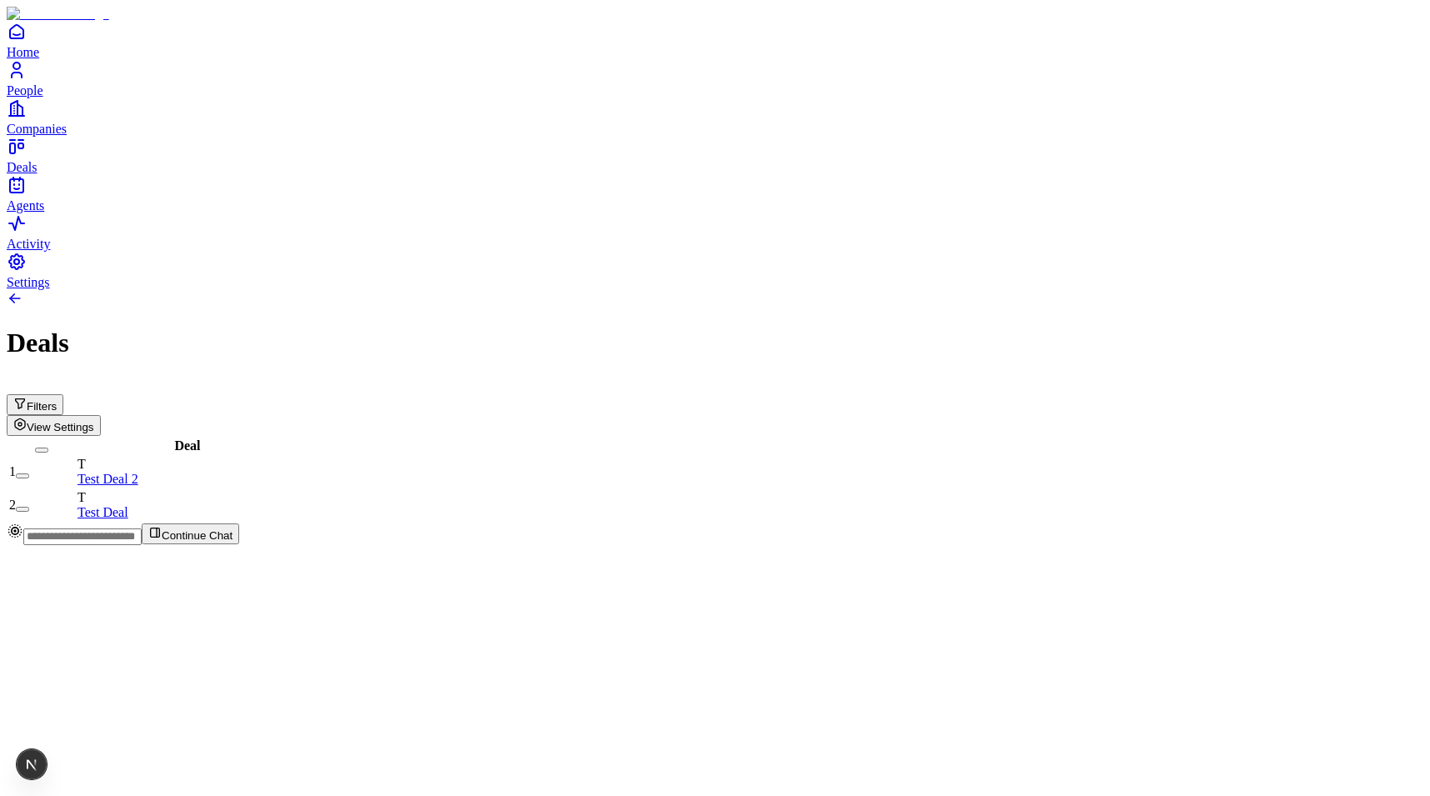
click at [94, 421] on span "View Settings" at bounding box center [60, 427] width 67 height 12
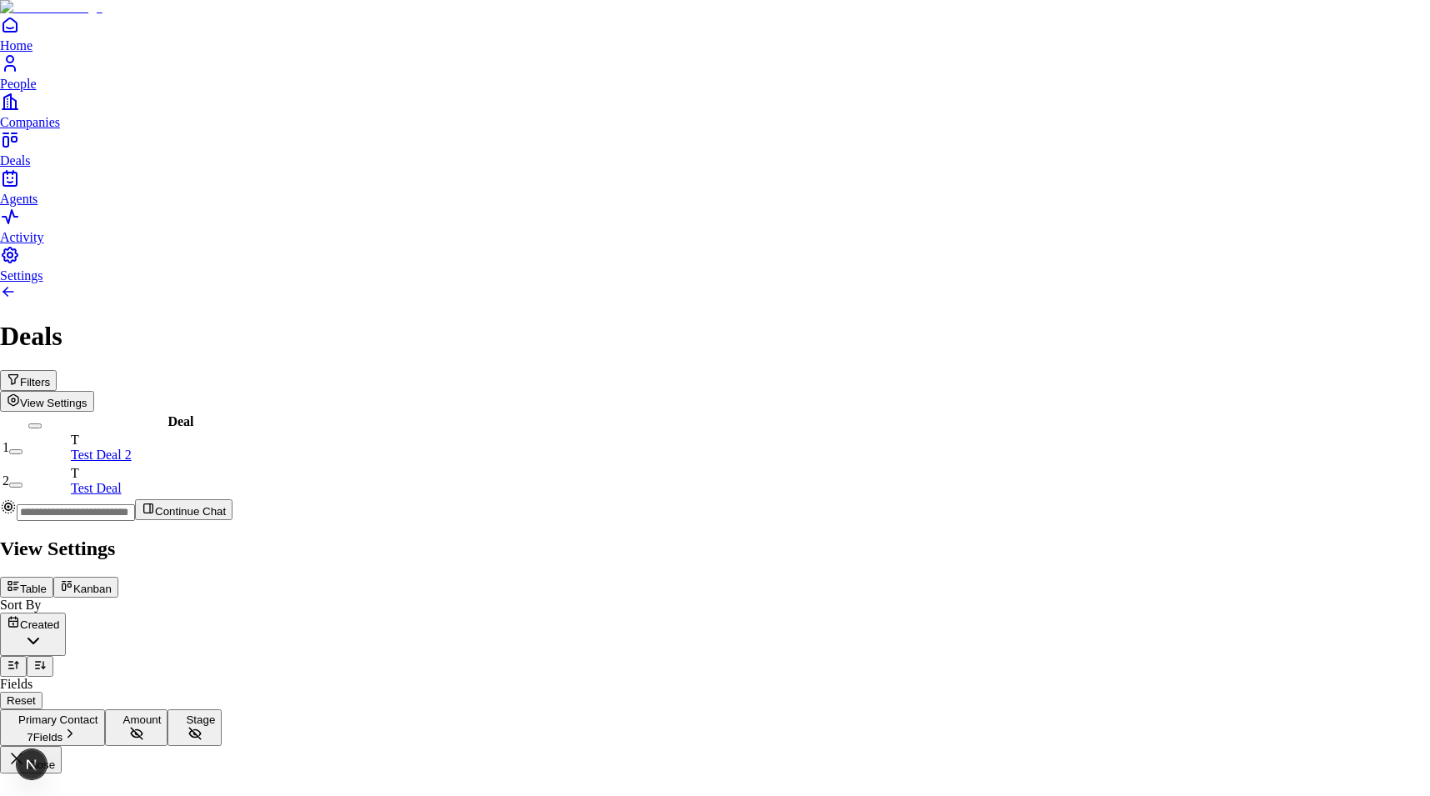
click at [98, 713] on span "Primary Contact" at bounding box center [58, 719] width 80 height 12
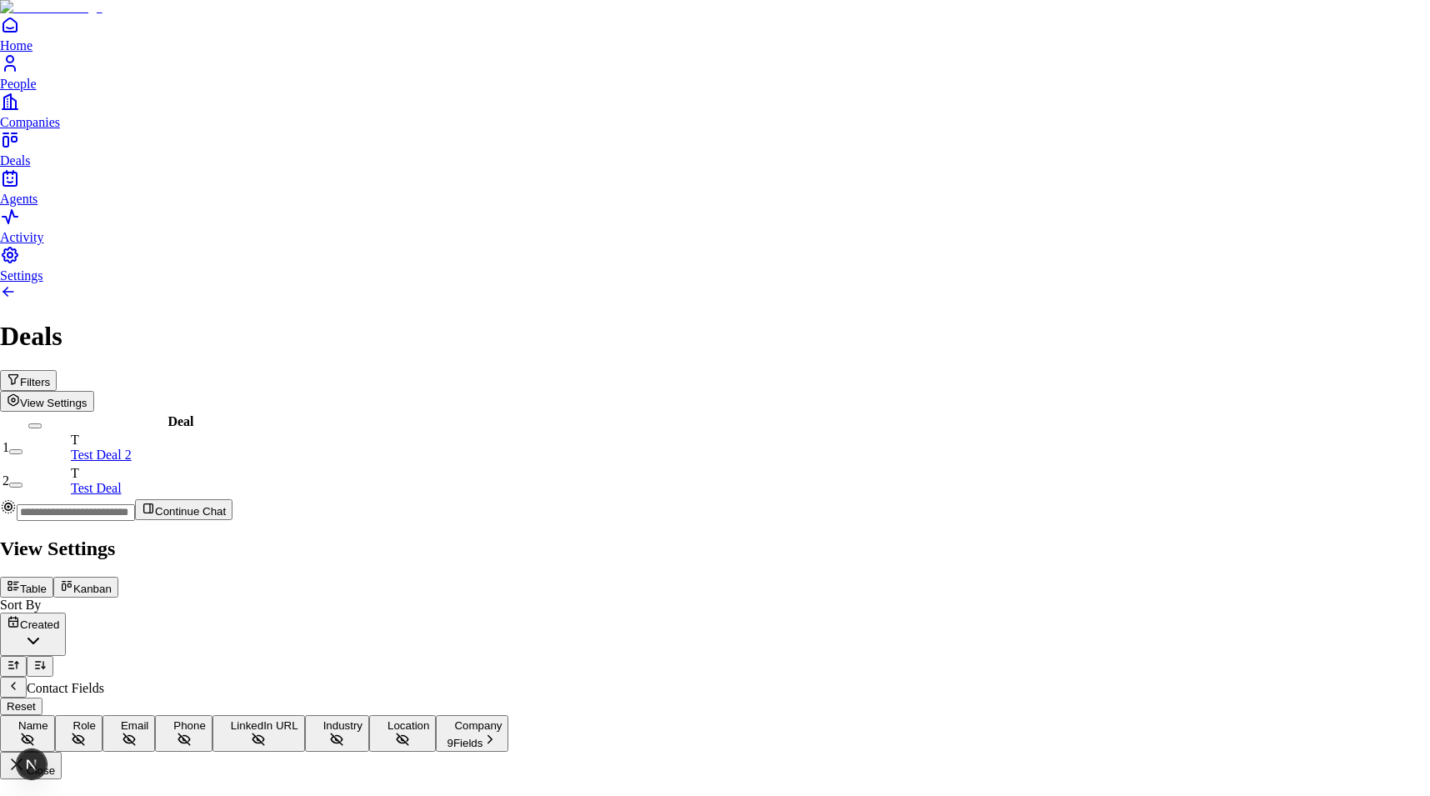
click at [508, 715] on button "Company 9 Fields" at bounding box center [472, 733] width 72 height 37
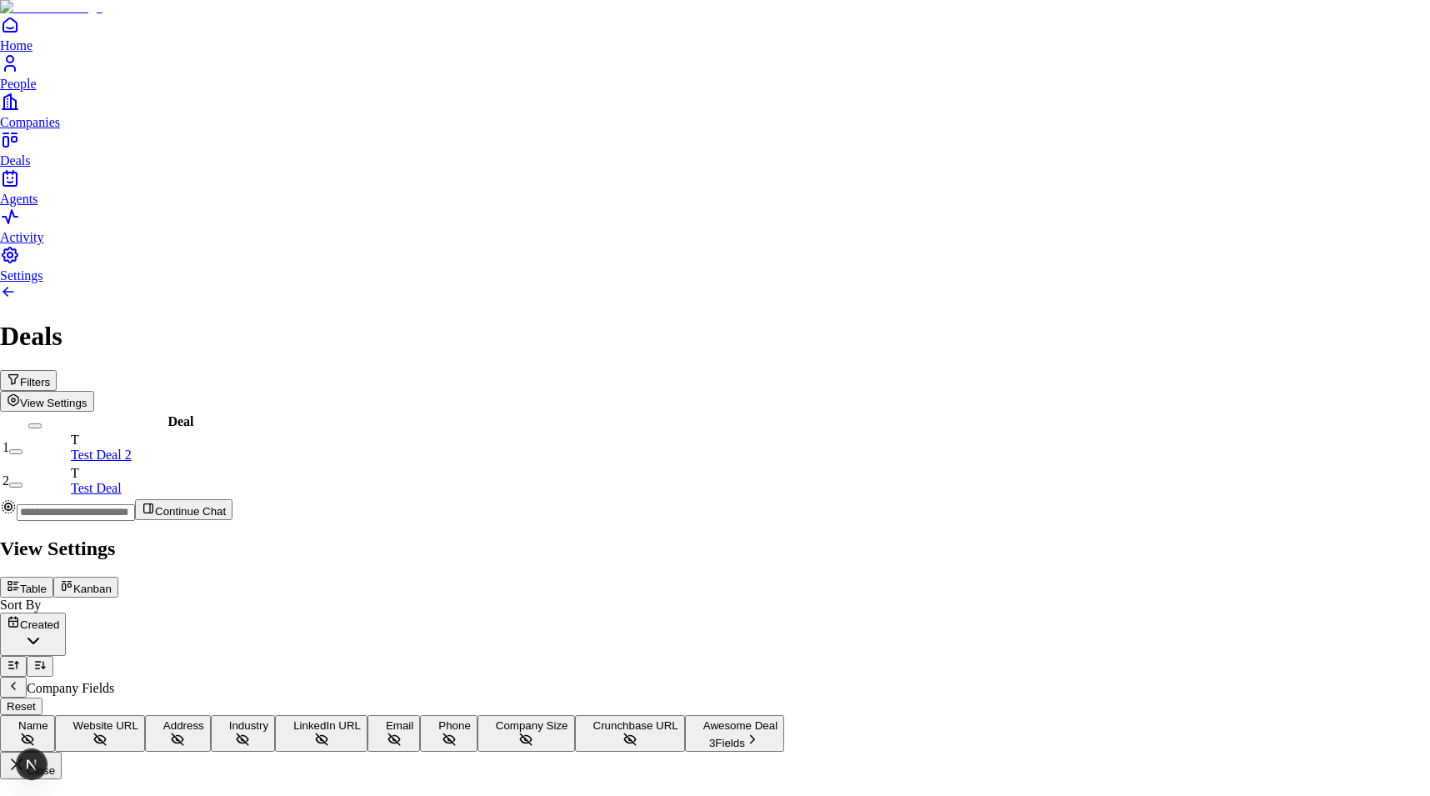
click at [55, 715] on button "Name" at bounding box center [27, 733] width 55 height 37
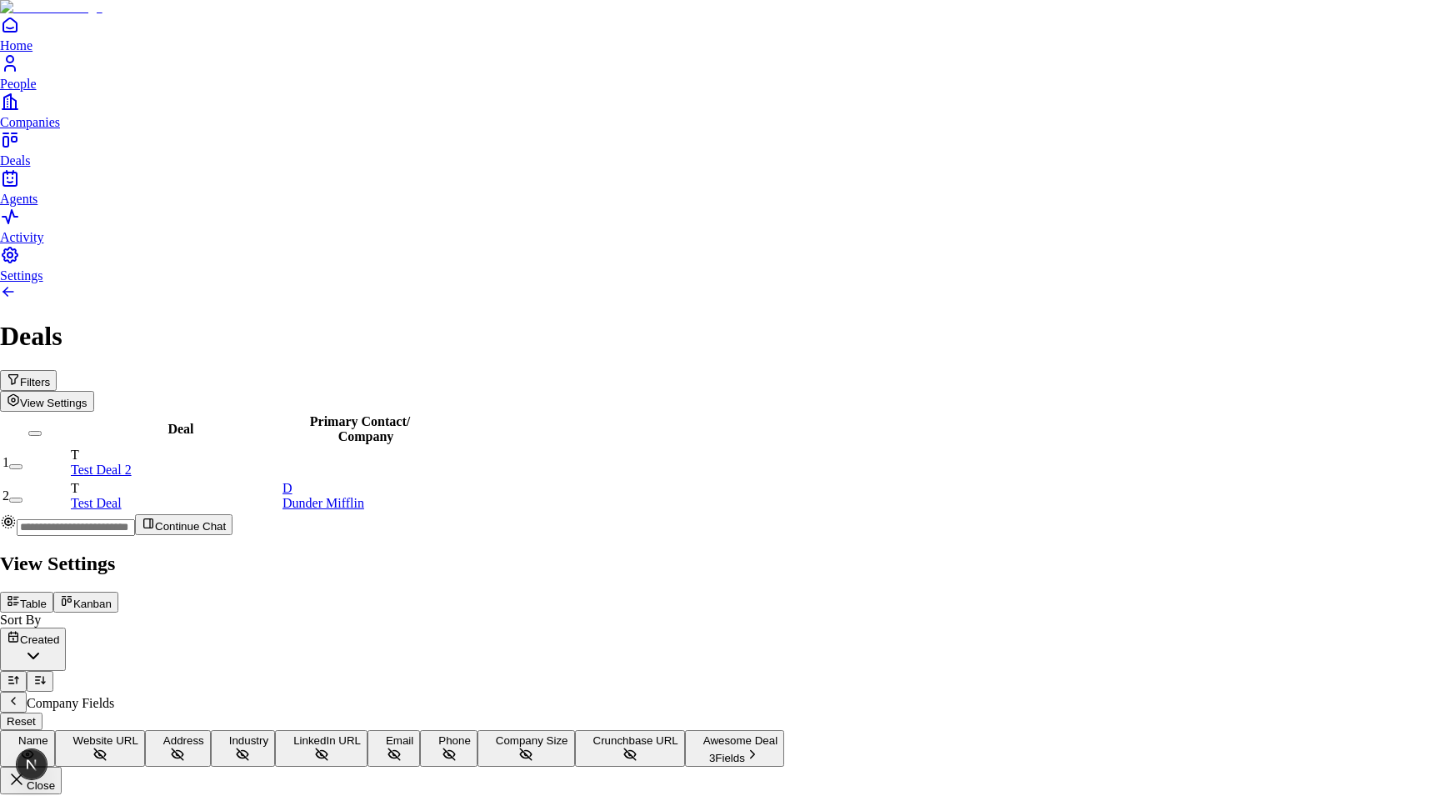
click at [568, 734] on span "Company Size" at bounding box center [532, 740] width 72 height 12
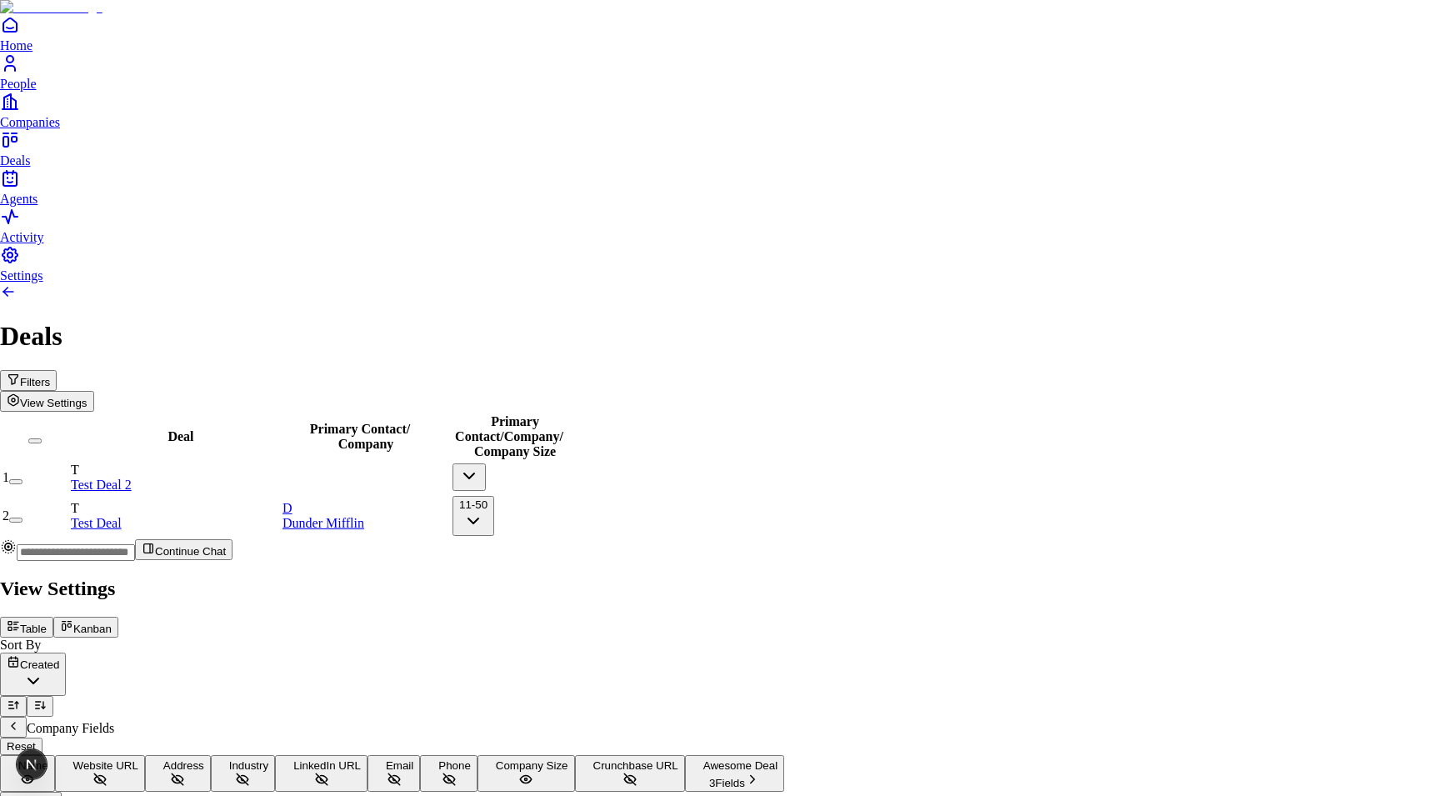
click at [655, 574] on div at bounding box center [715, 574] width 1430 height 0
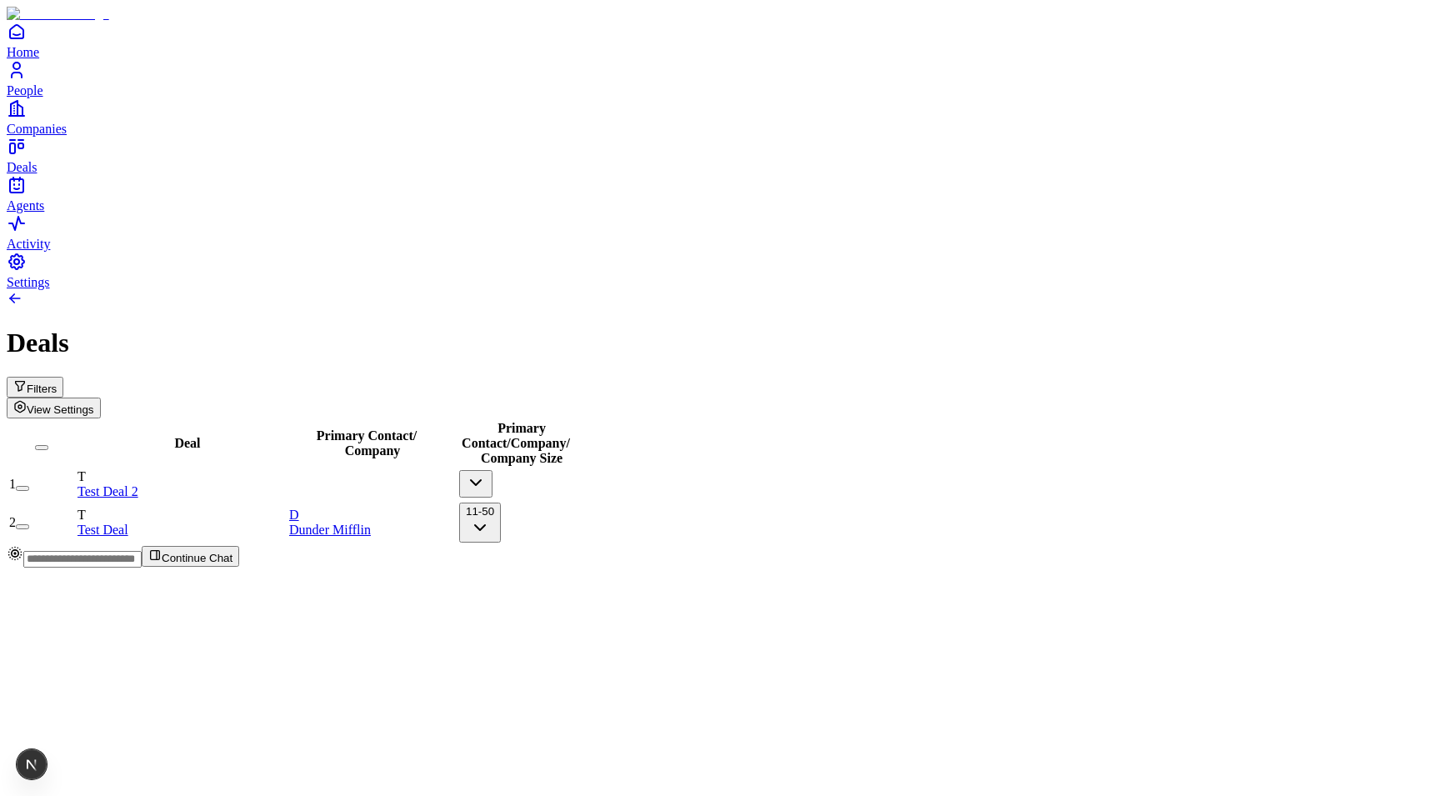
click at [636, 545] on div "Deal Primary Contact / Company Primary Contact / Company / Company Size 1 T Tes…" at bounding box center [715, 481] width 1416 height 127
